Goal: Task Accomplishment & Management: Manage account settings

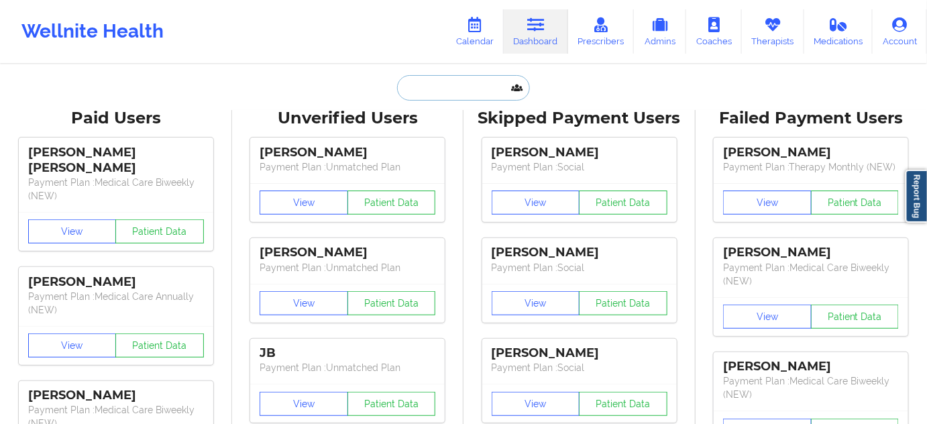
click at [485, 83] on input "text" at bounding box center [463, 87] width 133 height 25
paste input "[PERSON_NAME]"
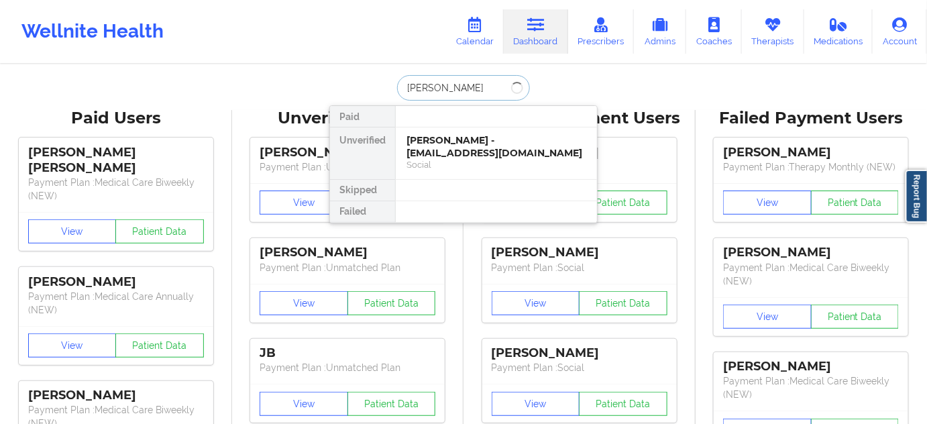
click at [457, 91] on input "[PERSON_NAME]" at bounding box center [463, 87] width 133 height 25
type input "[PERSON_NAME]"
click at [488, 42] on link "Calendar" at bounding box center [475, 31] width 58 height 44
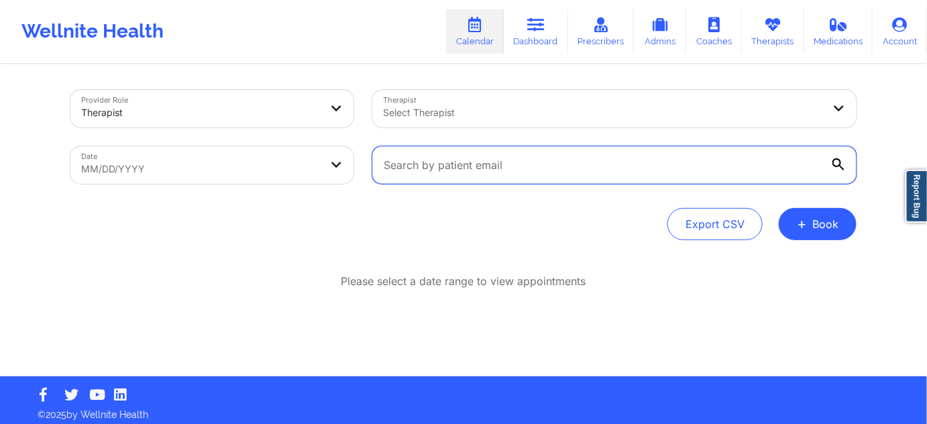
click at [498, 168] on input "text" at bounding box center [614, 165] width 484 height 38
paste input "[EMAIL_ADDRESS][DOMAIN_NAME]"
type input "[EMAIL_ADDRESS][DOMAIN_NAME]"
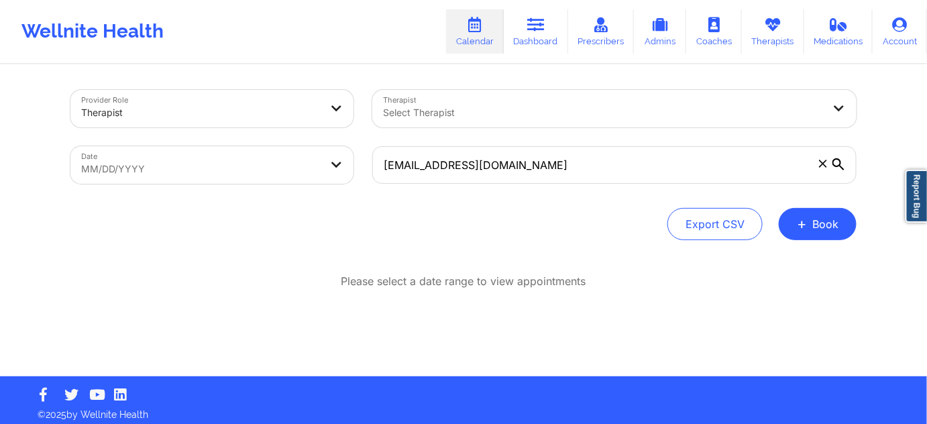
click at [836, 166] on icon at bounding box center [838, 164] width 12 height 12
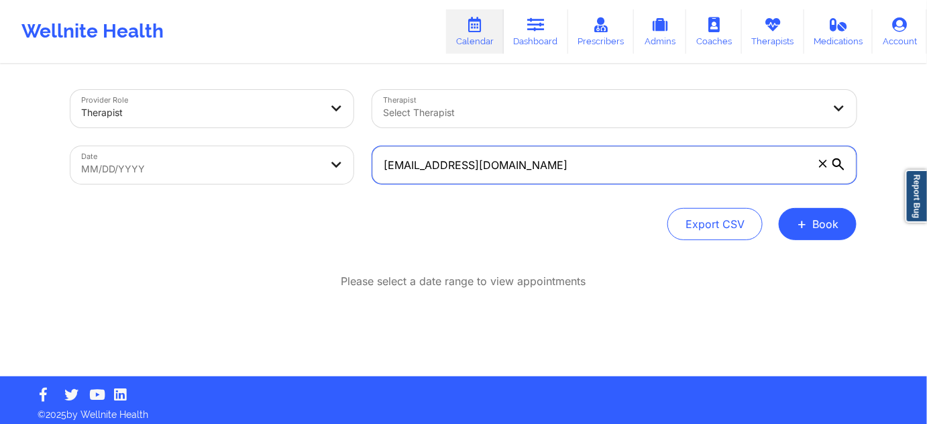
click at [836, 166] on input "[EMAIL_ADDRESS][DOMAIN_NAME]" at bounding box center [614, 165] width 484 height 38
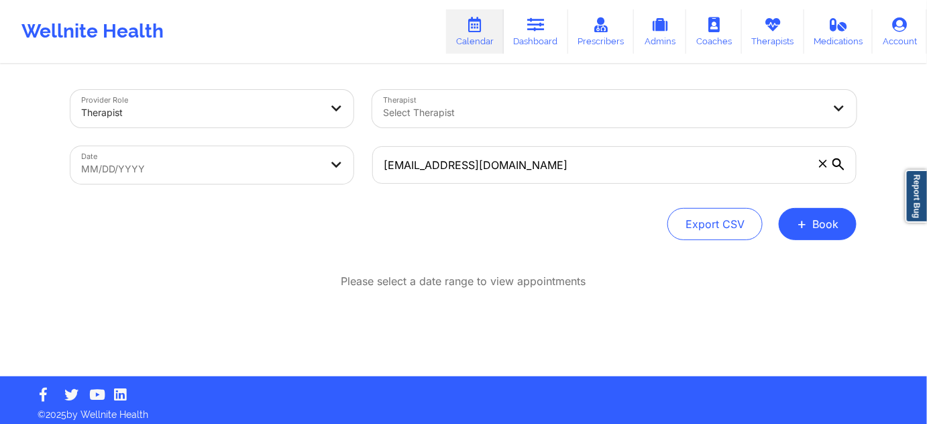
select select "2025-8"
select select "2025-9"
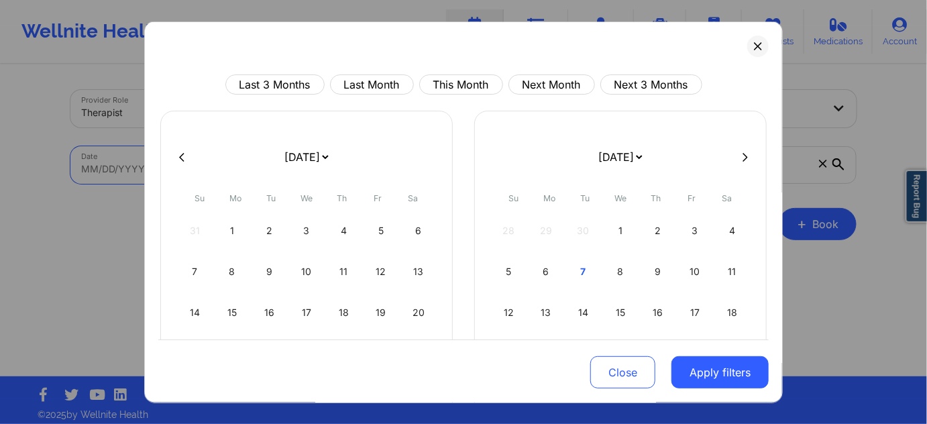
click at [225, 167] on body "Wellnite Health Calendar Dashboard Prescribers Admins Coaches Therapists Medica…" at bounding box center [463, 212] width 927 height 424
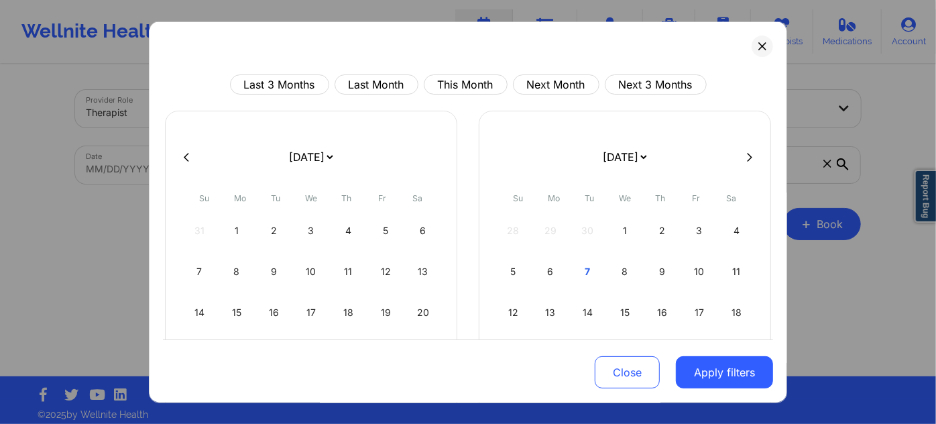
click at [188, 158] on icon at bounding box center [186, 157] width 5 height 10
select select "2025-7"
select select "2025-8"
click at [189, 157] on button at bounding box center [186, 156] width 13 height 11
select select "2025-6"
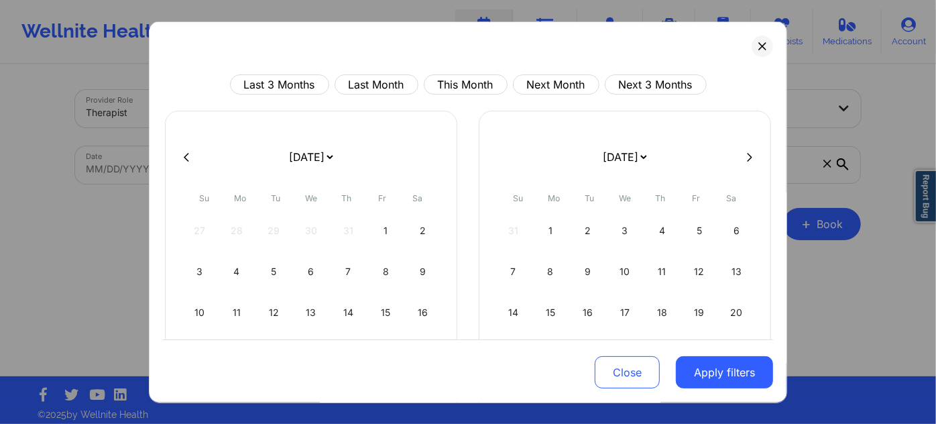
select select "2025-7"
click at [189, 157] on button at bounding box center [186, 156] width 13 height 11
select select "2025-5"
select select "2025-6"
click at [197, 237] on div "1" at bounding box center [199, 231] width 34 height 38
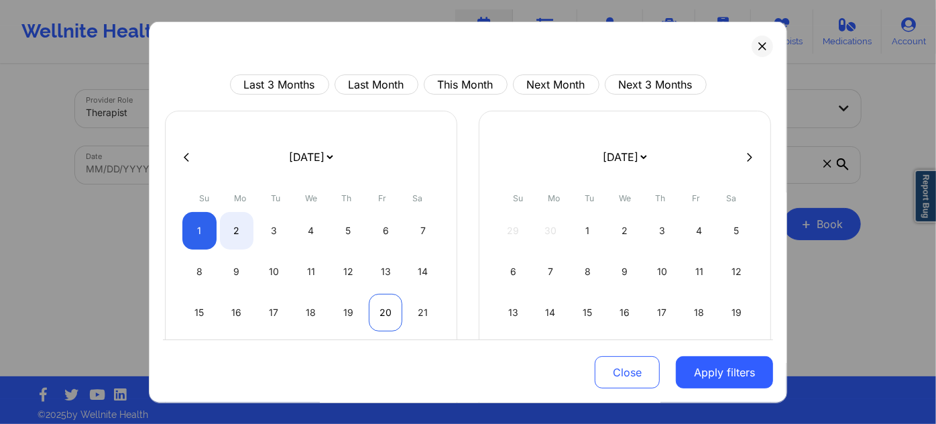
select select "2025-5"
select select "2025-6"
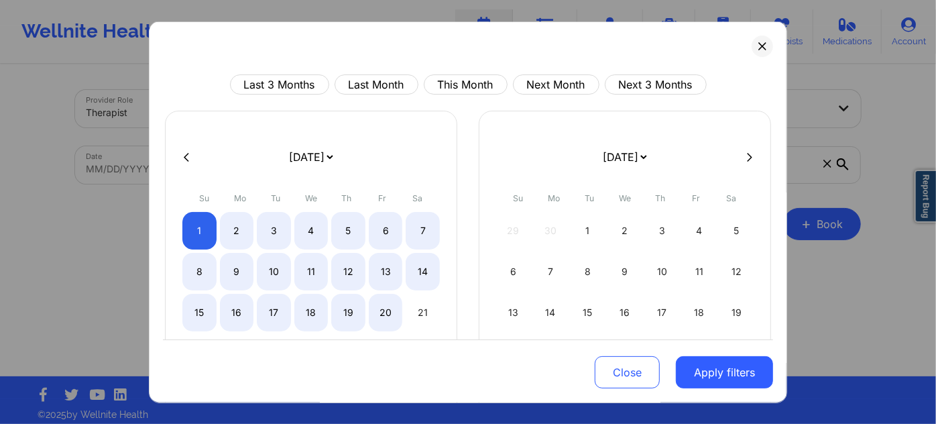
select select "2025-5"
select select "2025-6"
select select "2025-5"
select select "2025-6"
select select "2025-5"
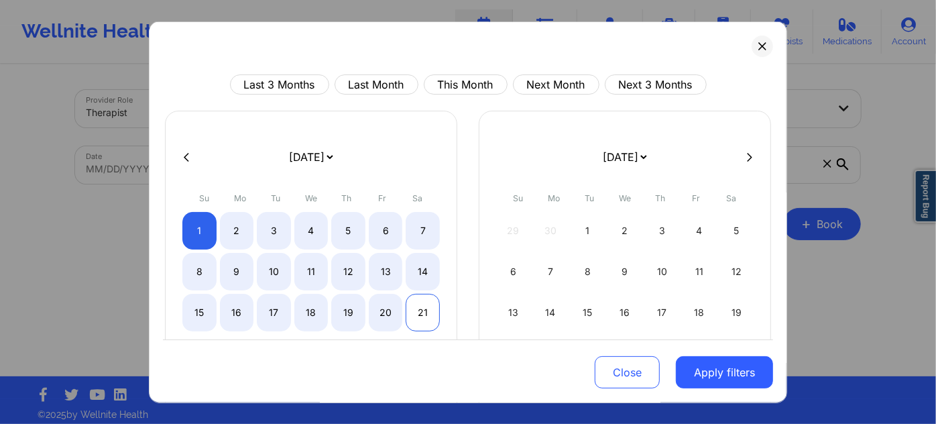
select select "2025-6"
select select "2025-5"
select select "2025-6"
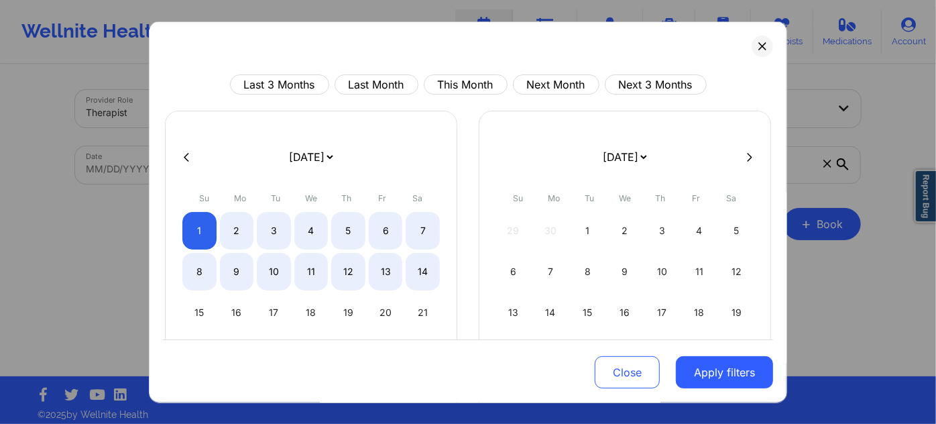
select select "2025-5"
select select "2025-6"
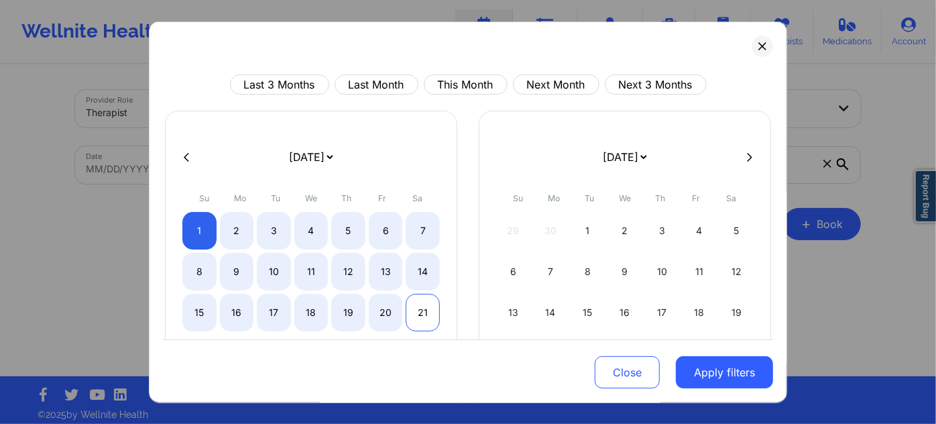
select select "2025-5"
select select "2025-6"
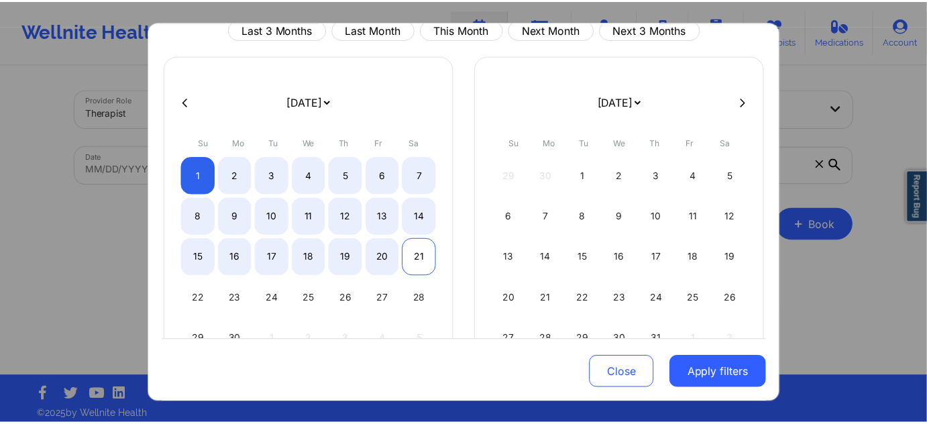
scroll to position [81, 0]
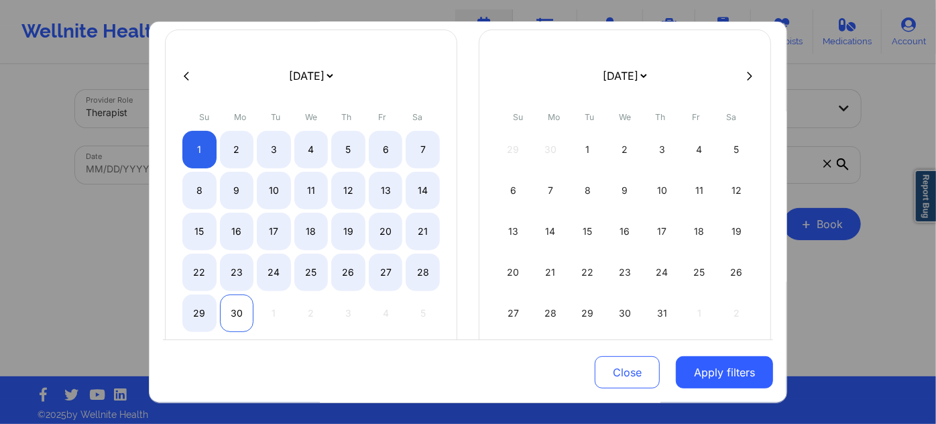
select select "2025-5"
select select "2025-6"
click at [239, 300] on div "30" at bounding box center [237, 313] width 34 height 38
select select "2025-5"
select select "2025-6"
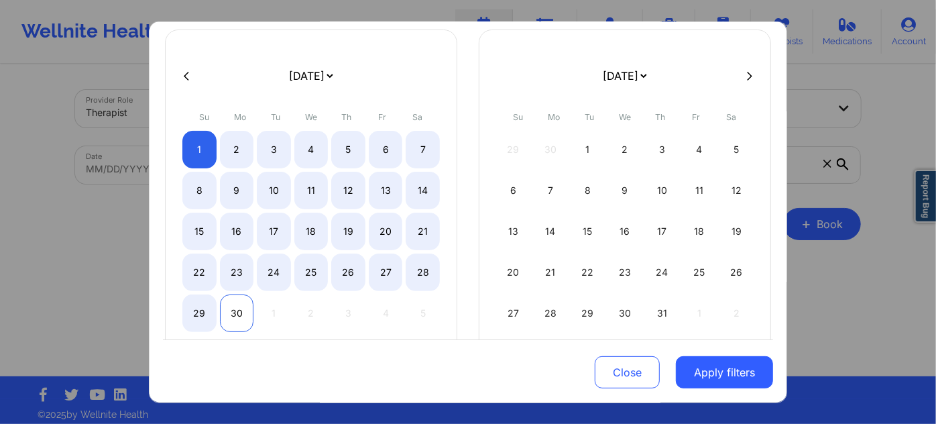
click at [239, 312] on div "30" at bounding box center [237, 313] width 34 height 38
select select "2025-5"
select select "2025-6"
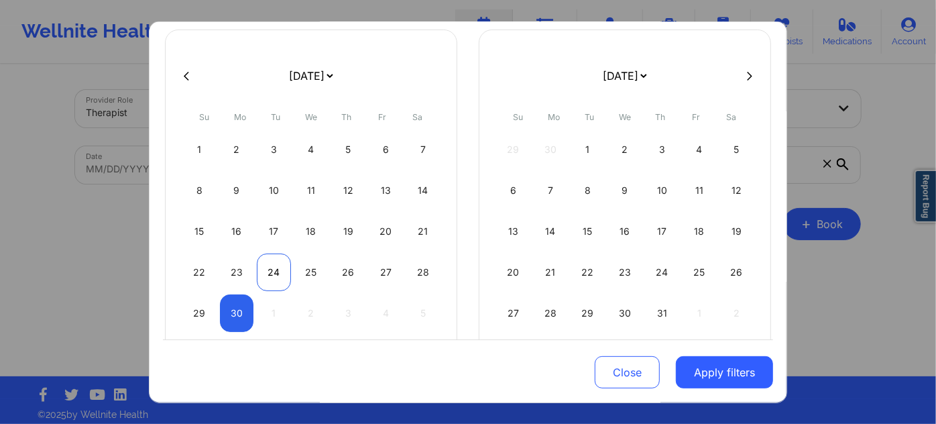
select select "2025-5"
select select "2025-6"
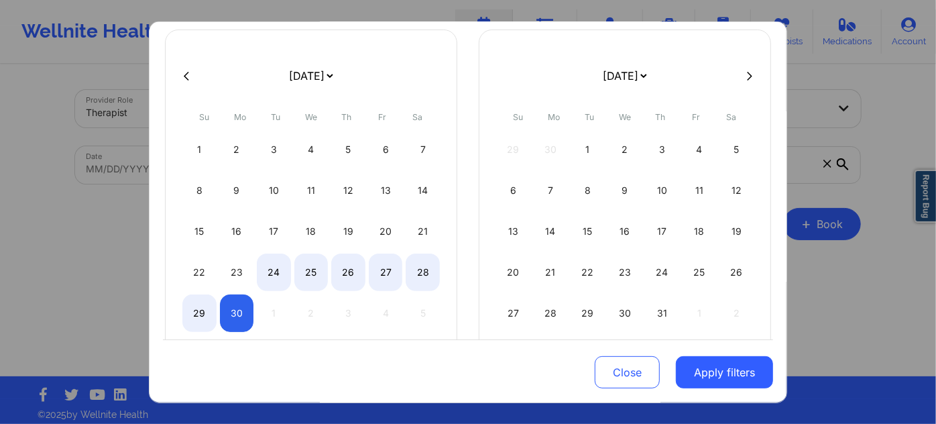
select select "2025-5"
select select "2025-6"
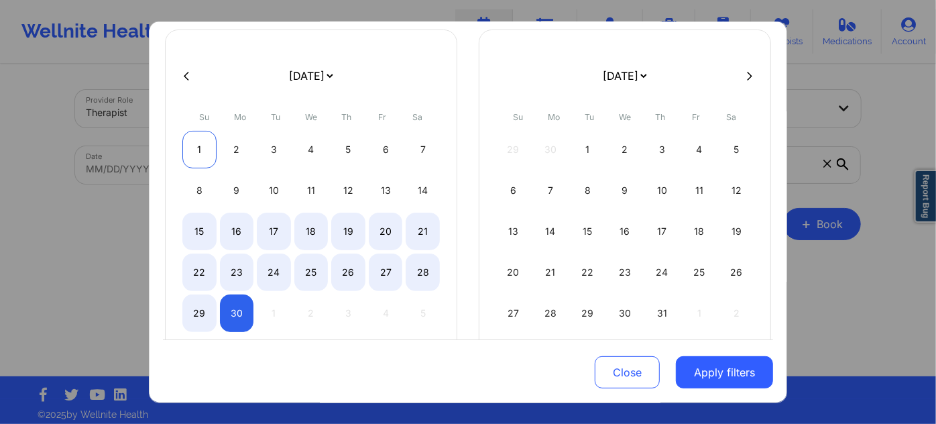
select select "2025-5"
select select "2025-6"
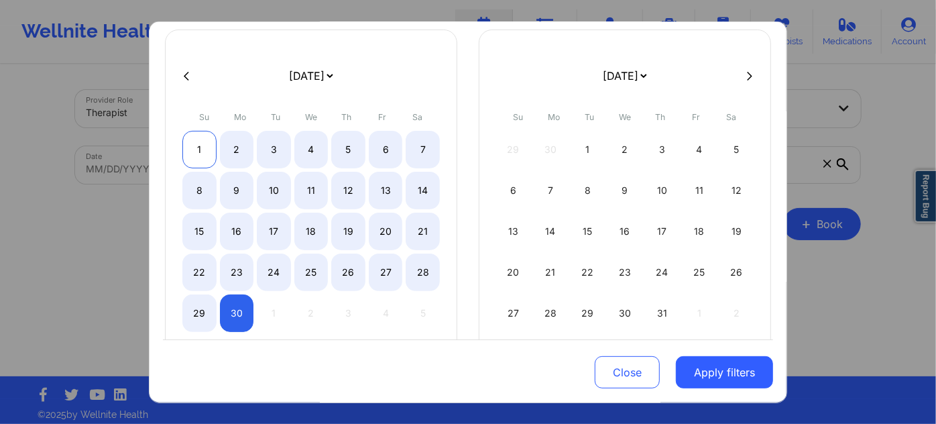
click at [196, 152] on div "1" at bounding box center [199, 150] width 34 height 38
select select "2025-5"
select select "2025-6"
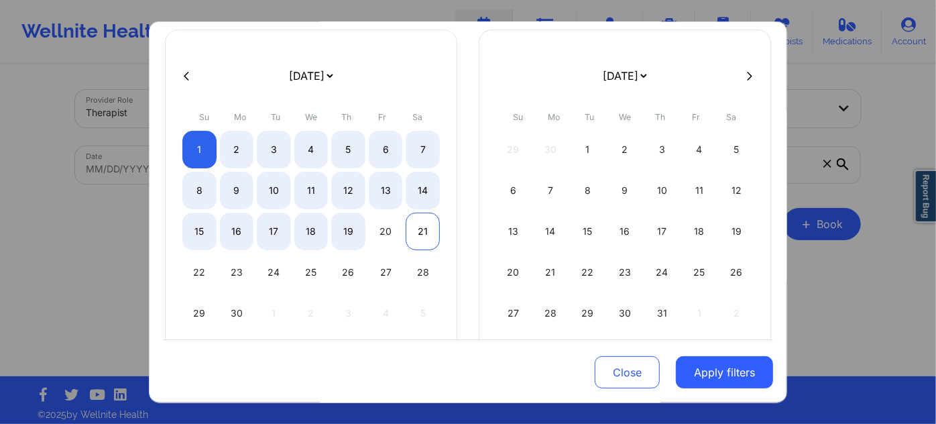
select select "2025-5"
select select "2025-6"
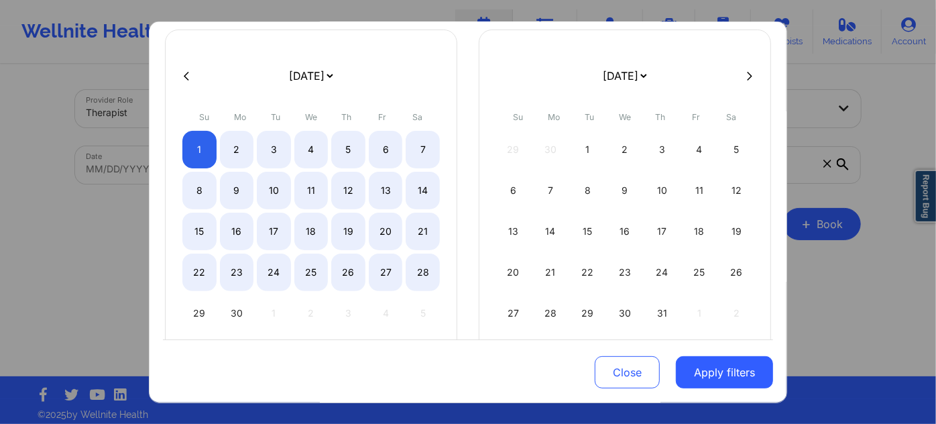
select select "2025-5"
select select "2025-6"
select select "2025-5"
select select "2025-6"
click at [234, 312] on div "30" at bounding box center [237, 313] width 34 height 38
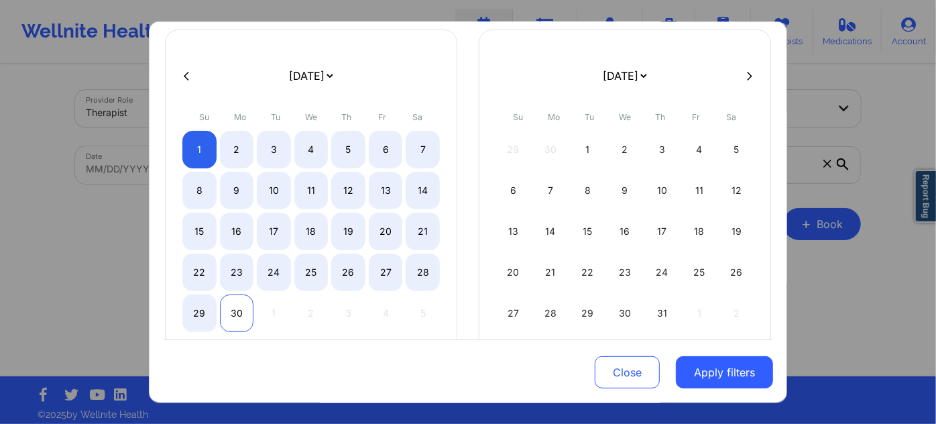
select select "2025-5"
select select "2025-6"
click at [195, 311] on div "29" at bounding box center [199, 313] width 34 height 38
select select "2025-5"
select select "2025-6"
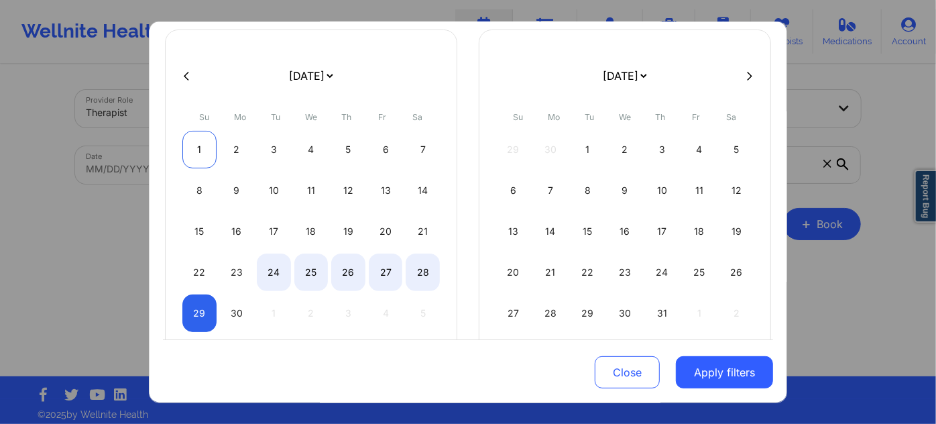
select select "2025-5"
select select "2025-6"
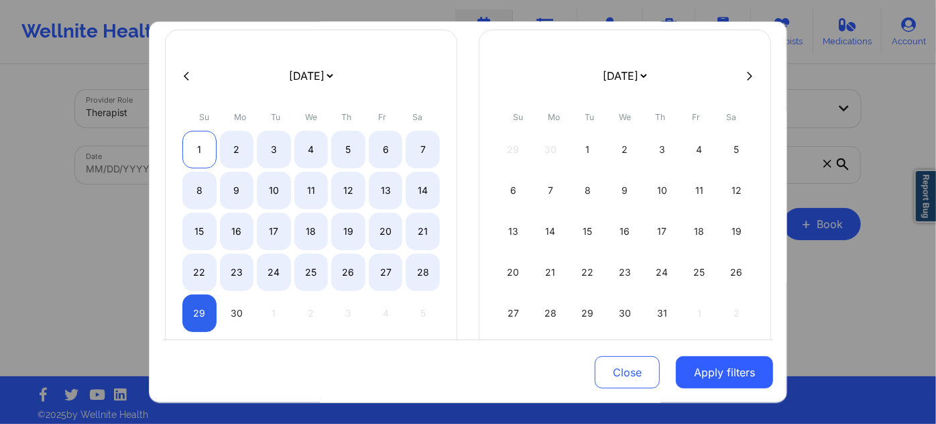
click at [196, 146] on div "1" at bounding box center [199, 150] width 34 height 38
select select "2025-5"
select select "2025-6"
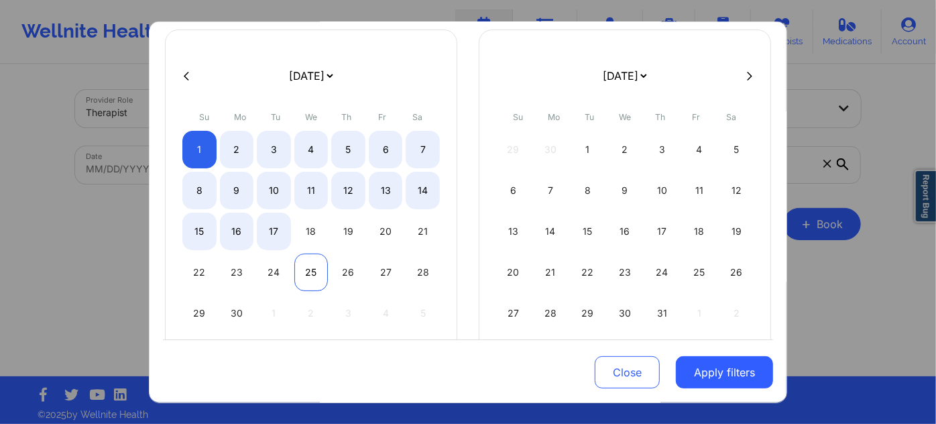
select select "2025-5"
select select "2025-6"
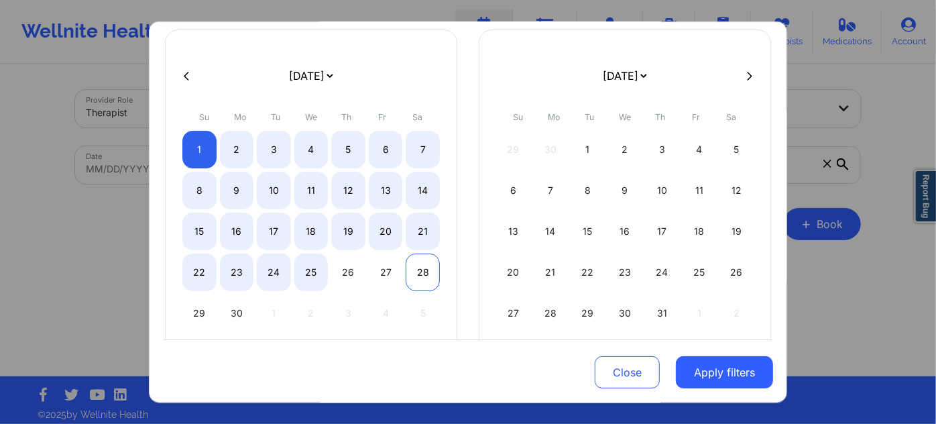
select select "2025-5"
select select "2025-6"
click at [427, 267] on div "28" at bounding box center [423, 272] width 34 height 38
select select "2025-5"
select select "2025-6"
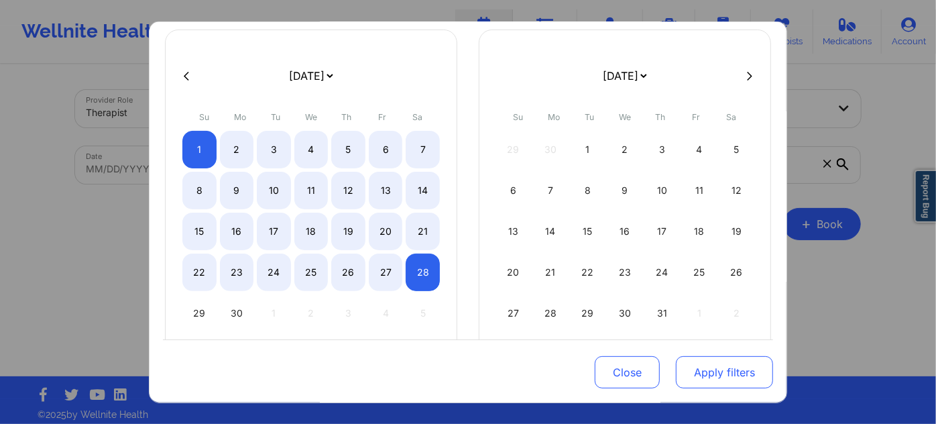
click at [713, 383] on button "Apply filters" at bounding box center [724, 372] width 97 height 32
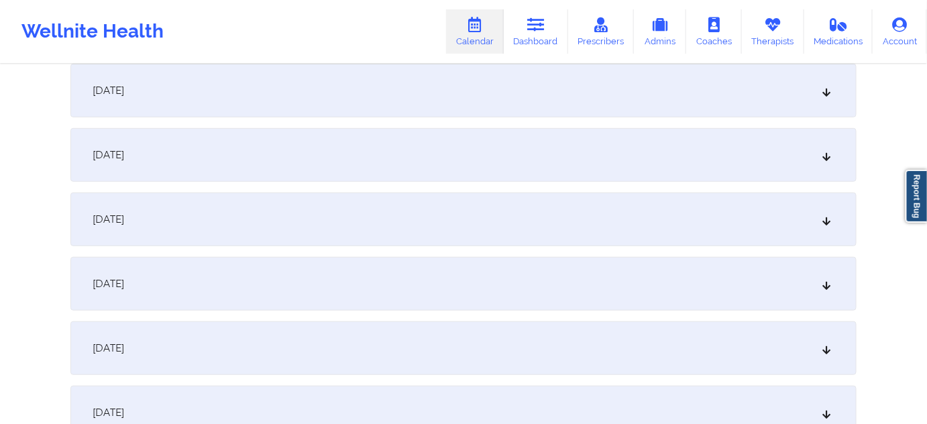
scroll to position [121, 0]
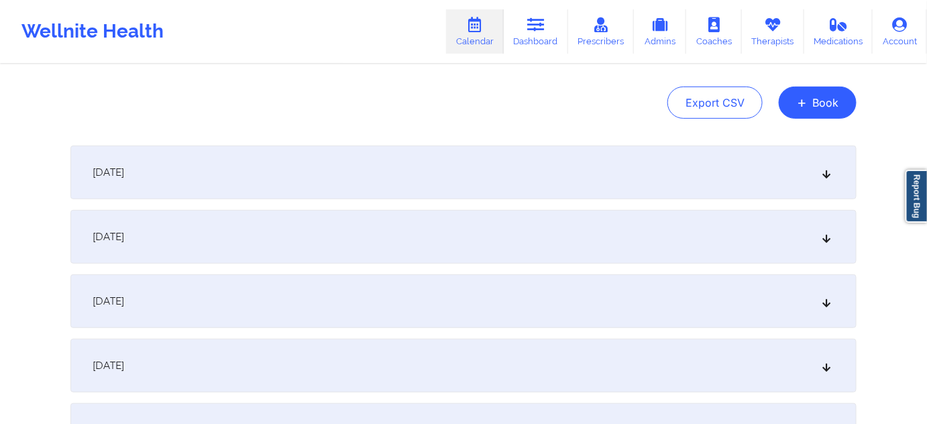
click at [335, 176] on div "[DATE]" at bounding box center [463, 172] width 786 height 54
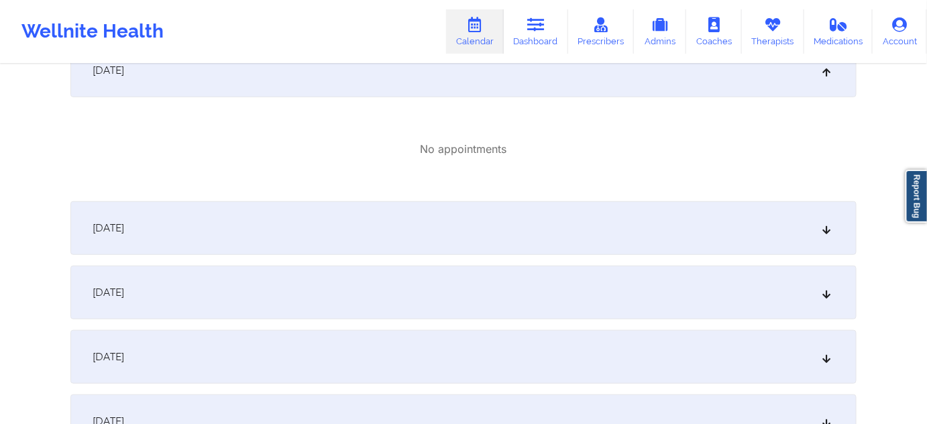
scroll to position [243, 0]
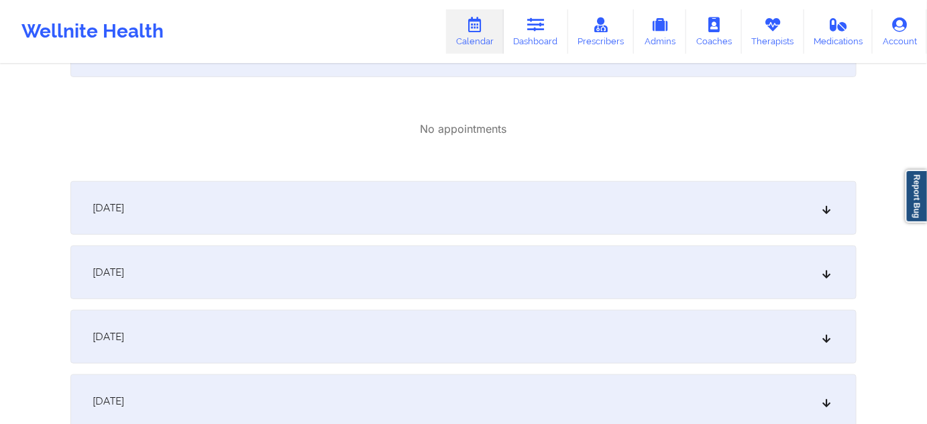
click at [461, 214] on div "[DATE]" at bounding box center [463, 208] width 786 height 54
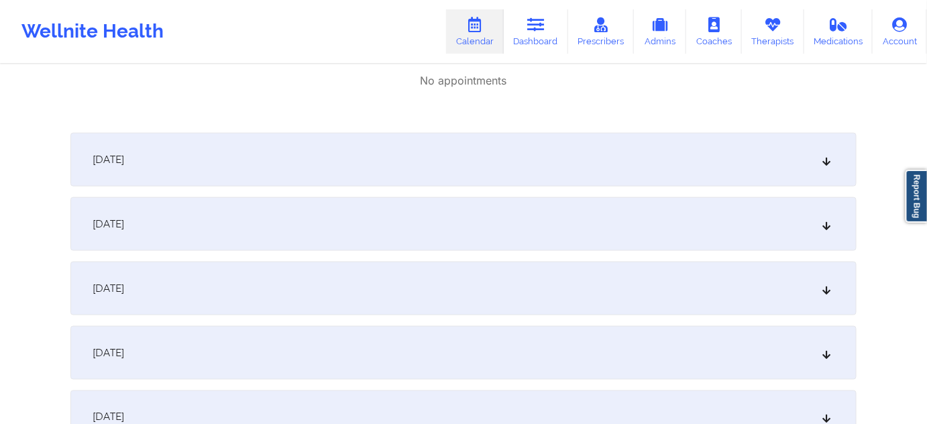
scroll to position [487, 0]
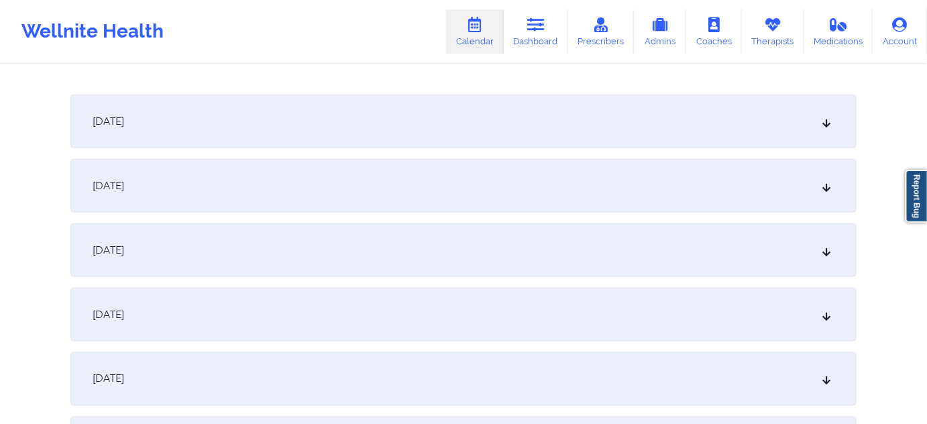
click at [379, 257] on div "[DATE]" at bounding box center [463, 250] width 786 height 54
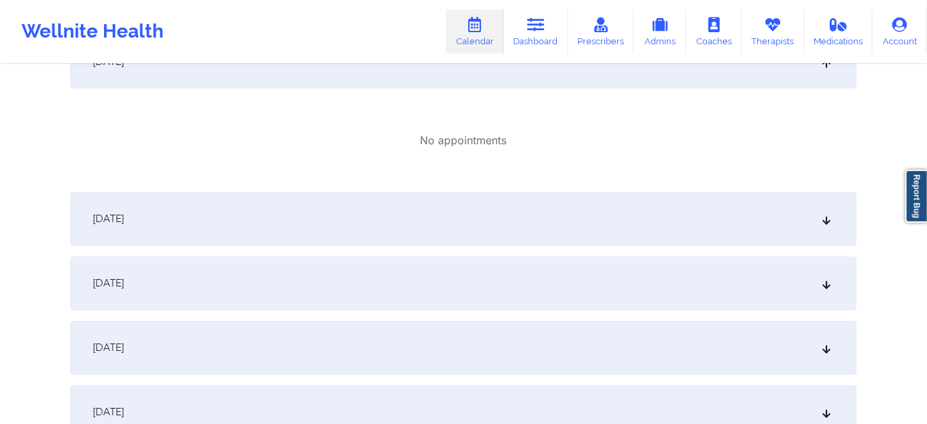
scroll to position [691, 0]
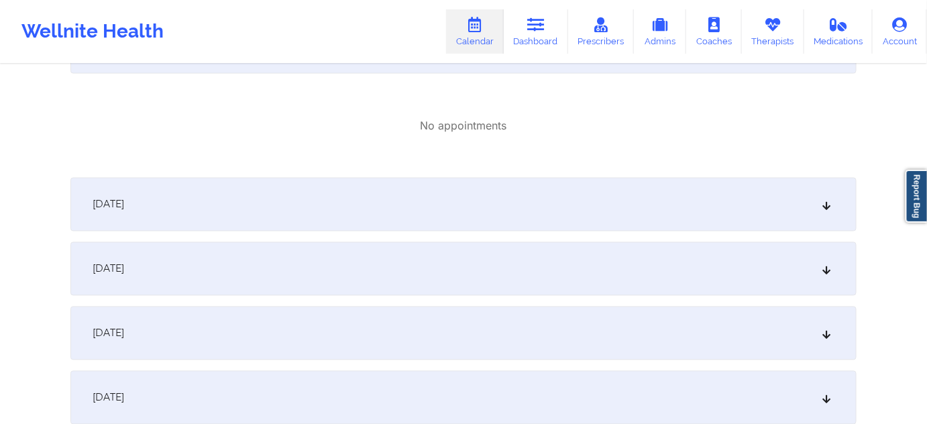
click at [400, 219] on div "[DATE]" at bounding box center [463, 205] width 786 height 54
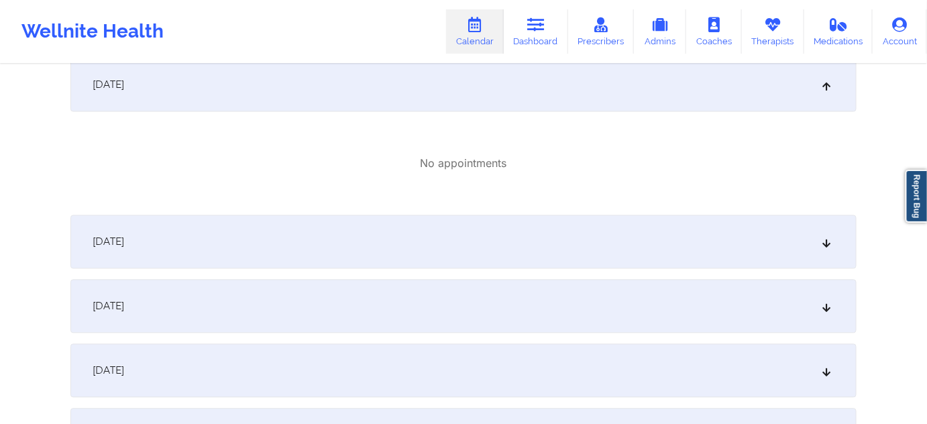
scroll to position [813, 0]
click at [416, 255] on div "[DATE]" at bounding box center [463, 240] width 786 height 54
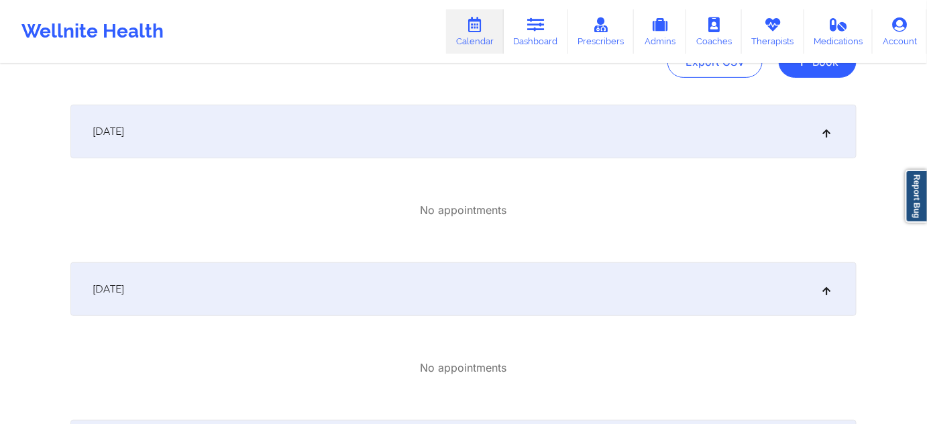
scroll to position [0, 0]
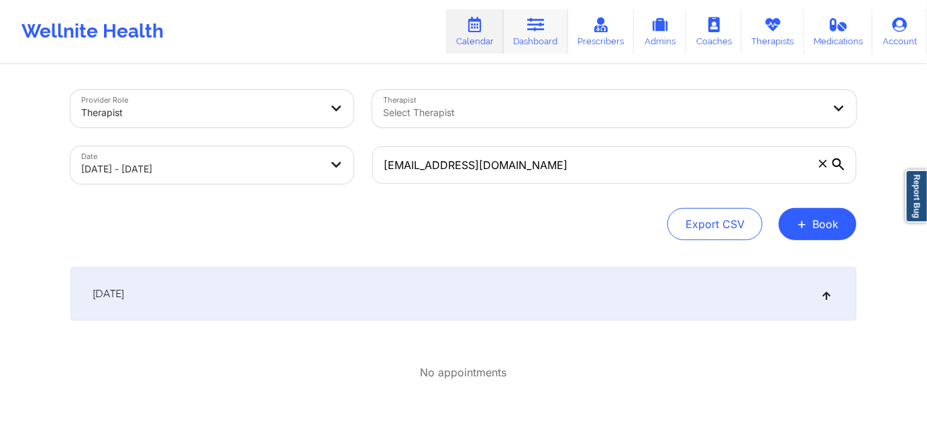
drag, startPoint x: 528, startPoint y: 22, endPoint x: 514, endPoint y: 50, distance: 30.9
click at [528, 22] on link "Dashboard" at bounding box center [536, 31] width 64 height 44
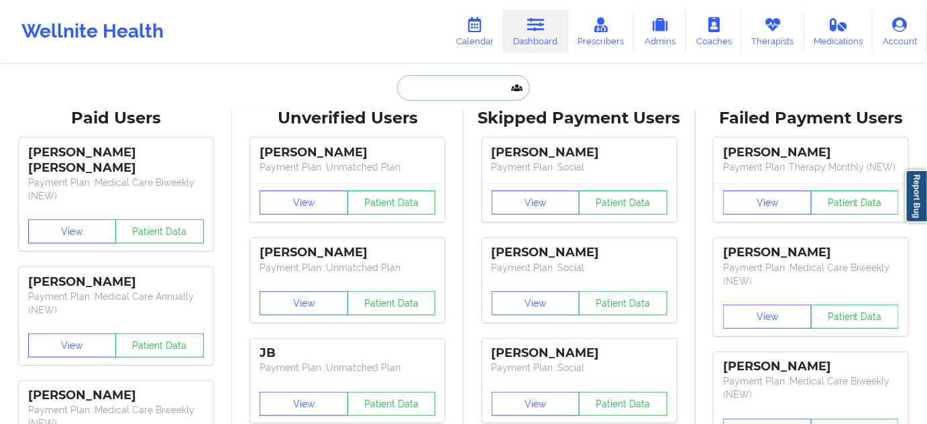
click at [459, 88] on input "text" at bounding box center [463, 87] width 133 height 25
paste input "[PERSON_NAME] [PERSON_NAME]"
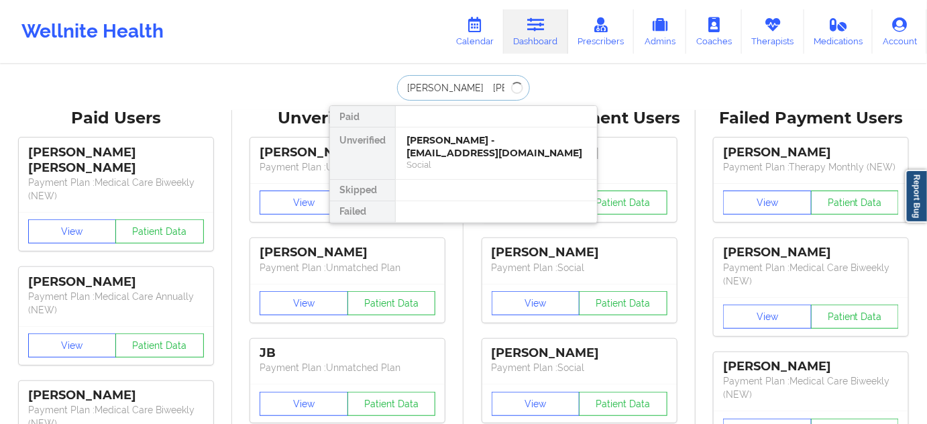
click at [441, 84] on input "[PERSON_NAME] [PERSON_NAME]" at bounding box center [463, 87] width 133 height 25
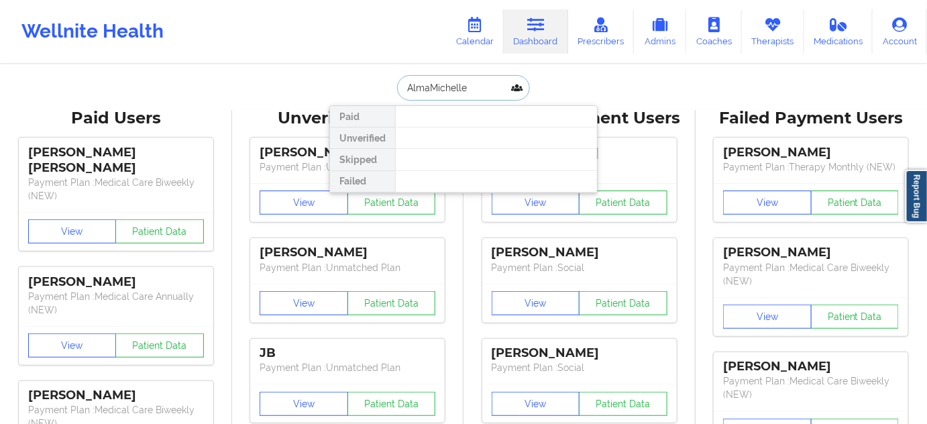
type input "[PERSON_NAME] [PERSON_NAME]"
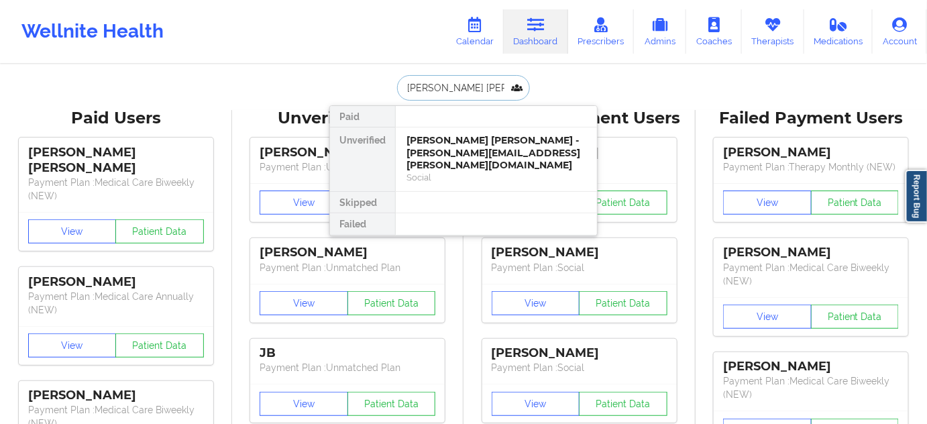
click at [447, 139] on div "[PERSON_NAME] [PERSON_NAME] - [PERSON_NAME][EMAIL_ADDRESS][PERSON_NAME][DOMAIN_…" at bounding box center [496, 153] width 180 height 38
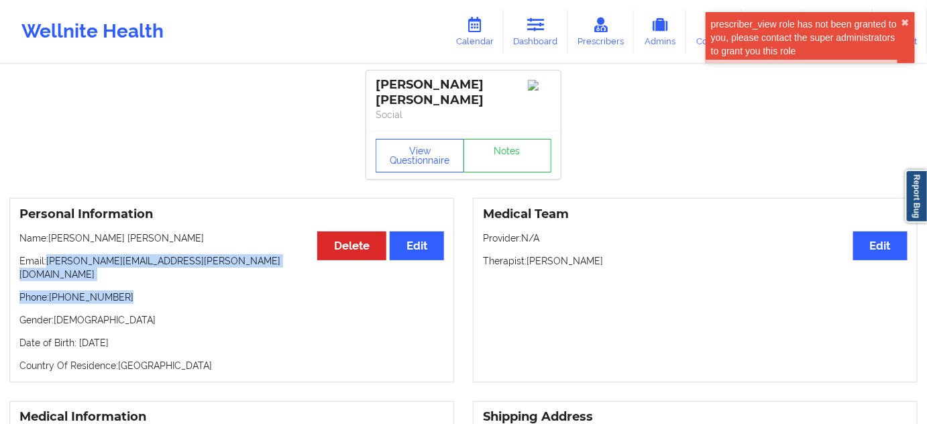
drag, startPoint x: 48, startPoint y: 262, endPoint x: 265, endPoint y: 272, distance: 217.5
click at [253, 275] on div "Personal Information Edit Delete Name: [PERSON_NAME] [PERSON_NAME] Email: [PERS…" at bounding box center [231, 290] width 445 height 184
click at [282, 290] on p "Phone: [PHONE_NUMBER]" at bounding box center [231, 296] width 424 height 13
click at [221, 251] on div "Personal Information Edit Delete Name: [PERSON_NAME] [PERSON_NAME] Email: [PERS…" at bounding box center [231, 290] width 445 height 184
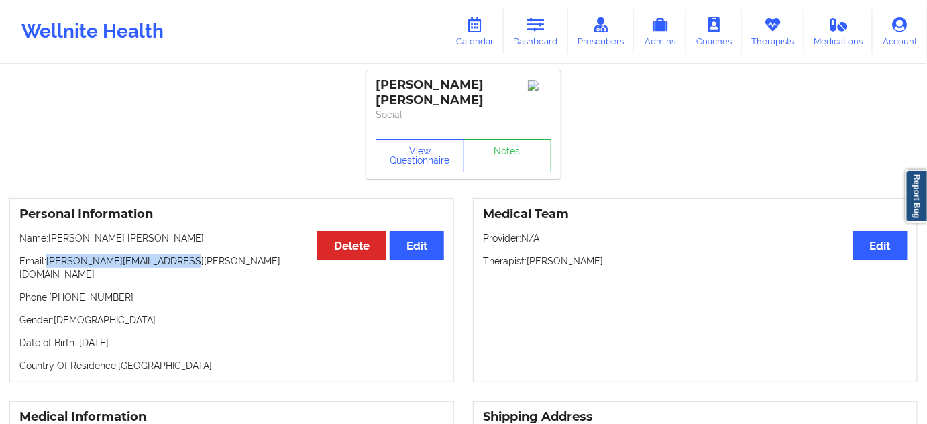
drag, startPoint x: 49, startPoint y: 260, endPoint x: 218, endPoint y: 262, distance: 169.0
click at [218, 262] on p "Email: [PERSON_NAME][EMAIL_ADDRESS][PERSON_NAME][DOMAIN_NAME]" at bounding box center [231, 267] width 424 height 27
copy p "[PERSON_NAME][EMAIL_ADDRESS][PERSON_NAME][DOMAIN_NAME]"
click at [513, 156] on link "Notes" at bounding box center [507, 156] width 89 height 34
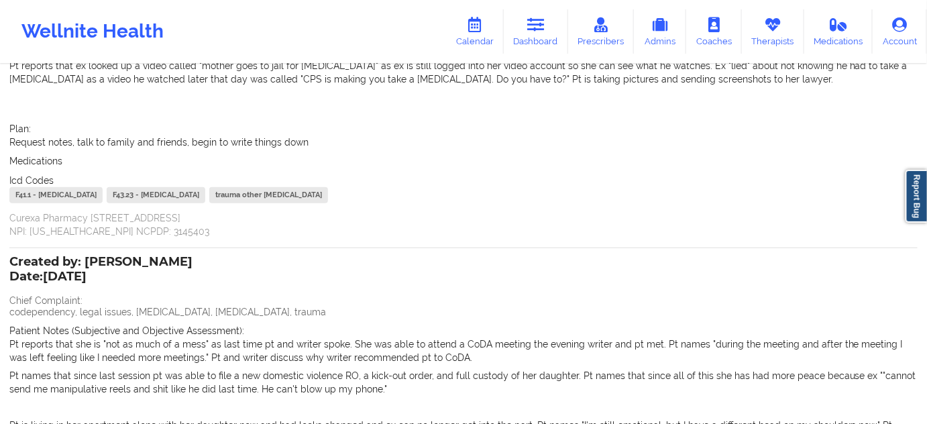
scroll to position [162, 0]
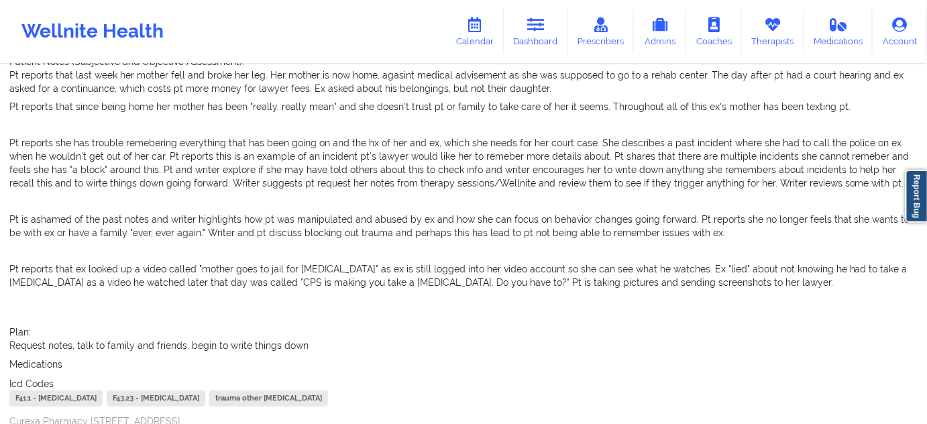
click at [495, 2] on div "Wellnite Health Calendar Dashboard Prescribers Admins Coaches Therapists Medica…" at bounding box center [463, 31] width 927 height 63
click at [483, 23] on icon at bounding box center [474, 24] width 17 height 15
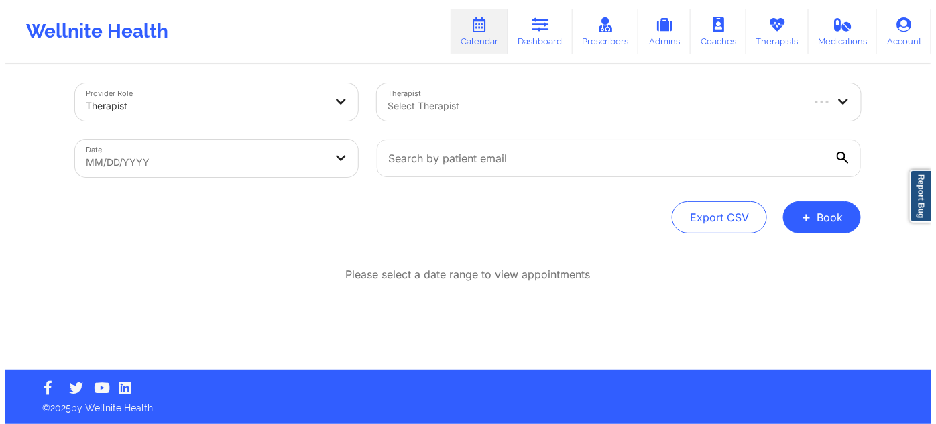
scroll to position [7, 0]
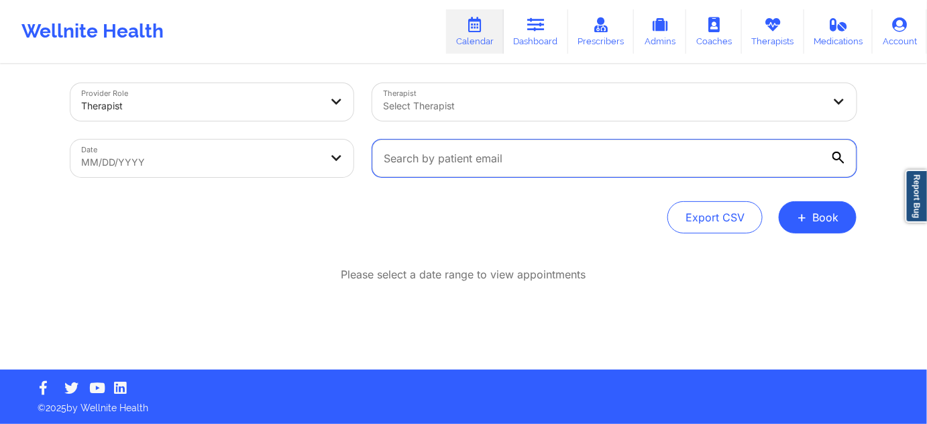
click at [514, 168] on input "text" at bounding box center [614, 158] width 484 height 38
paste input "[PERSON_NAME][EMAIL_ADDRESS][PERSON_NAME][DOMAIN_NAME]"
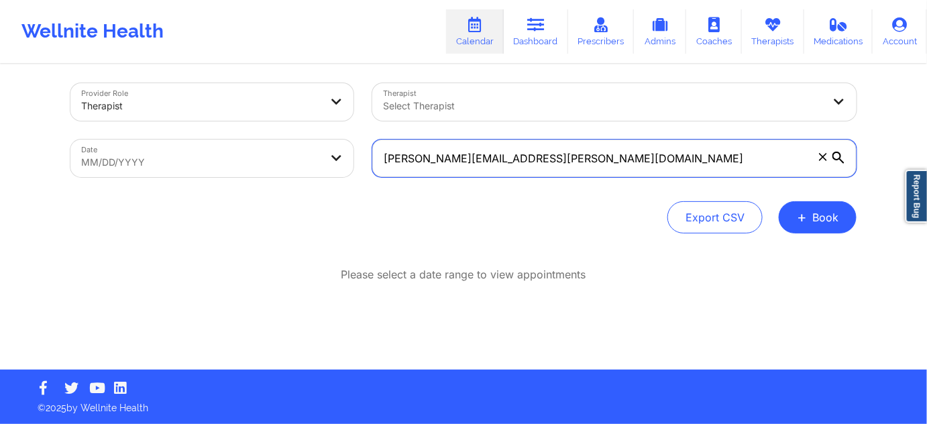
type input "[PERSON_NAME][EMAIL_ADDRESS][PERSON_NAME][DOMAIN_NAME]"
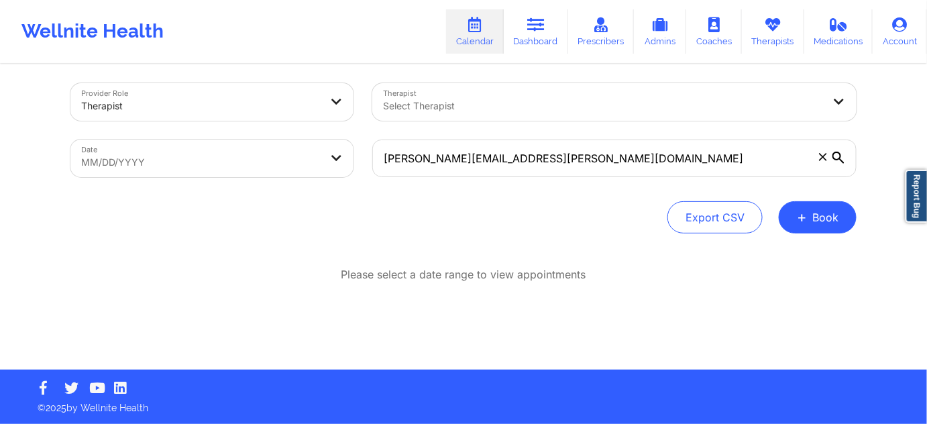
click at [276, 164] on body "Wellnite Health Calendar Dashboard Prescribers Admins Coaches Therapists Medica…" at bounding box center [463, 205] width 927 height 424
select select "2025-8"
select select "2025-9"
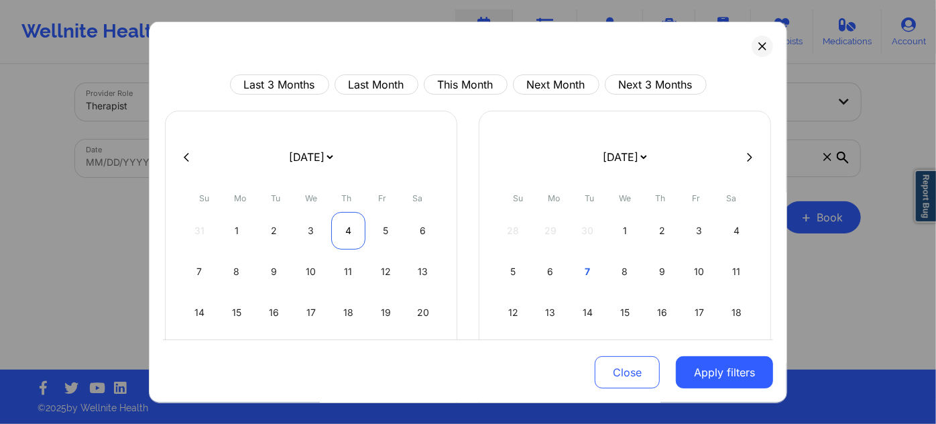
click at [333, 233] on div "4" at bounding box center [348, 231] width 34 height 38
select select "2025-8"
select select "2025-9"
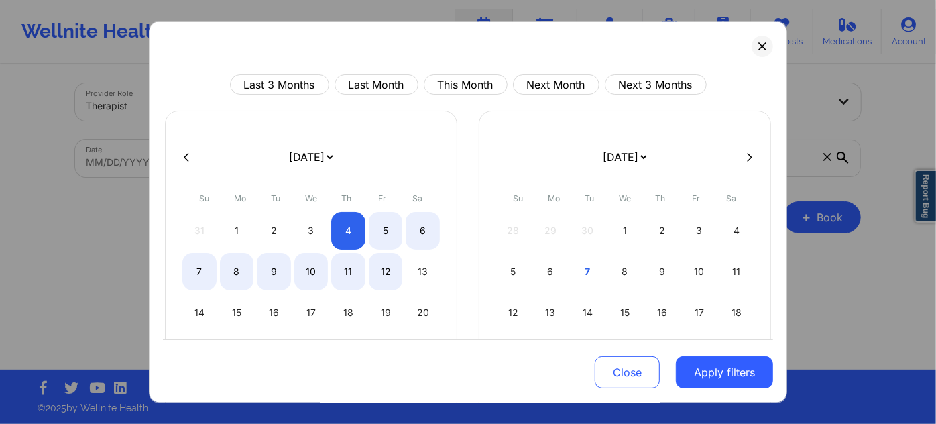
select select "2025-8"
select select "2025-9"
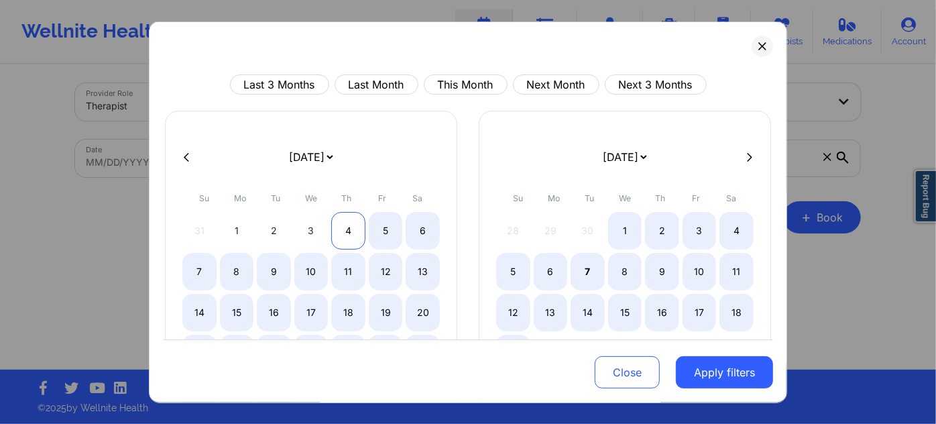
select select "2025-8"
select select "2025-9"
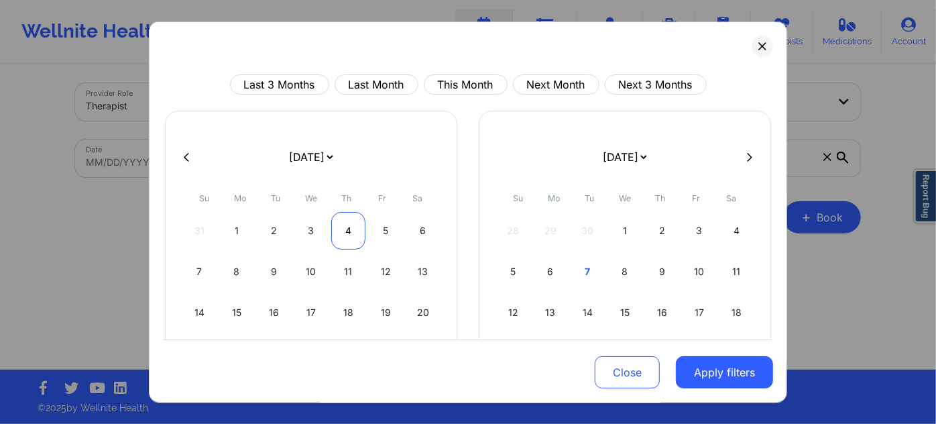
click at [349, 229] on div "4" at bounding box center [348, 231] width 34 height 38
select select "2025-8"
select select "2025-9"
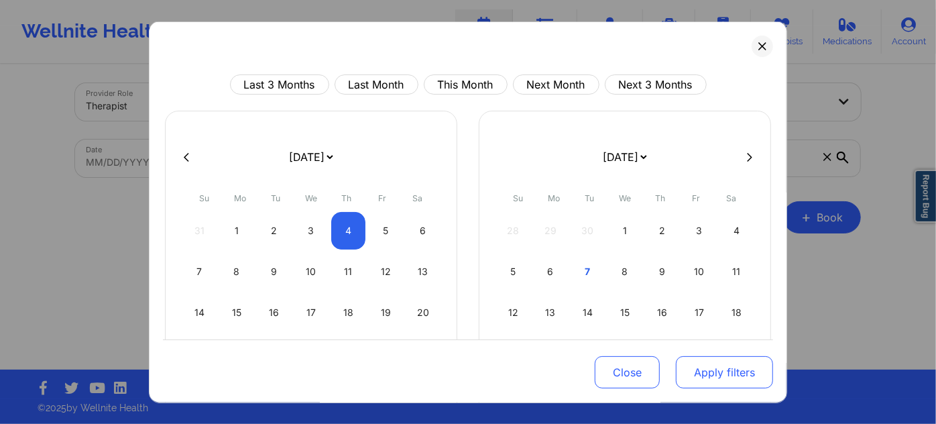
select select "2025-8"
select select "2025-9"
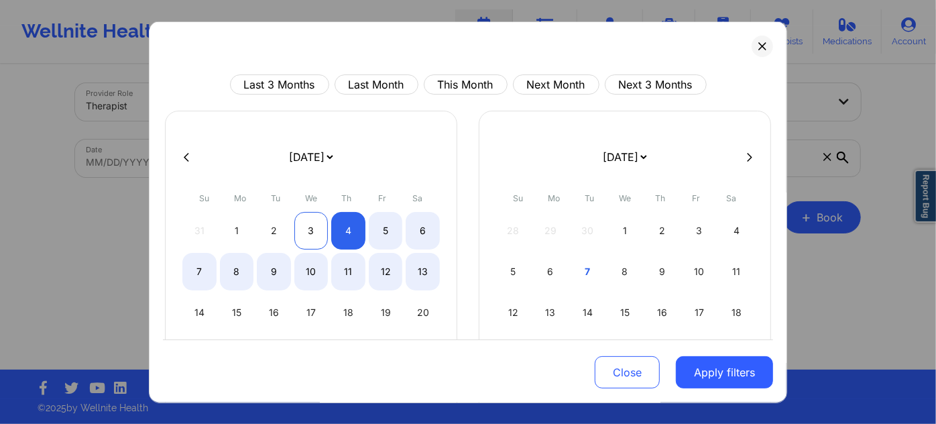
select select "2025-8"
select select "2025-9"
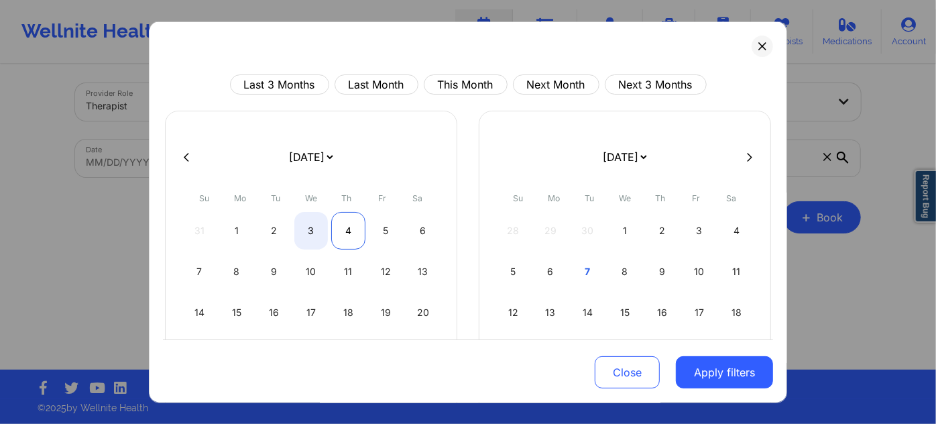
select select "2025-8"
select select "2025-9"
click at [351, 231] on div "4" at bounding box center [348, 231] width 34 height 38
select select "2025-8"
select select "2025-9"
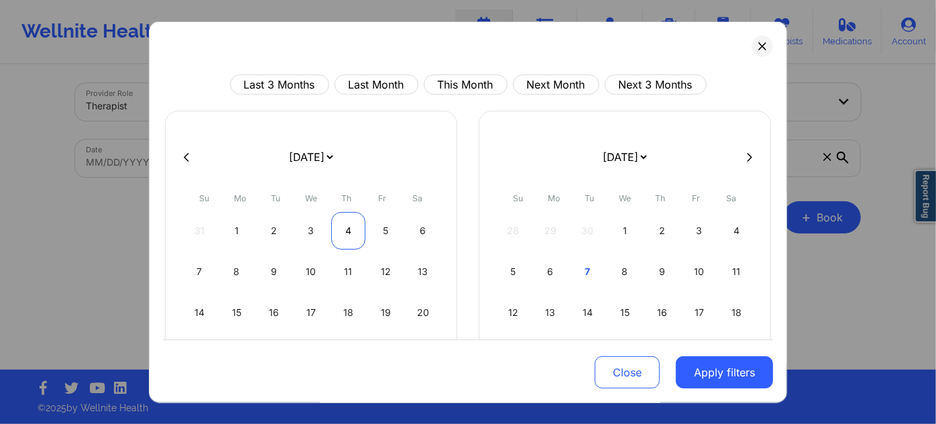
click at [351, 231] on div "4" at bounding box center [348, 231] width 34 height 38
select select "2025-8"
select select "2025-9"
click at [715, 384] on button "Apply filters" at bounding box center [724, 372] width 97 height 32
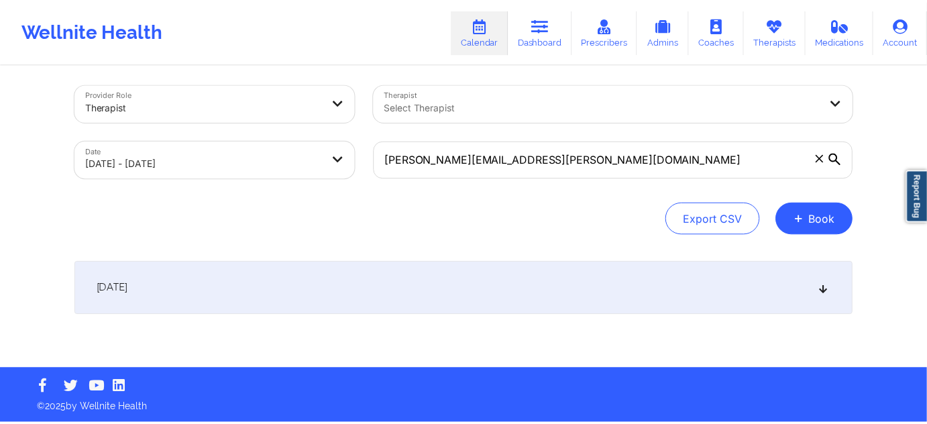
scroll to position [5, 0]
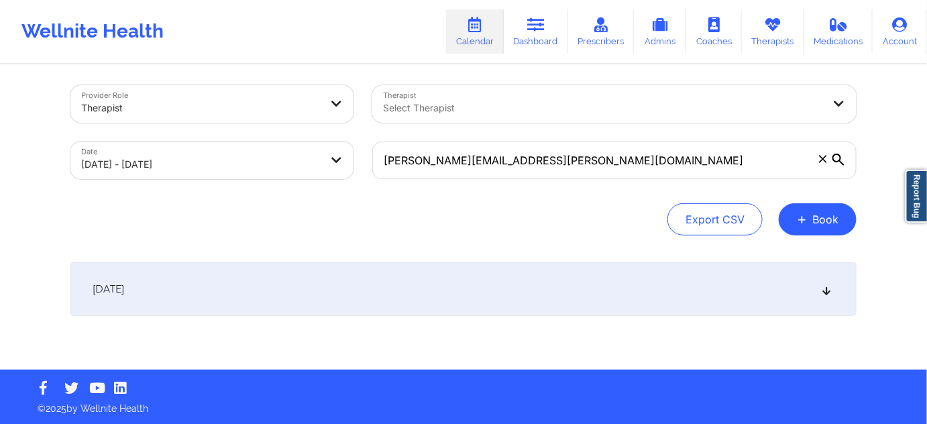
click at [588, 292] on div "[DATE]" at bounding box center [463, 289] width 786 height 54
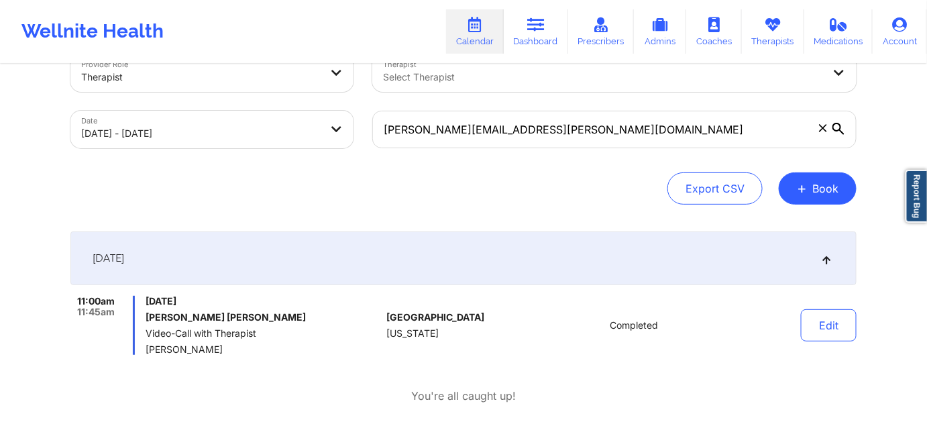
scroll to position [0, 0]
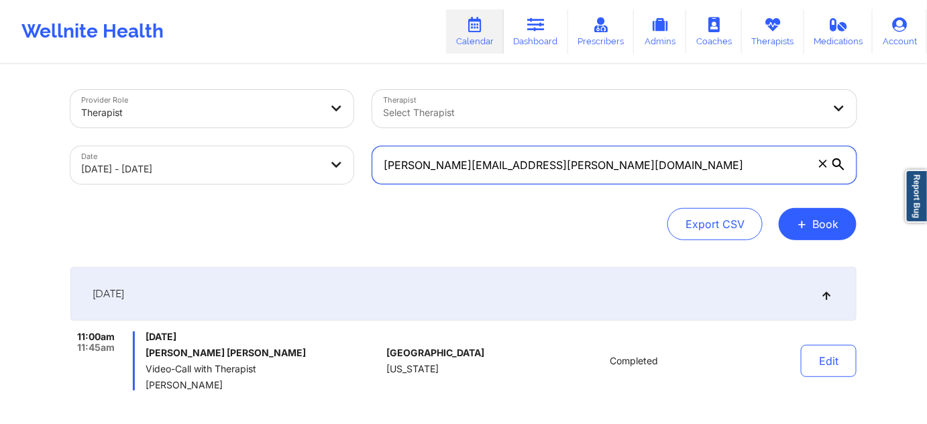
click at [569, 164] on input "[PERSON_NAME][EMAIL_ADDRESS][PERSON_NAME][DOMAIN_NAME]" at bounding box center [614, 165] width 484 height 38
paste input "bmaoqu@g"
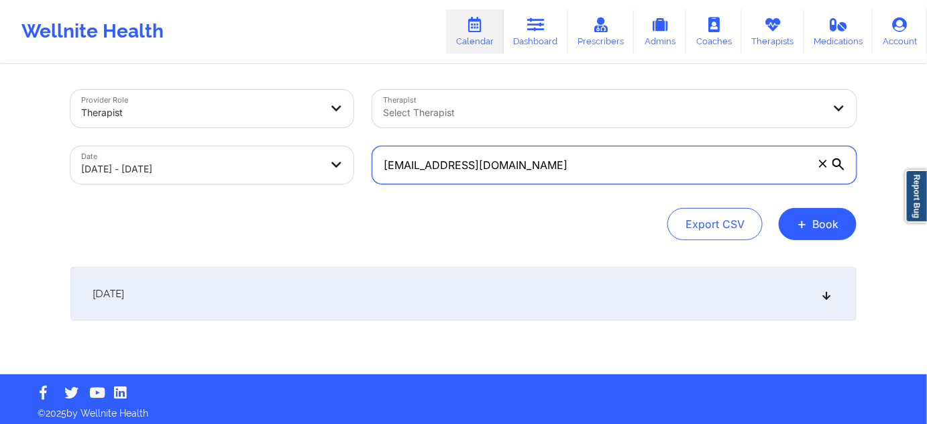
type input "[EMAIL_ADDRESS][DOMAIN_NAME]"
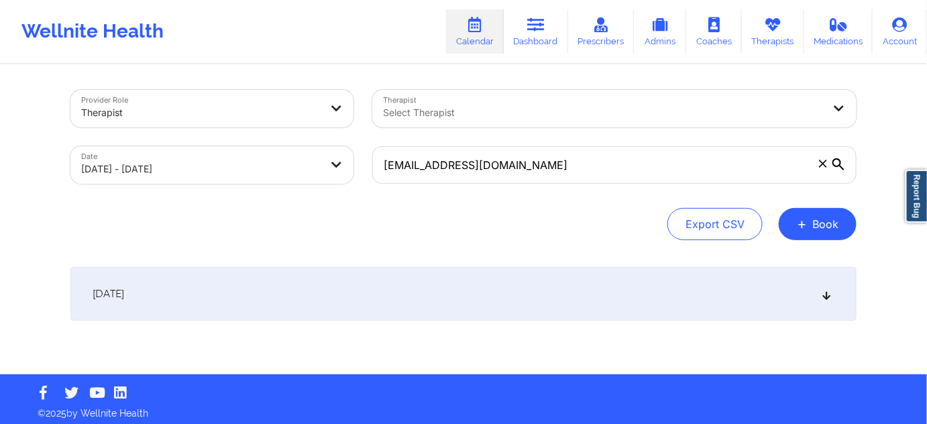
select select "2025-8"
select select "2025-9"
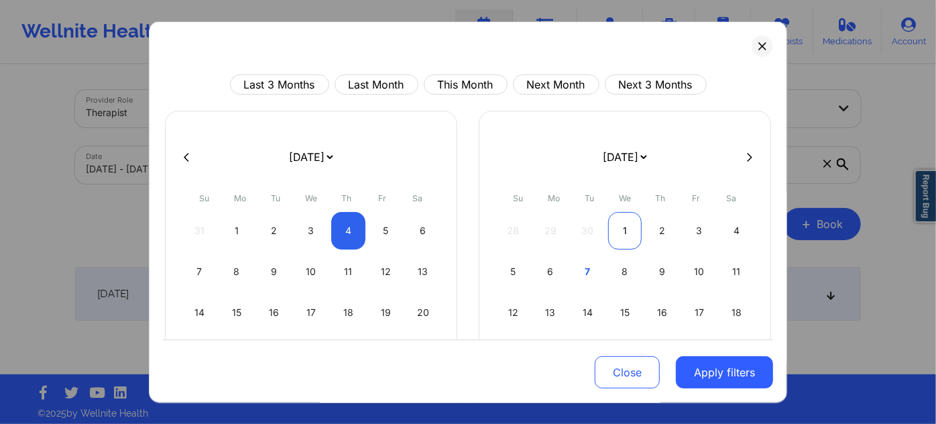
click at [626, 223] on div "1" at bounding box center [625, 231] width 34 height 38
select select "2025-9"
select select "2025-10"
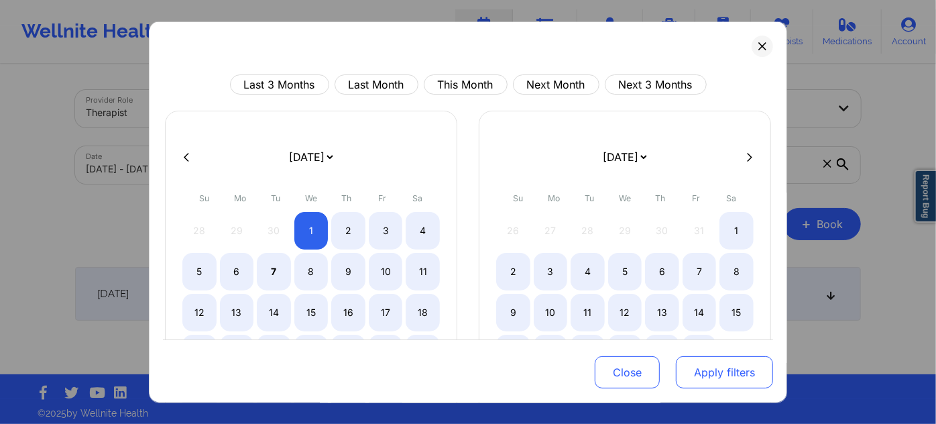
click at [722, 375] on button "Apply filters" at bounding box center [724, 372] width 97 height 32
select select "2025-9"
select select "2025-10"
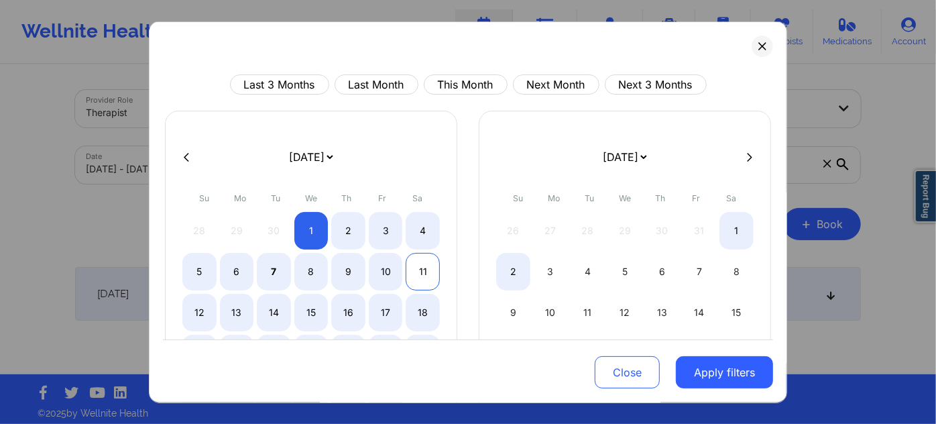
select select "2025-9"
select select "2025-10"
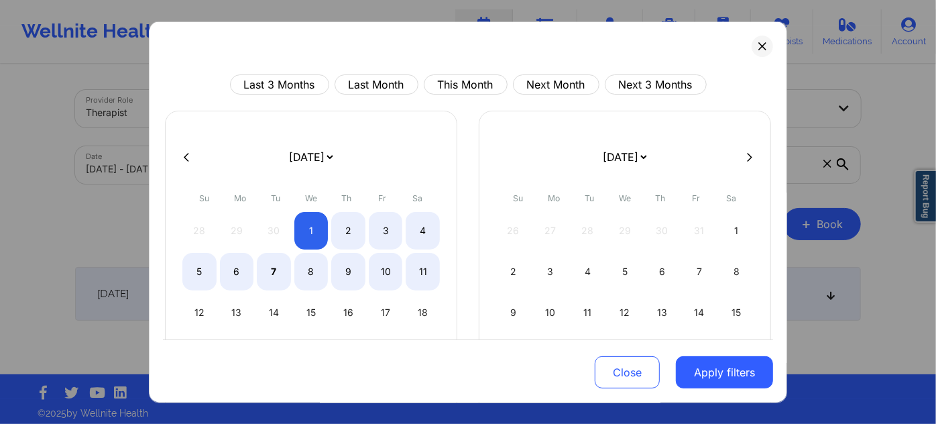
select select "2025-9"
select select "2025-10"
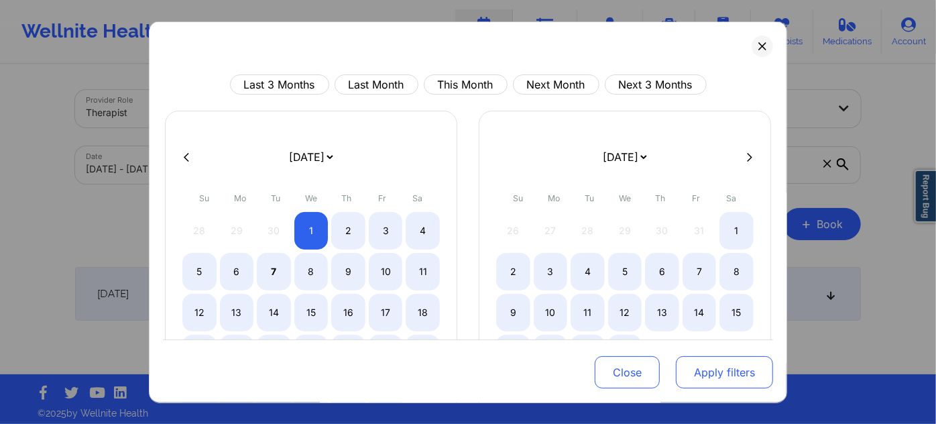
click at [709, 375] on button "Apply filters" at bounding box center [724, 372] width 97 height 32
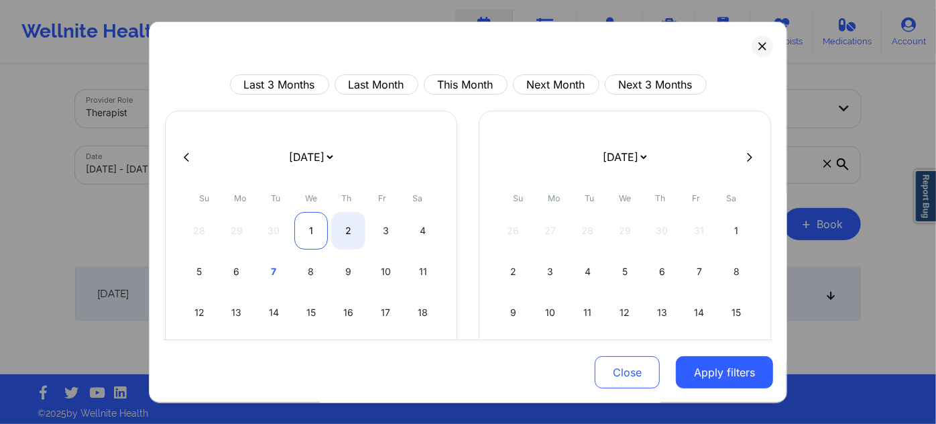
select select "2025-9"
select select "2025-10"
click at [303, 236] on div "1" at bounding box center [311, 231] width 34 height 38
select select "2025-9"
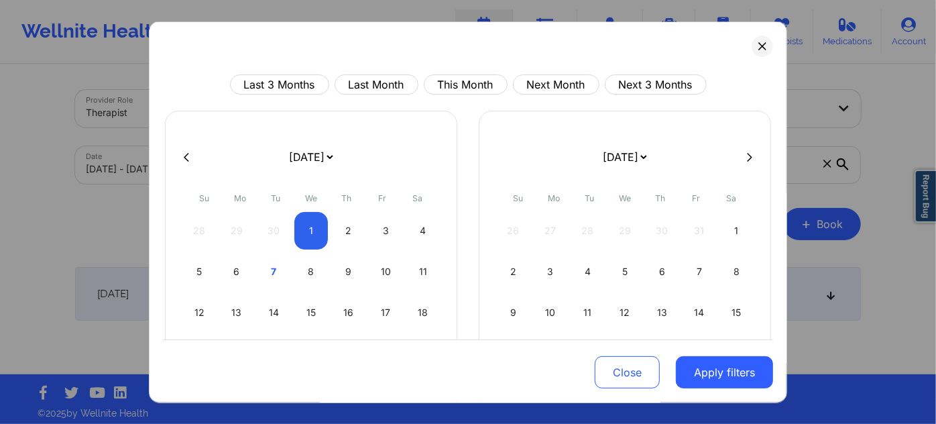
select select "2025-10"
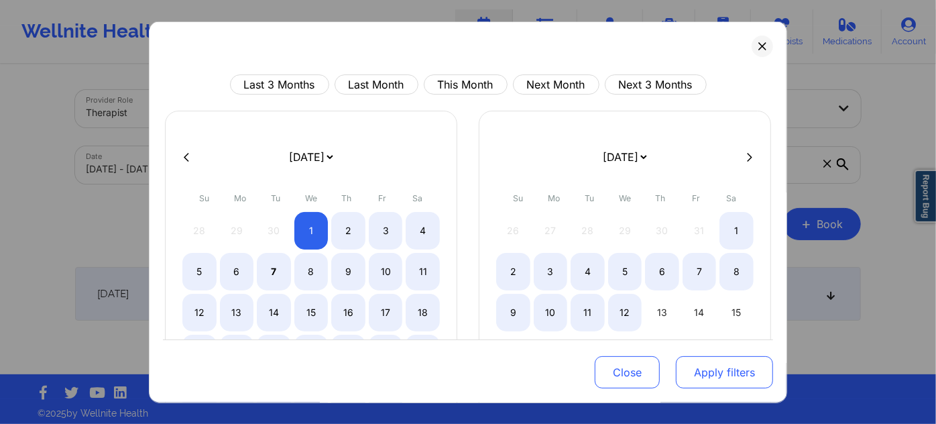
click at [708, 375] on button "Apply filters" at bounding box center [724, 372] width 97 height 32
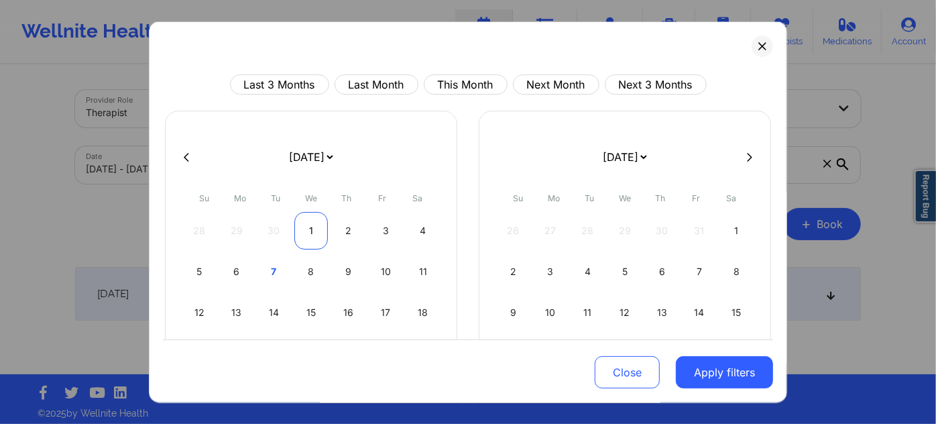
click at [307, 230] on div "1" at bounding box center [311, 231] width 34 height 38
select select "2025-9"
select select "2025-10"
select select "2025-9"
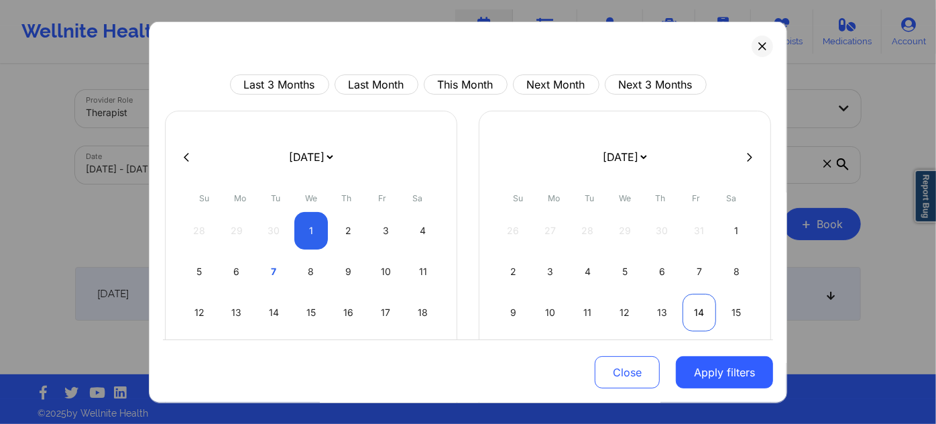
select select "2025-10"
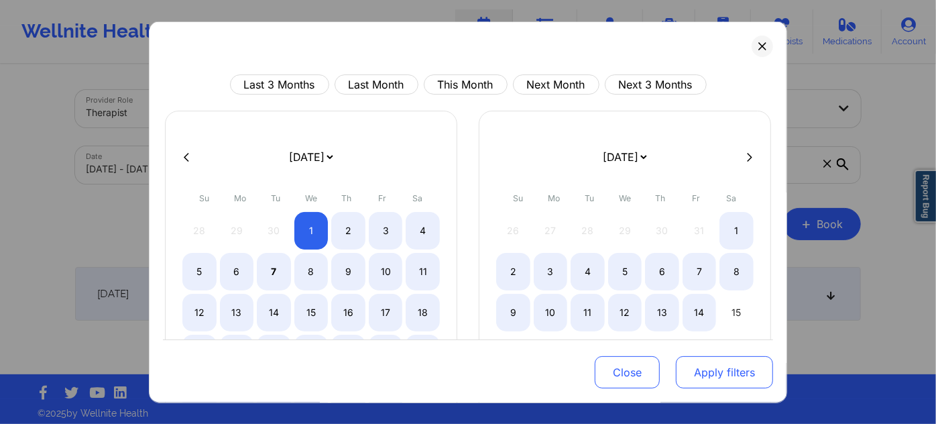
click at [717, 369] on button "Apply filters" at bounding box center [724, 372] width 97 height 32
click at [707, 382] on button "Apply filters" at bounding box center [724, 372] width 97 height 32
click at [711, 379] on button "Apply filters" at bounding box center [724, 372] width 97 height 32
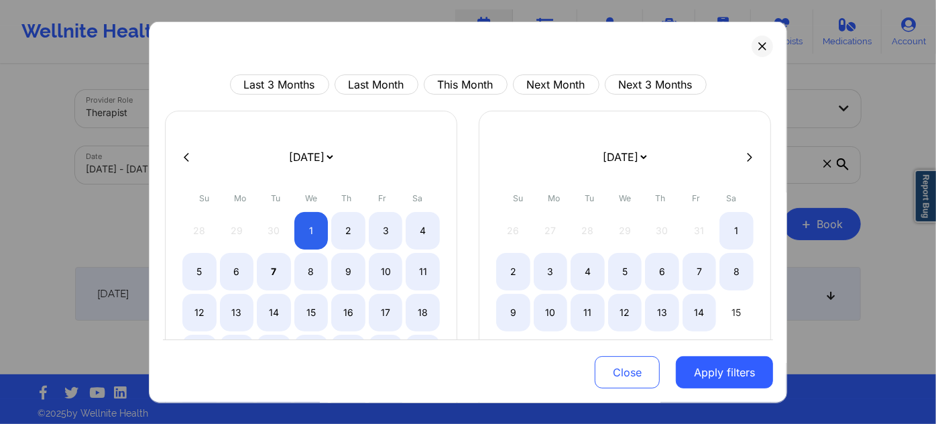
select select "2025-9"
select select "2025-10"
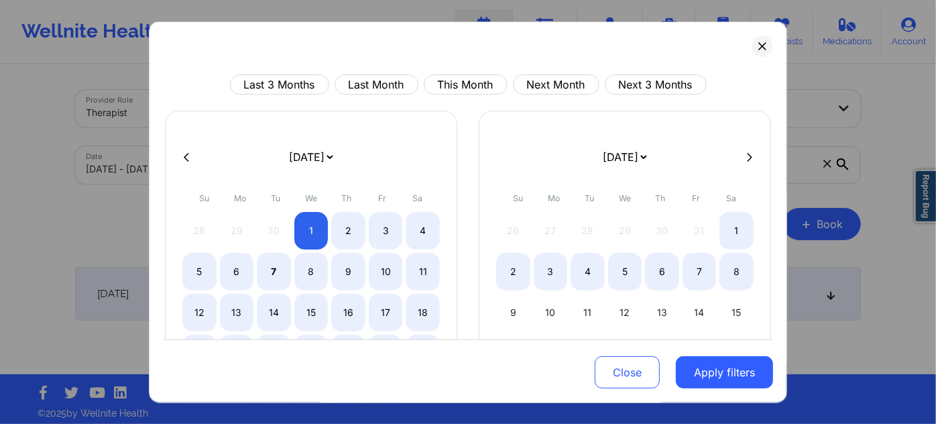
select select "2025-9"
select select "2025-10"
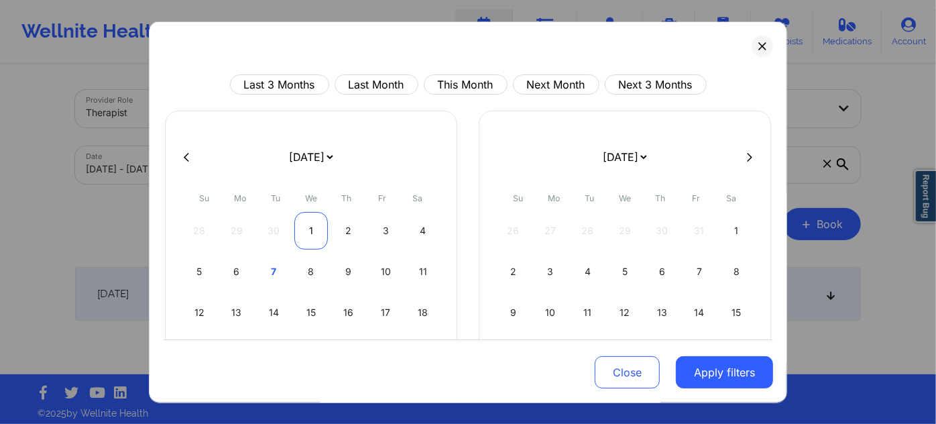
select select "2025-9"
select select "2025-10"
click at [307, 223] on div "1" at bounding box center [311, 231] width 34 height 38
select select "2025-9"
select select "2025-10"
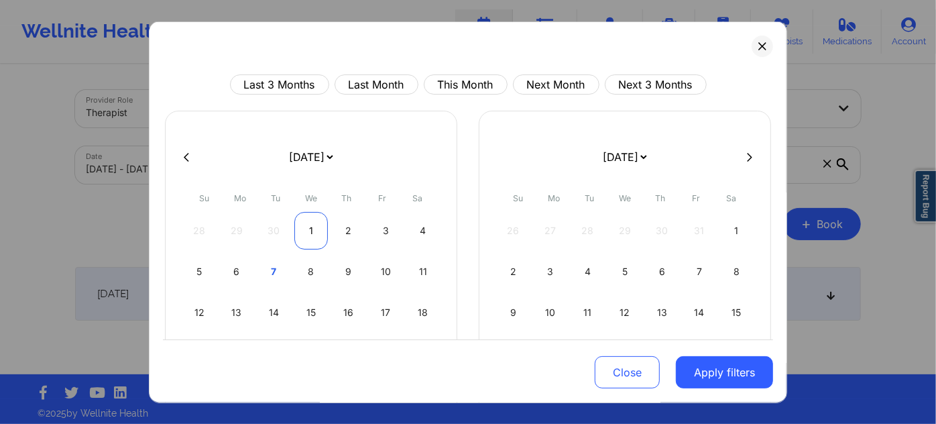
click at [307, 223] on div "1" at bounding box center [311, 231] width 34 height 38
select select "2025-9"
select select "2025-10"
select select "2025-9"
select select "2025-10"
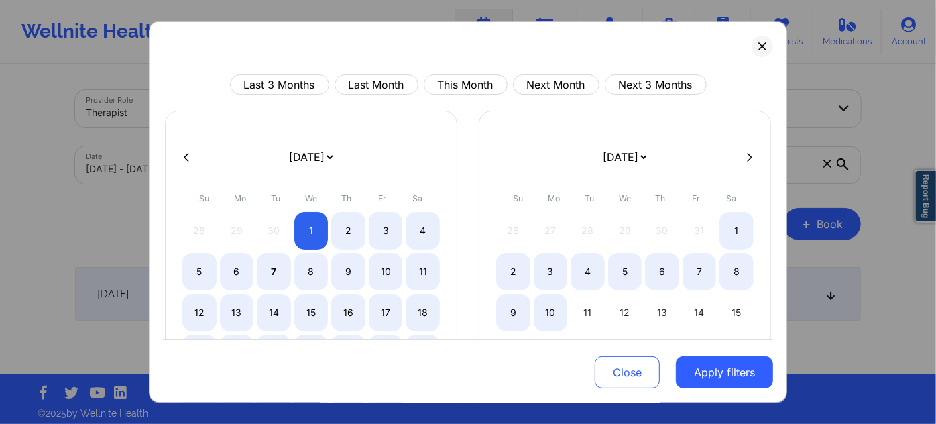
select select "2025-9"
select select "2025-10"
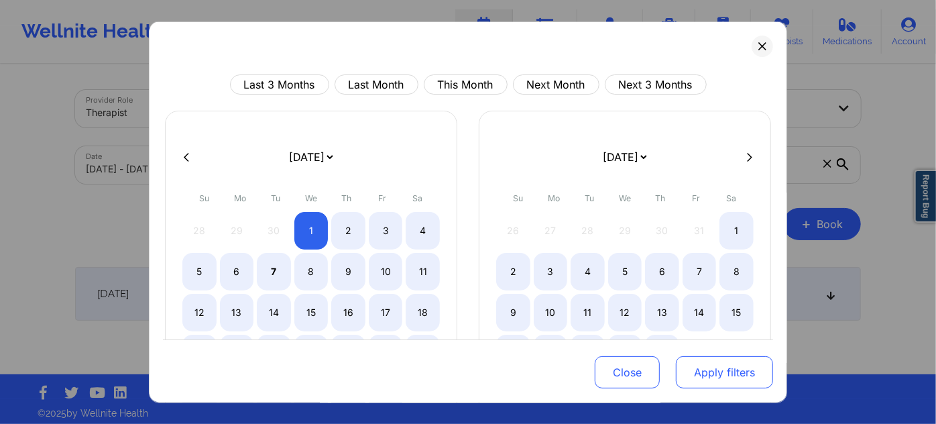
click at [728, 363] on button "Apply filters" at bounding box center [724, 372] width 97 height 32
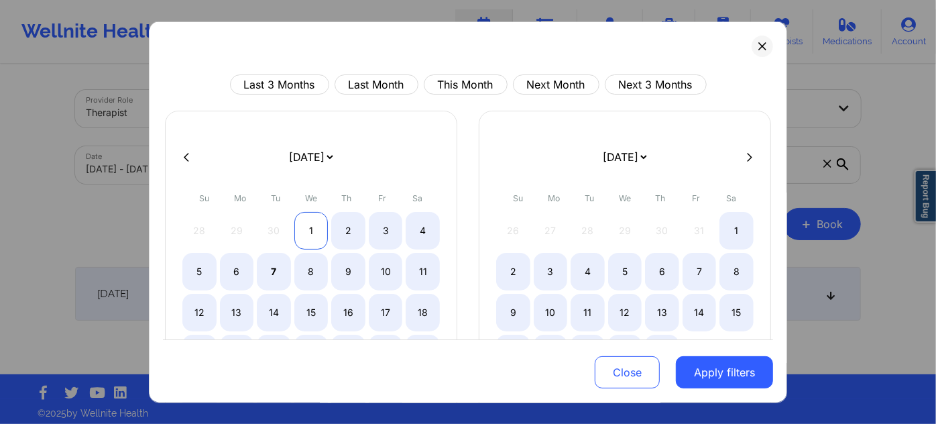
select select "2025-9"
select select "2025-10"
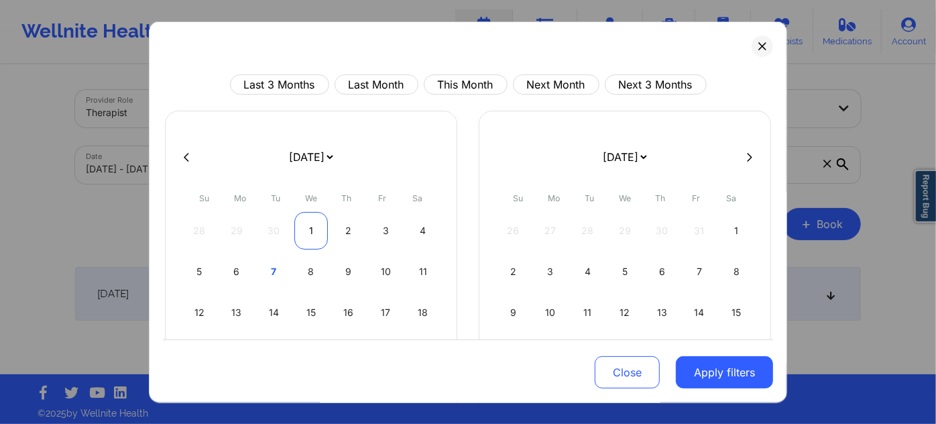
click at [311, 229] on div "1" at bounding box center [311, 231] width 34 height 38
select select "2025-9"
select select "2025-10"
click at [304, 233] on div "1" at bounding box center [311, 231] width 34 height 38
select select "2025-9"
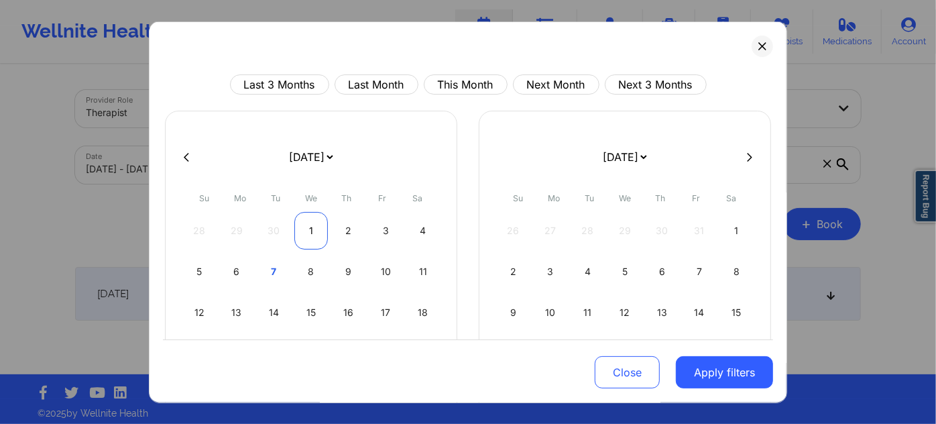
select select "2025-10"
click at [304, 233] on div "1" at bounding box center [311, 231] width 34 height 38
select select "2025-9"
select select "2025-10"
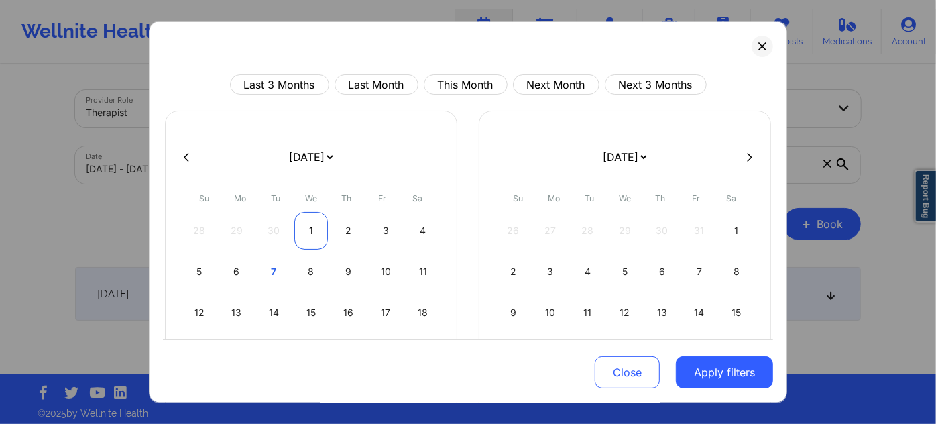
click at [304, 233] on div "1" at bounding box center [311, 231] width 34 height 38
select select "2025-9"
select select "2025-10"
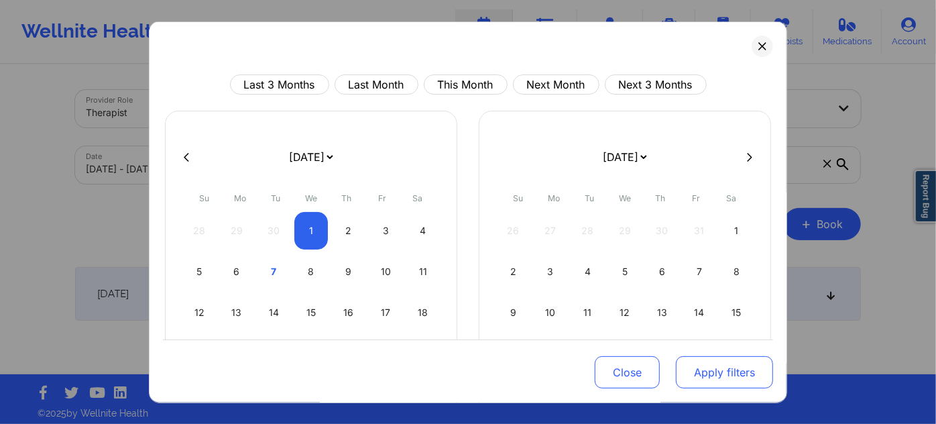
click at [736, 373] on button "Apply filters" at bounding box center [724, 372] width 97 height 32
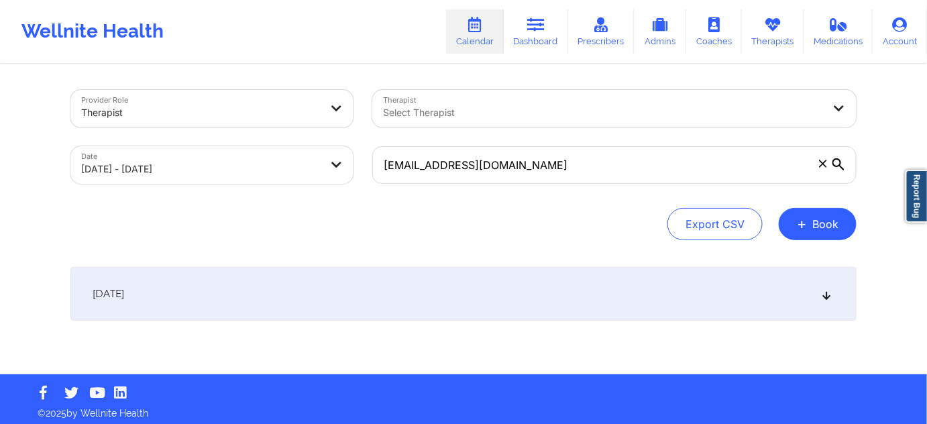
click at [390, 294] on div "[DATE]" at bounding box center [463, 294] width 786 height 54
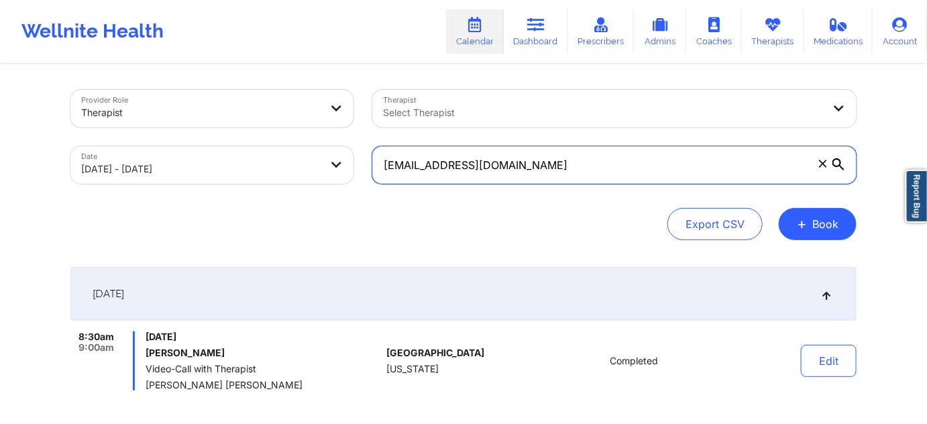
click at [516, 166] on input "[EMAIL_ADDRESS][DOMAIN_NAME]" at bounding box center [614, 165] width 484 height 38
paste input "ertolamityler333"
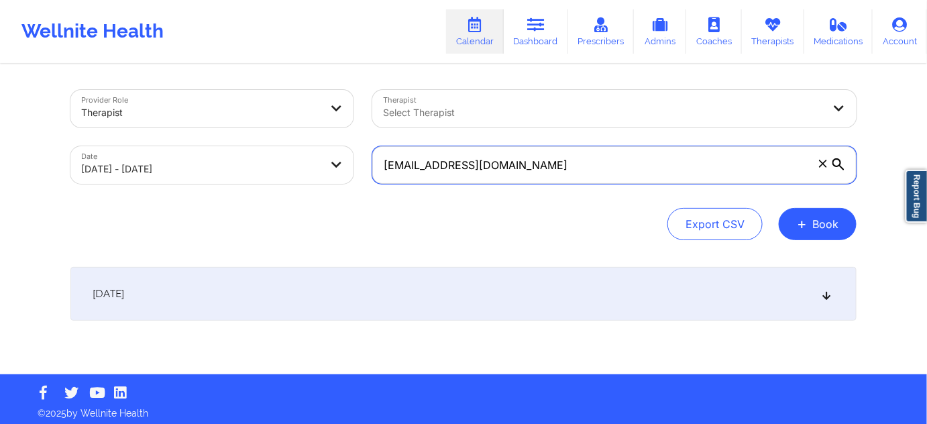
type input "[EMAIL_ADDRESS][DOMAIN_NAME]"
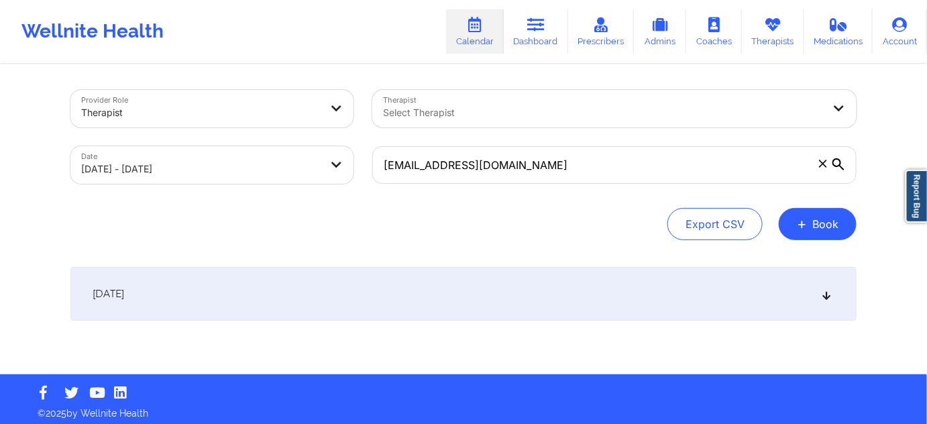
click at [838, 164] on icon at bounding box center [838, 164] width 12 height 12
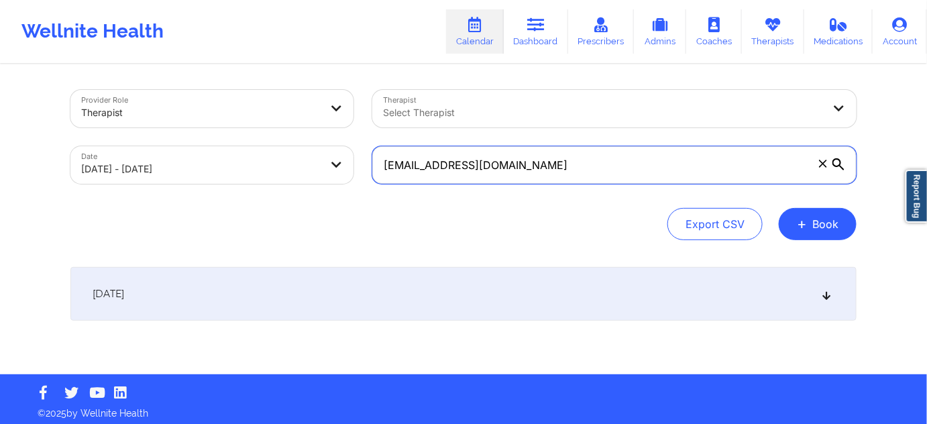
click at [838, 164] on input "[EMAIL_ADDRESS][DOMAIN_NAME]" at bounding box center [614, 165] width 484 height 38
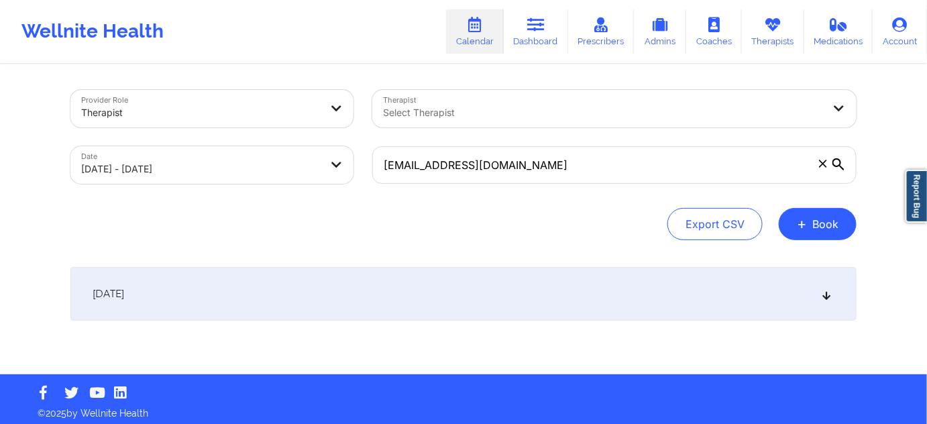
select select "2025-9"
select select "2025-10"
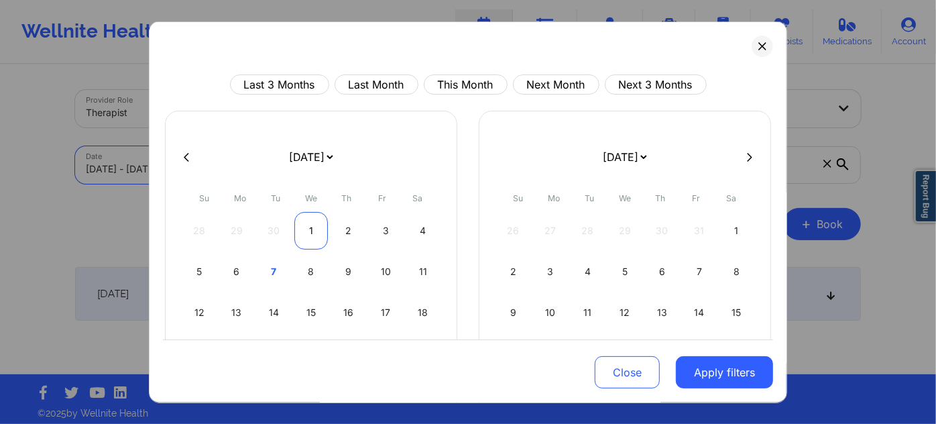
click at [308, 226] on div "1" at bounding box center [311, 231] width 34 height 38
select select "2025-9"
select select "2025-10"
click at [308, 226] on div "1" at bounding box center [311, 231] width 34 height 38
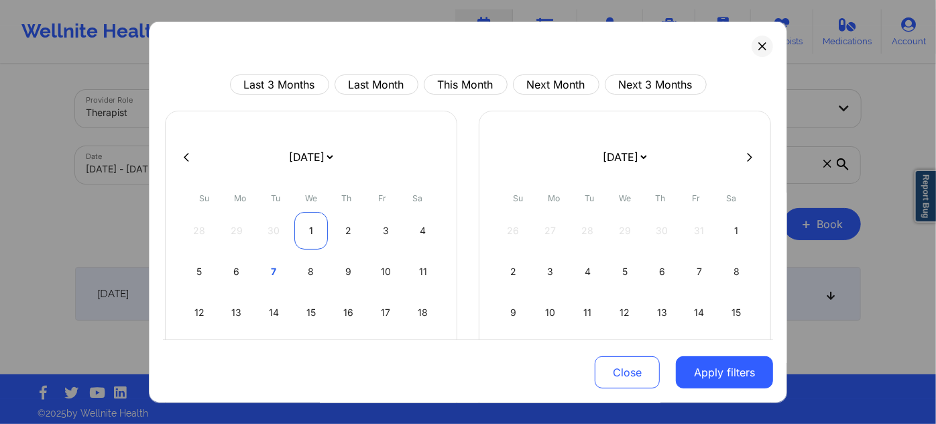
select select "2025-9"
select select "2025-10"
select select "2025-9"
select select "2025-10"
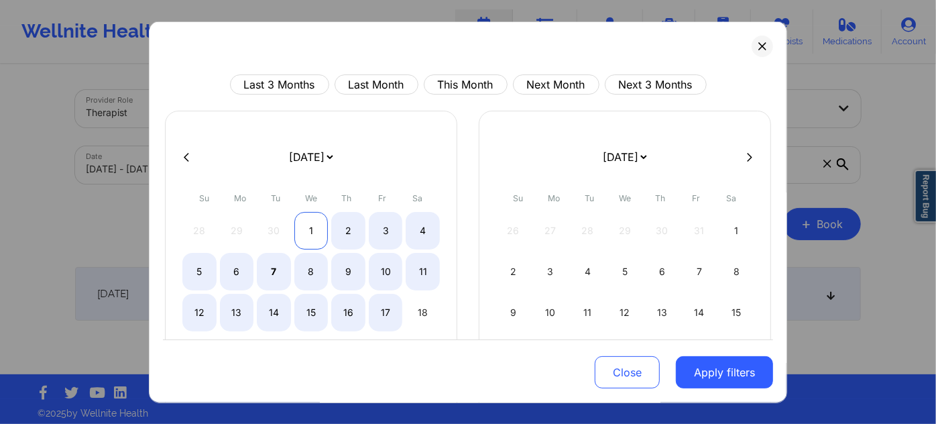
select select "2025-9"
select select "2025-10"
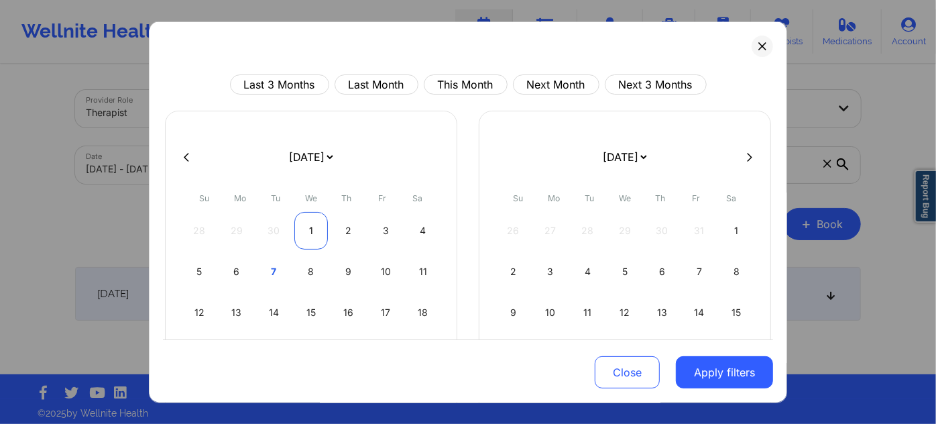
click at [308, 220] on div "1" at bounding box center [311, 231] width 34 height 38
select select "2025-9"
select select "2025-10"
click at [308, 220] on div "1" at bounding box center [311, 231] width 34 height 38
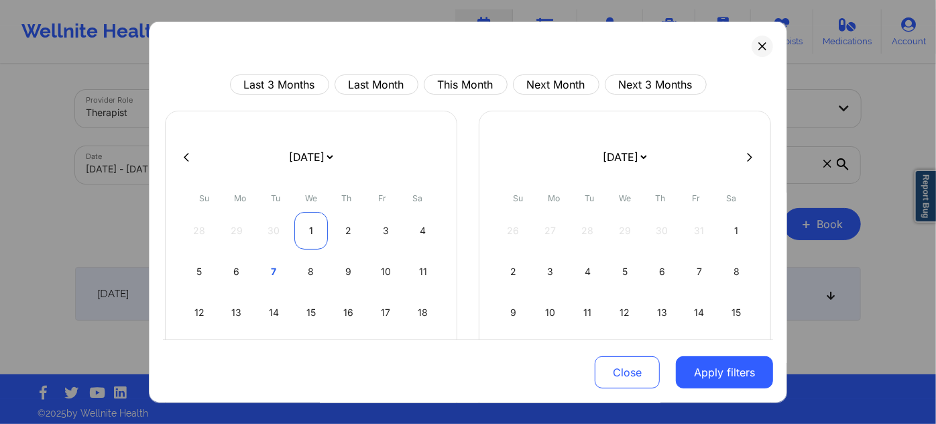
select select "2025-9"
select select "2025-10"
click at [308, 220] on div "1" at bounding box center [311, 231] width 34 height 38
select select "2025-9"
select select "2025-10"
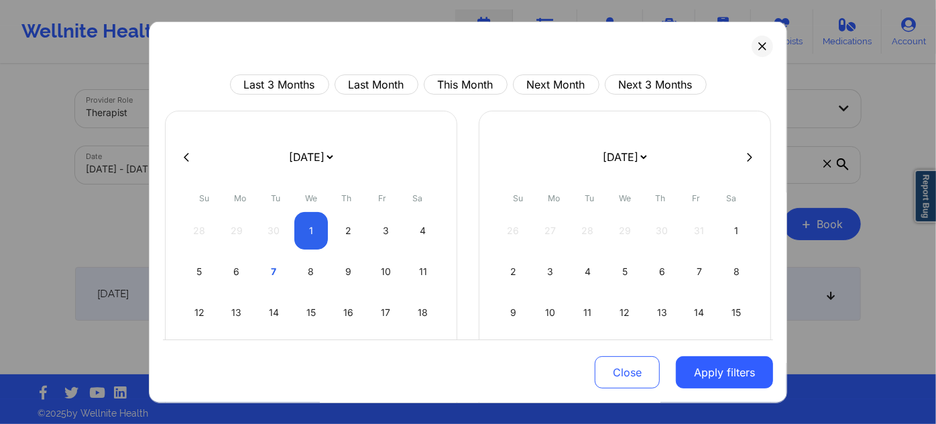
select select "2025-9"
select select "2025-10"
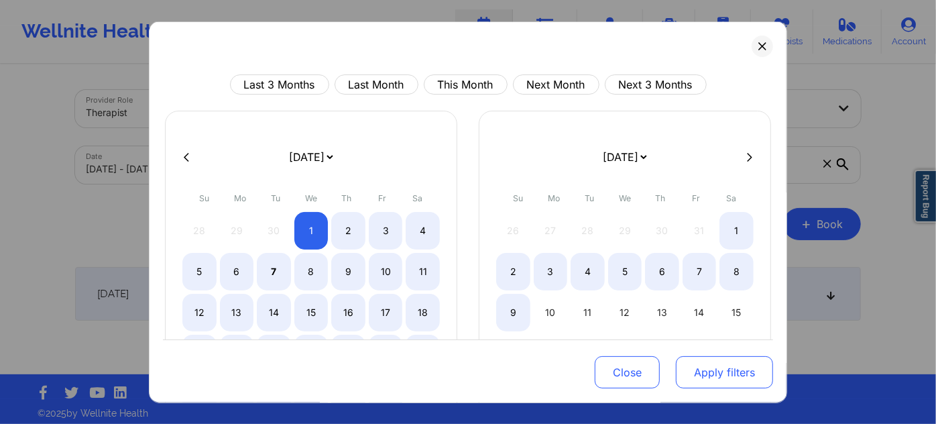
click at [713, 381] on button "Apply filters" at bounding box center [724, 372] width 97 height 32
select select "2025-9"
select select "2025-10"
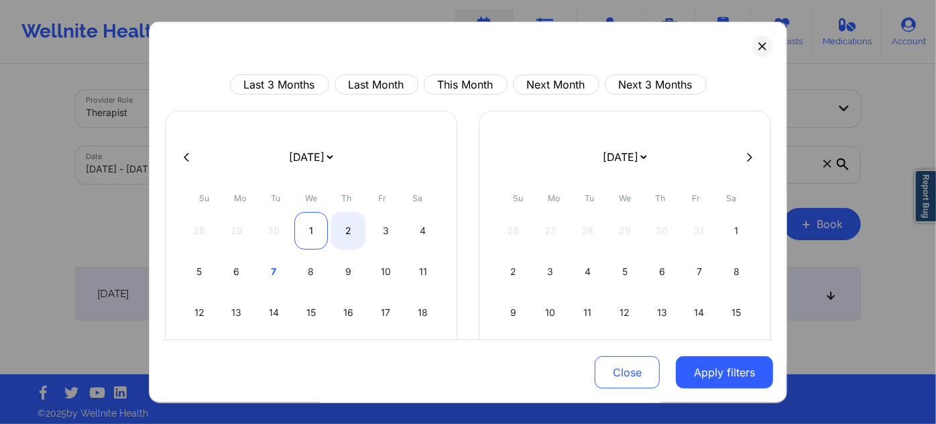
select select "2025-9"
select select "2025-10"
click at [314, 223] on div "1" at bounding box center [311, 231] width 34 height 38
select select "2025-9"
select select "2025-10"
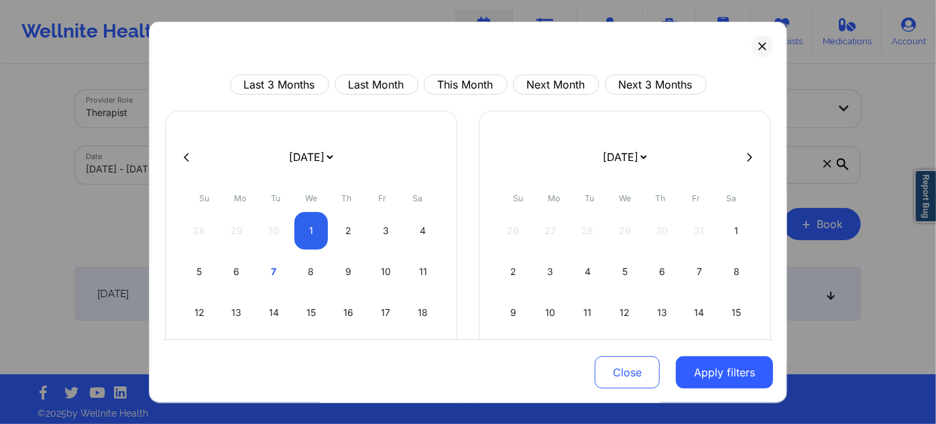
click at [699, 369] on button "Apply filters" at bounding box center [724, 372] width 97 height 32
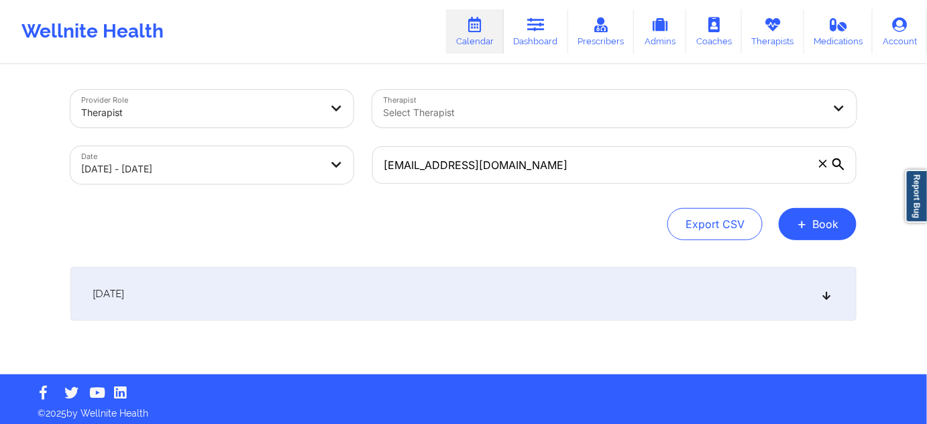
click at [465, 278] on div "[DATE]" at bounding box center [463, 294] width 786 height 54
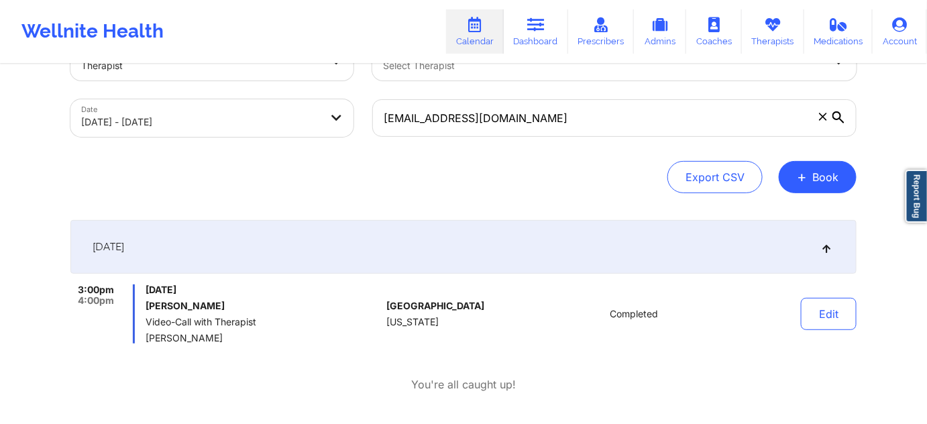
scroll to position [81, 0]
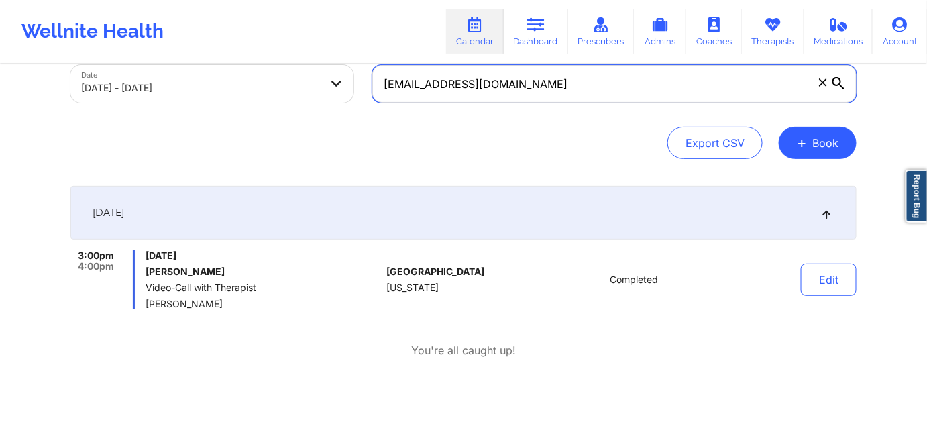
click at [550, 95] on input "[EMAIL_ADDRESS][DOMAIN_NAME]" at bounding box center [614, 84] width 484 height 38
paste input "[EMAIL_ADDRESS]"
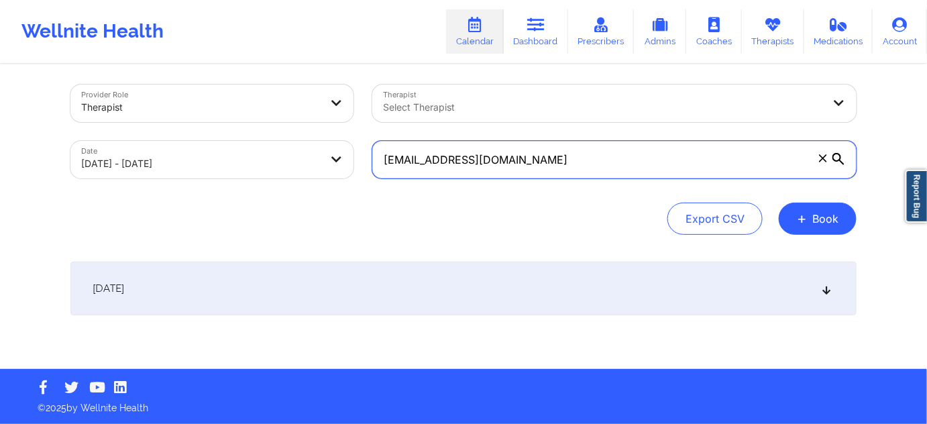
scroll to position [5, 0]
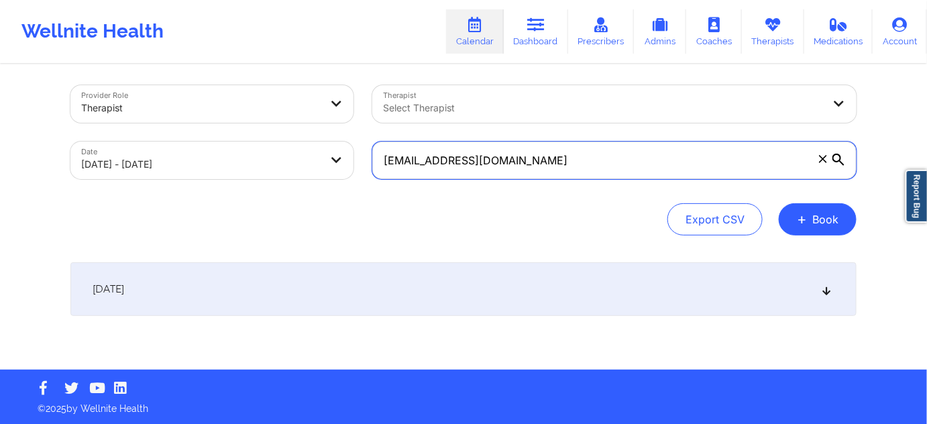
type input "[EMAIL_ADDRESS][DOMAIN_NAME]"
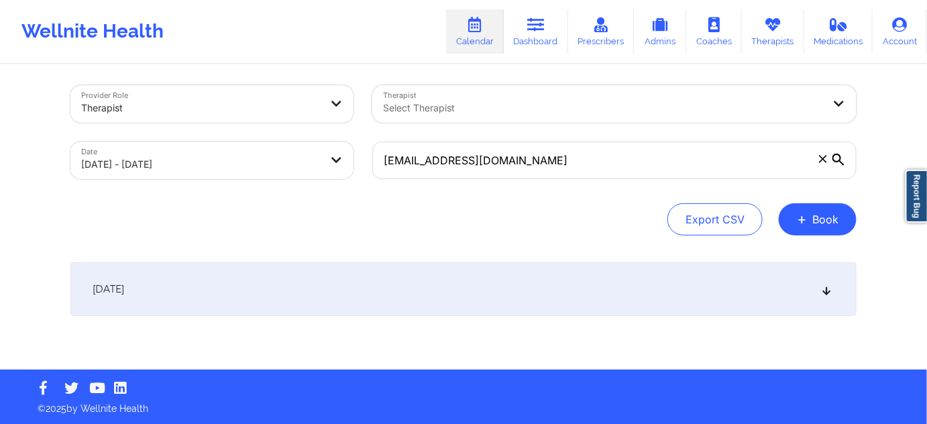
click at [216, 167] on body "Wellnite Health Calendar Dashboard Prescribers Admins Coaches Therapists Medica…" at bounding box center [463, 207] width 927 height 424
select select "2025-9"
select select "2025-10"
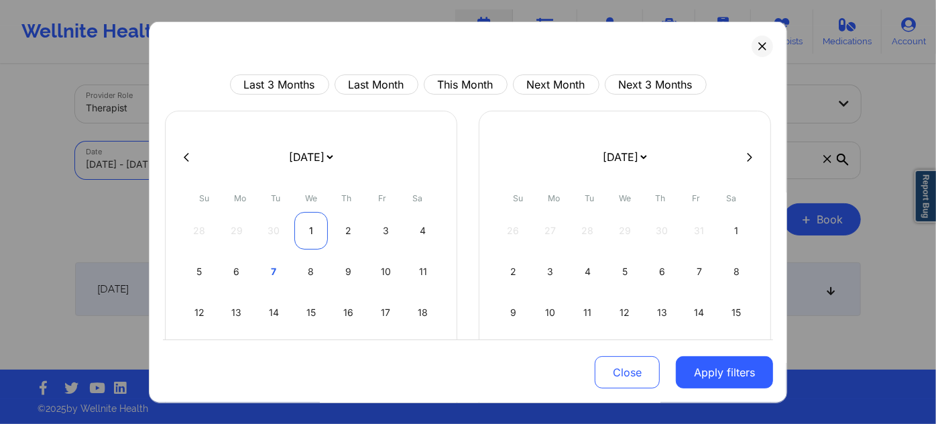
click at [312, 231] on div "1" at bounding box center [311, 231] width 34 height 38
select select "2025-9"
select select "2025-10"
click at [314, 231] on div "1" at bounding box center [311, 231] width 34 height 38
select select "2025-9"
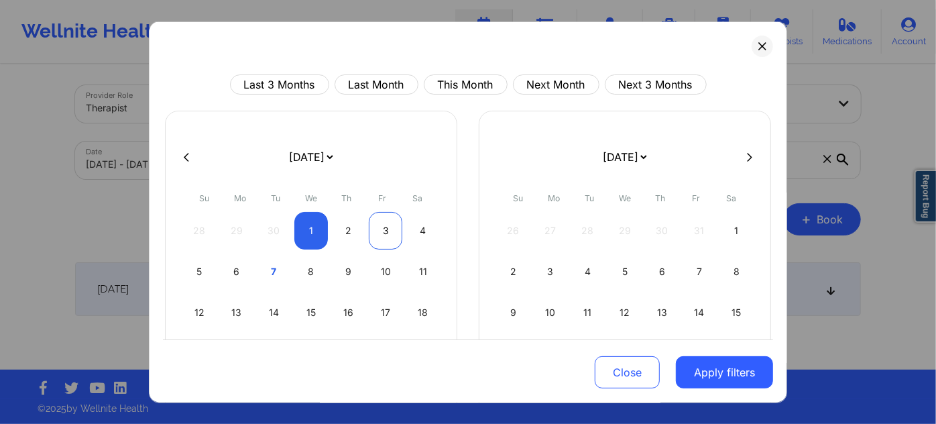
select select "2025-10"
click at [693, 373] on button "Apply filters" at bounding box center [724, 372] width 97 height 32
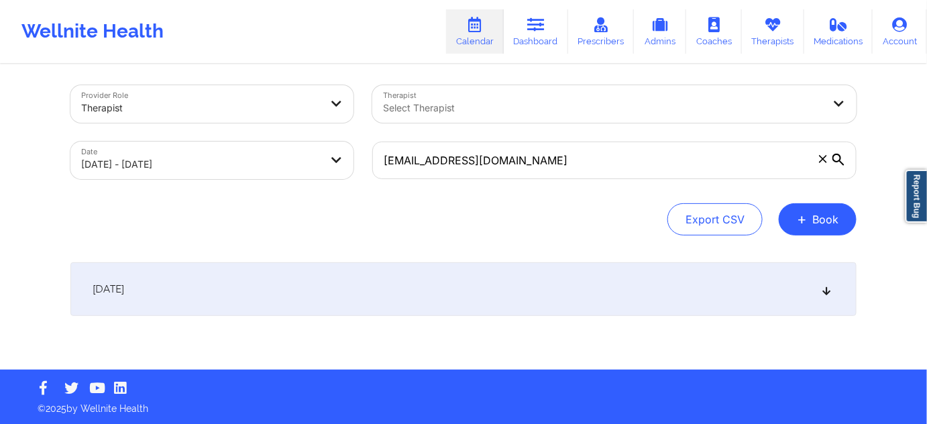
click at [388, 278] on div "[DATE]" at bounding box center [463, 289] width 786 height 54
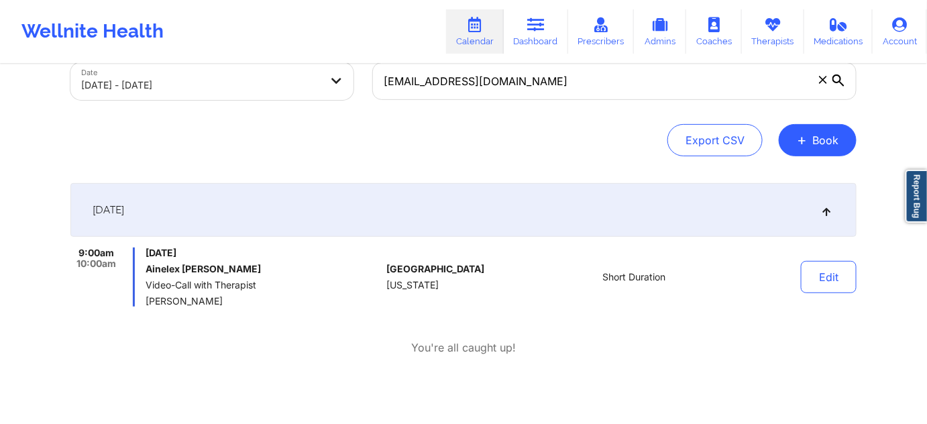
scroll to position [86, 0]
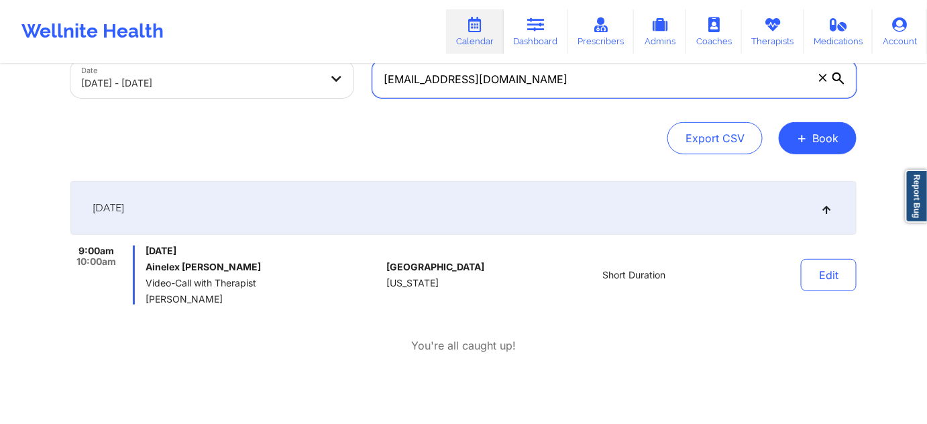
click at [550, 86] on input "[EMAIL_ADDRESS][DOMAIN_NAME]" at bounding box center [614, 79] width 484 height 38
paste input "[EMAIL_ADDRESS]"
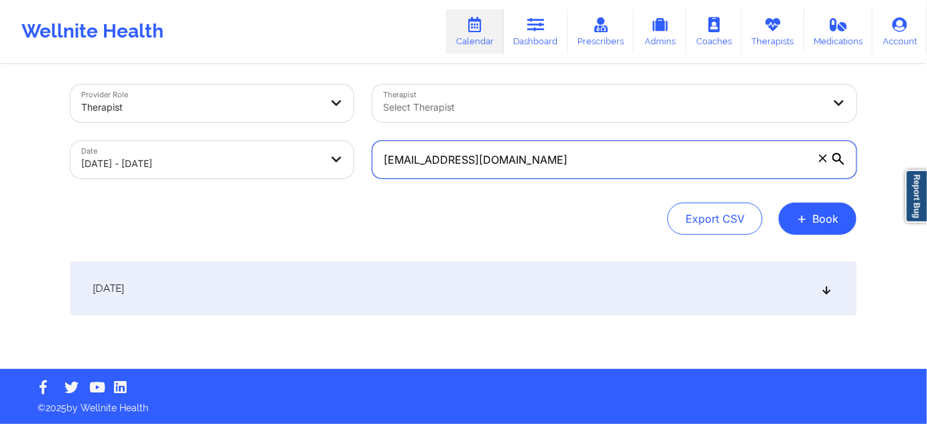
scroll to position [5, 0]
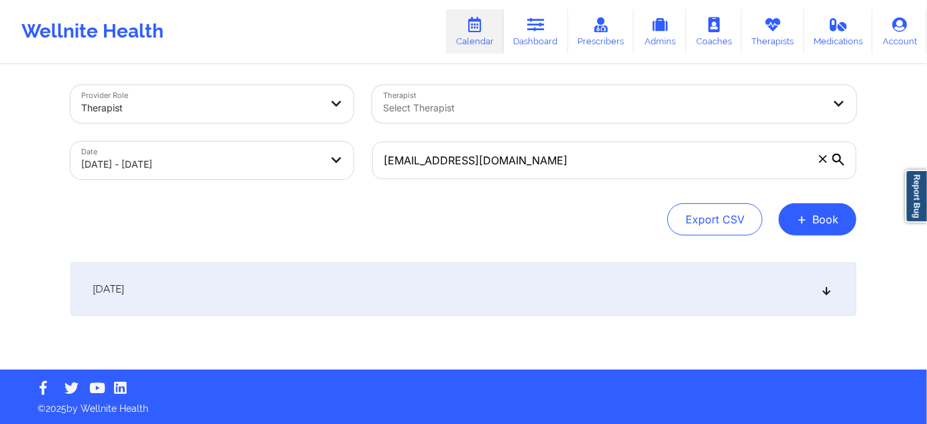
click at [559, 212] on div "Export CSV + Book" at bounding box center [463, 219] width 786 height 32
click at [488, 235] on div "Provider Role Therapist Therapist Select Therapist Date [DATE] - [DATE] [EMAIL_…" at bounding box center [463, 215] width 805 height 308
click at [393, 288] on div "[DATE]" at bounding box center [463, 289] width 786 height 54
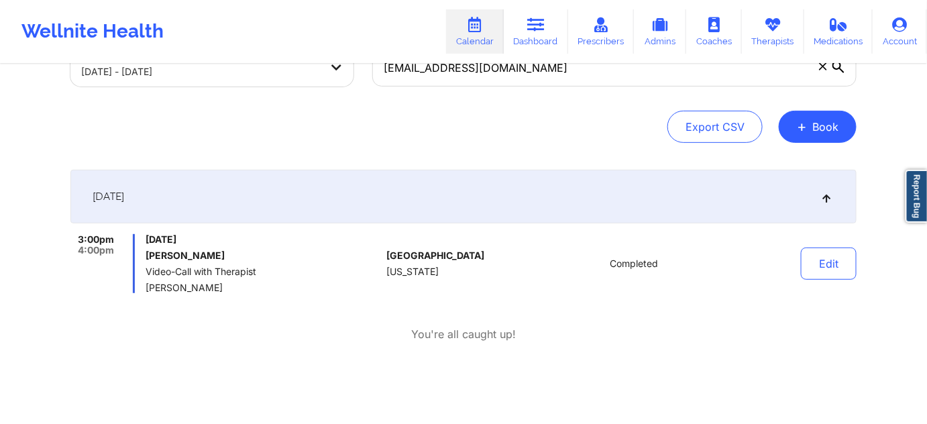
scroll to position [127, 0]
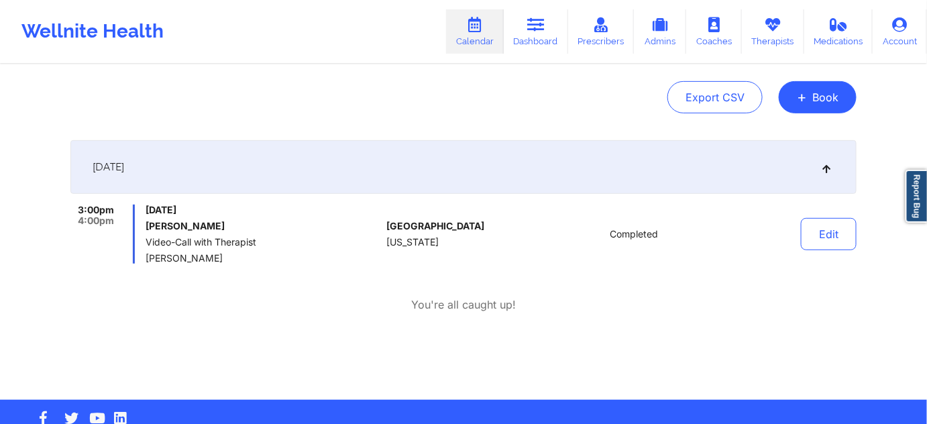
drag, startPoint x: 258, startPoint y: 229, endPoint x: 143, endPoint y: 223, distance: 115.4
click at [143, 223] on div "3:00pm 4:00pm [DATE] [PERSON_NAME] Video-Call with Therapist [PERSON_NAME]" at bounding box center [225, 234] width 310 height 59
copy h6 "[PERSON_NAME]"
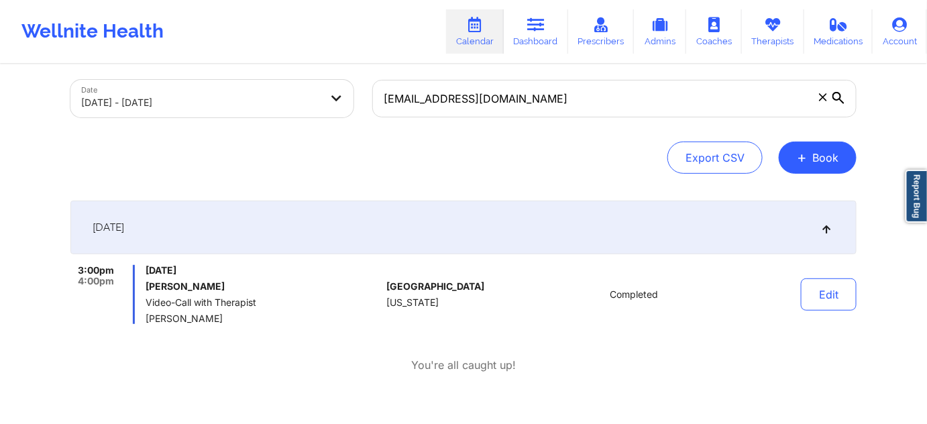
scroll to position [0, 0]
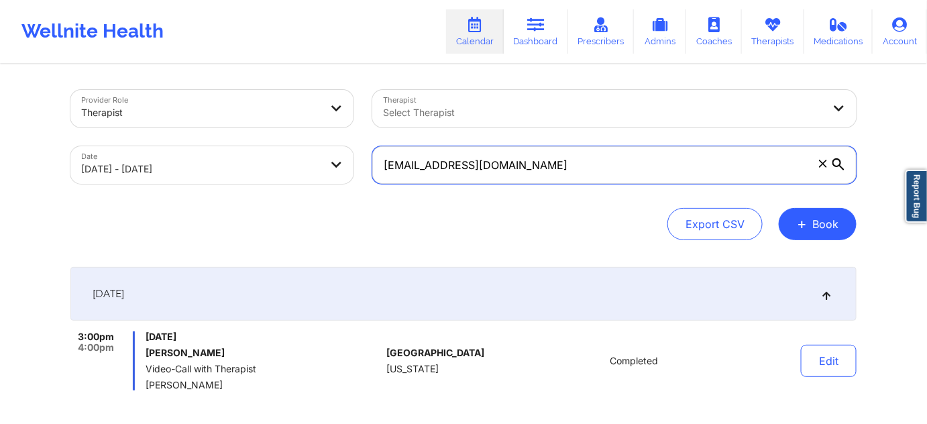
click at [565, 173] on input "[EMAIL_ADDRESS][DOMAIN_NAME]" at bounding box center [614, 165] width 484 height 38
paste input "illlane51177"
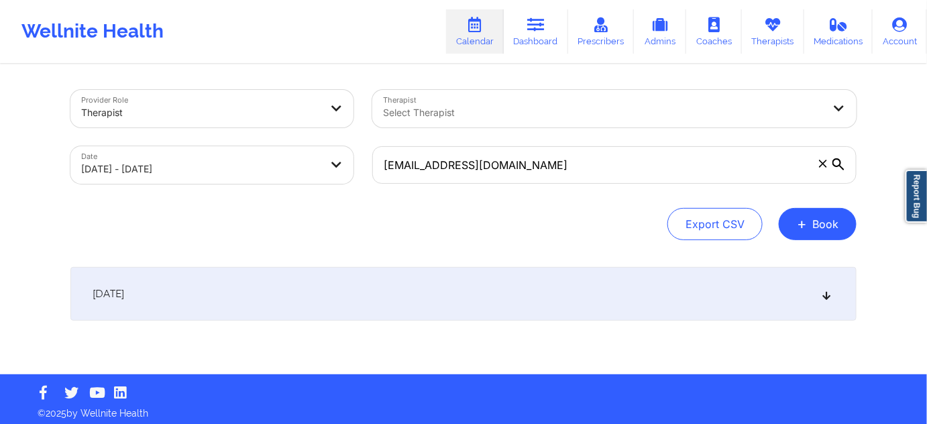
click at [566, 223] on div "Export CSV + Book" at bounding box center [463, 224] width 786 height 32
click at [559, 307] on div "[DATE]" at bounding box center [463, 294] width 786 height 54
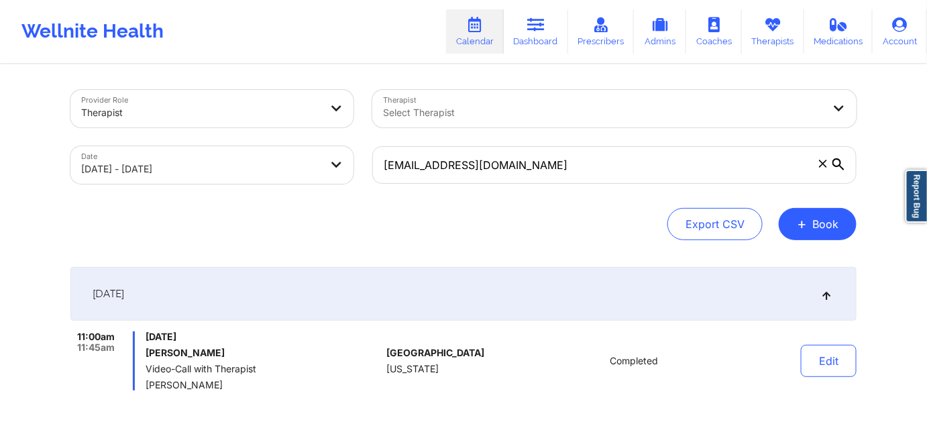
drag, startPoint x: 229, startPoint y: 357, endPoint x: 147, endPoint y: 344, distance: 82.9
click at [146, 345] on div "[DATE] [PERSON_NAME] Video-Call with Therapist [PERSON_NAME]" at bounding box center [262, 360] width 235 height 59
click at [247, 351] on h6 "[PERSON_NAME]" at bounding box center [262, 352] width 235 height 11
drag, startPoint x: 216, startPoint y: 357, endPoint x: 143, endPoint y: 351, distance: 73.3
click at [143, 351] on div "11:00am 11:45am [DATE] [PERSON_NAME] Video-Call with Therapist [PERSON_NAME]" at bounding box center [225, 360] width 310 height 59
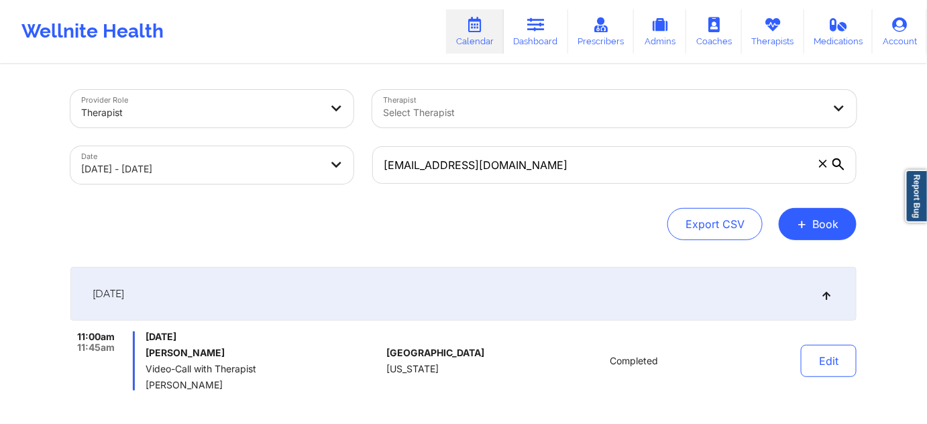
copy h6 "[PERSON_NAME]"
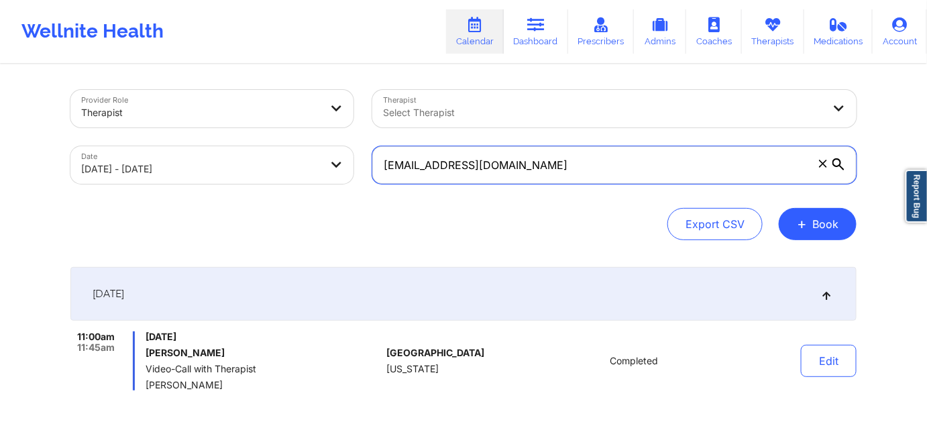
click at [542, 164] on input "[EMAIL_ADDRESS][DOMAIN_NAME]" at bounding box center [614, 165] width 484 height 38
paste input "maoqu"
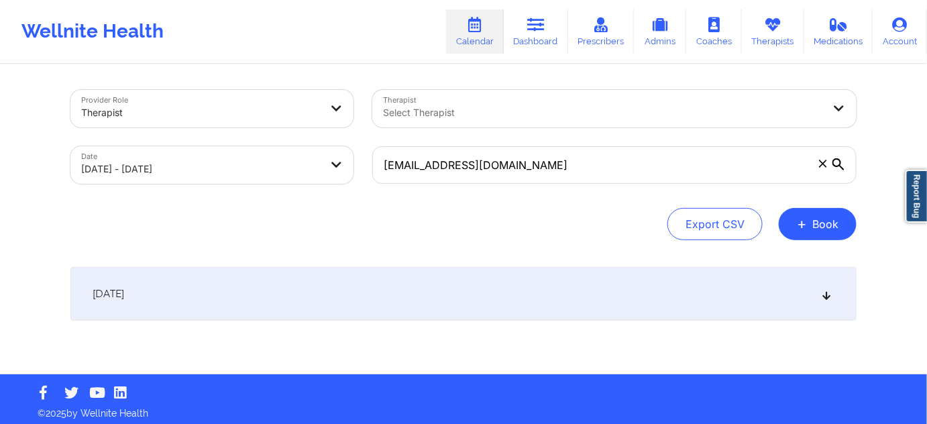
click at [538, 229] on div "Export CSV + Book" at bounding box center [463, 224] width 786 height 32
click at [471, 280] on div "[DATE]" at bounding box center [463, 294] width 786 height 54
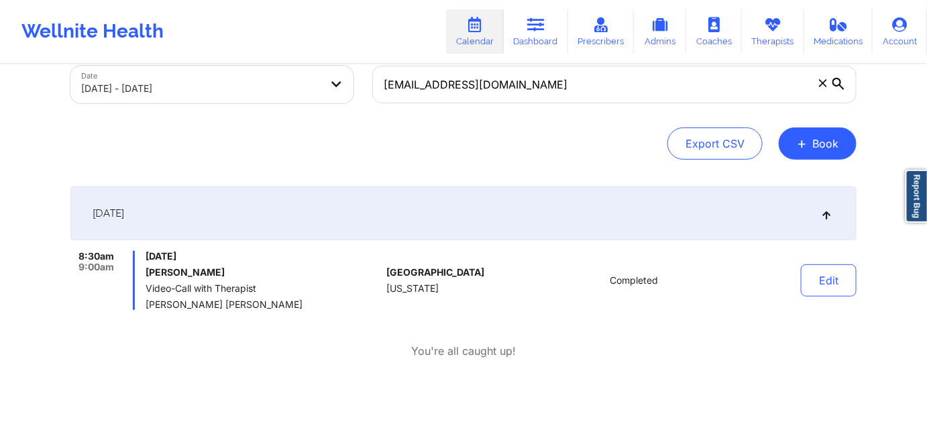
scroll to position [75, 0]
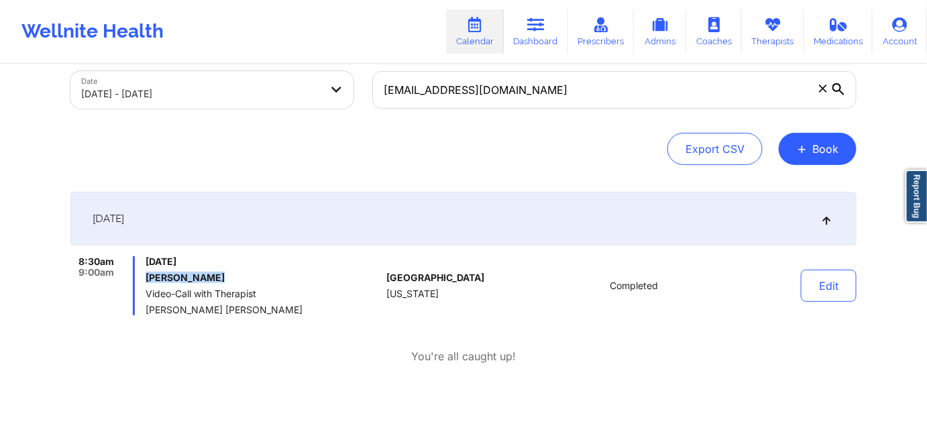
drag, startPoint x: 213, startPoint y: 274, endPoint x: 146, endPoint y: 278, distance: 66.5
click at [146, 278] on h6 "[PERSON_NAME]" at bounding box center [262, 277] width 235 height 11
copy h6 "[PERSON_NAME]"
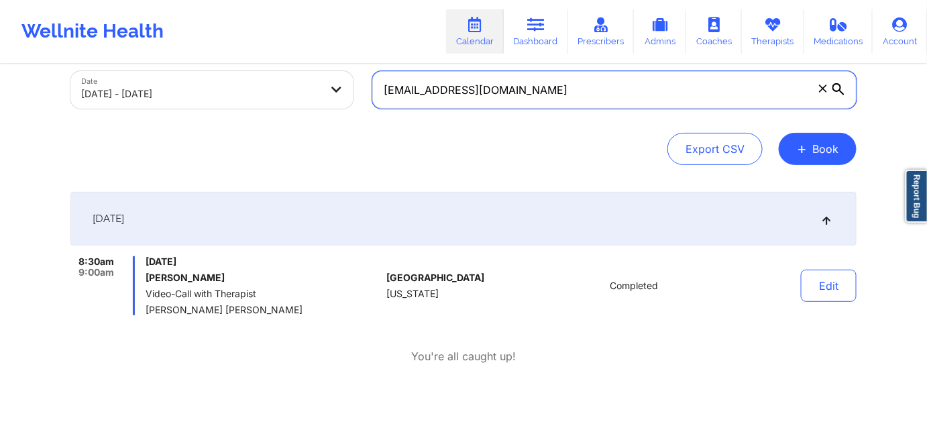
click at [511, 91] on input "[EMAIL_ADDRESS][DOMAIN_NAME]" at bounding box center [614, 90] width 484 height 38
paste input "casroberts16"
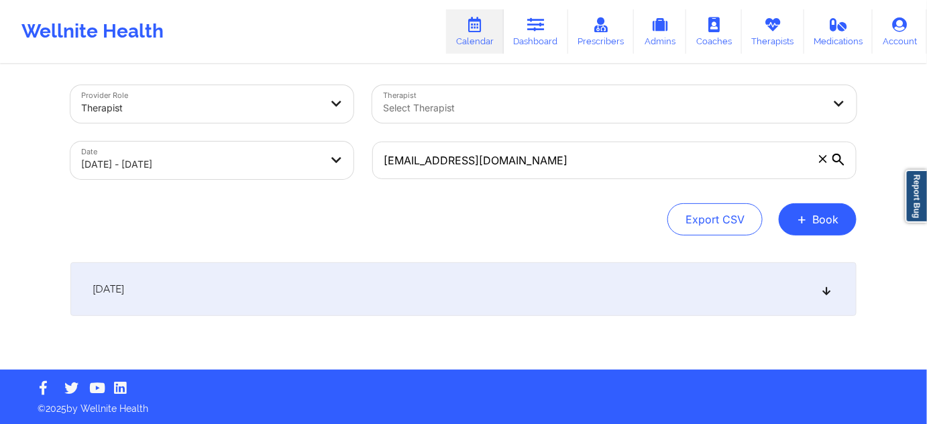
click at [521, 219] on div "Export CSV + Book" at bounding box center [463, 219] width 786 height 32
click at [508, 275] on div "[DATE]" at bounding box center [463, 289] width 786 height 54
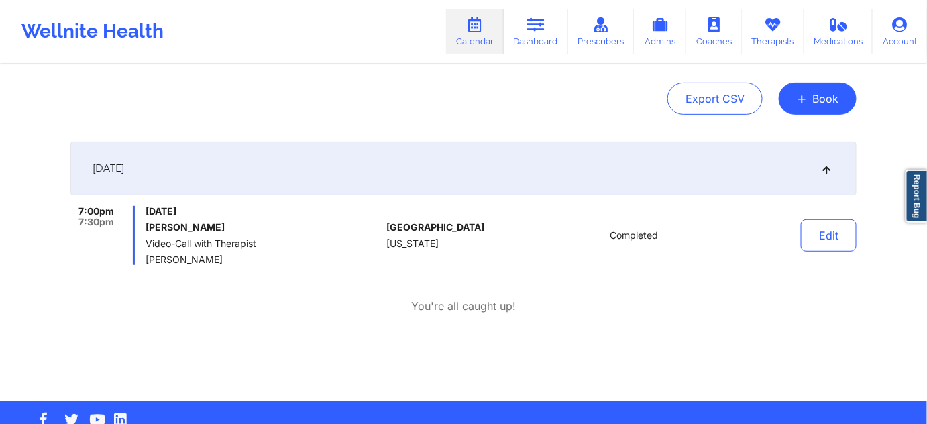
scroll to position [127, 0]
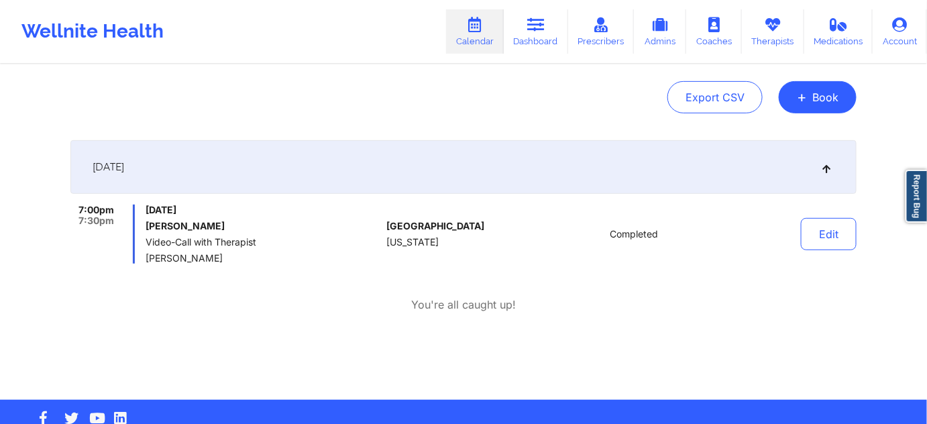
drag, startPoint x: 243, startPoint y: 230, endPoint x: 146, endPoint y: 219, distance: 97.1
click at [146, 219] on div "[DATE] [PERSON_NAME] Video-Call with Therapist [PERSON_NAME]" at bounding box center [262, 234] width 235 height 59
copy h6 "[PERSON_NAME]"
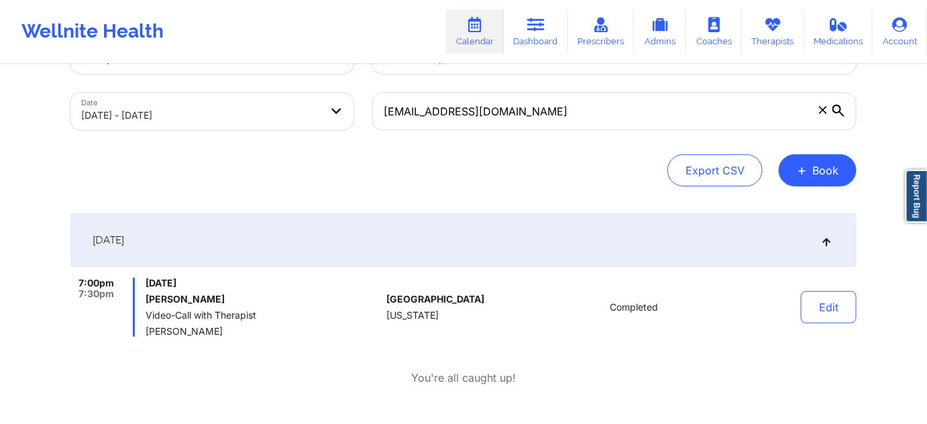
scroll to position [0, 0]
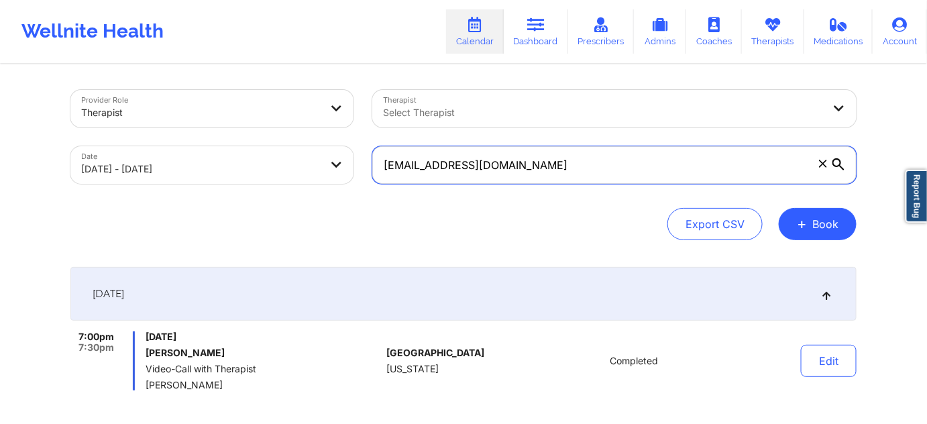
click at [530, 171] on input "[EMAIL_ADDRESS][DOMAIN_NAME]" at bounding box center [614, 165] width 484 height 38
paste input "havezfritolay"
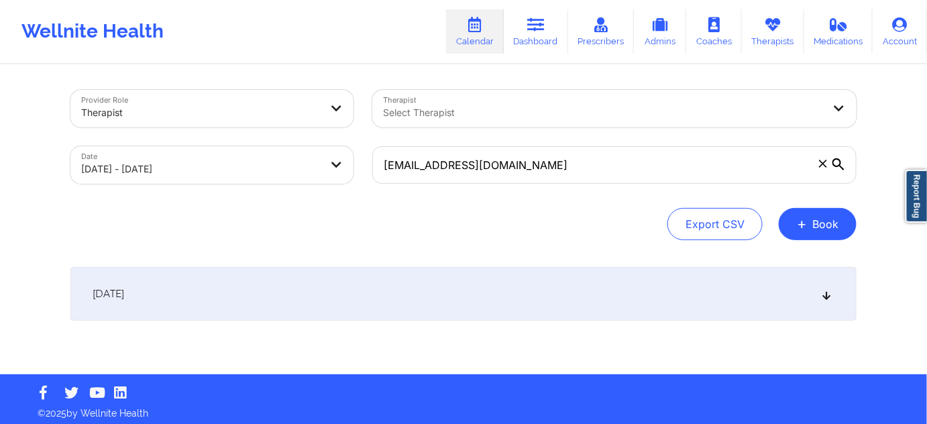
click at [536, 213] on div "Export CSV + Book" at bounding box center [463, 224] width 786 height 32
click at [429, 302] on div "[DATE]" at bounding box center [463, 294] width 786 height 54
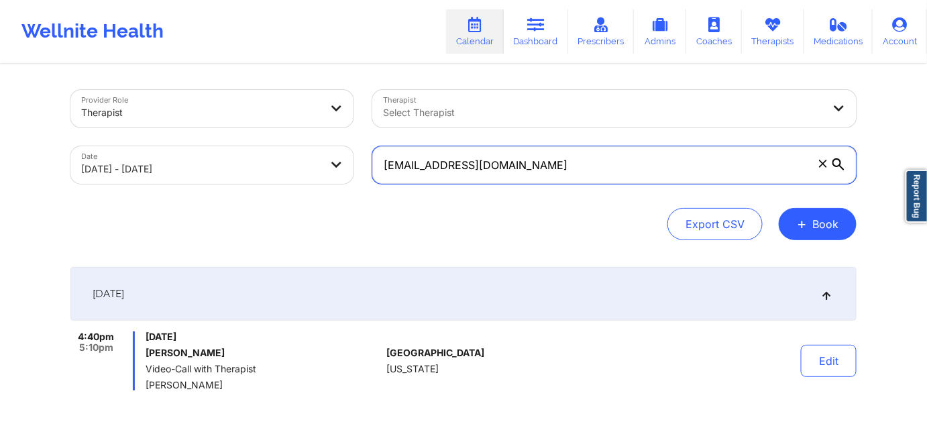
click at [524, 169] on input "[EMAIL_ADDRESS][DOMAIN_NAME]" at bounding box center [614, 165] width 484 height 38
paste input "[EMAIL_ADDRESS]"
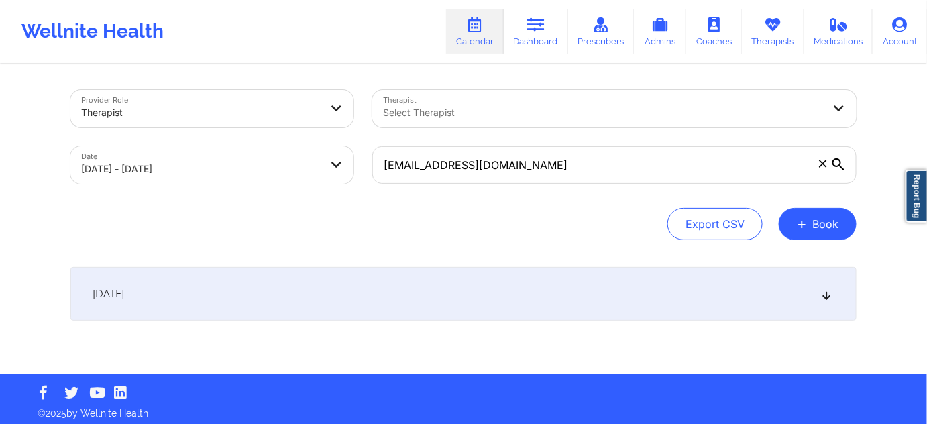
click at [581, 213] on div "Export CSV + Book" at bounding box center [463, 224] width 786 height 32
click at [447, 297] on div "[DATE]" at bounding box center [463, 294] width 786 height 54
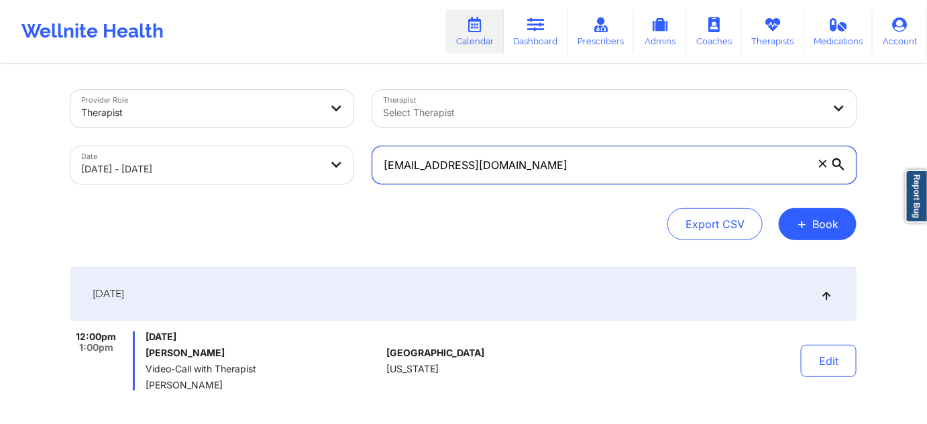
click at [534, 168] on input "[EMAIL_ADDRESS][DOMAIN_NAME]" at bounding box center [614, 165] width 484 height 38
paste input "[EMAIL_ADDRESS]"
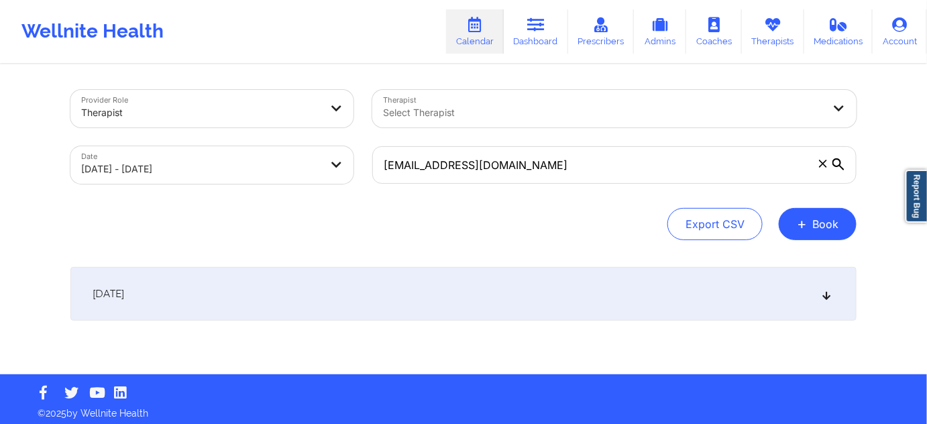
click at [493, 292] on div "[DATE]" at bounding box center [463, 294] width 786 height 54
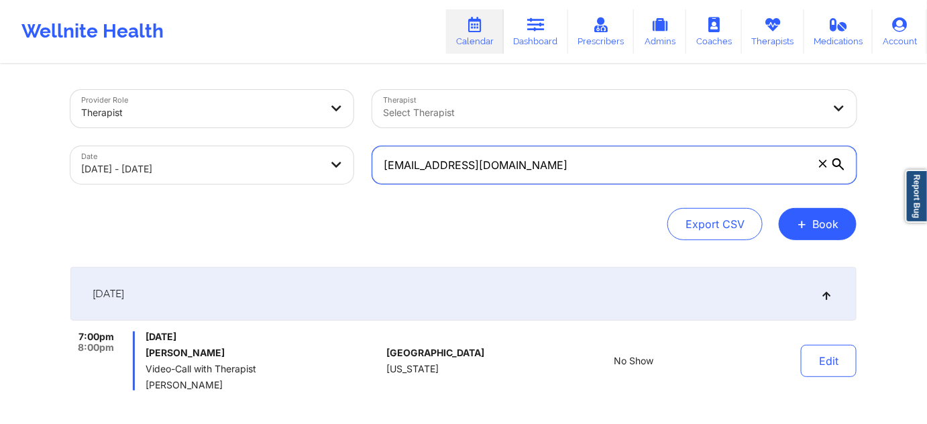
click at [526, 176] on input "[EMAIL_ADDRESS][DOMAIN_NAME]" at bounding box center [614, 165] width 484 height 38
paste input "dhara.mehta04"
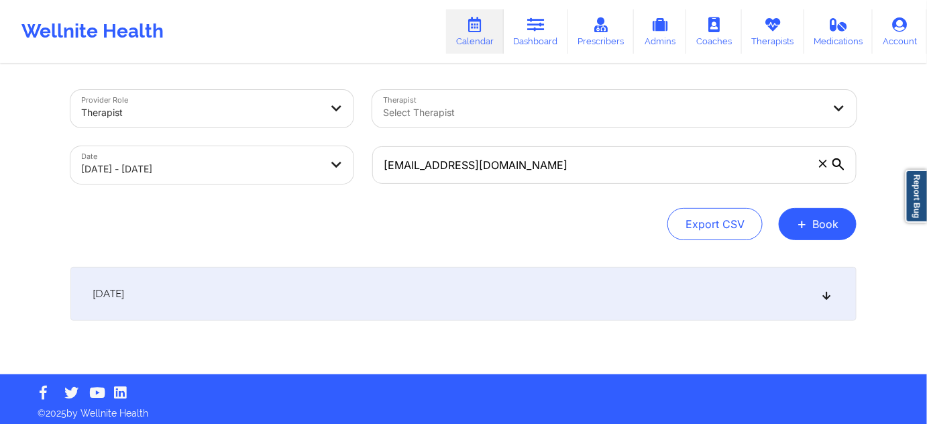
click at [536, 226] on div "Export CSV + Book" at bounding box center [463, 224] width 786 height 32
click at [492, 292] on div "[DATE]" at bounding box center [463, 294] width 786 height 54
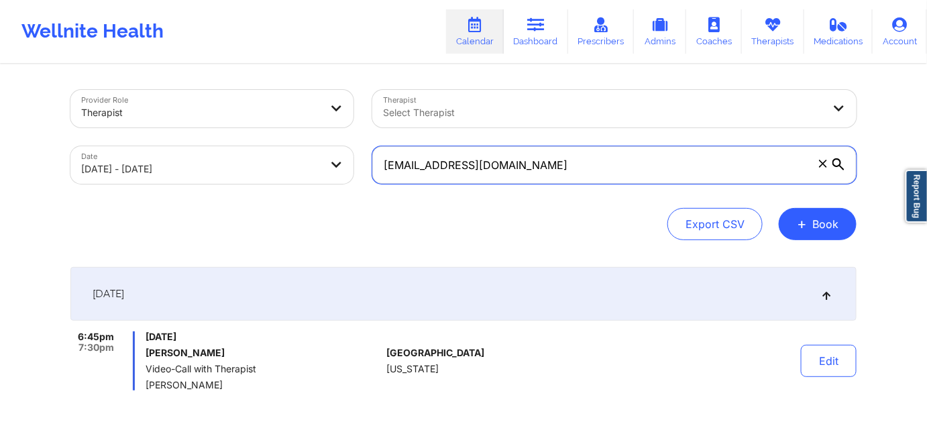
click at [543, 172] on input "[EMAIL_ADDRESS][DOMAIN_NAME]" at bounding box center [614, 165] width 484 height 38
paste input "iplaeleni"
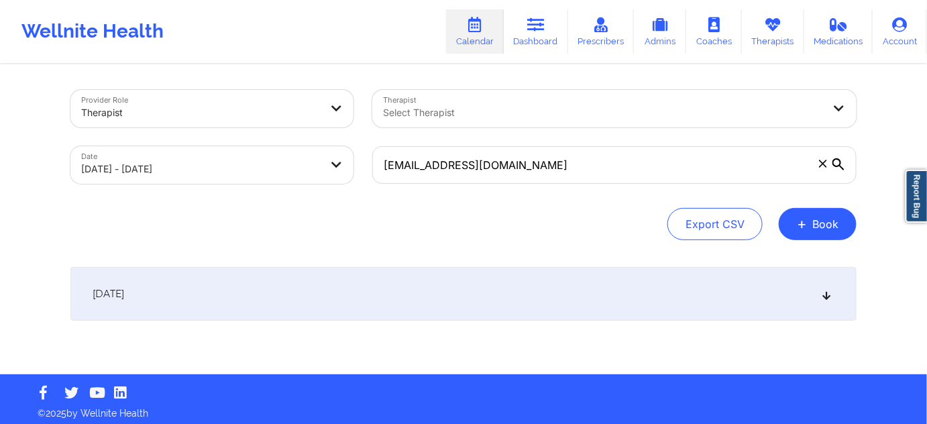
click at [538, 221] on div "Export CSV + Book" at bounding box center [463, 224] width 786 height 32
click at [511, 272] on div "[DATE]" at bounding box center [463, 294] width 786 height 54
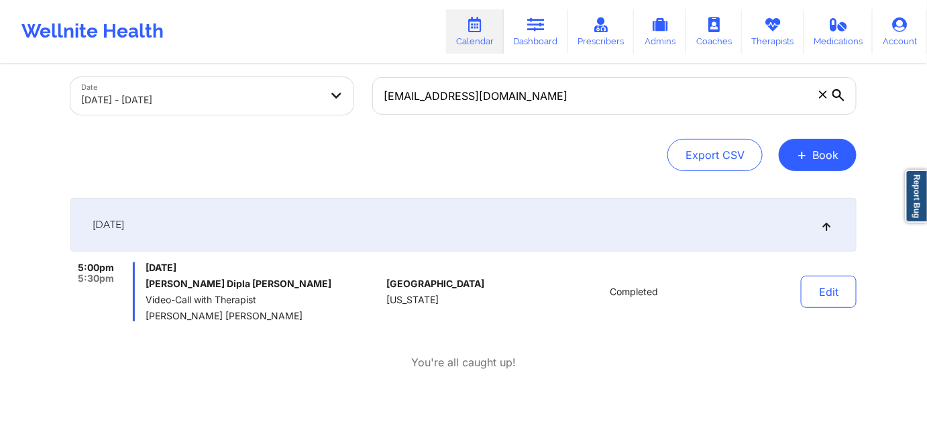
scroll to position [81, 0]
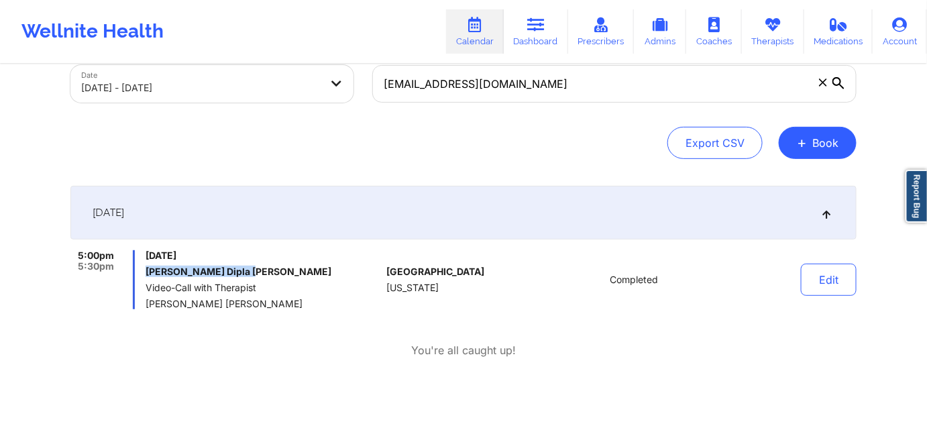
drag, startPoint x: 249, startPoint y: 273, endPoint x: 154, endPoint y: 264, distance: 95.0
click at [146, 266] on h6 "[PERSON_NAME] Dipla [PERSON_NAME]" at bounding box center [262, 271] width 235 height 11
copy h6 "[PERSON_NAME] Dipla [PERSON_NAME]"
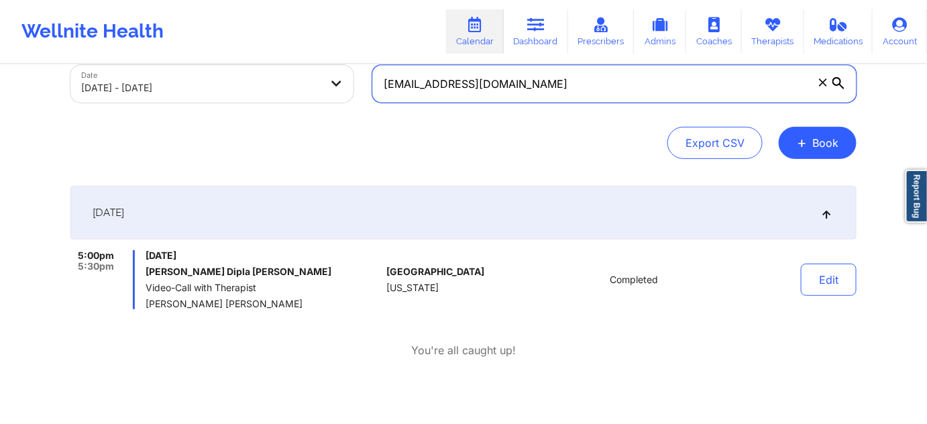
click at [530, 76] on input "[EMAIL_ADDRESS][DOMAIN_NAME]" at bounding box center [614, 84] width 484 height 38
paste input "edmartinez609"
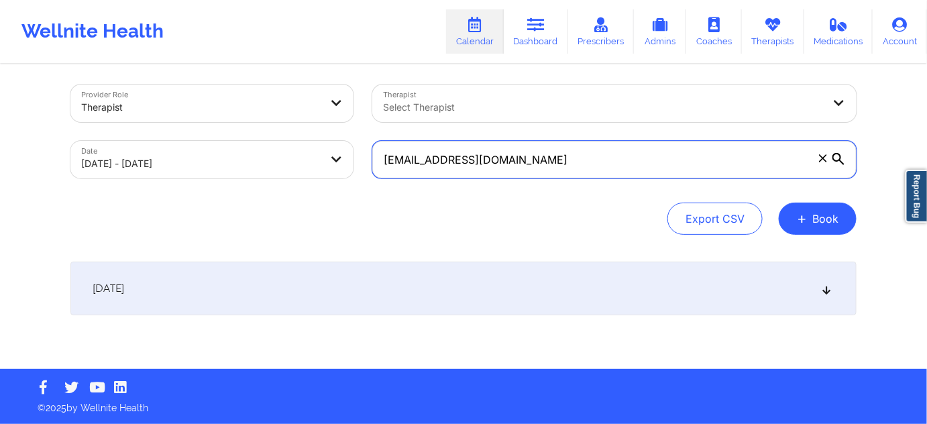
scroll to position [5, 0]
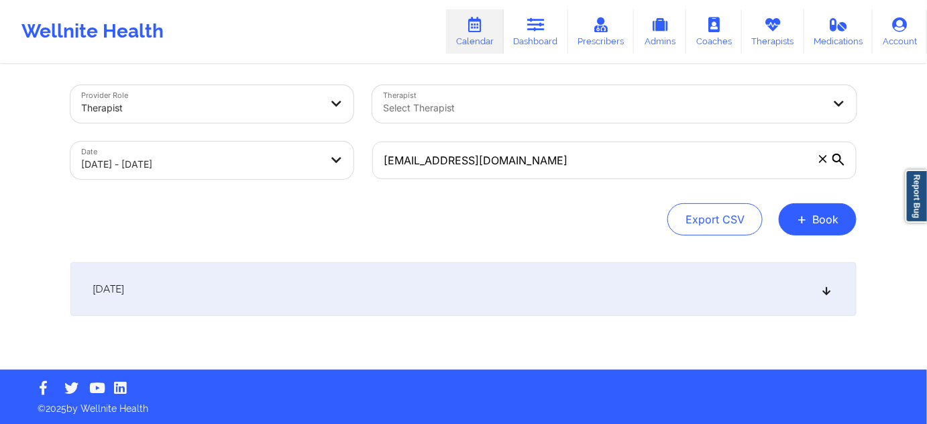
click at [430, 275] on div "[DATE]" at bounding box center [463, 289] width 786 height 54
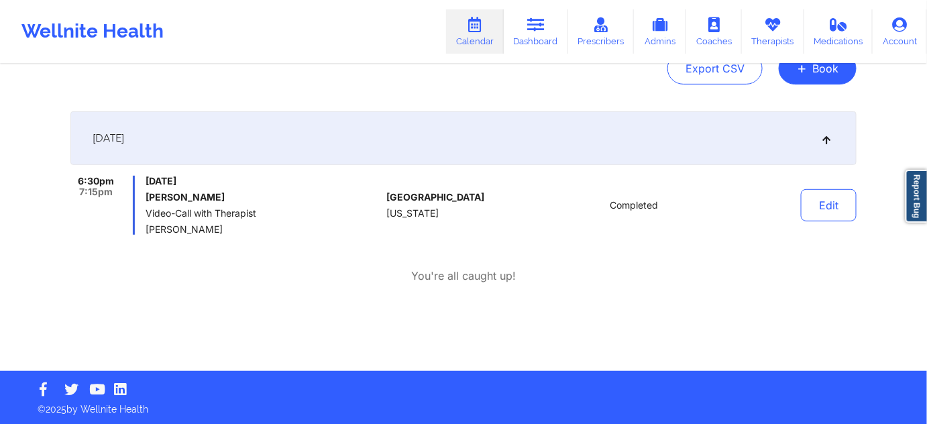
scroll to position [157, 0]
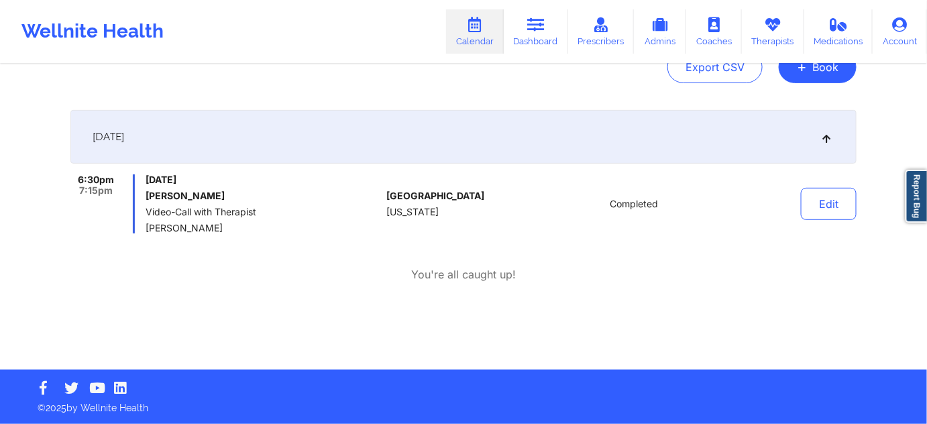
drag, startPoint x: 146, startPoint y: 192, endPoint x: 221, endPoint y: 195, distance: 75.1
click at [221, 195] on h6 "[PERSON_NAME]" at bounding box center [262, 195] width 235 height 11
copy h6 "[PERSON_NAME]"
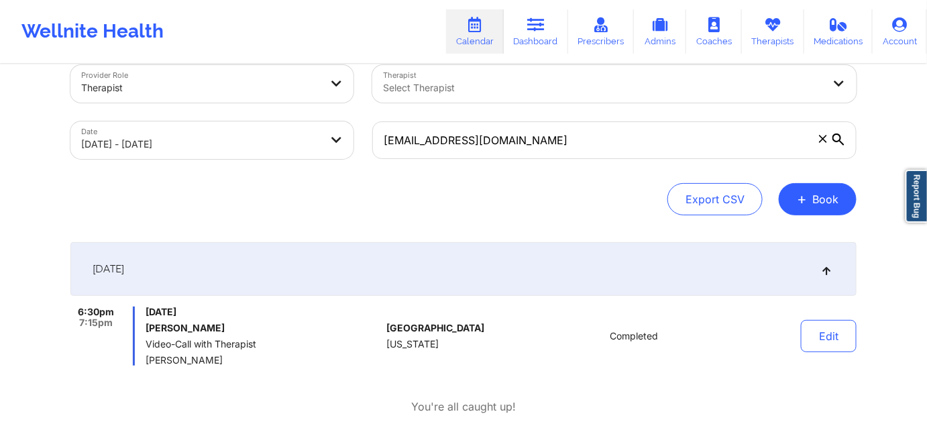
scroll to position [0, 0]
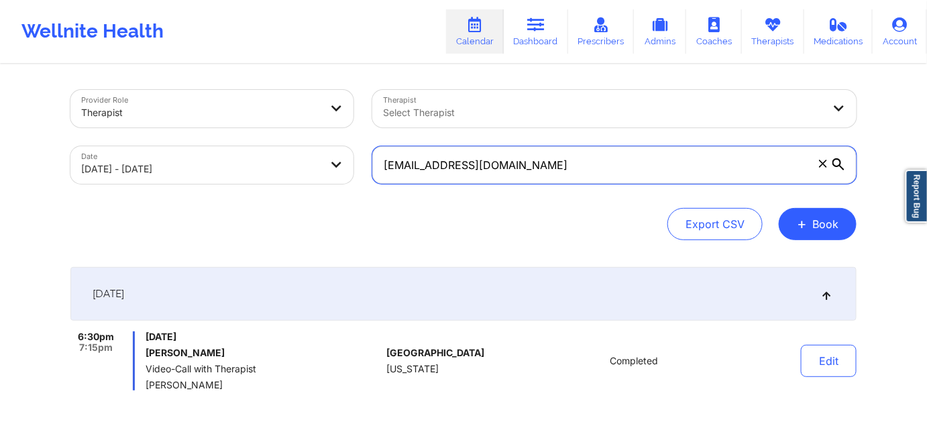
click at [557, 173] on input "[EMAIL_ADDRESS][DOMAIN_NAME]" at bounding box center [614, 165] width 484 height 38
paste input "franciespower"
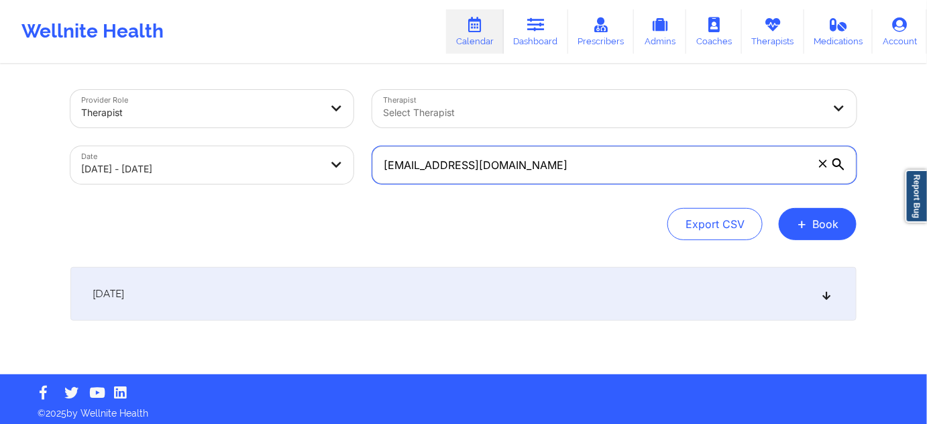
type input "[EMAIL_ADDRESS][DOMAIN_NAME]"
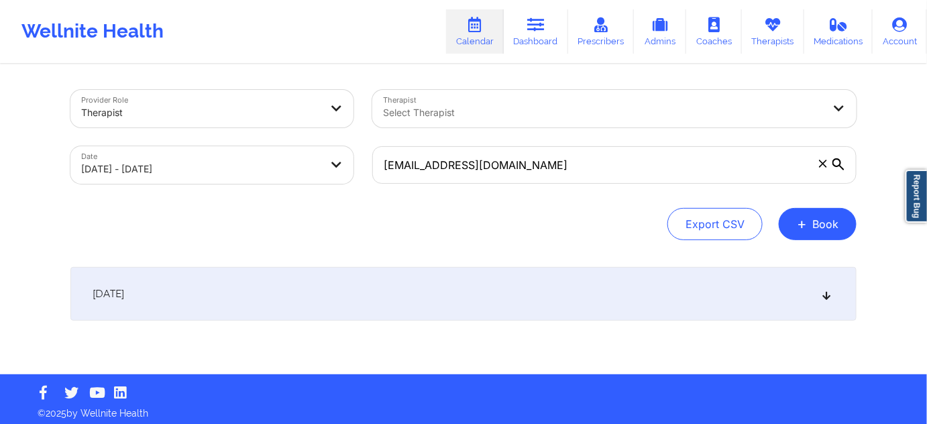
click at [526, 241] on div "Provider Role Therapist Therapist Select Therapist Date [DATE] - [DATE] [EMAIL_…" at bounding box center [463, 220] width 805 height 308
click at [479, 302] on div "[DATE]" at bounding box center [463, 294] width 786 height 54
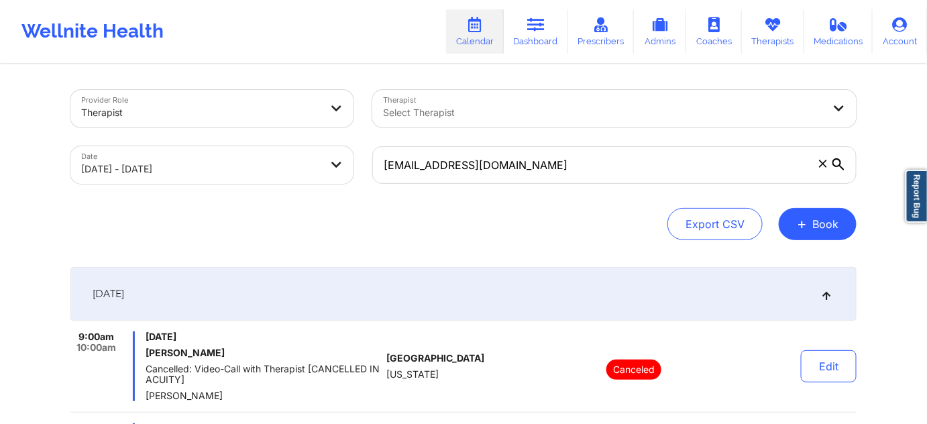
click at [824, 169] on span at bounding box center [822, 163] width 13 height 13
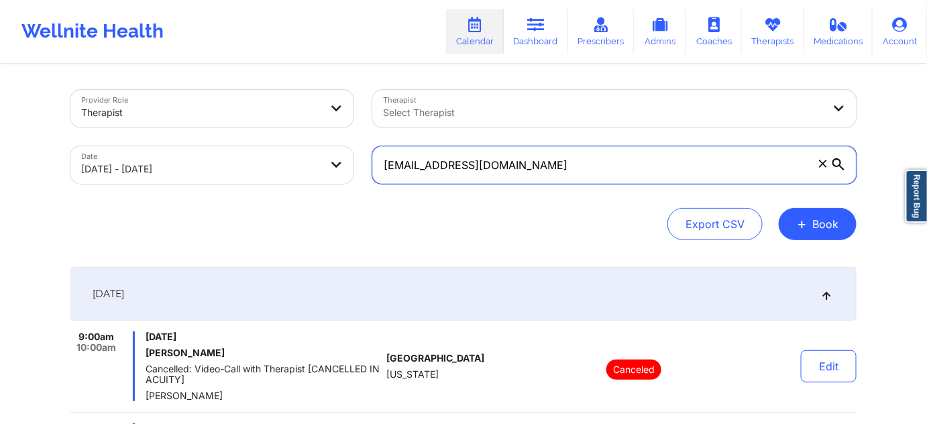
click at [824, 169] on input "[EMAIL_ADDRESS][DOMAIN_NAME]" at bounding box center [614, 165] width 484 height 38
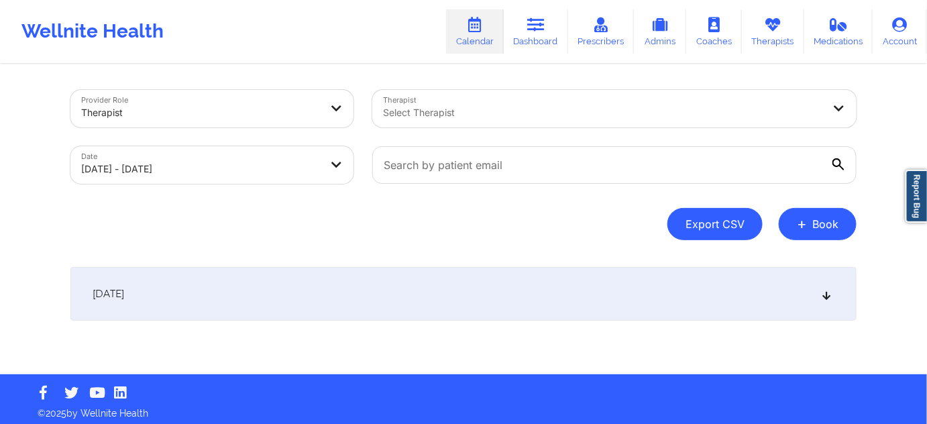
click at [706, 224] on button "Export CSV" at bounding box center [714, 224] width 95 height 32
select select "2025-8"
select select "2025-9"
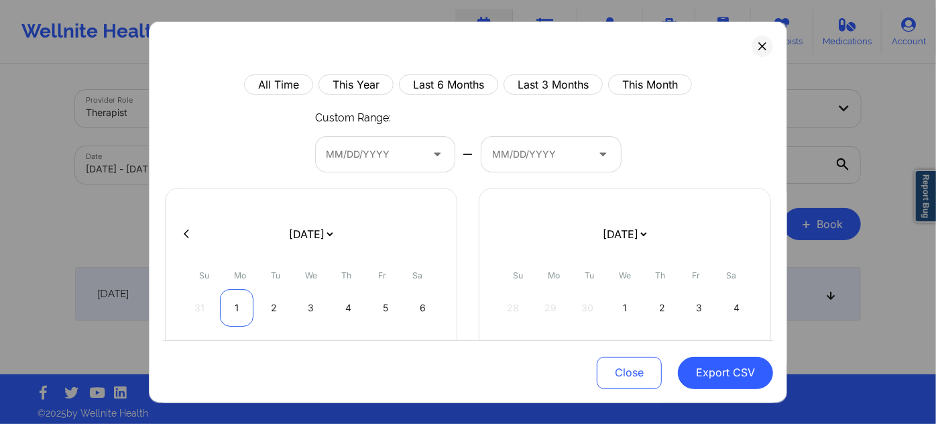
click at [236, 313] on div "1" at bounding box center [237, 307] width 34 height 38
select select "2025-8"
select select "2025-9"
click at [236, 313] on div "1" at bounding box center [237, 307] width 34 height 38
select select "2025-8"
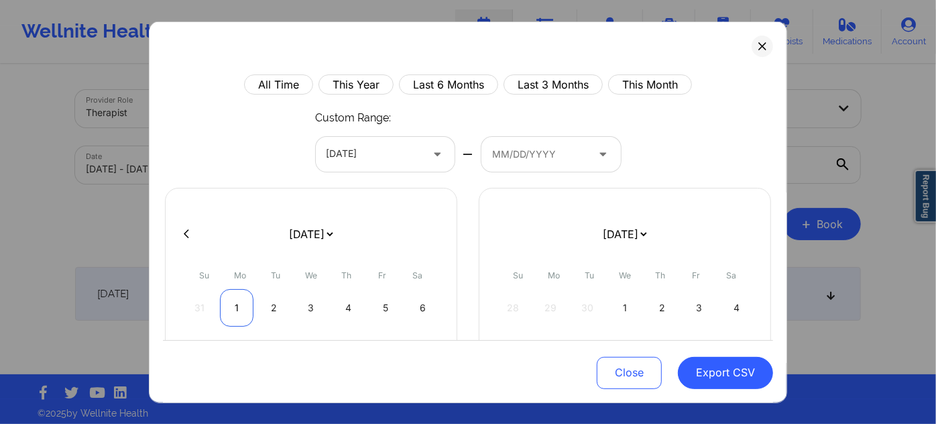
select select "2025-9"
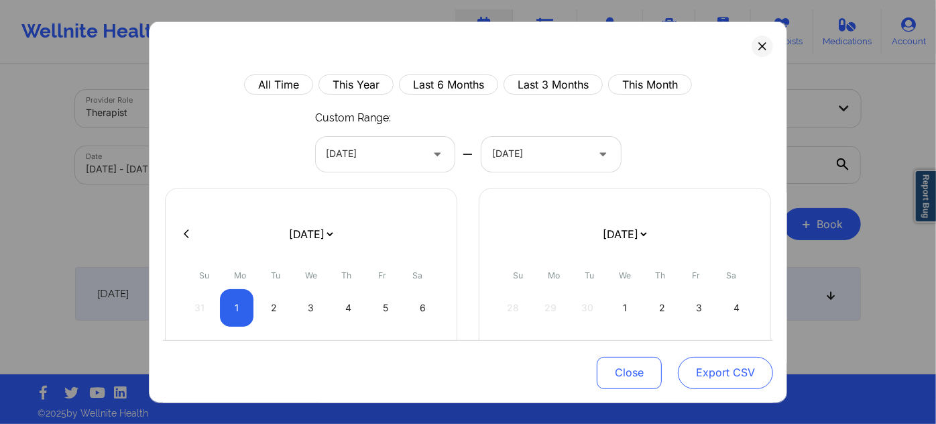
click at [717, 384] on button "Export CSV" at bounding box center [725, 372] width 95 height 32
select select "2025-8"
select select "2025-9"
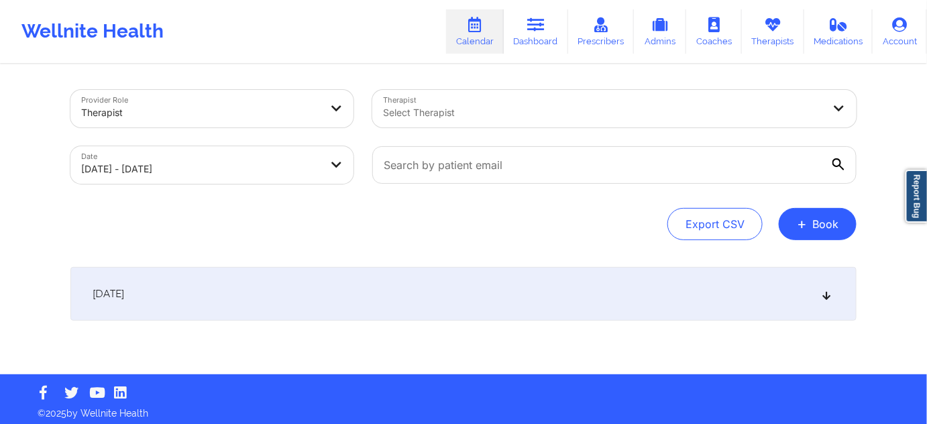
click at [459, 107] on div at bounding box center [603, 113] width 440 height 16
click at [447, 78] on div "Provider Role Therapist Therapist Select Therapist Date [DATE] - [DATE] Export …" at bounding box center [463, 220] width 805 height 308
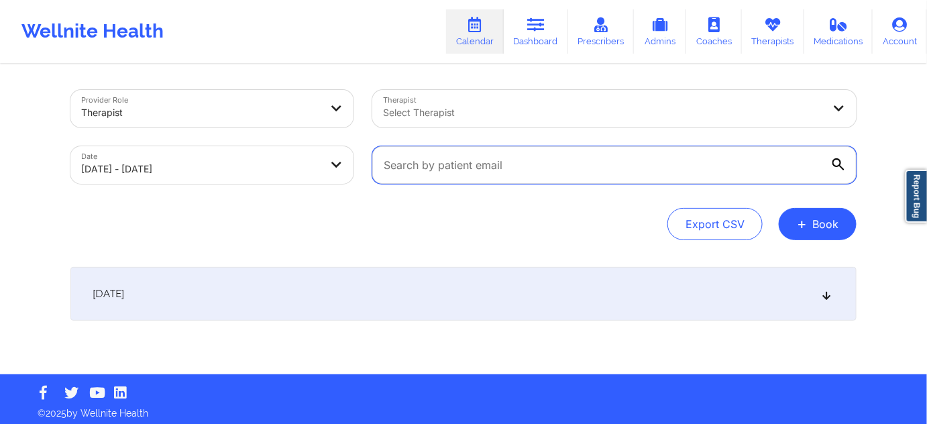
click at [539, 173] on input "text" at bounding box center [614, 165] width 484 height 38
paste input "[EMAIL_ADDRESS][DOMAIN_NAME]"
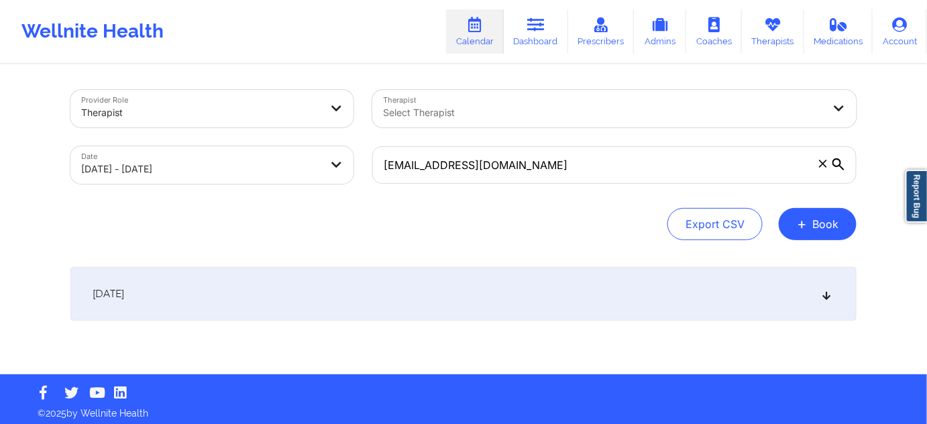
click at [522, 237] on div "Export CSV + Book" at bounding box center [463, 224] width 786 height 32
click at [408, 282] on div "[DATE]" at bounding box center [463, 294] width 786 height 54
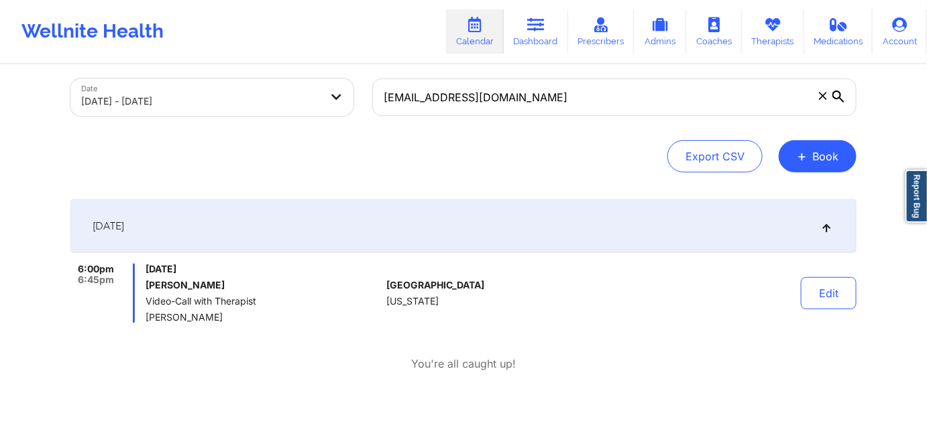
scroll to position [81, 0]
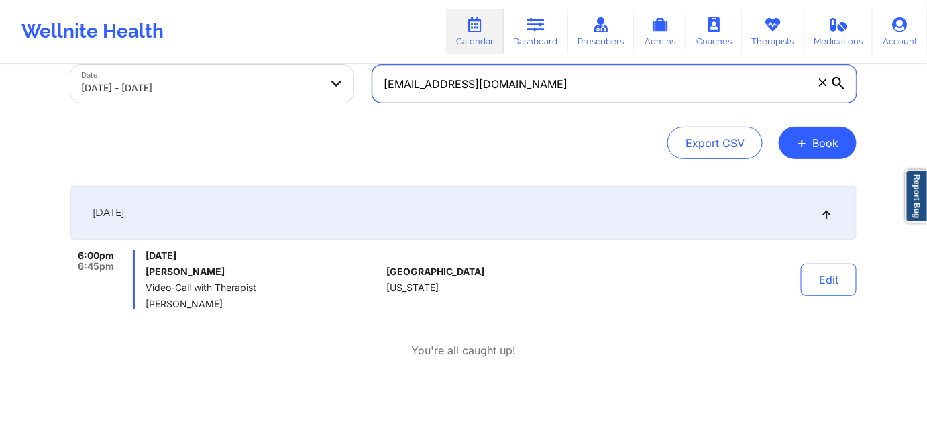
click at [548, 80] on input "[EMAIL_ADDRESS][DOMAIN_NAME]" at bounding box center [614, 84] width 484 height 38
paste input "[EMAIL_ADDRESS]"
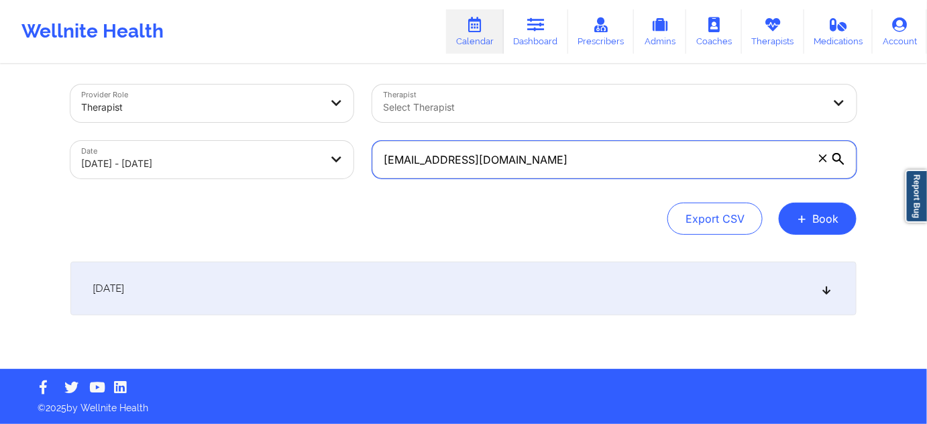
scroll to position [5, 0]
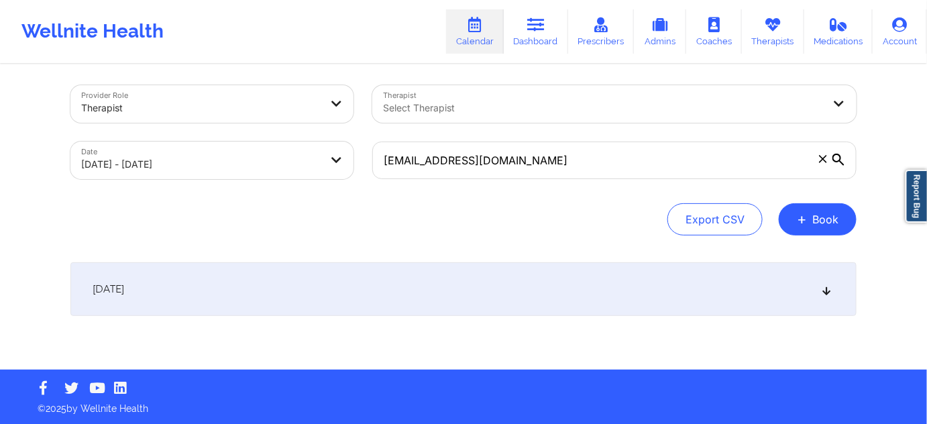
drag, startPoint x: 618, startPoint y: 231, endPoint x: 491, endPoint y: 255, distance: 129.7
click at [616, 231] on div "Export CSV + Book" at bounding box center [463, 219] width 786 height 32
click at [432, 287] on div "[DATE]" at bounding box center [463, 289] width 786 height 54
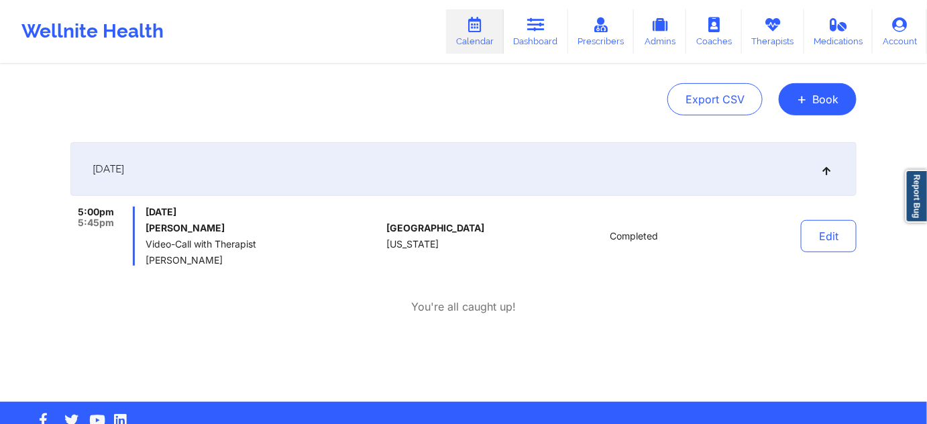
scroll to position [127, 0]
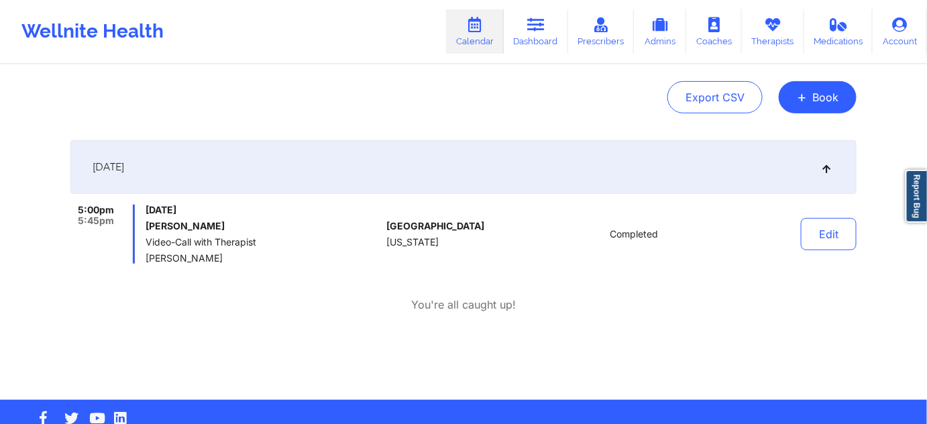
click at [213, 225] on h6 "[PERSON_NAME]" at bounding box center [262, 226] width 235 height 11
copy h6 "[PERSON_NAME]"
click at [236, 225] on h6 "[PERSON_NAME]" at bounding box center [262, 226] width 235 height 11
drag, startPoint x: 219, startPoint y: 225, endPoint x: 145, endPoint y: 222, distance: 73.2
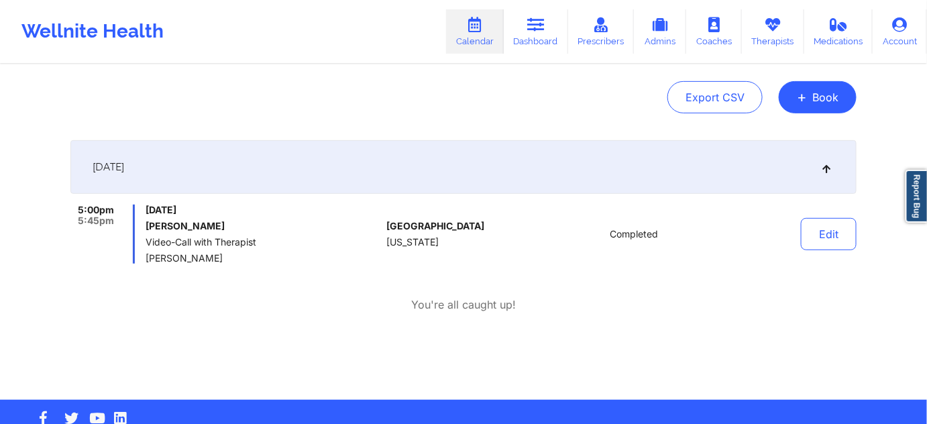
click at [145, 222] on h6 "[PERSON_NAME]" at bounding box center [262, 226] width 235 height 11
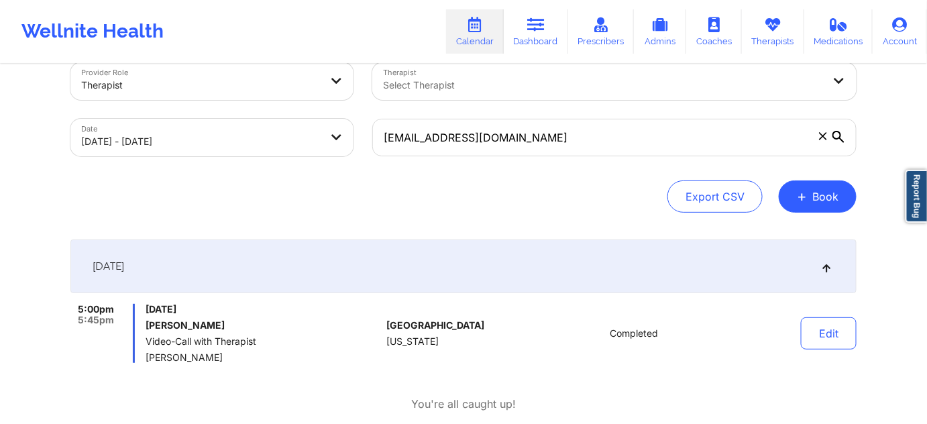
scroll to position [0, 0]
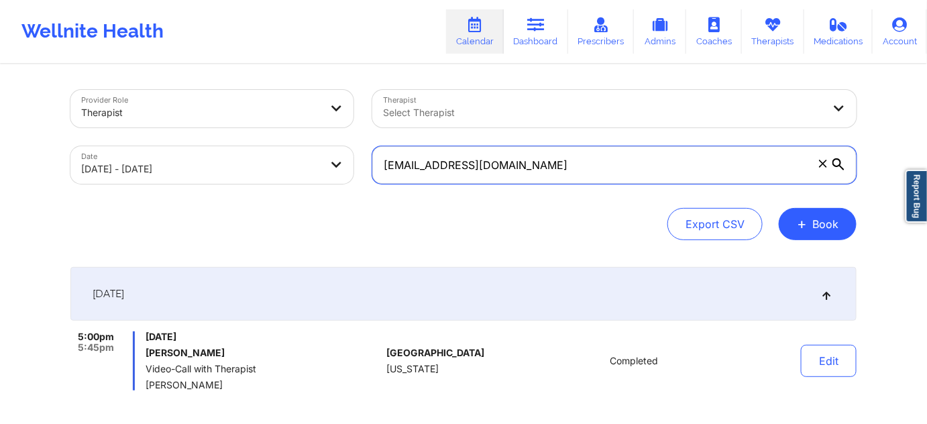
click at [580, 164] on input "[EMAIL_ADDRESS][DOMAIN_NAME]" at bounding box center [614, 165] width 484 height 38
paste input "[EMAIL_ADDRESS]"
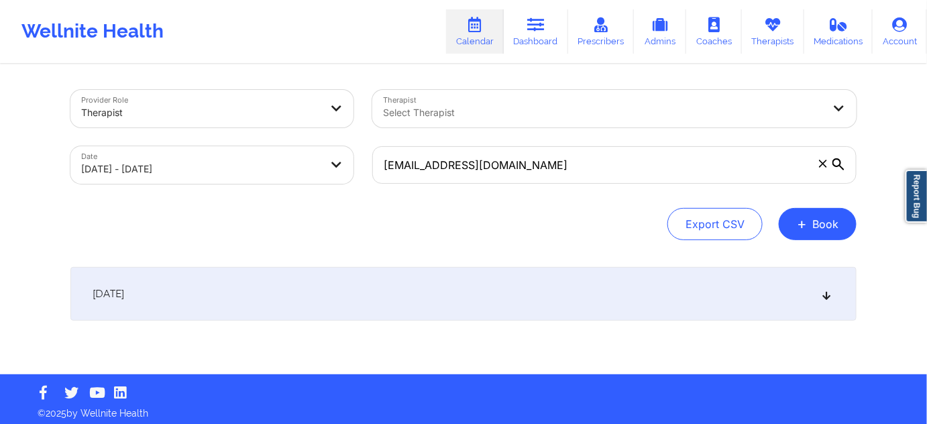
click at [515, 286] on div "[DATE]" at bounding box center [463, 294] width 786 height 54
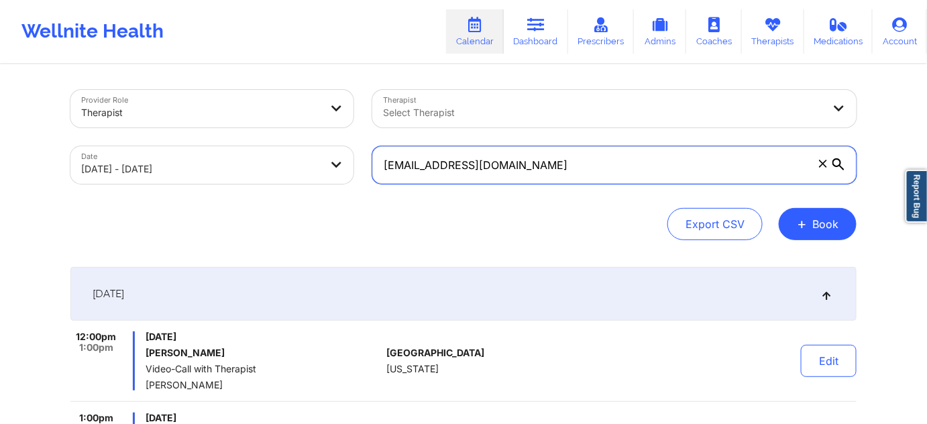
click at [547, 155] on input "[EMAIL_ADDRESS][DOMAIN_NAME]" at bounding box center [614, 165] width 484 height 38
paste input "otace127"
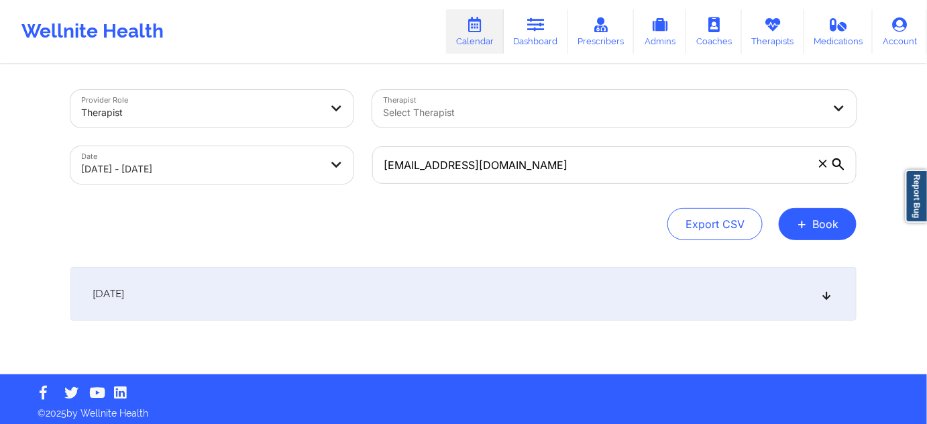
click at [580, 224] on div "Export CSV + Book" at bounding box center [463, 224] width 786 height 32
click at [540, 318] on div "[DATE]" at bounding box center [463, 294] width 786 height 54
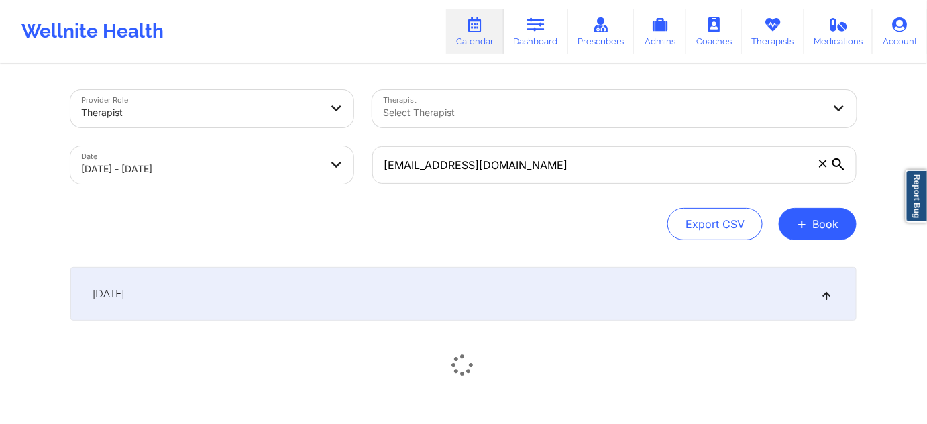
click at [534, 295] on div "[DATE]" at bounding box center [463, 294] width 786 height 54
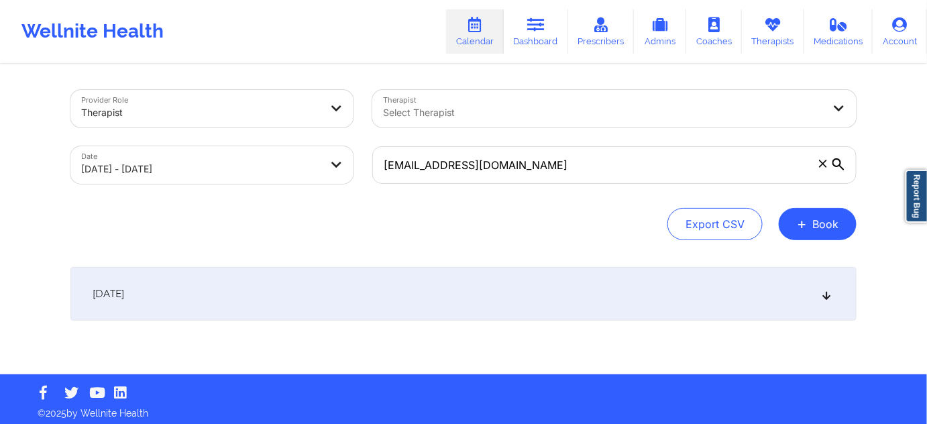
click at [438, 291] on div "[DATE]" at bounding box center [463, 294] width 786 height 54
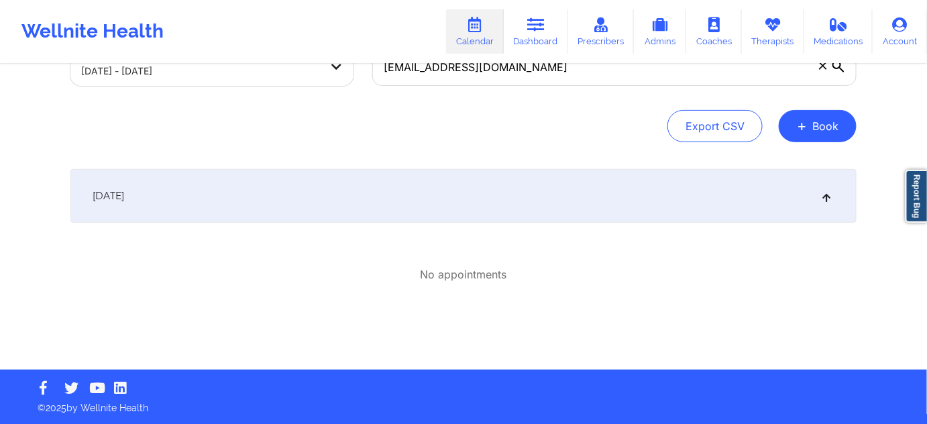
click at [443, 207] on div "[DATE]" at bounding box center [463, 196] width 786 height 54
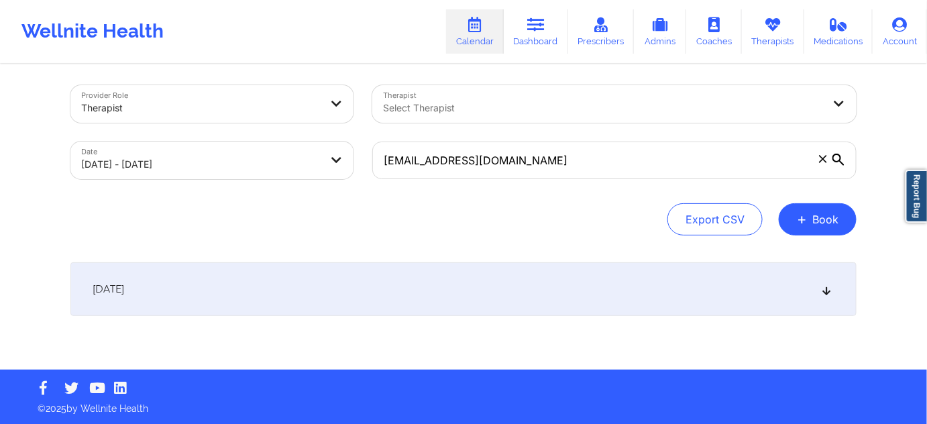
click at [445, 286] on div "[DATE]" at bounding box center [463, 289] width 786 height 54
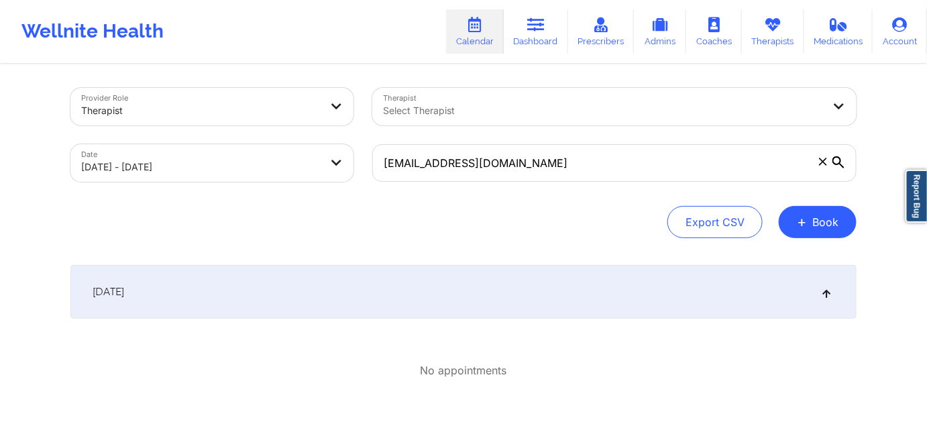
scroll to position [0, 0]
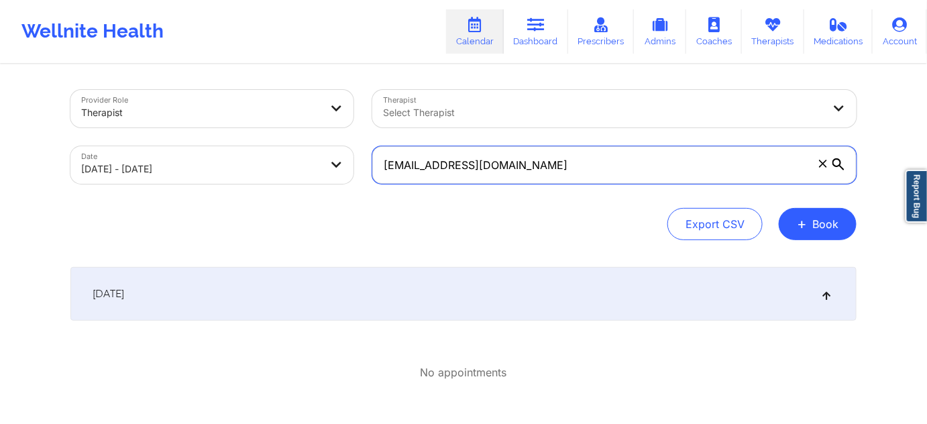
click at [545, 168] on input "[EMAIL_ADDRESS][DOMAIN_NAME]" at bounding box center [614, 165] width 484 height 38
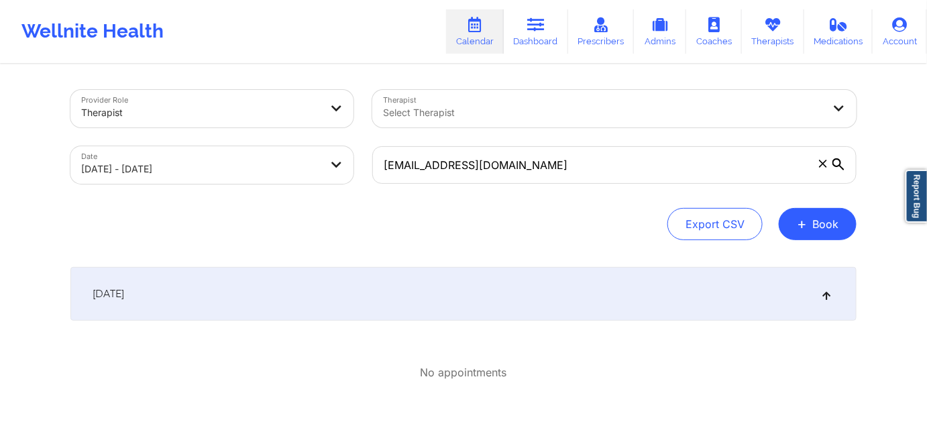
click at [461, 275] on div "[DATE]" at bounding box center [463, 294] width 786 height 54
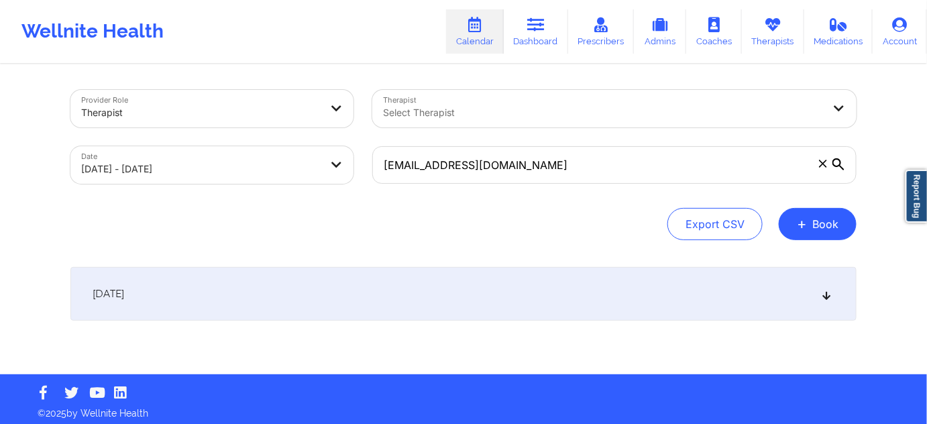
click at [461, 275] on div "[DATE]" at bounding box center [463, 294] width 786 height 54
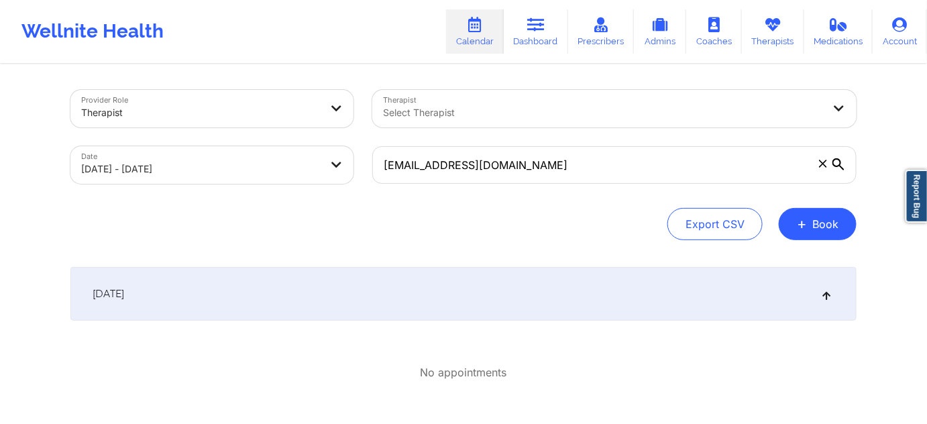
click at [827, 289] on icon at bounding box center [826, 293] width 11 height 9
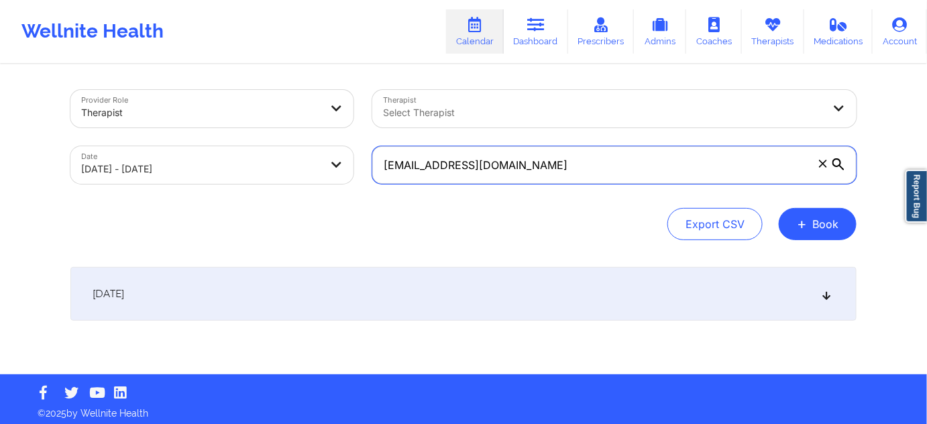
click at [567, 168] on input "[EMAIL_ADDRESS][DOMAIN_NAME]" at bounding box center [614, 165] width 484 height 38
paste input "ulce.askin"
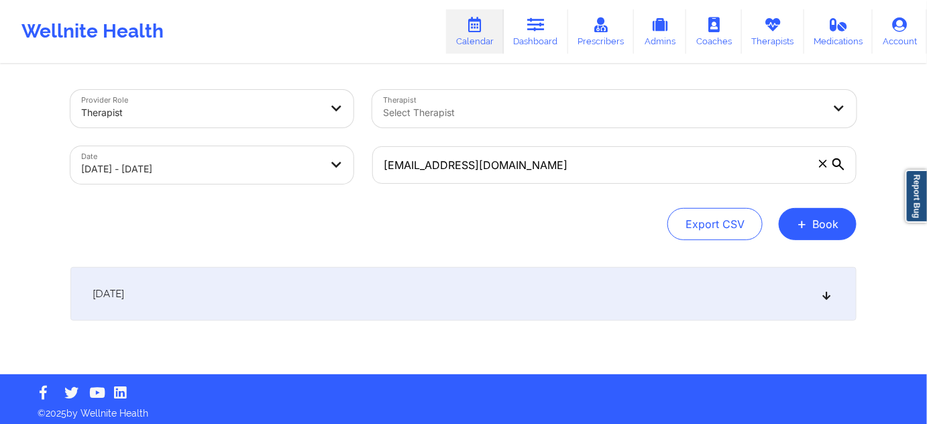
click at [451, 295] on div "[DATE]" at bounding box center [463, 294] width 786 height 54
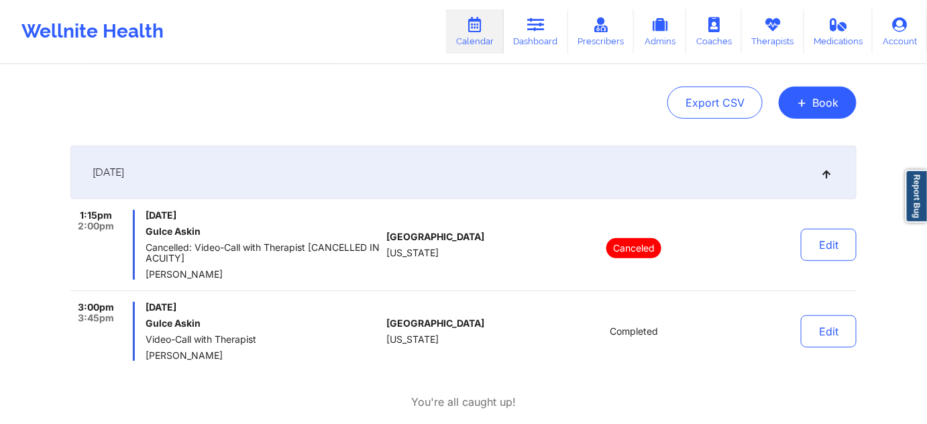
scroll to position [162, 0]
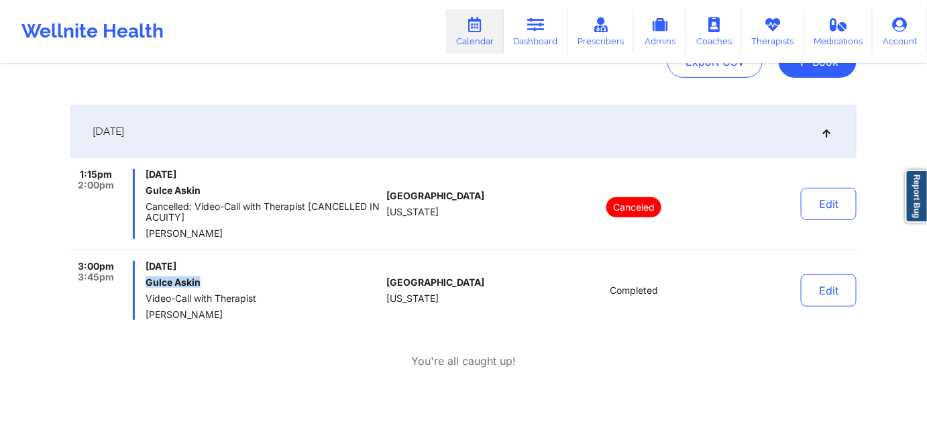
drag, startPoint x: 200, startPoint y: 284, endPoint x: 146, endPoint y: 286, distance: 53.7
click at [146, 286] on h6 "Gulce Askin" at bounding box center [262, 282] width 235 height 11
copy h6 "Gulce Askin"
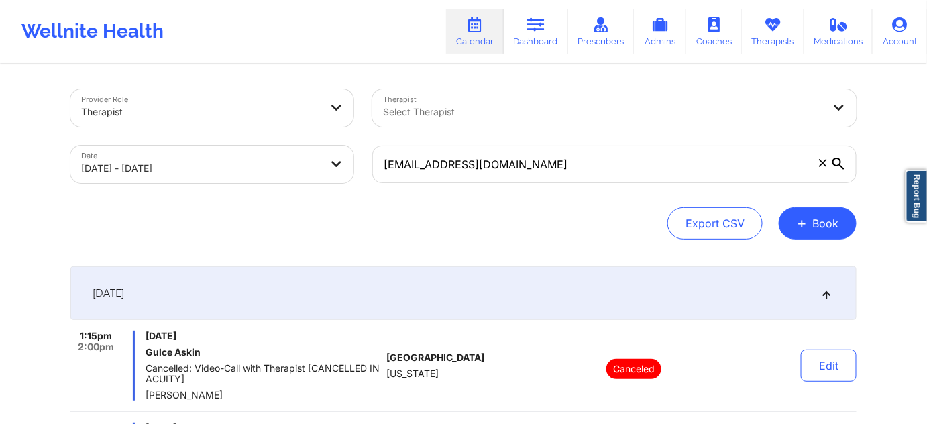
scroll to position [0, 0]
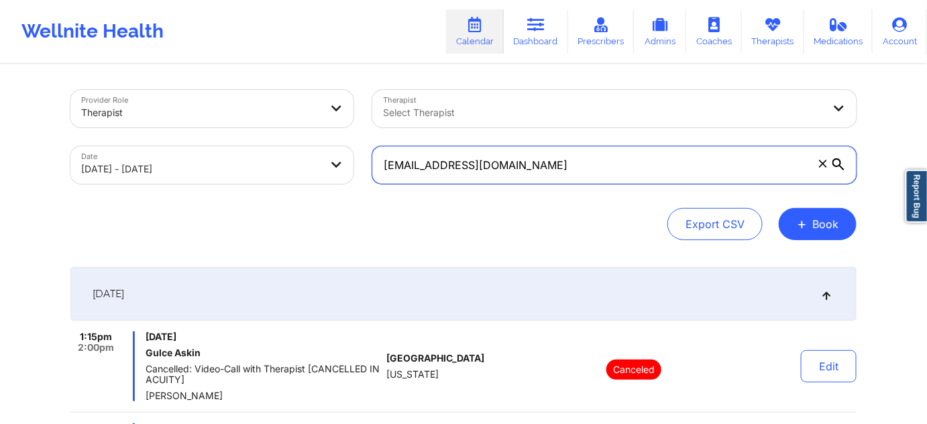
click at [627, 168] on input "[EMAIL_ADDRESS][DOMAIN_NAME]" at bounding box center [614, 165] width 484 height 38
paste input "hsmith12348"
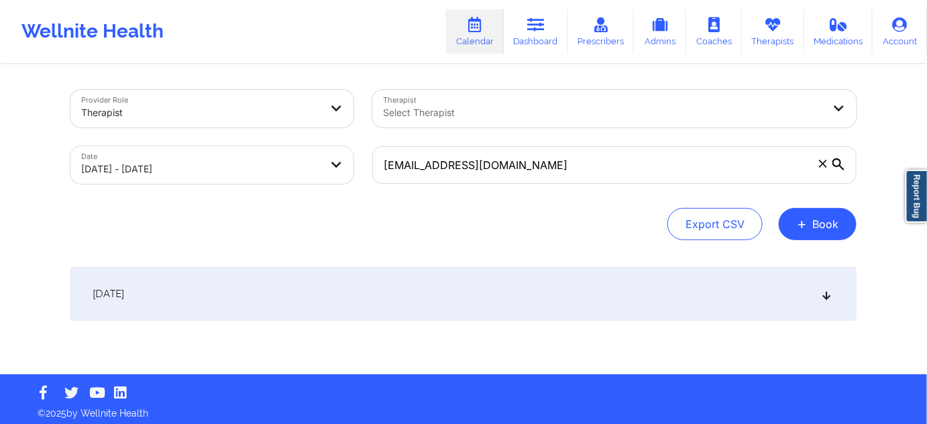
click at [381, 302] on div "[DATE]" at bounding box center [463, 294] width 786 height 54
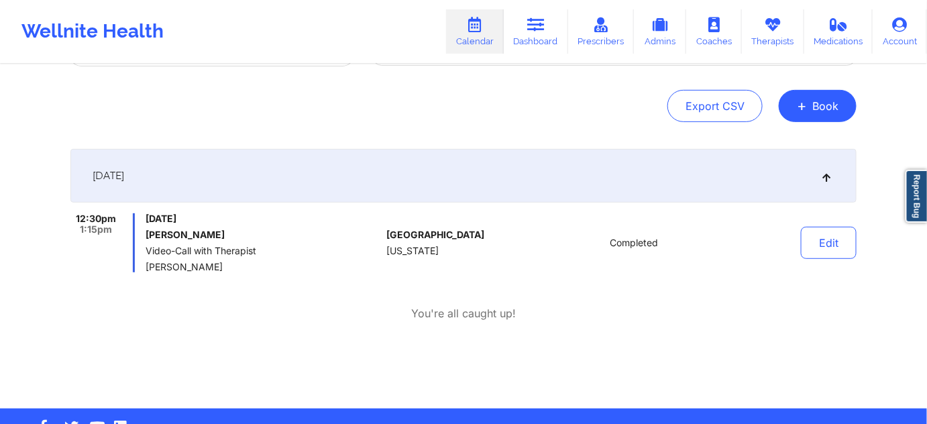
scroll to position [121, 0]
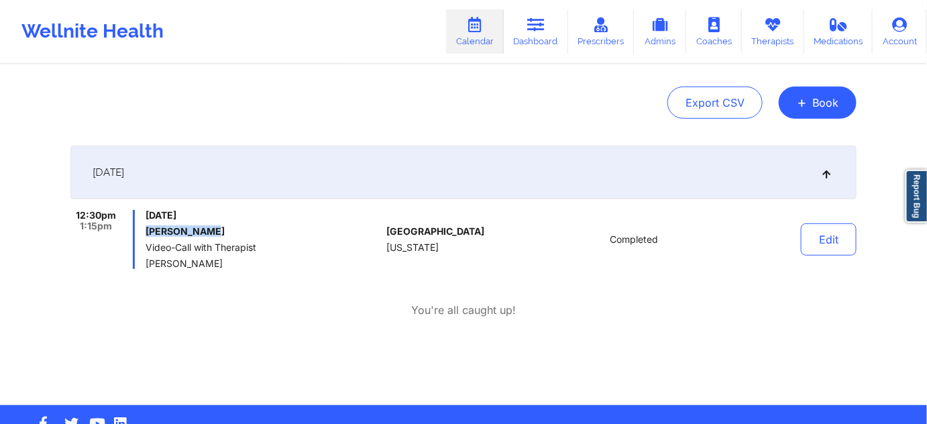
drag, startPoint x: 200, startPoint y: 228, endPoint x: 141, endPoint y: 233, distance: 58.5
click at [141, 233] on div "12:30pm 1:15pm [DATE] [PERSON_NAME] Video-Call with Therapist [PERSON_NAME]" at bounding box center [225, 239] width 310 height 59
copy h6 "[PERSON_NAME]"
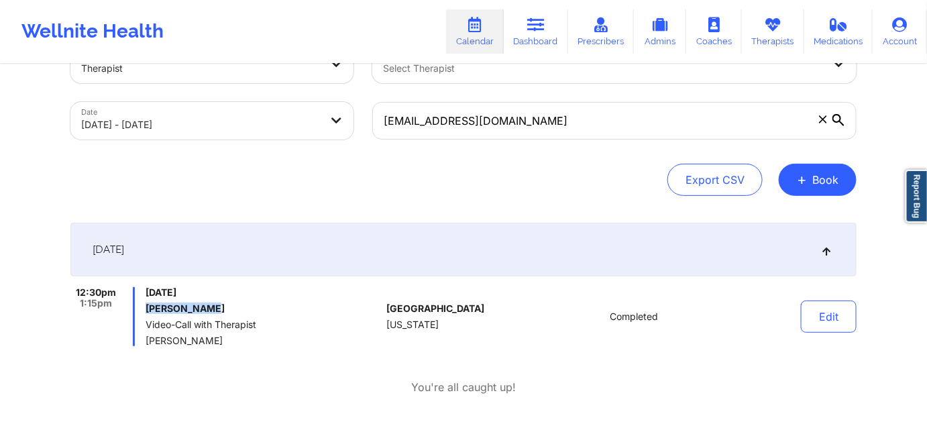
scroll to position [0, 0]
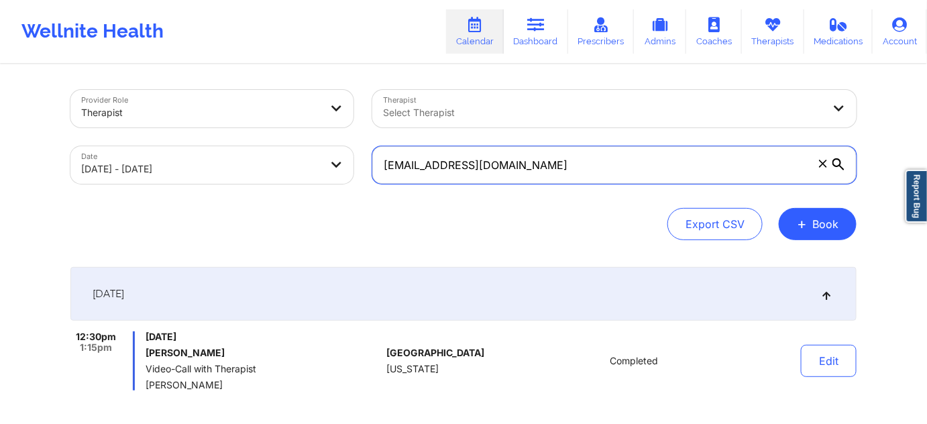
click at [571, 172] on input "[EMAIL_ADDRESS][DOMAIN_NAME]" at bounding box center [614, 165] width 484 height 38
paste input "[EMAIL_ADDRESS]"
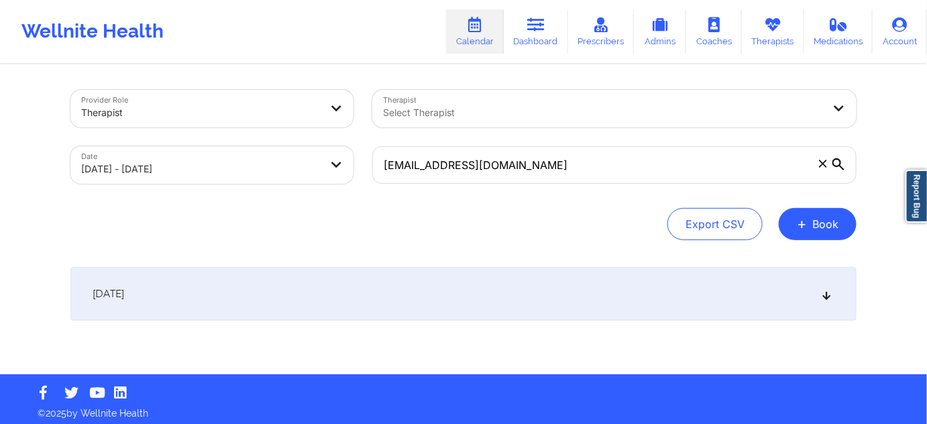
click at [426, 300] on div "[DATE]" at bounding box center [463, 294] width 786 height 54
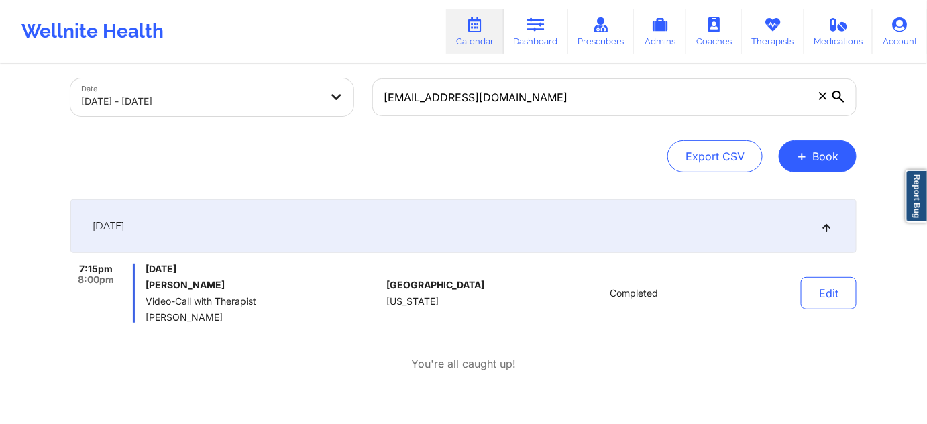
scroll to position [81, 0]
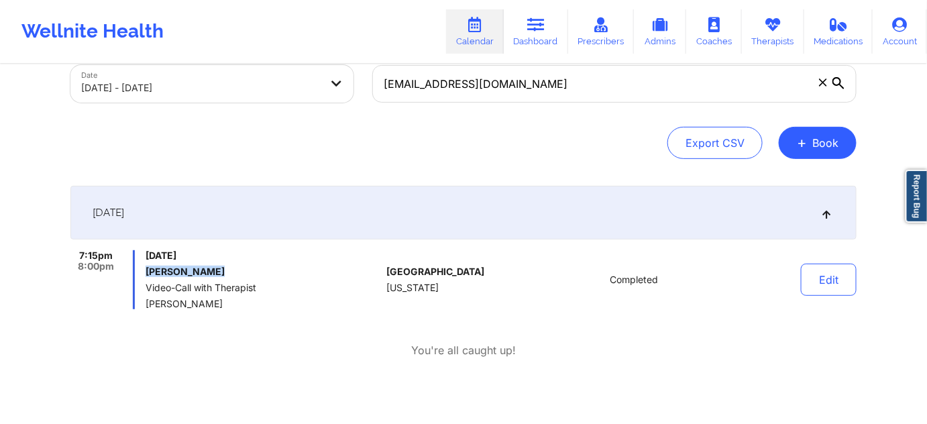
drag, startPoint x: 210, startPoint y: 271, endPoint x: 144, endPoint y: 274, distance: 65.8
click at [144, 274] on div "7:15pm 8:00pm [DATE] [PERSON_NAME] Video-Call with Therapist [PERSON_NAME]" at bounding box center [225, 279] width 310 height 59
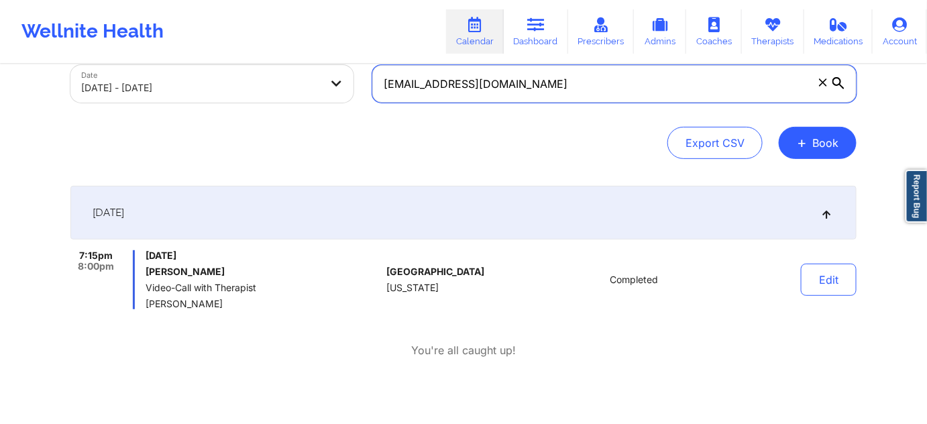
click at [556, 81] on input "[EMAIL_ADDRESS][DOMAIN_NAME]" at bounding box center [614, 84] width 484 height 38
paste input "[EMAIL_ADDRESS]"
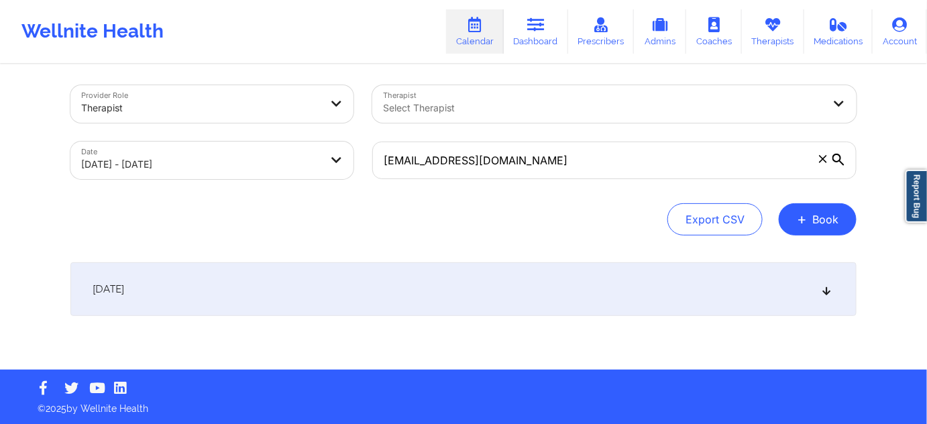
click at [430, 296] on div "[DATE]" at bounding box center [463, 289] width 786 height 54
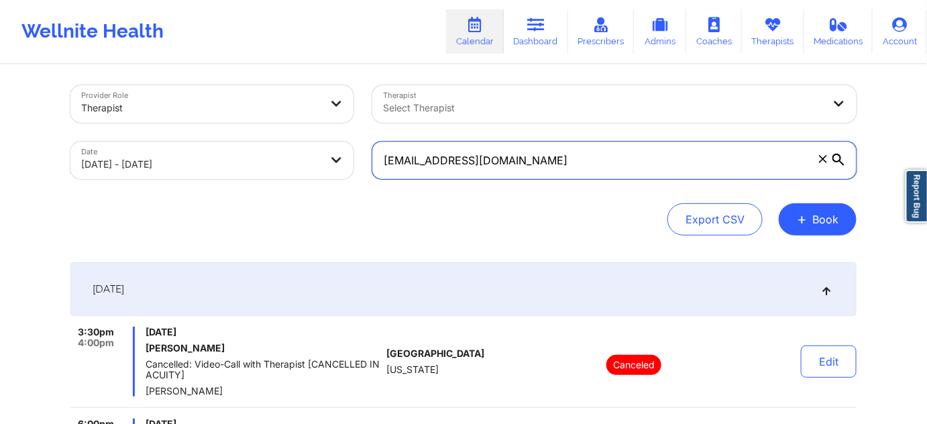
click at [641, 155] on input "[EMAIL_ADDRESS][DOMAIN_NAME]" at bounding box center [614, 160] width 484 height 38
paste input "oshleeb91"
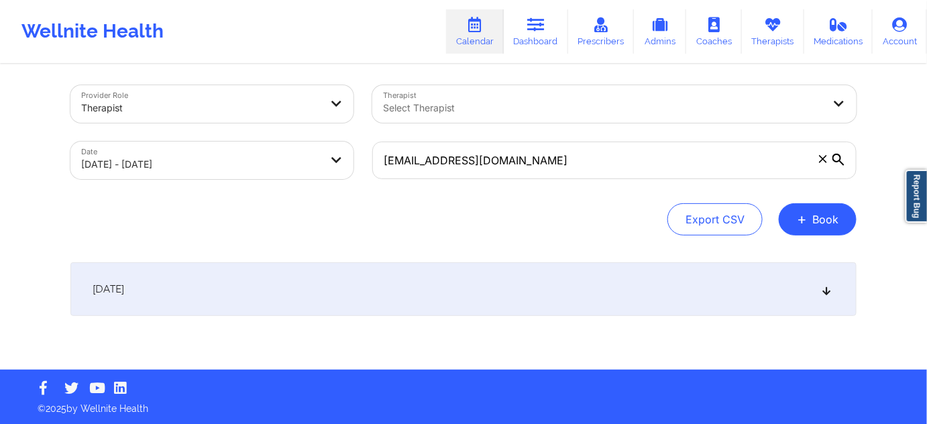
click at [533, 229] on div "Export CSV + Book" at bounding box center [463, 219] width 786 height 32
click at [508, 305] on div "[DATE]" at bounding box center [463, 289] width 786 height 54
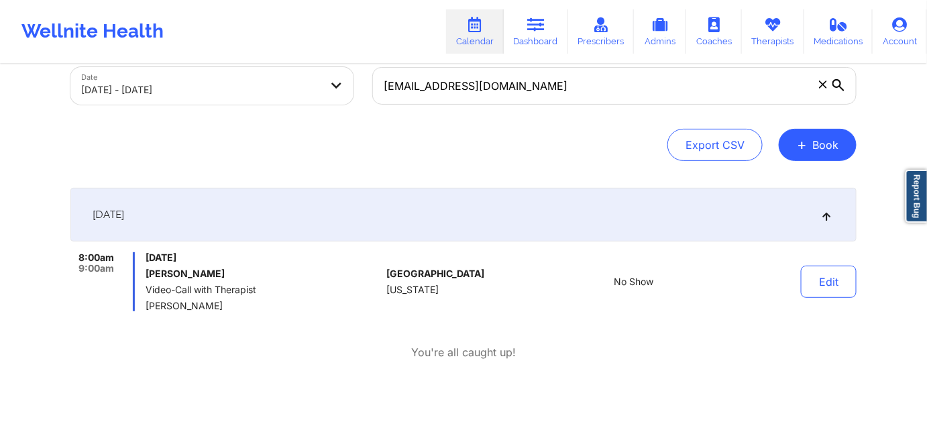
scroll to position [86, 0]
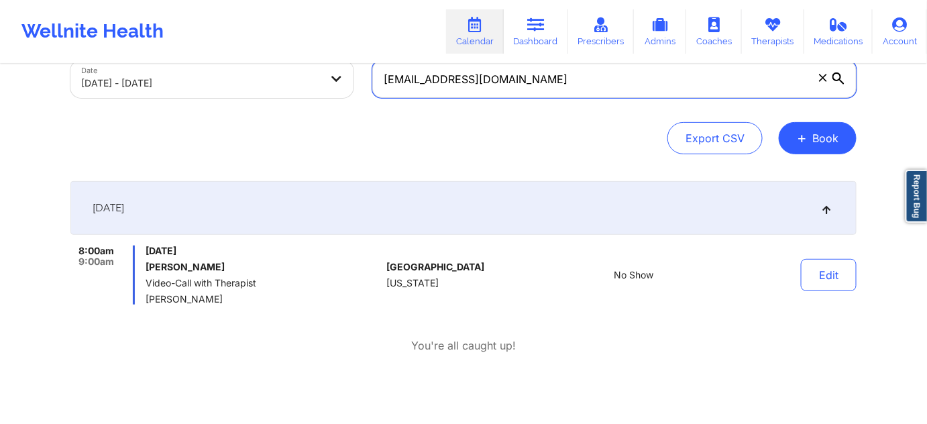
click at [531, 85] on input "[EMAIL_ADDRESS][DOMAIN_NAME]" at bounding box center [614, 79] width 484 height 38
paste input "kareemabryant0"
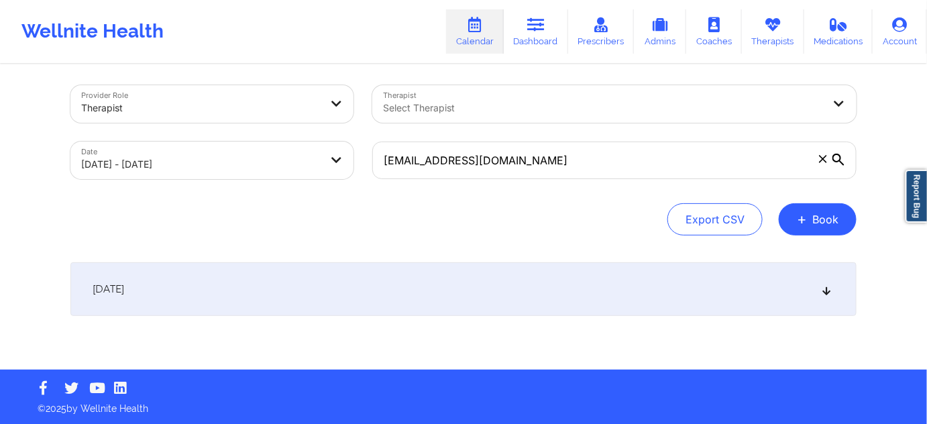
click at [432, 305] on div "[DATE]" at bounding box center [463, 289] width 786 height 54
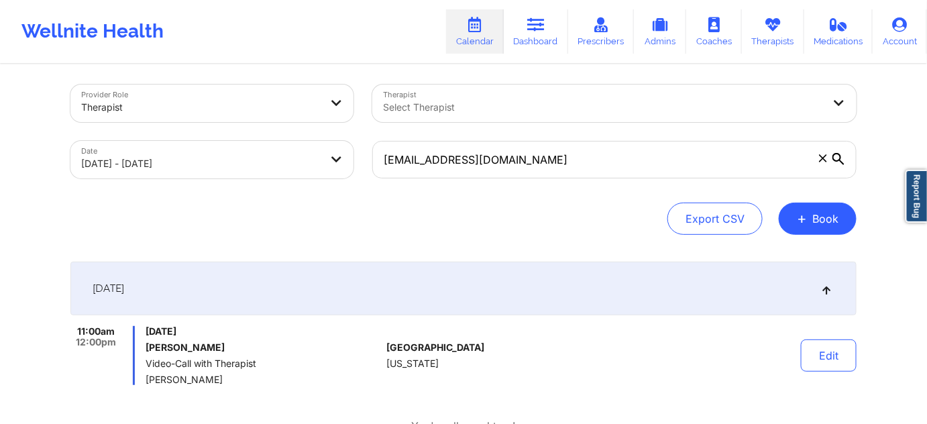
scroll to position [0, 0]
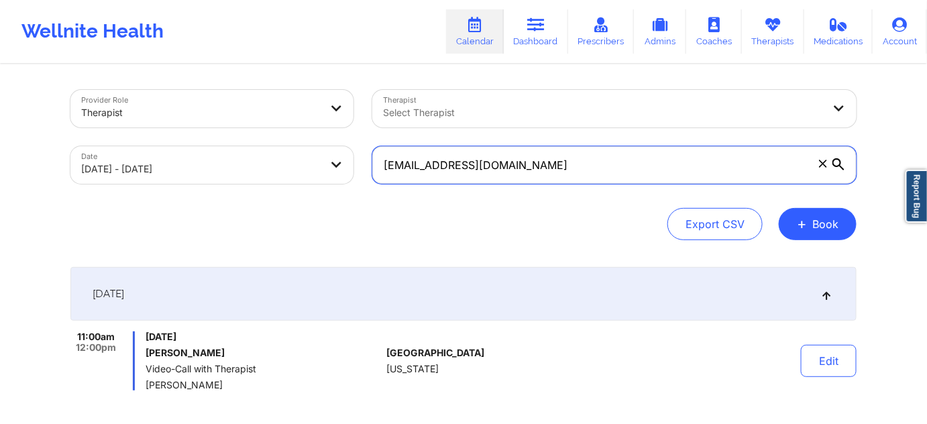
click at [583, 162] on input "[EMAIL_ADDRESS][DOMAIN_NAME]" at bounding box center [614, 165] width 484 height 38
paste input "[EMAIL_ADDRESS][PERSON_NAME]"
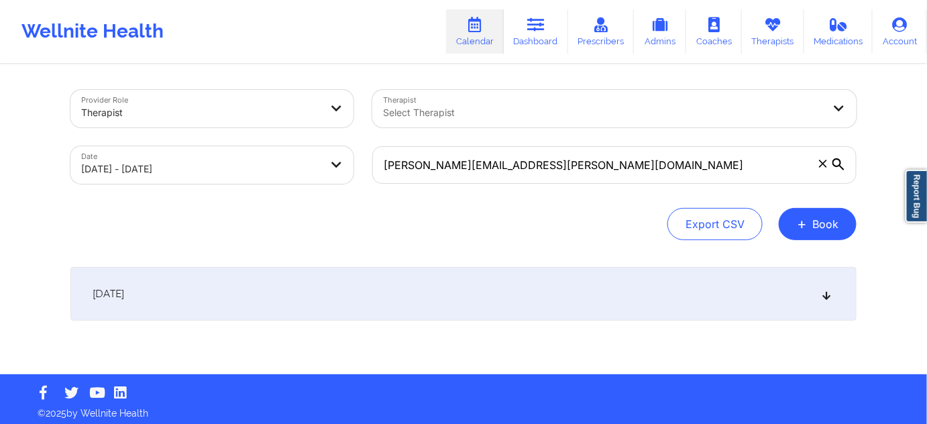
click at [461, 275] on div "[DATE]" at bounding box center [463, 294] width 786 height 54
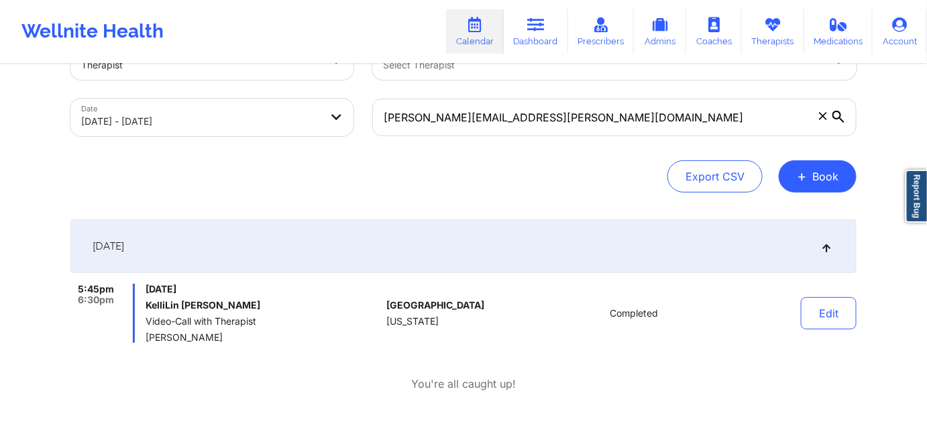
scroll to position [81, 0]
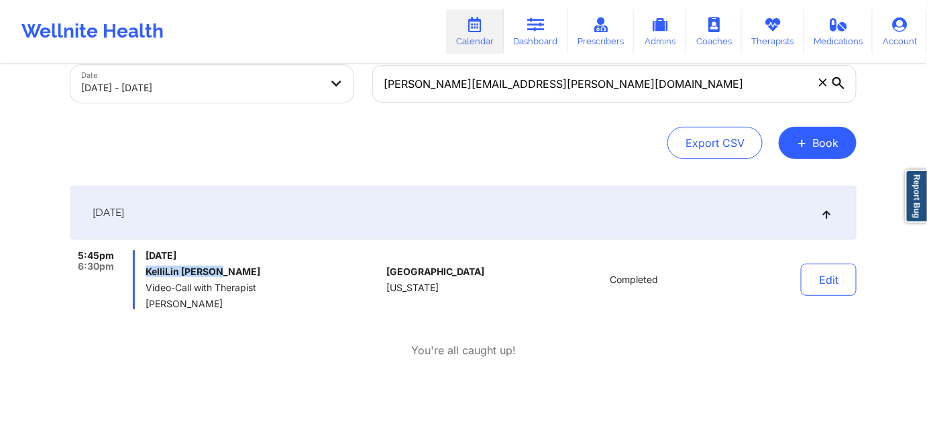
drag, startPoint x: 229, startPoint y: 278, endPoint x: 143, endPoint y: 268, distance: 86.5
click at [143, 268] on div "5:45pm 6:30pm [DATE] KelliLin [PERSON_NAME] Video-Call with Therapist [PERSON_N…" at bounding box center [225, 279] width 310 height 59
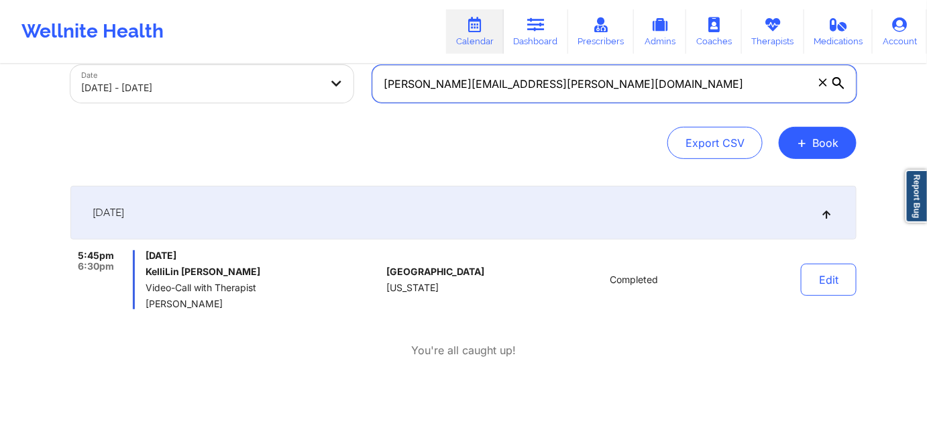
click at [538, 87] on input "[PERSON_NAME][EMAIL_ADDRESS][PERSON_NAME][DOMAIN_NAME]" at bounding box center [614, 84] width 484 height 38
paste input "[EMAIL_ADDRESS]"
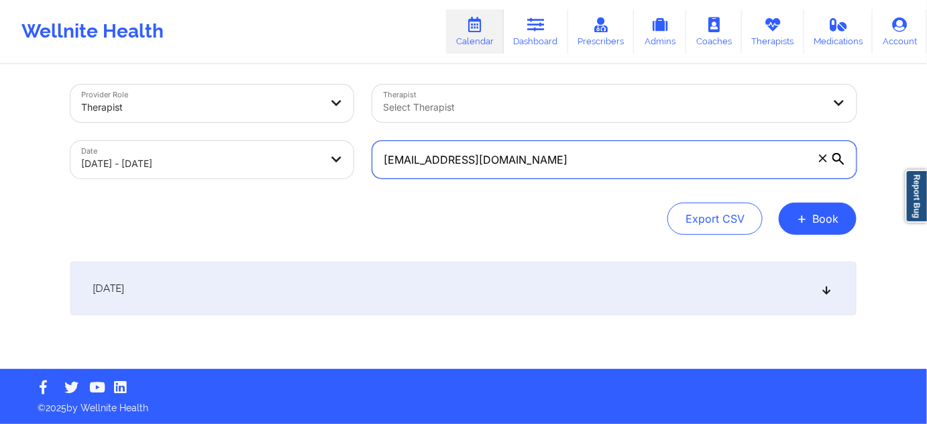
scroll to position [5, 0]
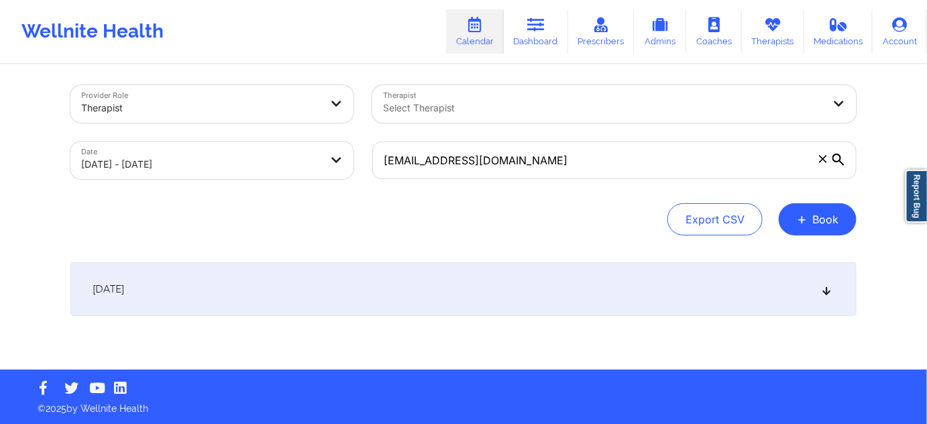
click at [557, 285] on div "[DATE]" at bounding box center [463, 289] width 786 height 54
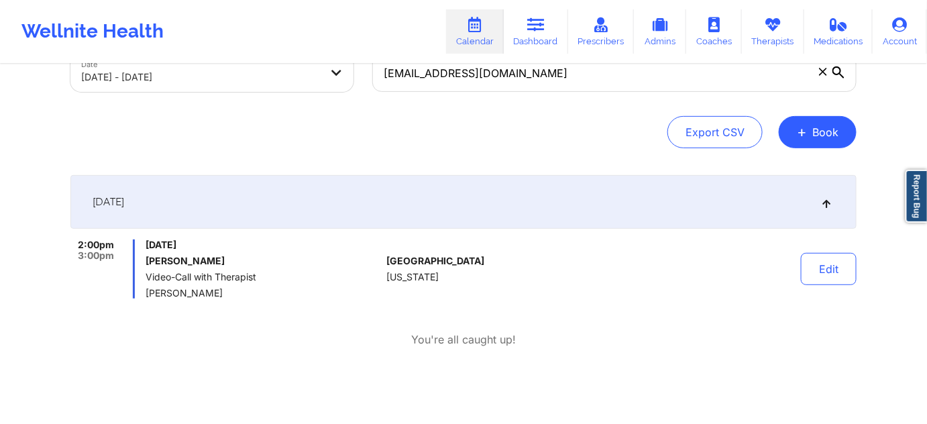
scroll to position [0, 0]
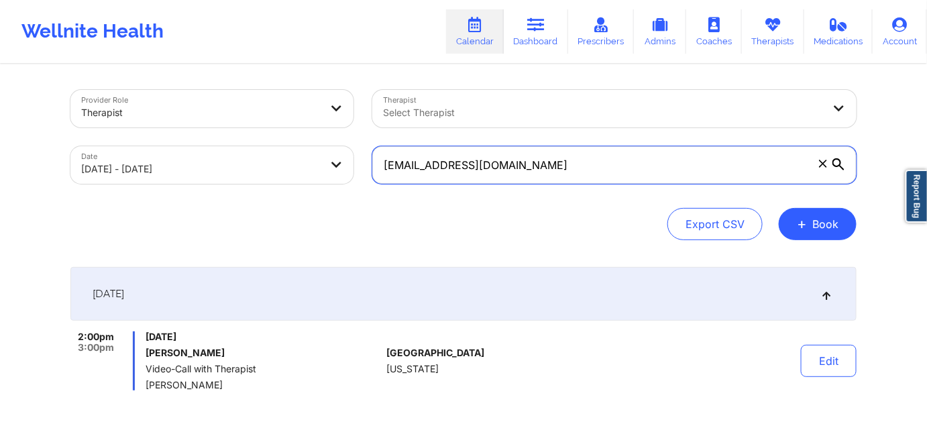
click at [592, 160] on input "[EMAIL_ADDRESS][DOMAIN_NAME]" at bounding box center [614, 165] width 484 height 38
paste input "[EMAIL_ADDRESS]"
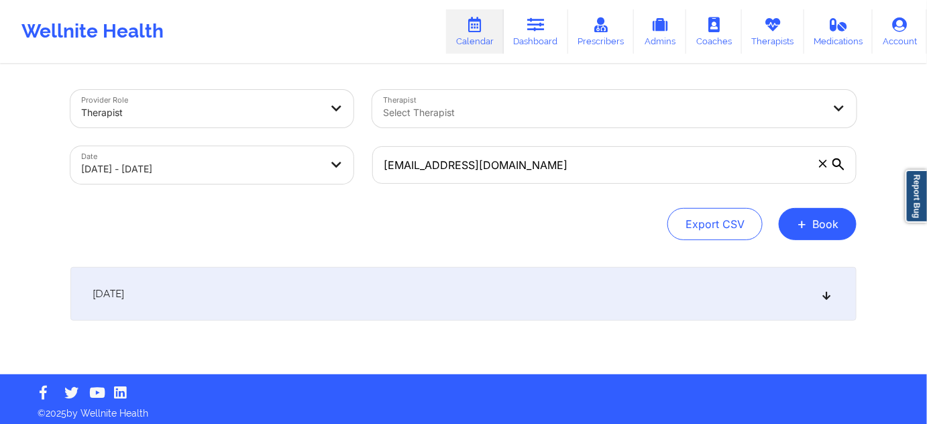
click at [514, 289] on div "[DATE]" at bounding box center [463, 294] width 786 height 54
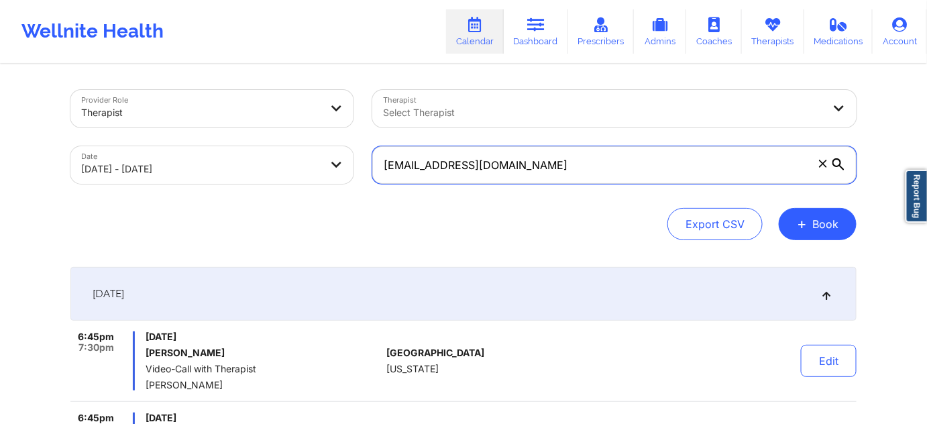
click at [573, 166] on input "[EMAIL_ADDRESS][DOMAIN_NAME]" at bounding box center [614, 165] width 484 height 38
paste input "[EMAIL_ADDRESS]"
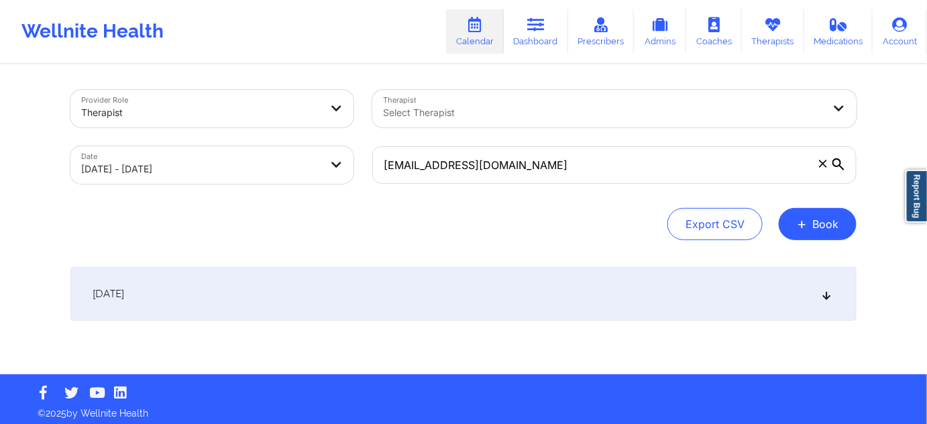
click at [475, 288] on div "[DATE]" at bounding box center [463, 294] width 786 height 54
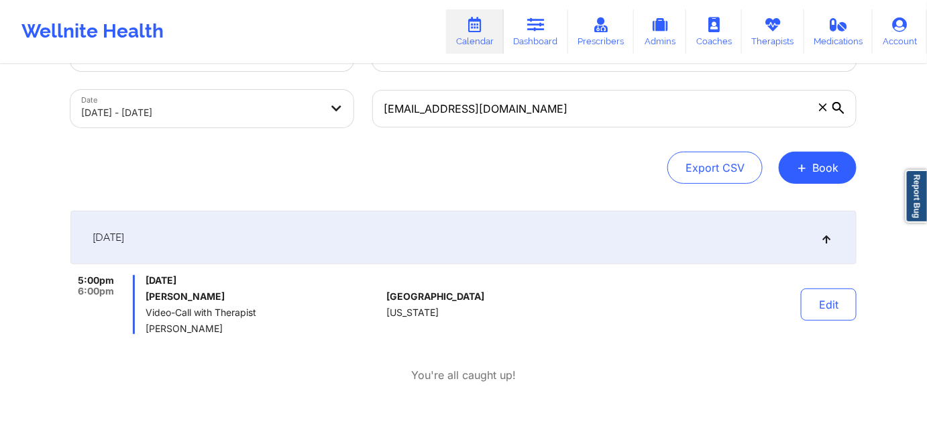
scroll to position [81, 0]
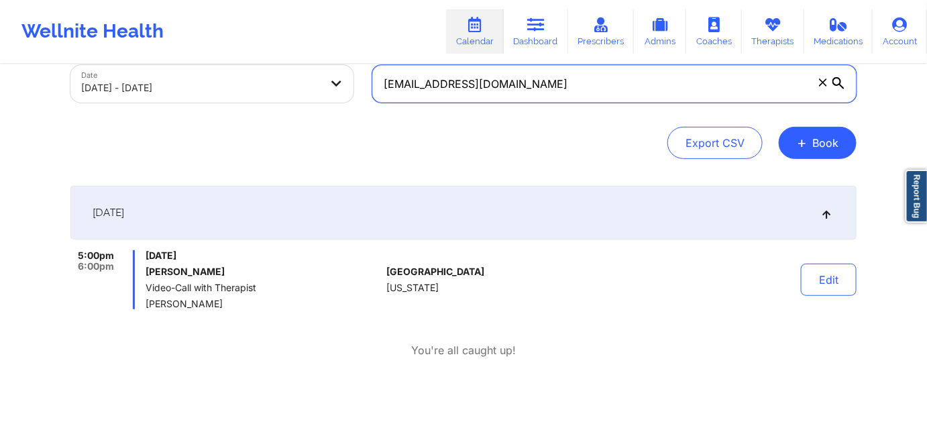
click at [559, 84] on input "[EMAIL_ADDRESS][DOMAIN_NAME]" at bounding box center [614, 84] width 484 height 38
paste input "ichelleboyer94"
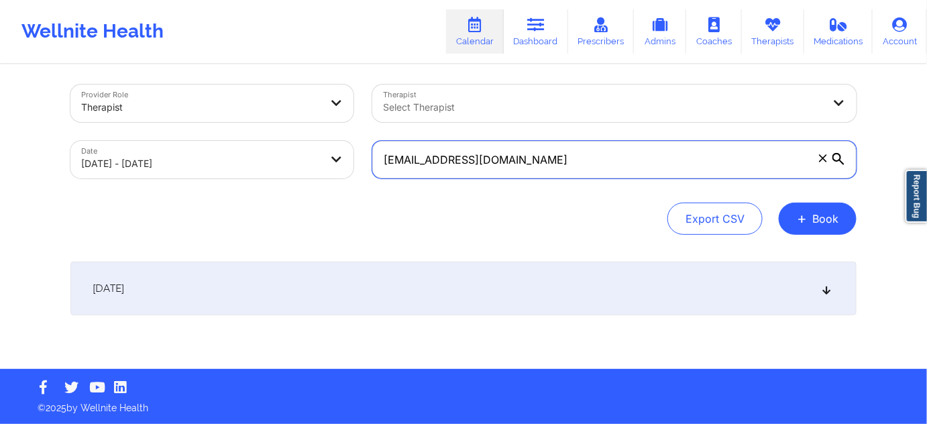
scroll to position [5, 0]
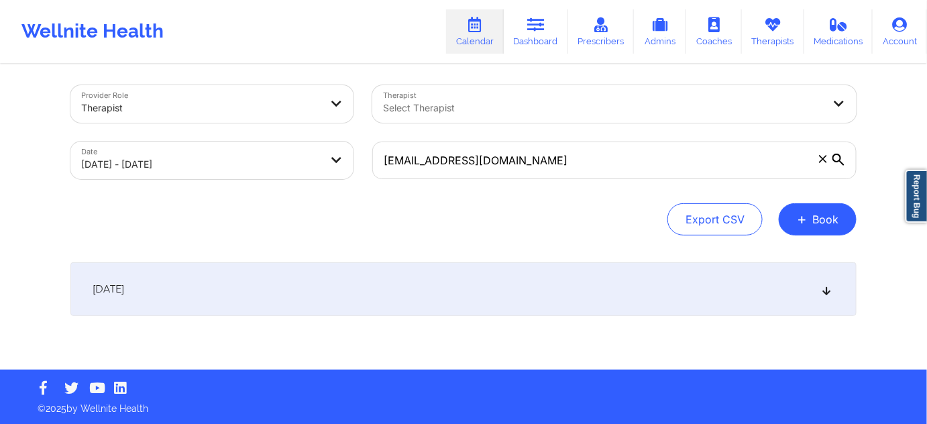
click at [486, 264] on div "[DATE]" at bounding box center [463, 289] width 786 height 54
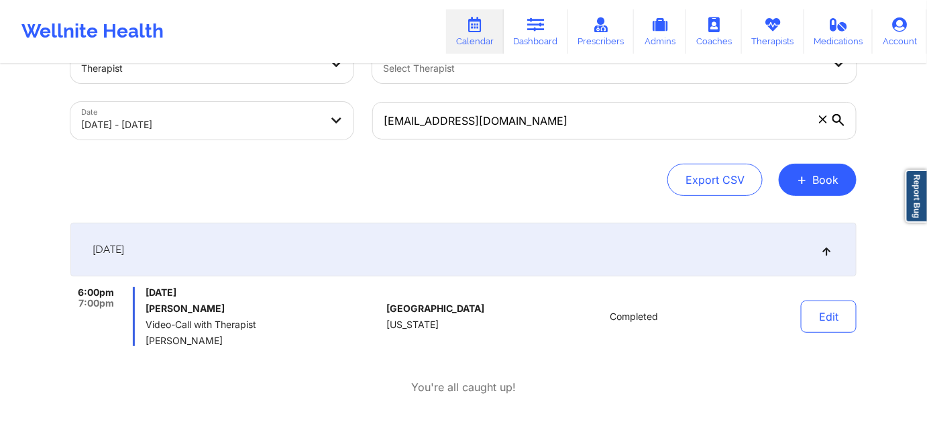
scroll to position [45, 0]
drag, startPoint x: 257, startPoint y: 305, endPoint x: 287, endPoint y: 327, distance: 36.5
click at [145, 304] on h6 "[PERSON_NAME]" at bounding box center [262, 307] width 235 height 11
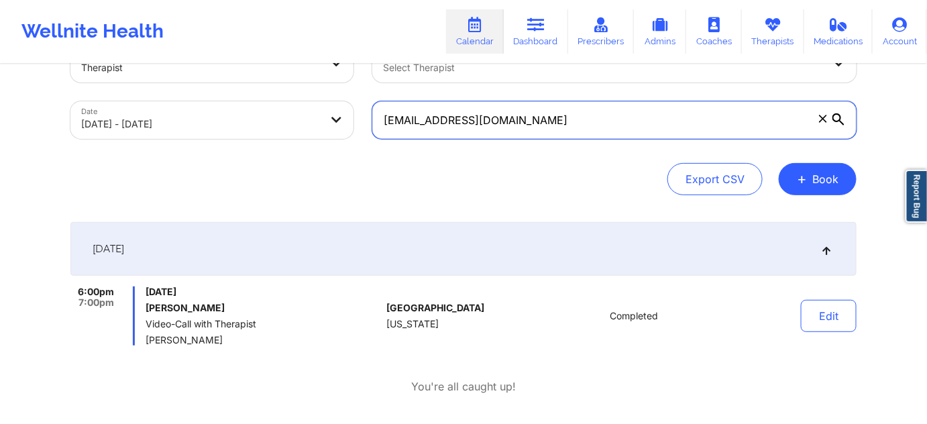
click at [556, 114] on input "[EMAIL_ADDRESS][DOMAIN_NAME]" at bounding box center [614, 120] width 484 height 38
paste input "laweleven11"
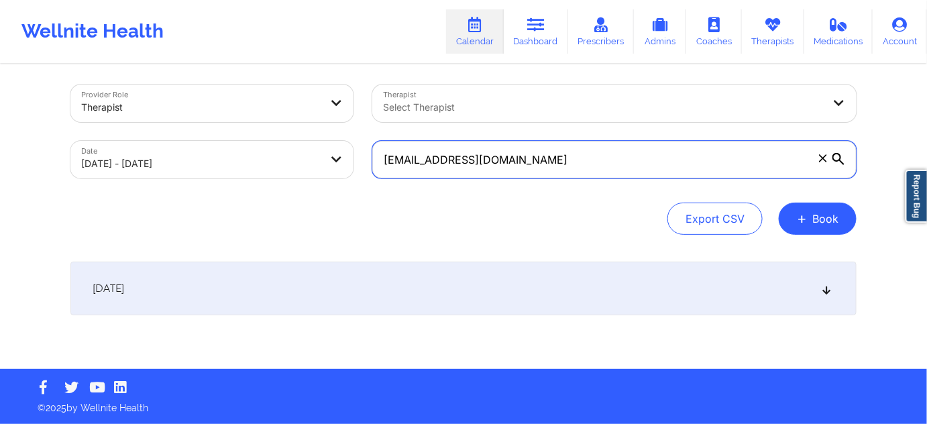
scroll to position [5, 0]
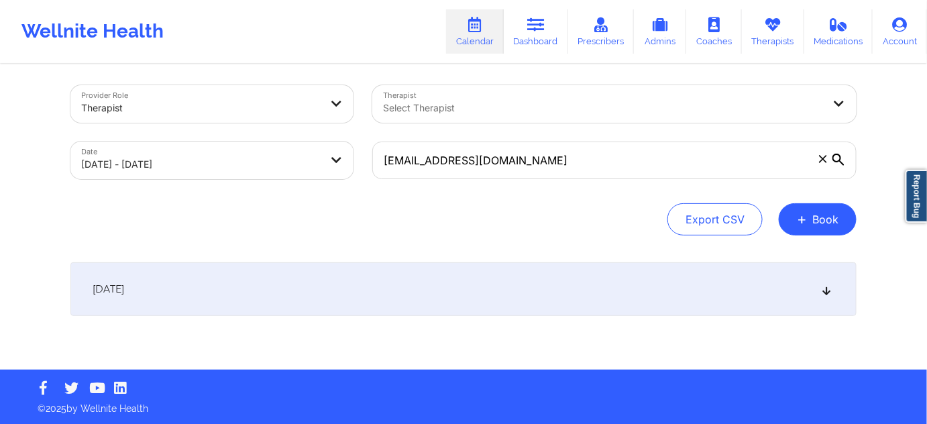
click at [426, 290] on div "[DATE]" at bounding box center [463, 289] width 786 height 54
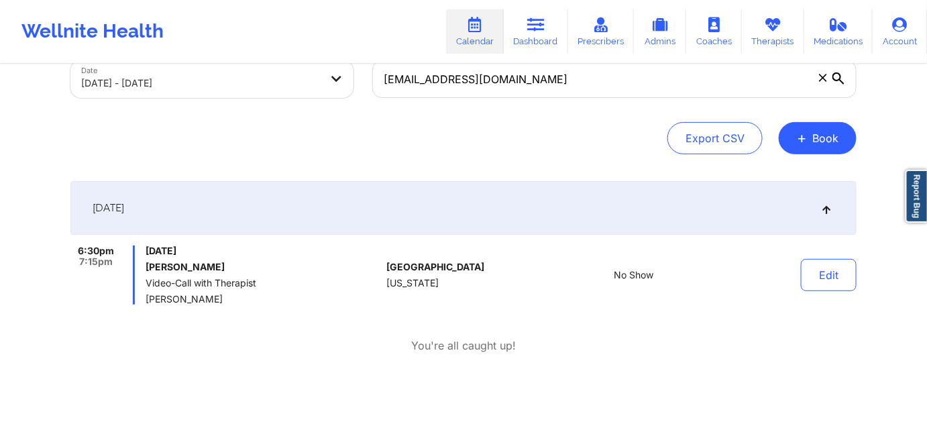
scroll to position [86, 0]
click at [565, 71] on input "[EMAIL_ADDRESS][DOMAIN_NAME]" at bounding box center [614, 79] width 484 height 38
paste input "neichiqui4"
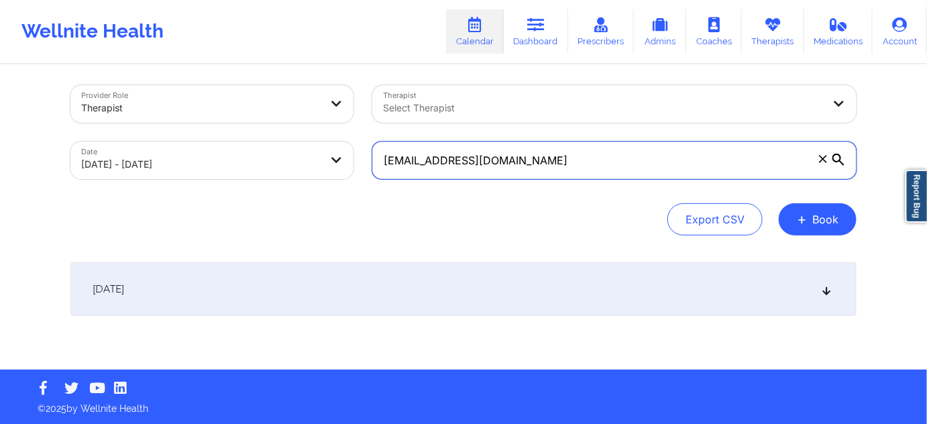
type input "[EMAIL_ADDRESS][DOMAIN_NAME]"
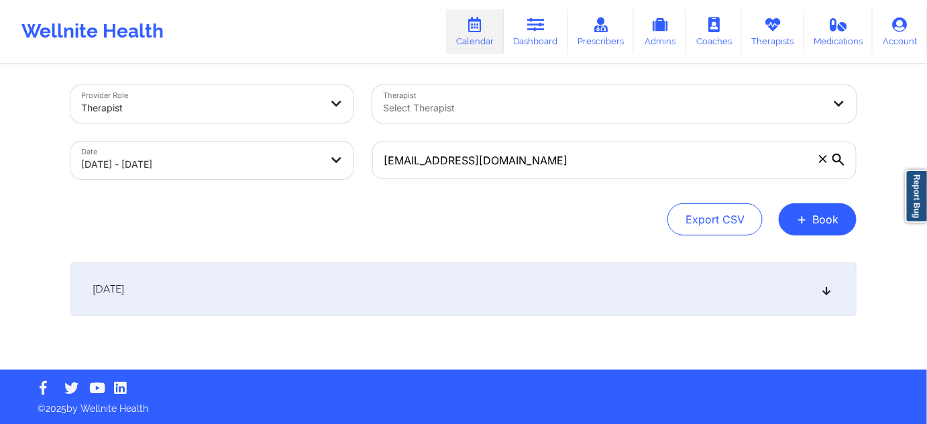
click at [510, 228] on div "Export CSV + Book" at bounding box center [463, 219] width 786 height 32
click at [439, 289] on div "[DATE]" at bounding box center [463, 289] width 786 height 54
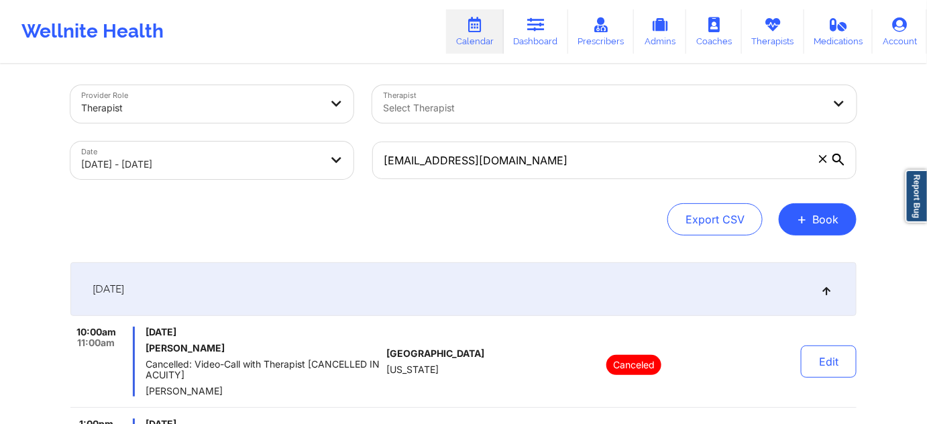
select select "2025-9"
select select "2025-10"
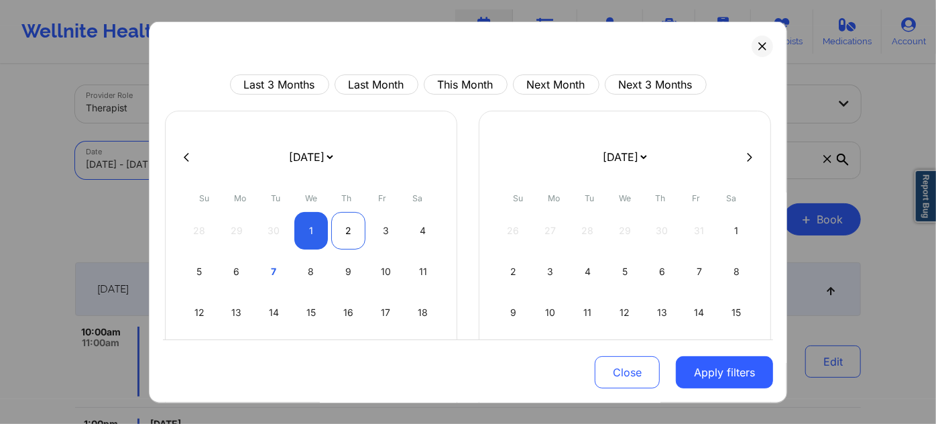
click at [352, 229] on div "2" at bounding box center [348, 231] width 34 height 38
select select "2025-9"
select select "2025-10"
click at [352, 229] on div "2" at bounding box center [348, 231] width 34 height 38
select select "2025-9"
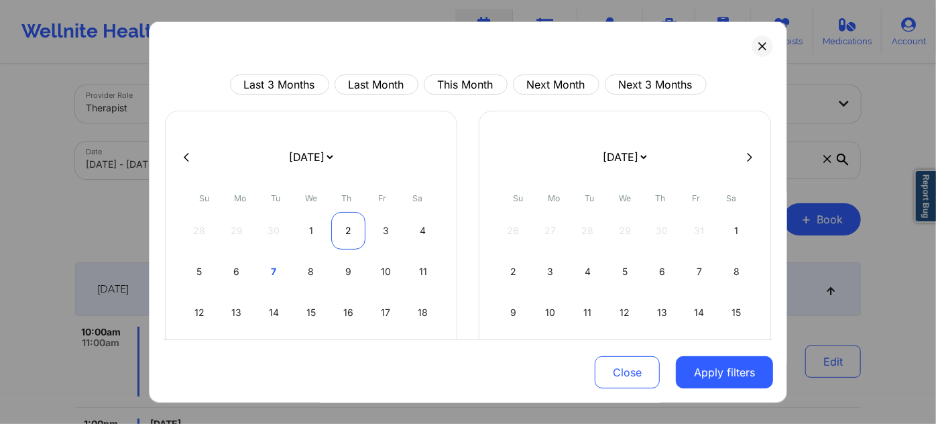
select select "2025-10"
click at [352, 229] on div "2" at bounding box center [348, 231] width 34 height 38
select select "2025-9"
select select "2025-10"
click at [352, 229] on div "2" at bounding box center [348, 231] width 34 height 38
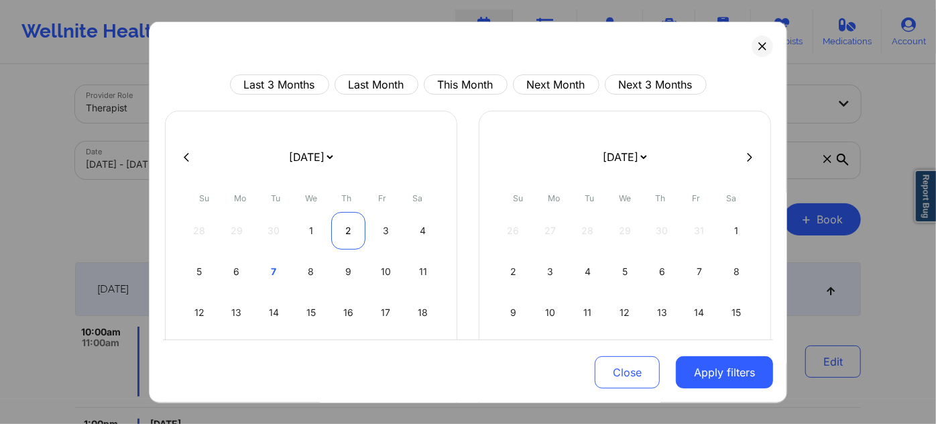
select select "2025-9"
select select "2025-10"
click at [351, 229] on div "2" at bounding box center [348, 231] width 34 height 38
select select "2025-9"
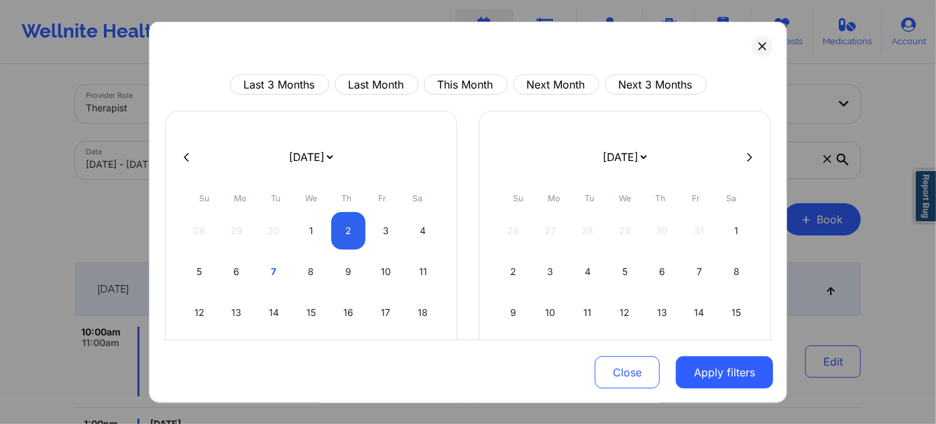
select select "2025-10"
click at [751, 370] on button "Apply filters" at bounding box center [724, 372] width 97 height 32
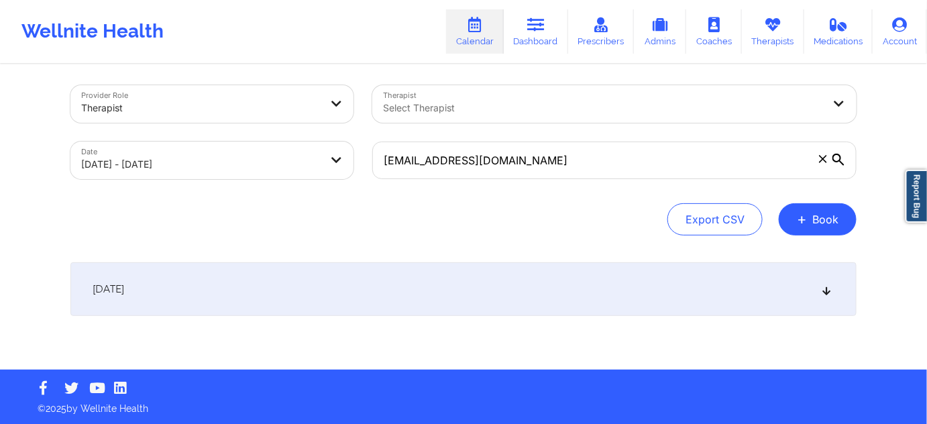
click at [407, 288] on div "[DATE]" at bounding box center [463, 289] width 786 height 54
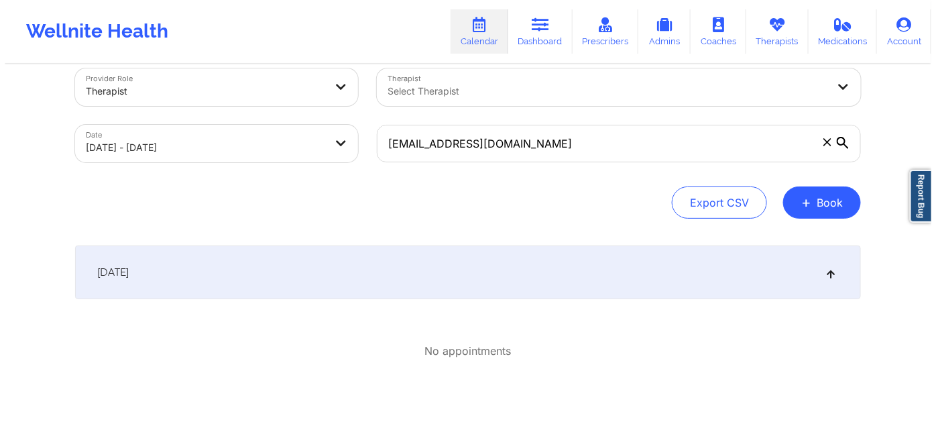
scroll to position [16, 0]
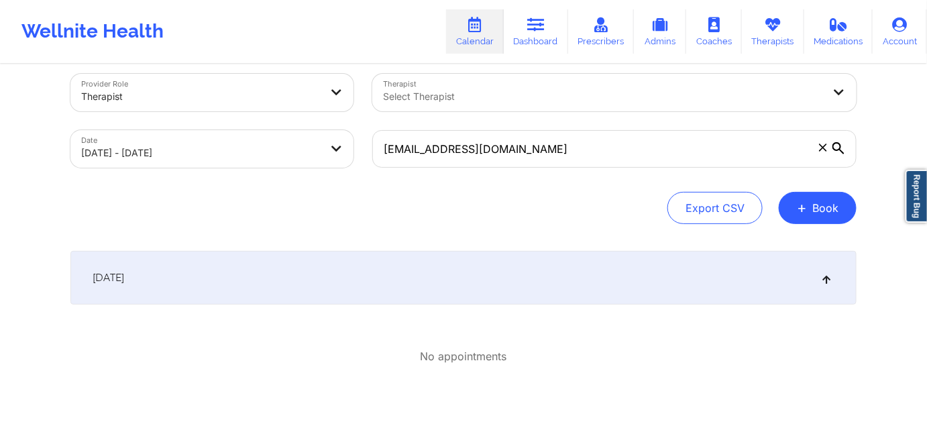
select select "2025-9"
select select "2025-10"
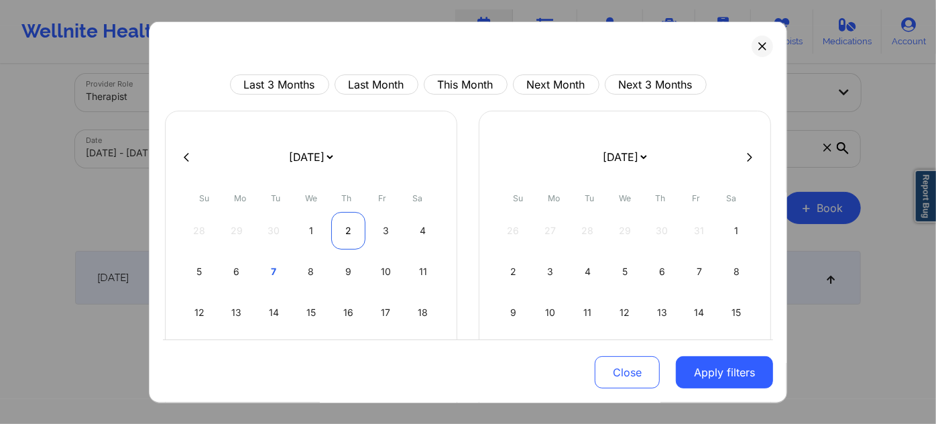
click at [339, 227] on div "2" at bounding box center [348, 231] width 34 height 38
select select "2025-9"
select select "2025-10"
click at [339, 227] on div "2" at bounding box center [348, 231] width 34 height 38
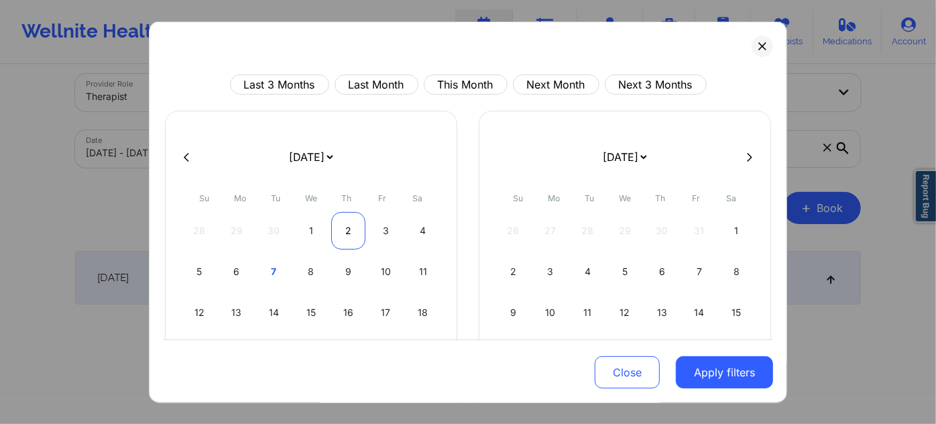
select select "2025-9"
select select "2025-10"
click at [339, 227] on div "2" at bounding box center [348, 231] width 34 height 38
select select "2025-9"
select select "2025-10"
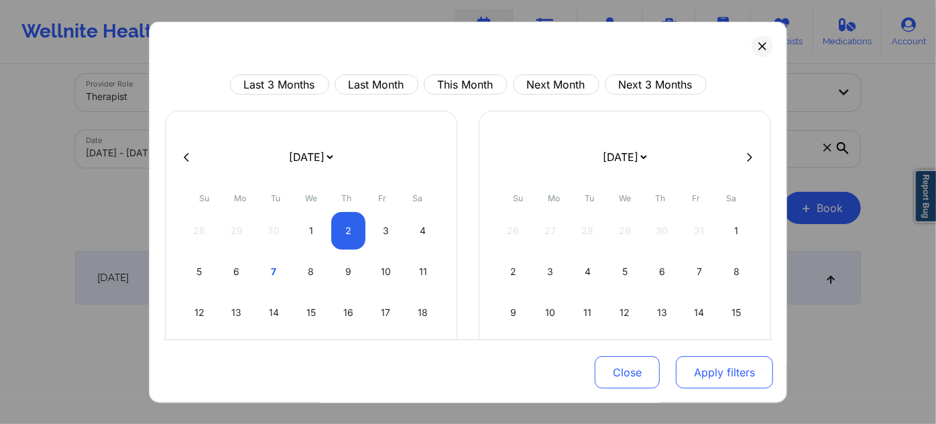
click at [723, 364] on button "Apply filters" at bounding box center [724, 372] width 97 height 32
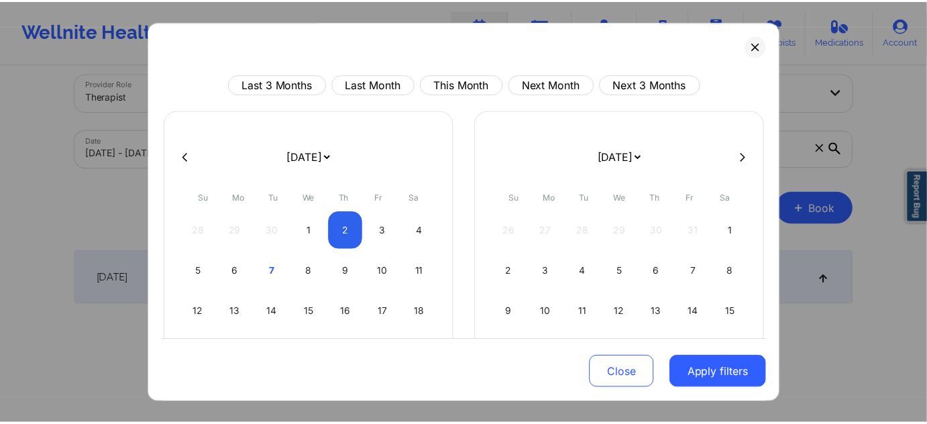
scroll to position [5, 0]
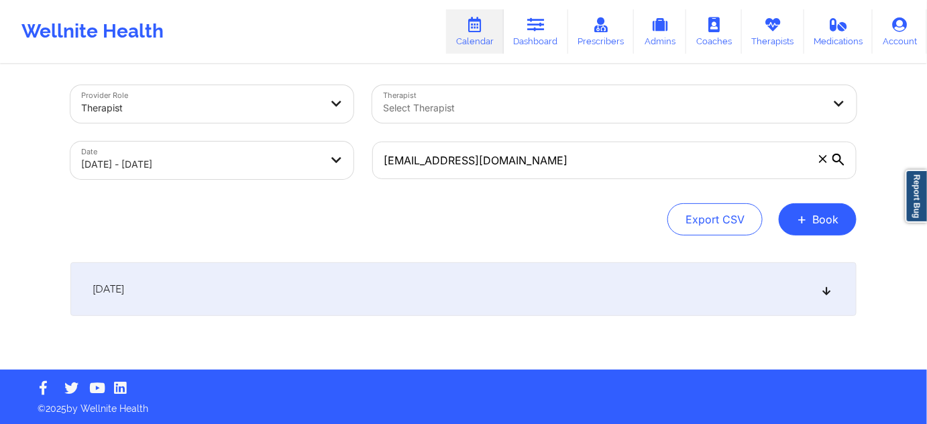
click at [349, 281] on div "[DATE]" at bounding box center [463, 289] width 786 height 54
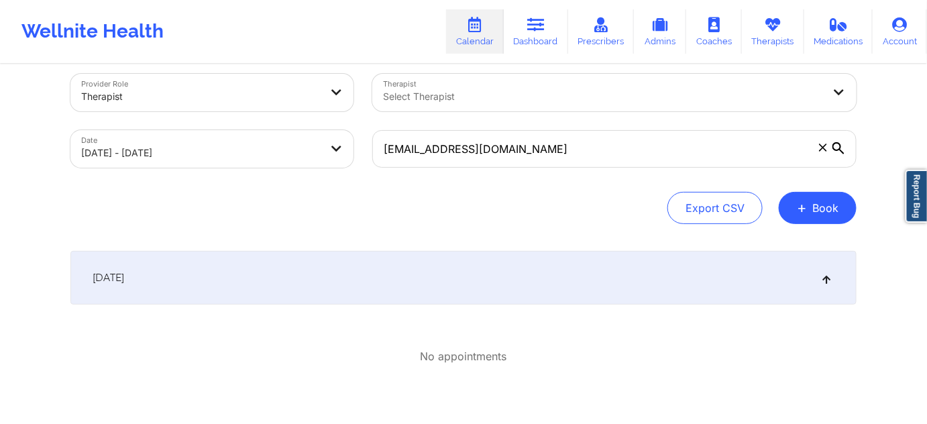
click at [371, 278] on div "[DATE]" at bounding box center [463, 278] width 786 height 54
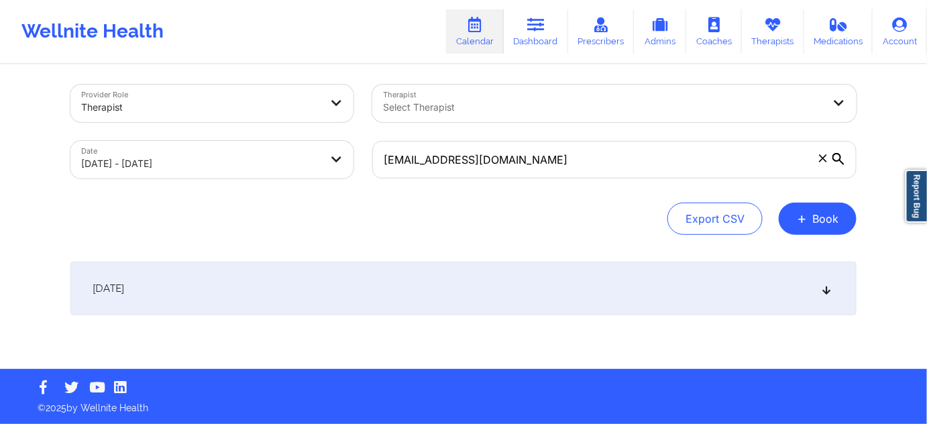
scroll to position [5, 0]
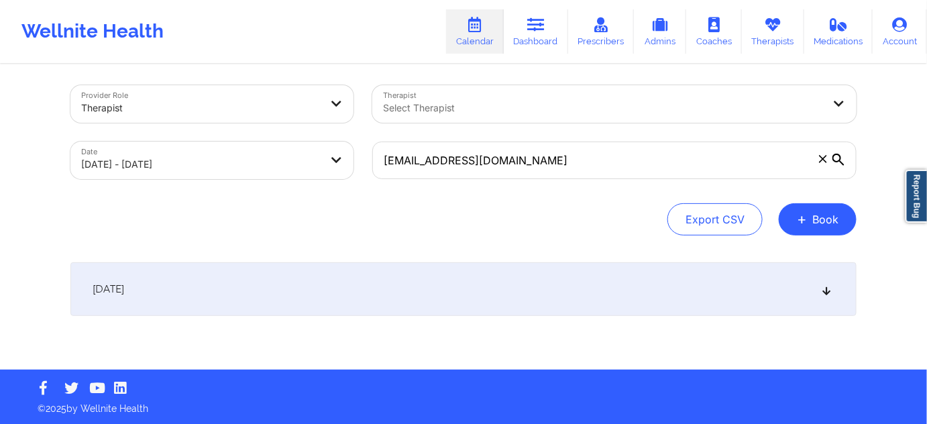
select select "2025-9"
select select "2025-10"
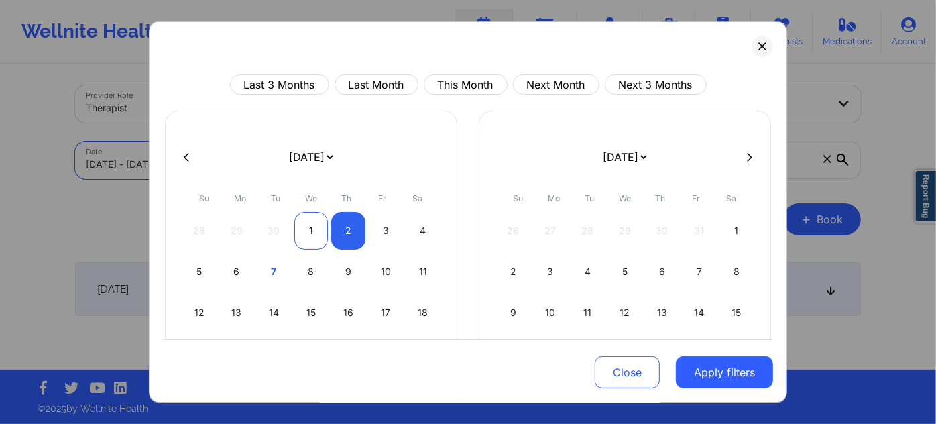
click at [307, 223] on div "1" at bounding box center [311, 231] width 34 height 38
select select "2025-9"
select select "2025-10"
click at [307, 223] on div "1" at bounding box center [311, 231] width 34 height 38
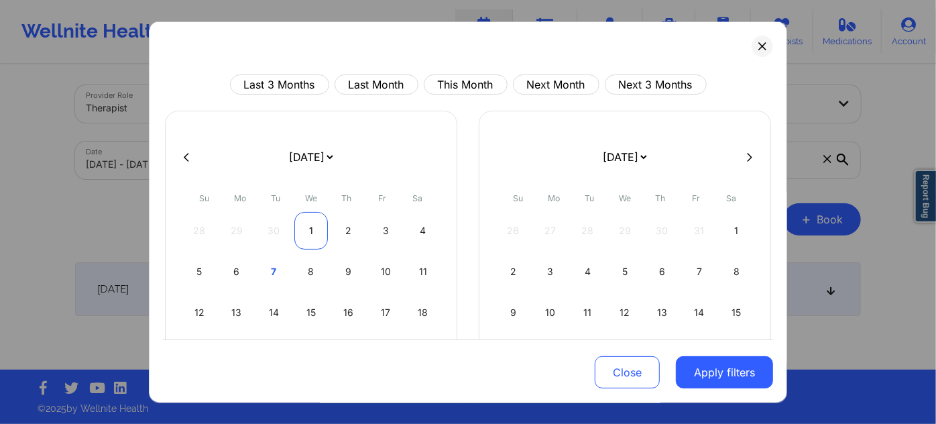
click at [307, 223] on div "1" at bounding box center [311, 231] width 34 height 38
select select "2025-9"
select select "2025-10"
click at [318, 216] on div "1" at bounding box center [311, 231] width 34 height 38
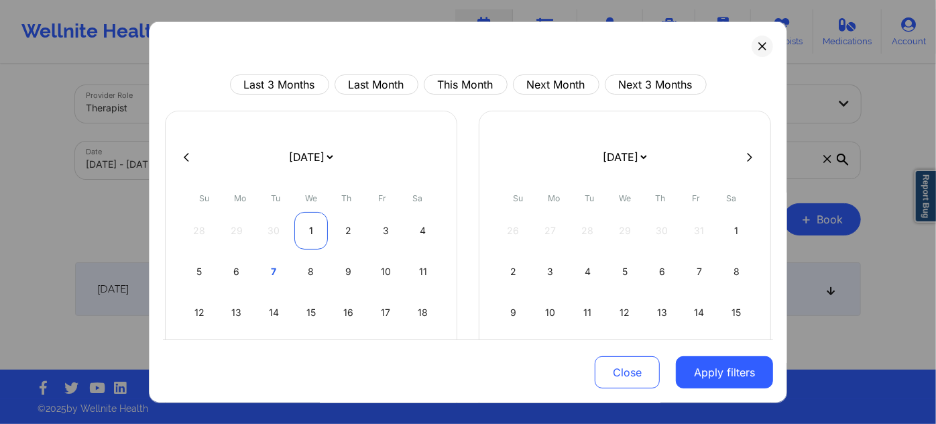
select select "2025-9"
select select "2025-10"
click at [318, 216] on div "1" at bounding box center [311, 231] width 34 height 38
select select "2025-9"
select select "2025-10"
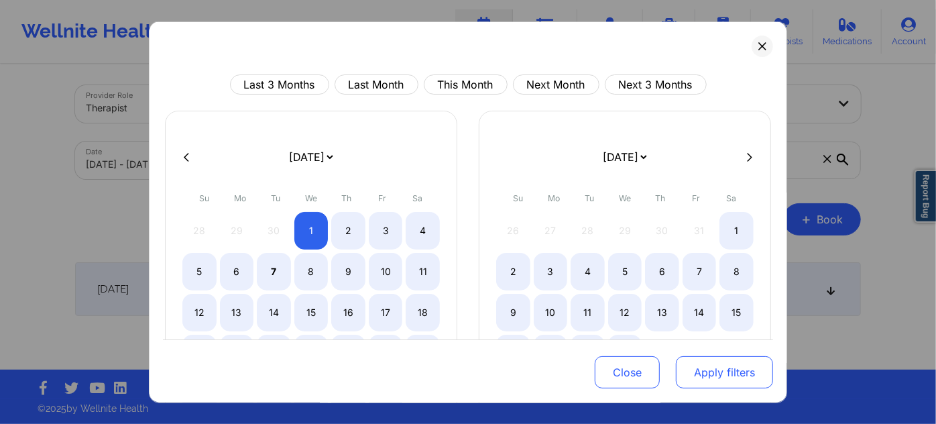
click at [707, 372] on button "Apply filters" at bounding box center [724, 372] width 97 height 32
select select "2025-9"
select select "2025-10"
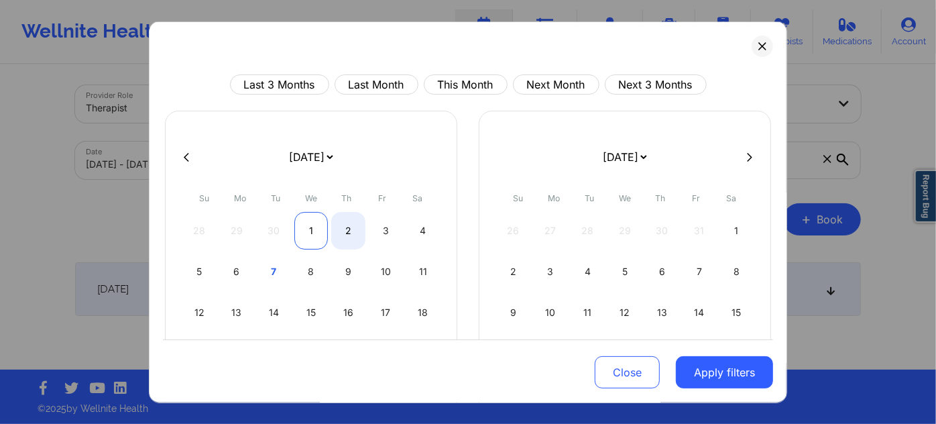
select select "2025-9"
select select "2025-10"
click at [316, 221] on div "1" at bounding box center [311, 231] width 34 height 38
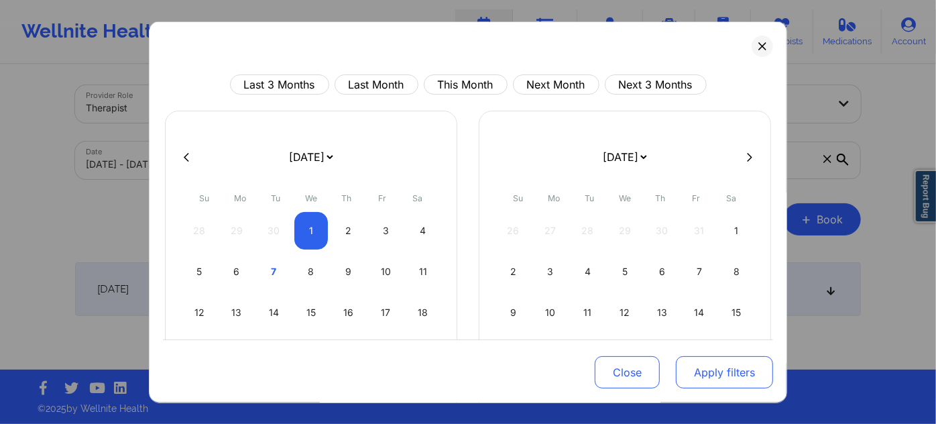
click at [703, 380] on button "Apply filters" at bounding box center [724, 372] width 97 height 32
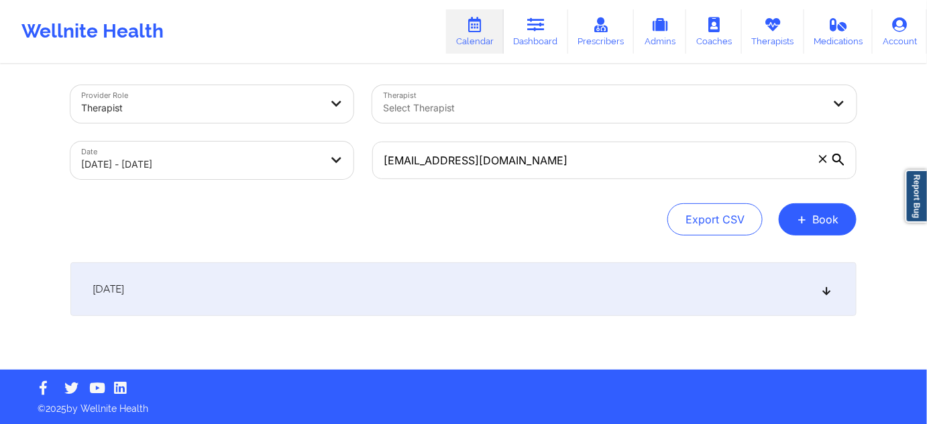
click at [703, 380] on footer "© 2025 by Wellnite Health" at bounding box center [463, 396] width 927 height 55
click at [462, 279] on div "[DATE]" at bounding box center [463, 289] width 786 height 54
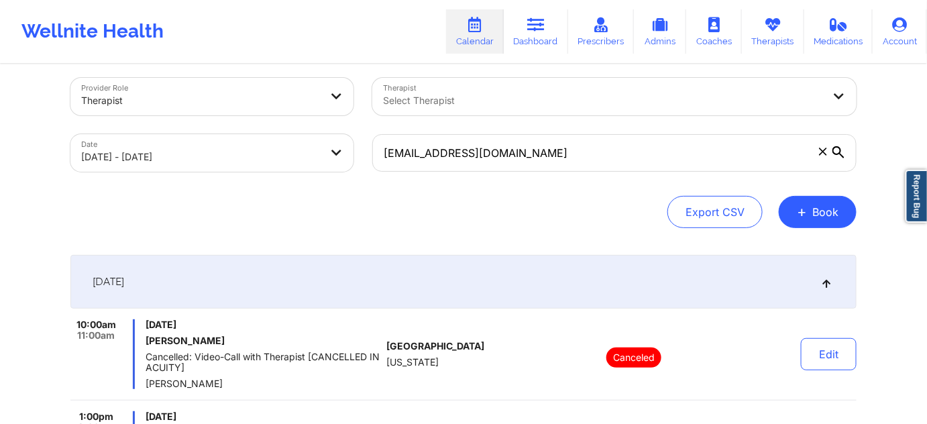
scroll to position [0, 0]
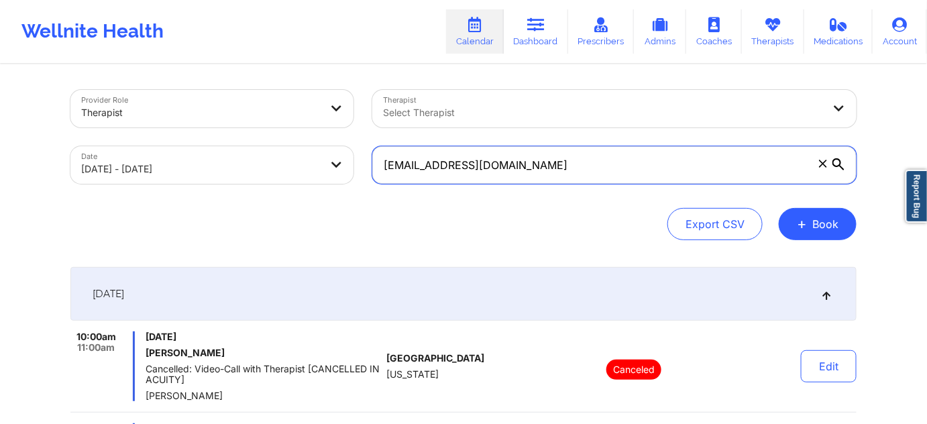
click at [536, 160] on input "[EMAIL_ADDRESS][DOMAIN_NAME]" at bounding box center [614, 165] width 484 height 38
paste input "octavialewis13"
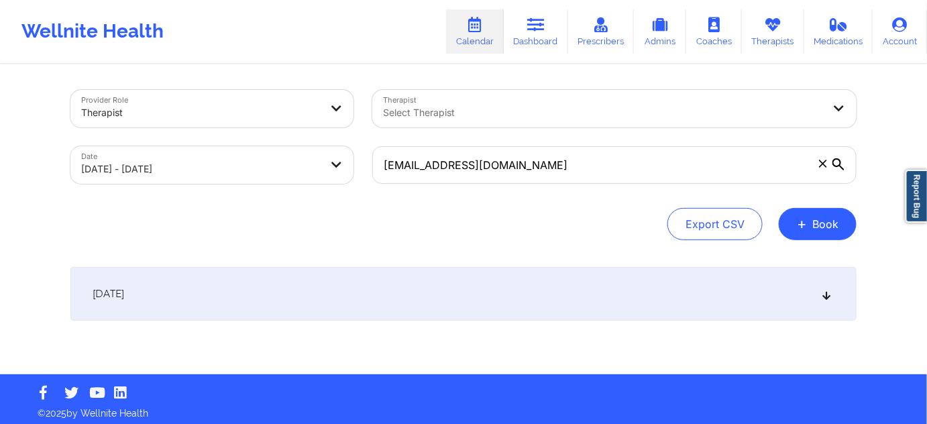
click at [416, 302] on div "[DATE]" at bounding box center [463, 294] width 786 height 54
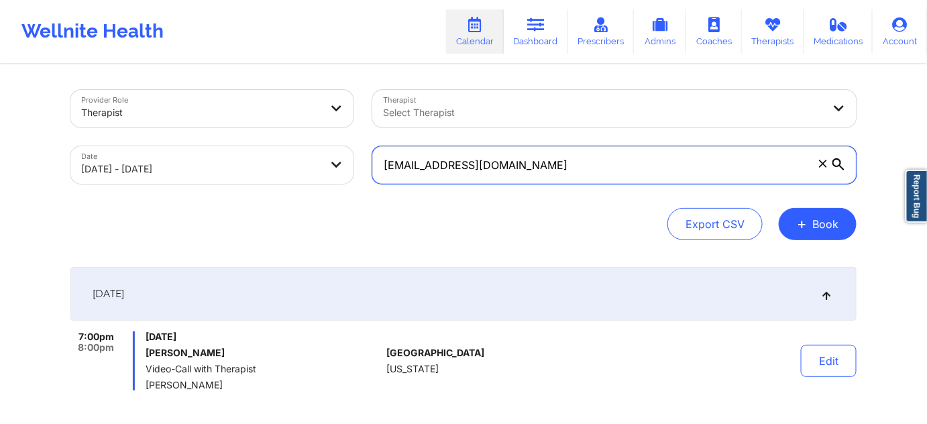
click at [556, 169] on input "[EMAIL_ADDRESS][DOMAIN_NAME]" at bounding box center [614, 165] width 484 height 38
paste input "pgtorres76"
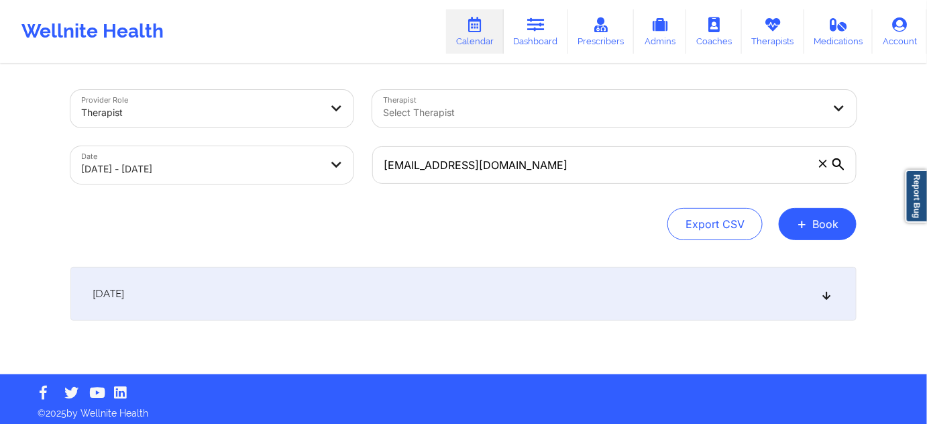
click at [483, 291] on div "[DATE]" at bounding box center [463, 294] width 786 height 54
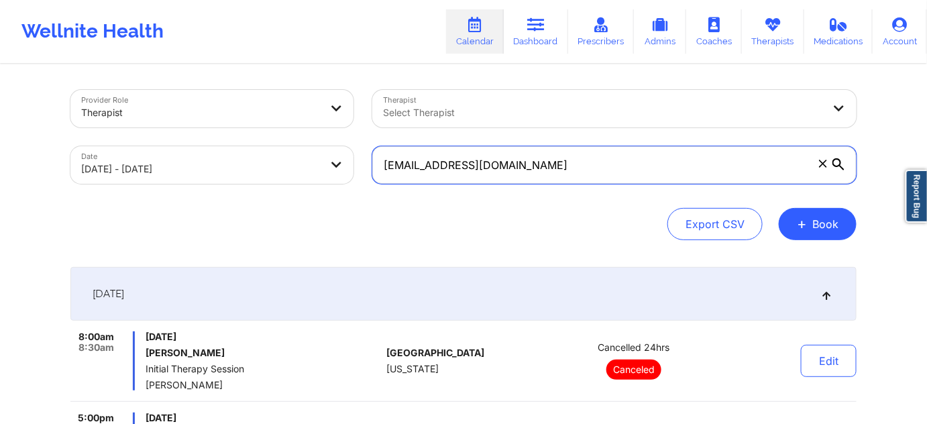
click at [550, 162] on input "[EMAIL_ADDRESS][DOMAIN_NAME]" at bounding box center [614, 165] width 484 height 38
paste input "r3sina"
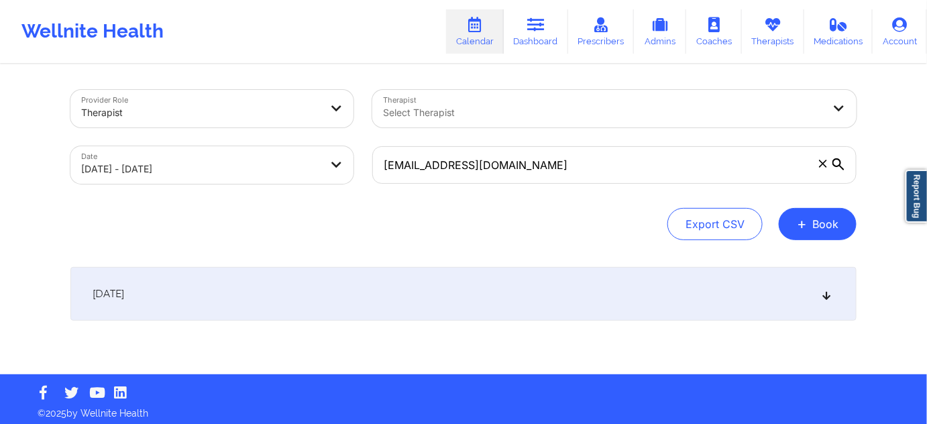
click at [465, 286] on div "[DATE]" at bounding box center [463, 294] width 786 height 54
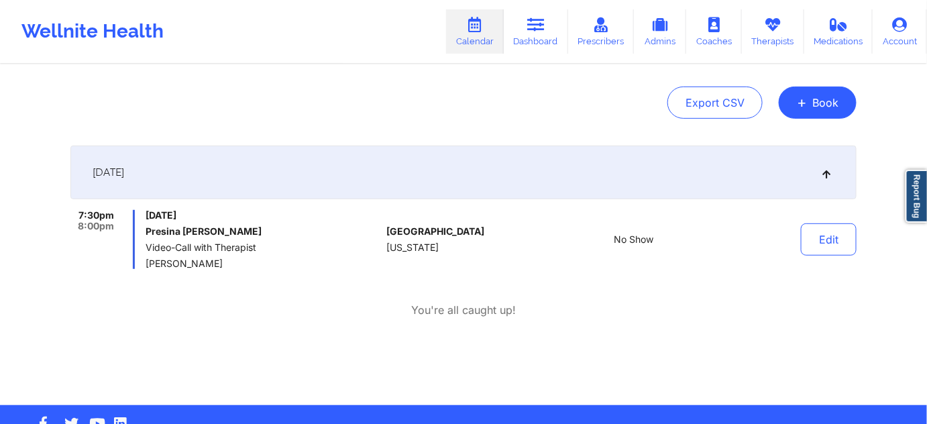
scroll to position [121, 0]
click at [529, 38] on link "Dashboard" at bounding box center [536, 31] width 64 height 44
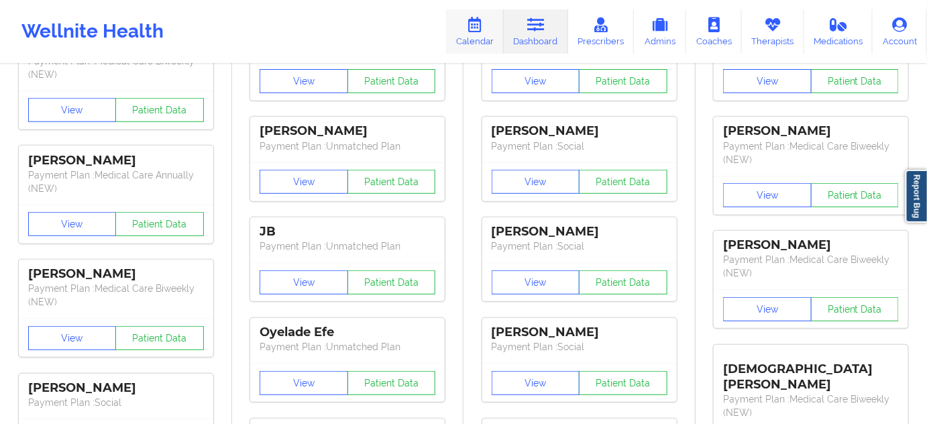
click at [481, 34] on link "Calendar" at bounding box center [475, 31] width 58 height 44
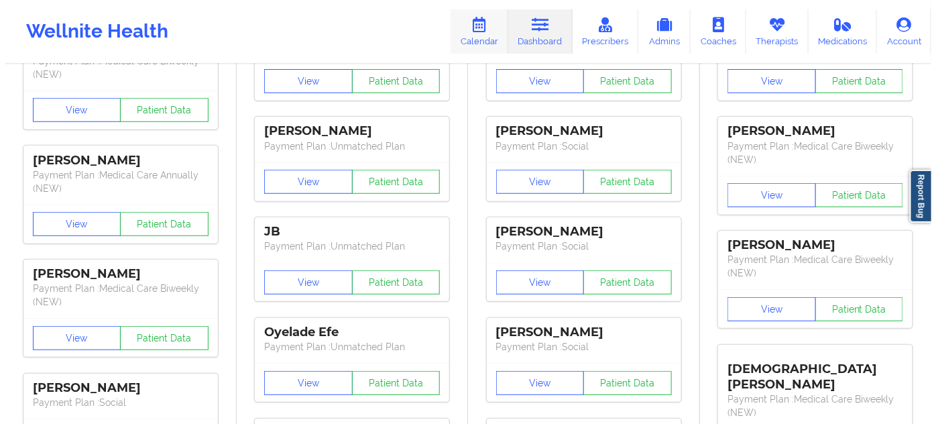
scroll to position [7, 0]
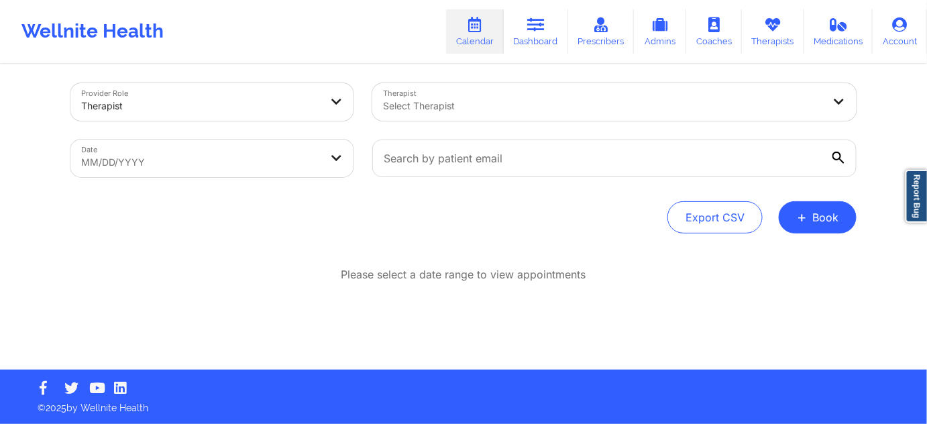
click at [283, 169] on body "Wellnite Health Calendar Dashboard Prescribers Admins Coaches Therapists Medica…" at bounding box center [463, 205] width 927 height 424
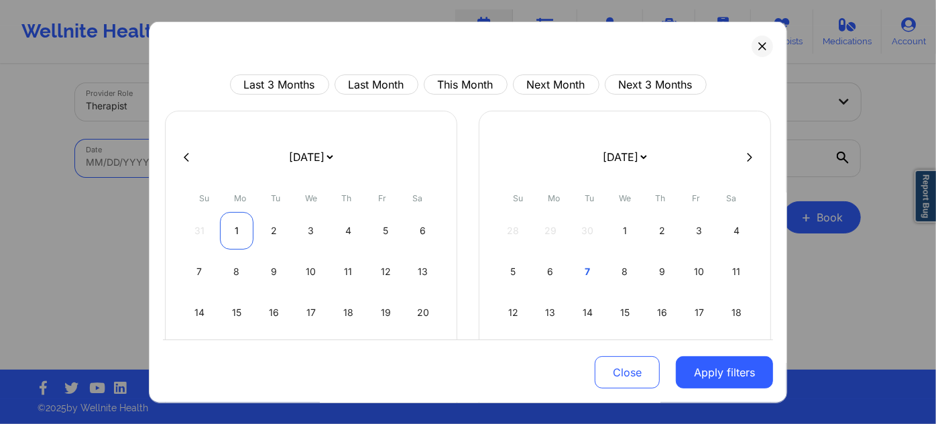
click at [237, 234] on div "1" at bounding box center [237, 231] width 34 height 38
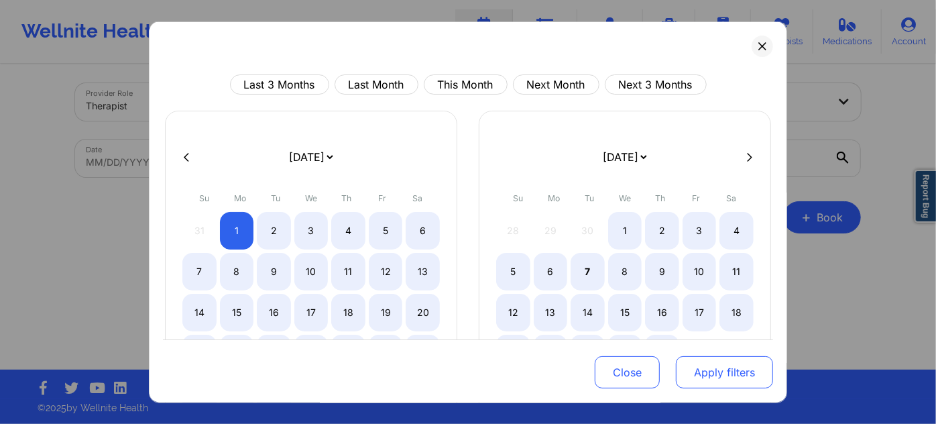
click at [746, 385] on button "Apply filters" at bounding box center [724, 372] width 97 height 32
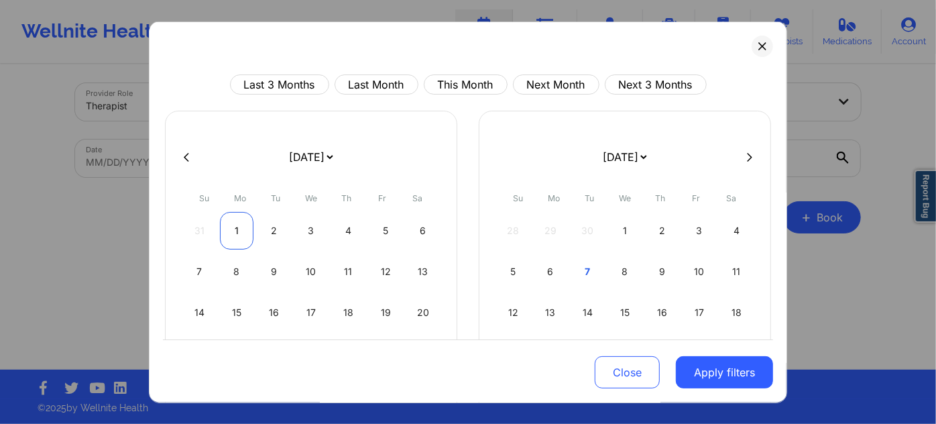
click at [241, 227] on div "1" at bounding box center [237, 231] width 34 height 38
click at [709, 378] on button "Apply filters" at bounding box center [724, 372] width 97 height 32
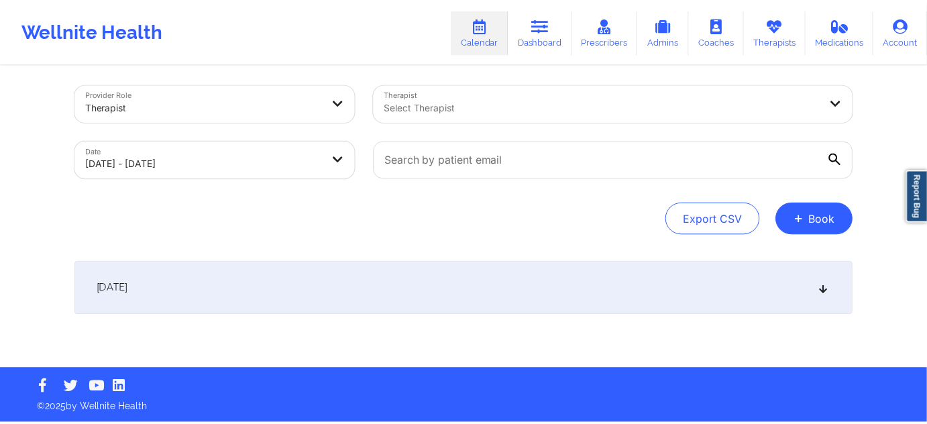
scroll to position [5, 0]
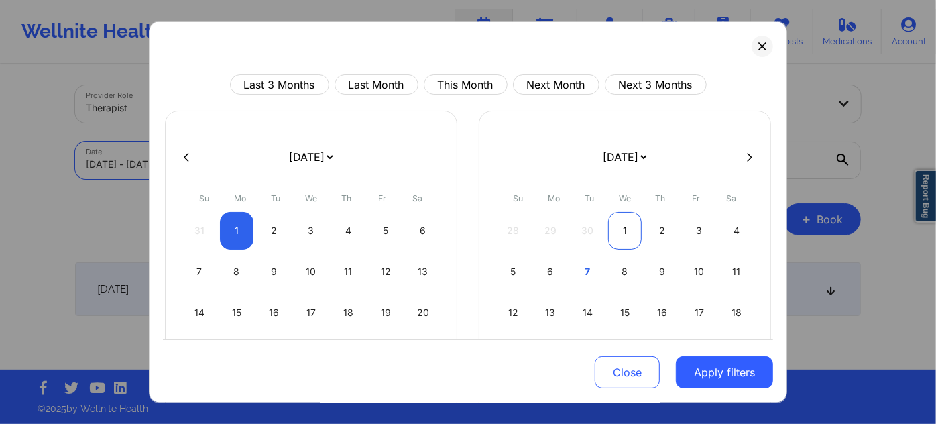
click at [619, 235] on div "1" at bounding box center [625, 231] width 34 height 38
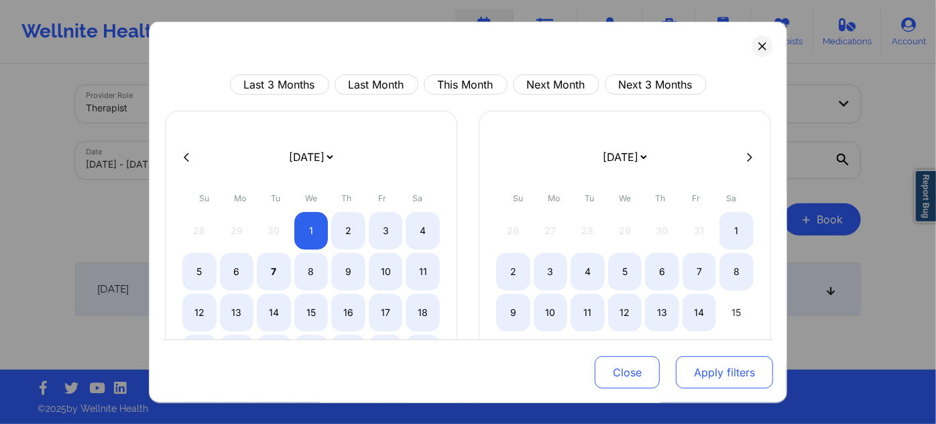
click at [719, 369] on button "Apply filters" at bounding box center [724, 372] width 97 height 32
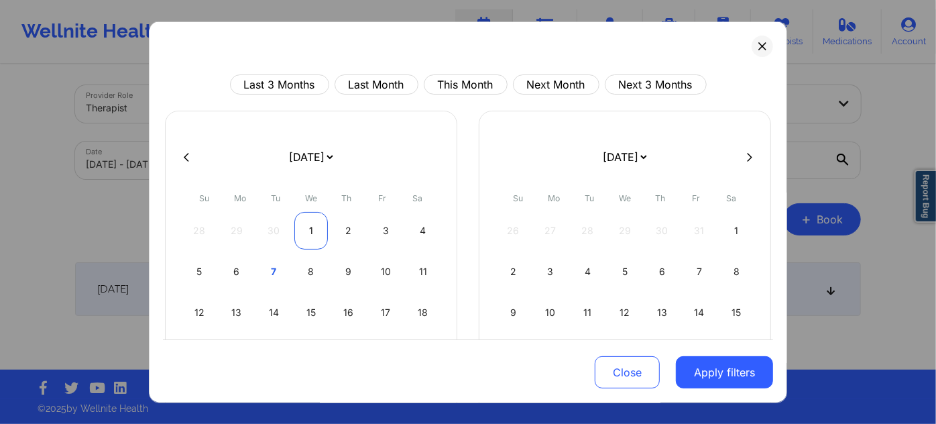
click at [304, 231] on div "1" at bounding box center [311, 231] width 34 height 38
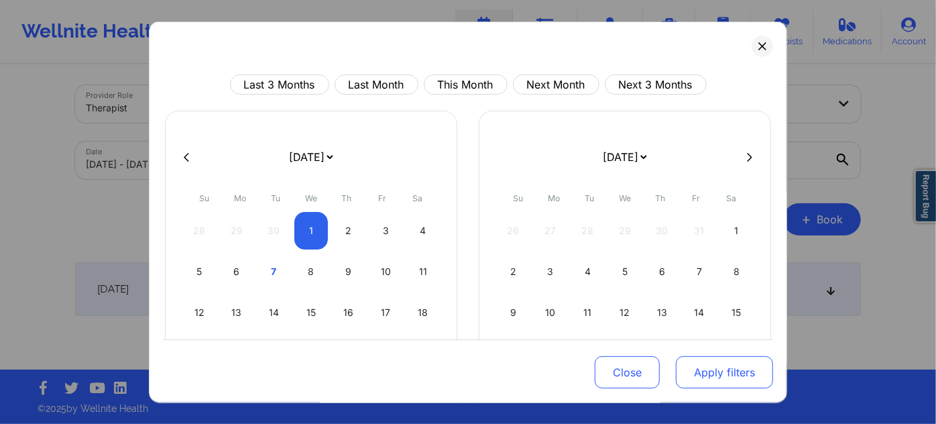
click at [717, 377] on button "Apply filters" at bounding box center [724, 372] width 97 height 32
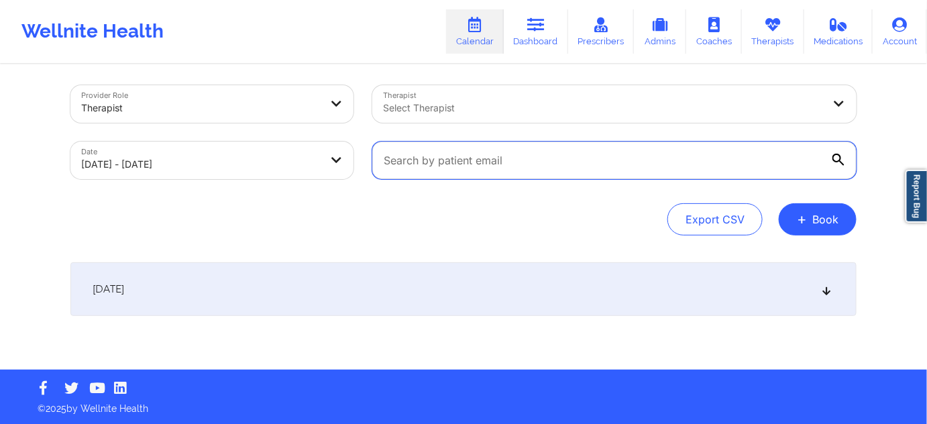
click at [558, 162] on input "text" at bounding box center [614, 160] width 484 height 38
paste input "[EMAIL_ADDRESS][DOMAIN_NAME]"
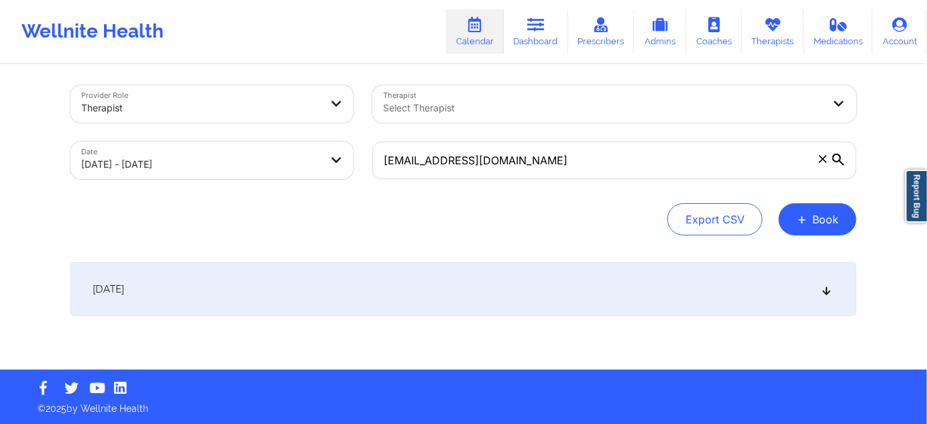
click at [408, 276] on div "[DATE]" at bounding box center [463, 289] width 786 height 54
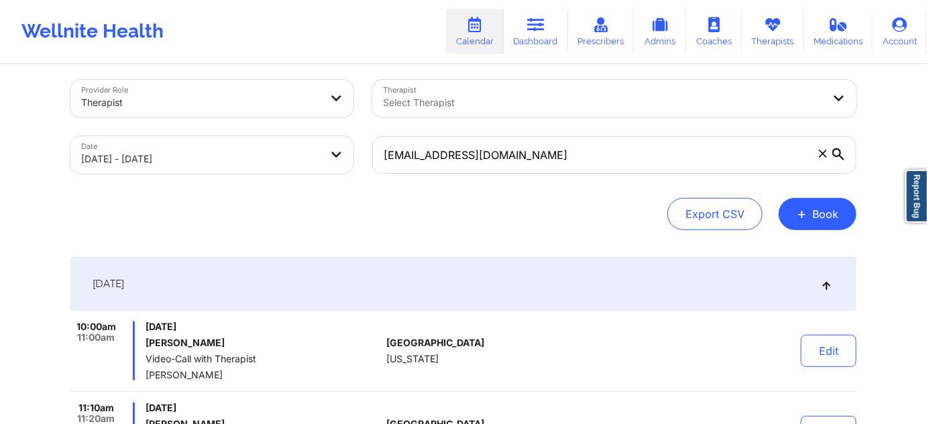
scroll to position [0, 0]
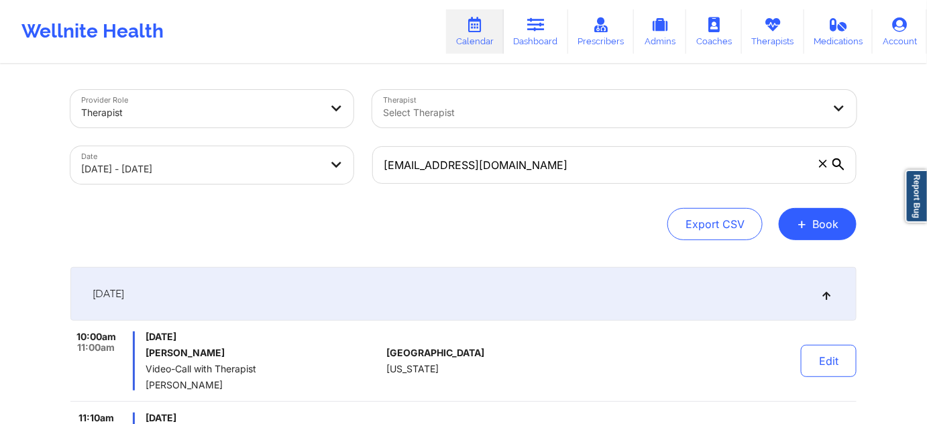
click at [509, 187] on div "[EMAIL_ADDRESS][DOMAIN_NAME]" at bounding box center [614, 165] width 503 height 56
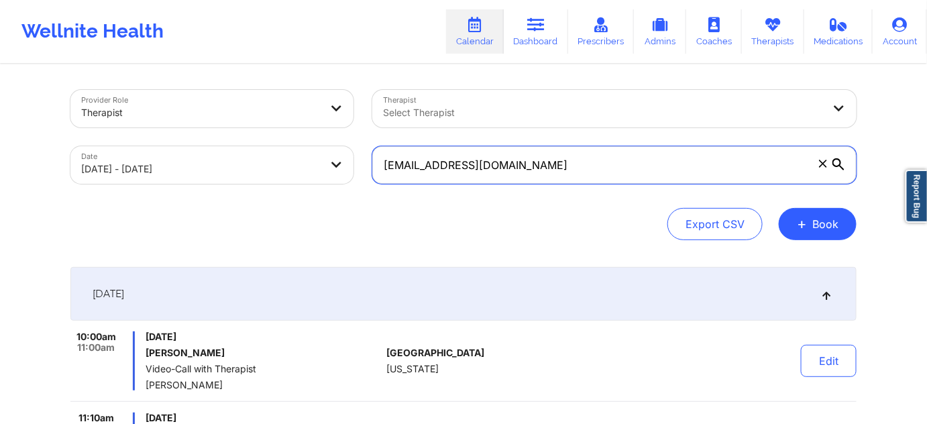
click at [516, 168] on input "[EMAIL_ADDRESS][DOMAIN_NAME]" at bounding box center [614, 165] width 484 height 38
paste input "mdominguez39"
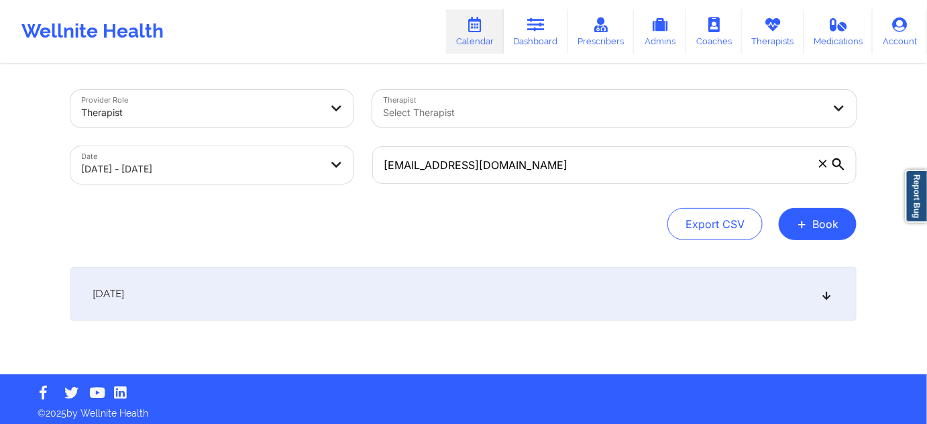
click at [398, 297] on div "[DATE]" at bounding box center [463, 294] width 786 height 54
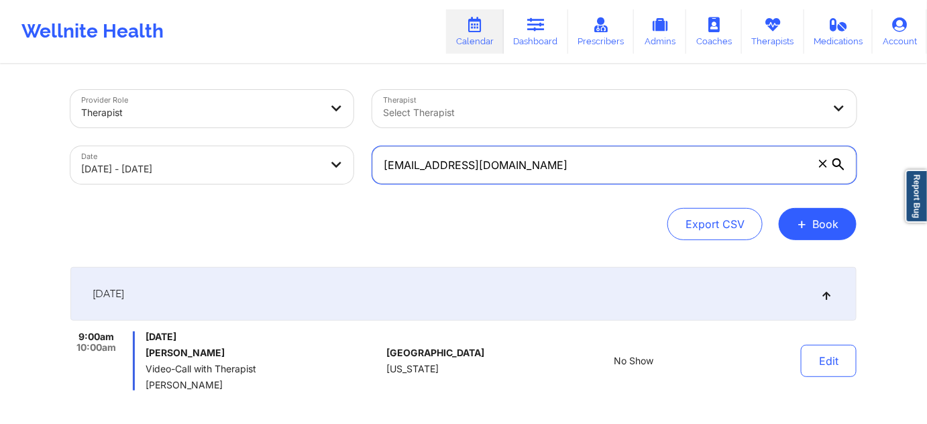
click at [643, 168] on input "[EMAIL_ADDRESS][DOMAIN_NAME]" at bounding box center [614, 165] width 484 height 38
paste input "starbrinasullivan"
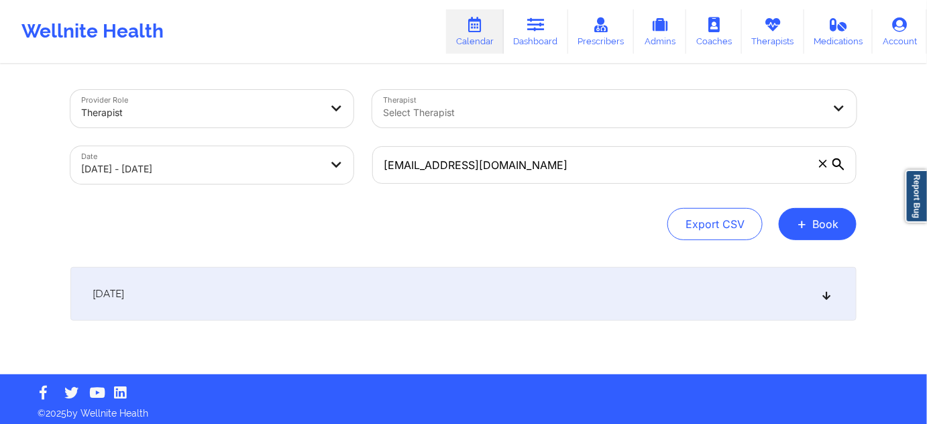
click at [505, 296] on div "[DATE]" at bounding box center [463, 294] width 786 height 54
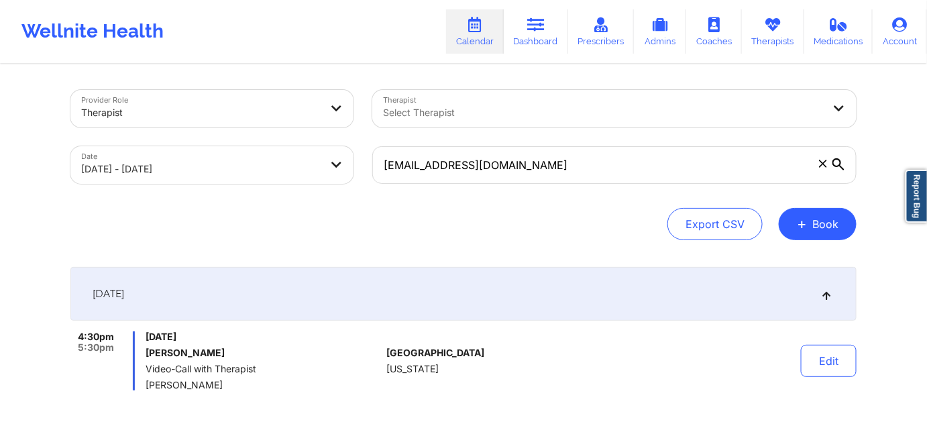
click at [554, 112] on div at bounding box center [603, 113] width 440 height 16
click at [320, 249] on div "Provider Role Therapist Therapist Select Therapist Date [DATE] - [DATE] [EMAIL_…" at bounding box center [463, 296] width 805 height 461
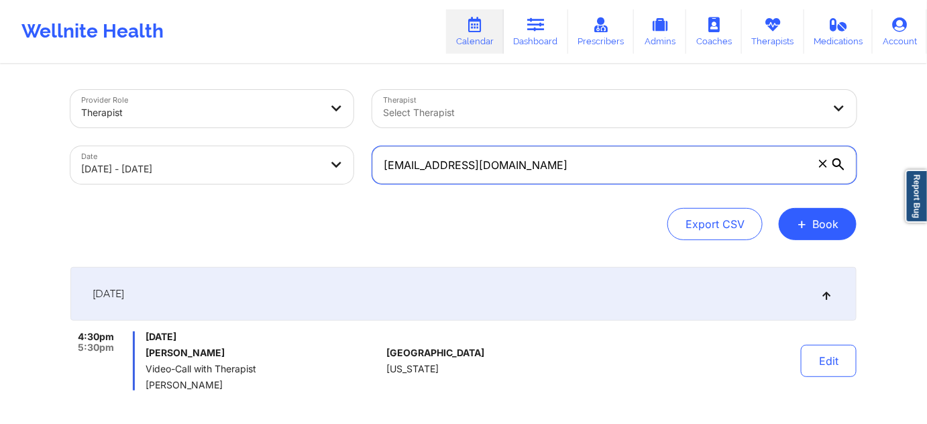
click at [574, 162] on input "[EMAIL_ADDRESS][DOMAIN_NAME]" at bounding box center [614, 165] width 484 height 38
paste input "[EMAIL_ADDRESS][DOMAIN_NAME]"
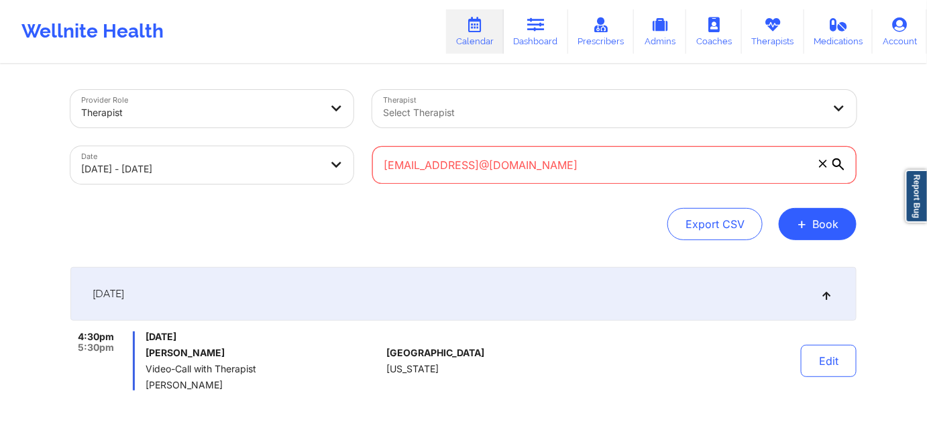
paste input "text"
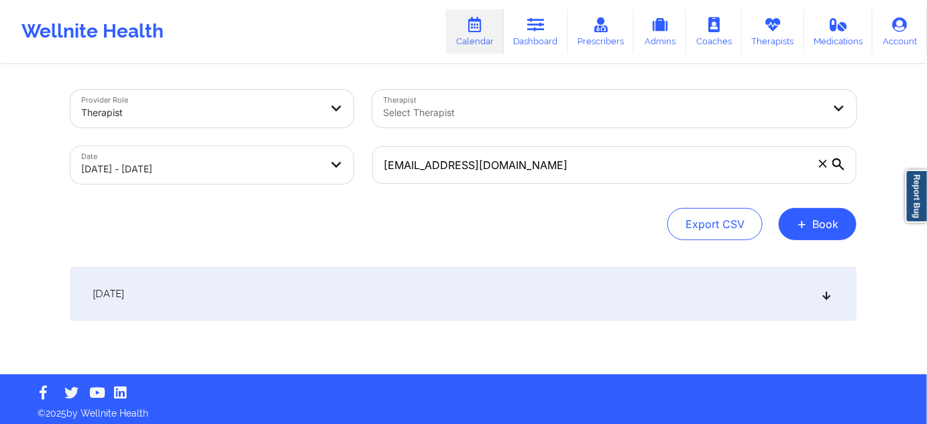
click at [428, 287] on div "[DATE]" at bounding box center [463, 294] width 786 height 54
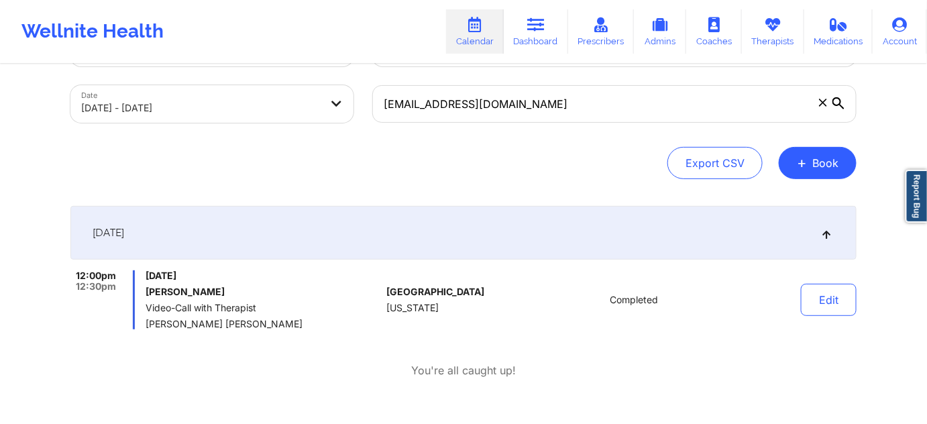
scroll to position [81, 0]
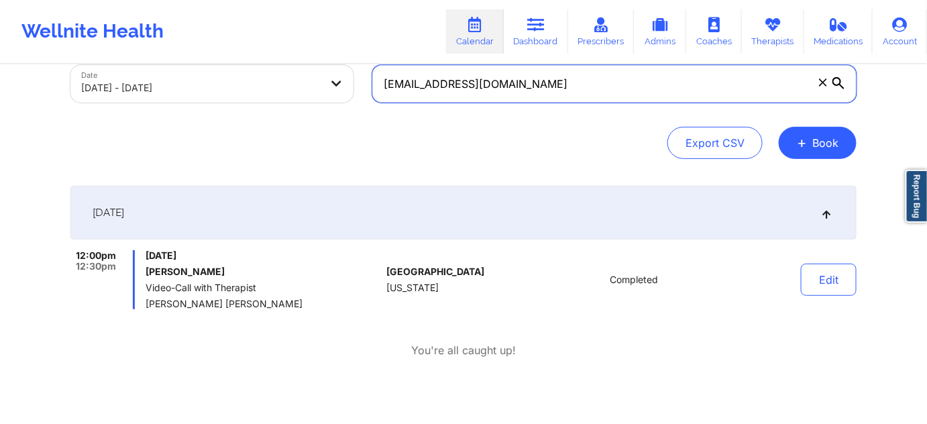
click at [516, 93] on input "[EMAIL_ADDRESS][DOMAIN_NAME]" at bounding box center [614, 84] width 484 height 38
paste input "[PERSON_NAME].4"
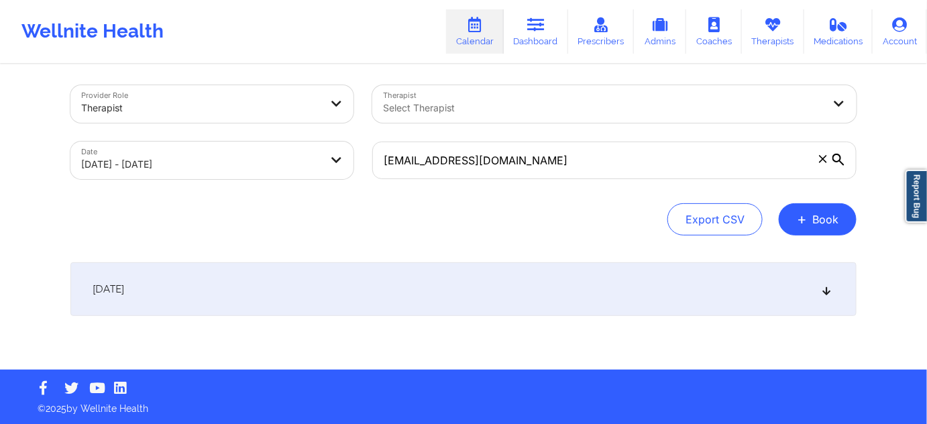
click at [413, 287] on div "[DATE]" at bounding box center [463, 289] width 786 height 54
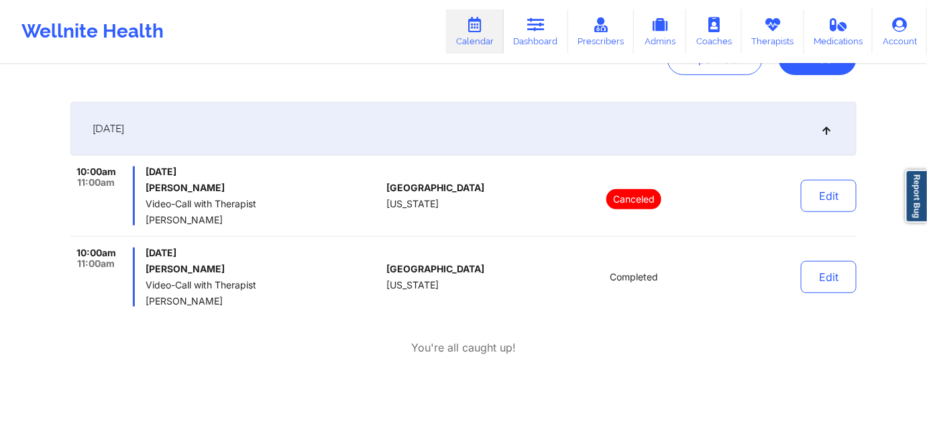
scroll to position [167, 0]
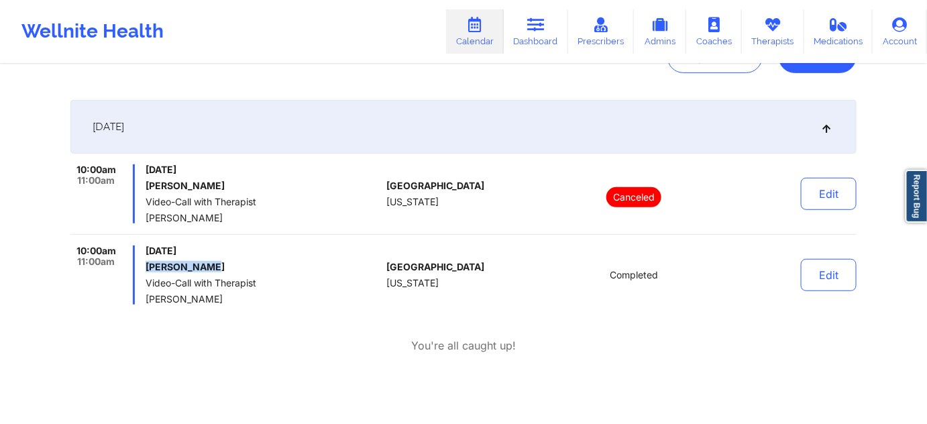
drag, startPoint x: 205, startPoint y: 264, endPoint x: 145, endPoint y: 259, distance: 60.6
click at [145, 259] on div "10:00am 11:00am [DATE] [PERSON_NAME] Video-Call with Therapist [PERSON_NAME]" at bounding box center [225, 274] width 310 height 59
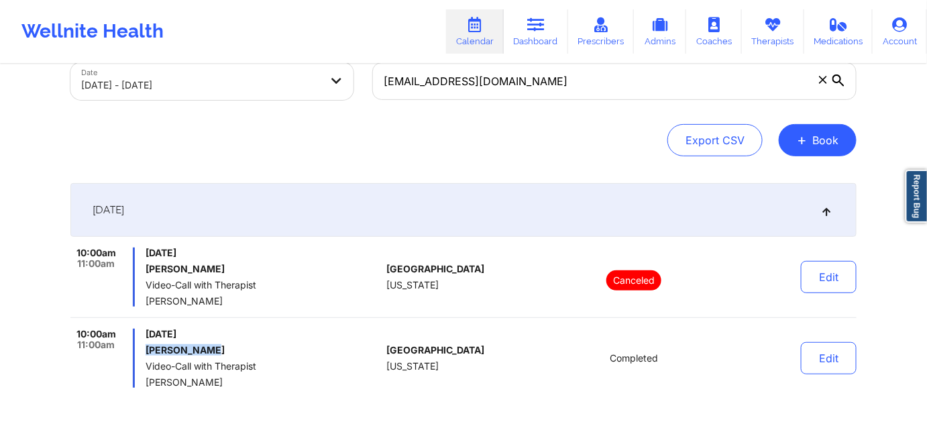
scroll to position [5, 0]
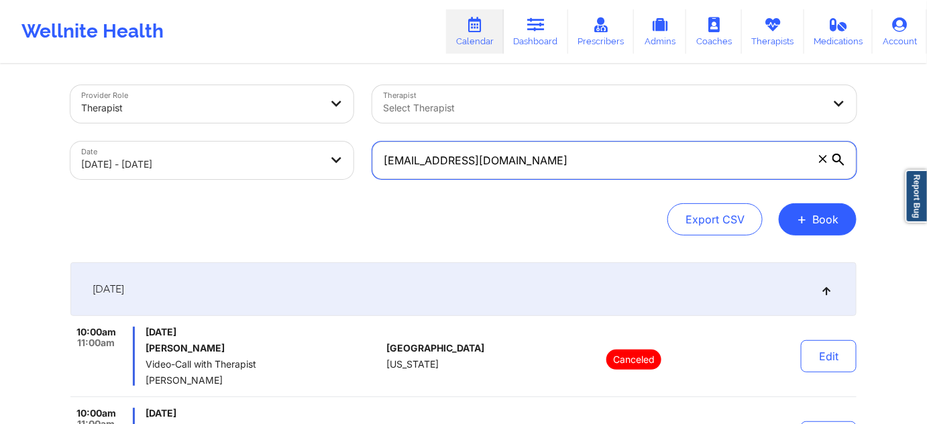
click at [559, 163] on input "[EMAIL_ADDRESS][DOMAIN_NAME]" at bounding box center [614, 160] width 484 height 38
paste input "[EMAIL_ADDRESS]"
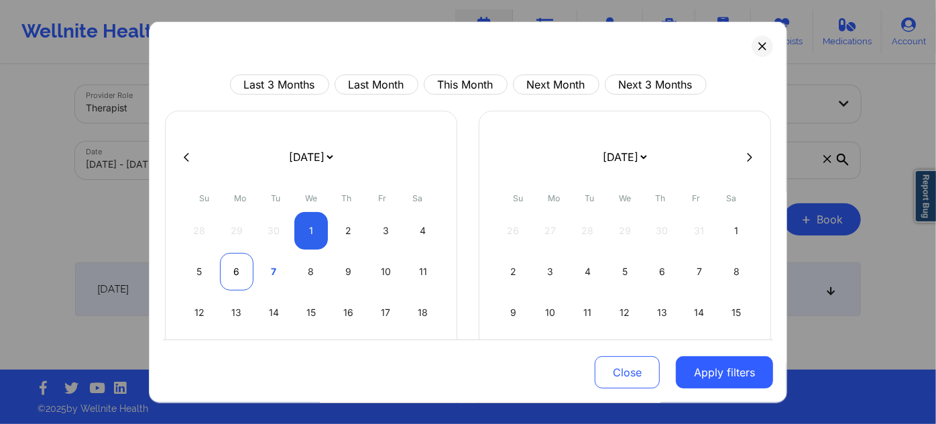
click at [237, 266] on div "6" at bounding box center [237, 272] width 34 height 38
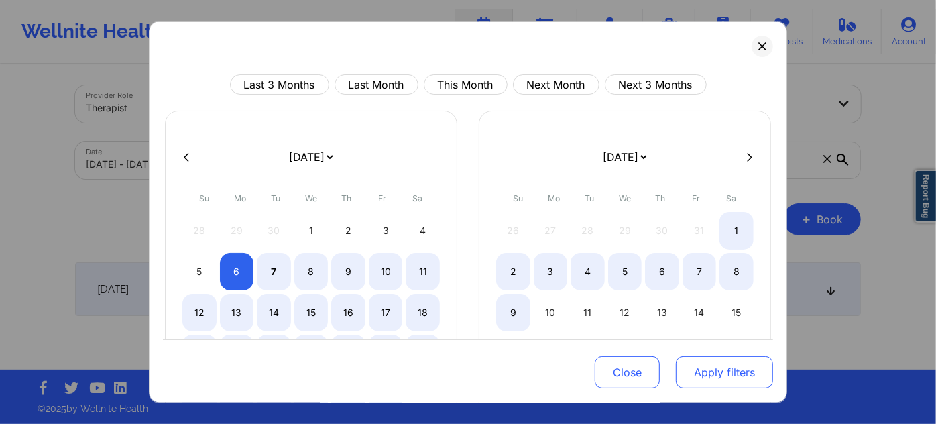
click at [702, 370] on button "Apply filters" at bounding box center [724, 372] width 97 height 32
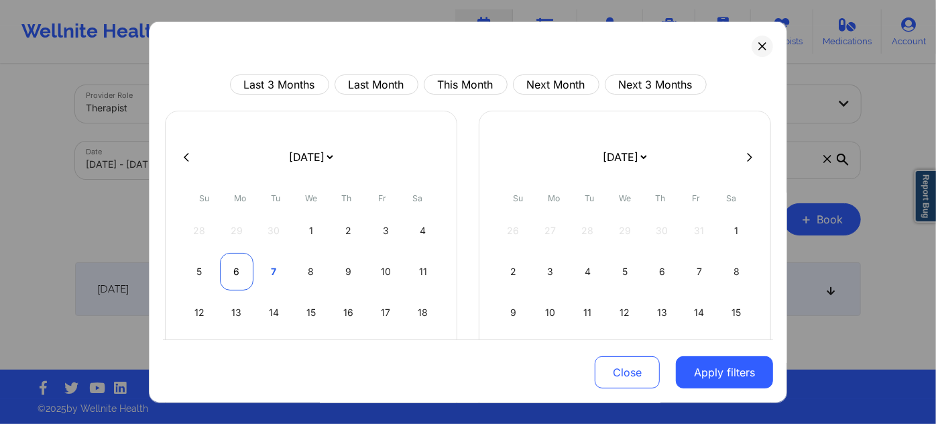
click at [229, 273] on div "6" at bounding box center [237, 272] width 34 height 38
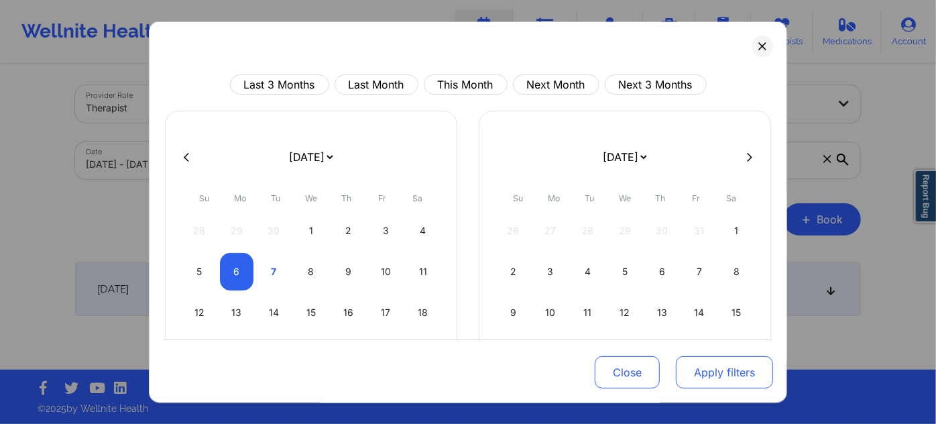
click at [757, 364] on button "Apply filters" at bounding box center [724, 372] width 97 height 32
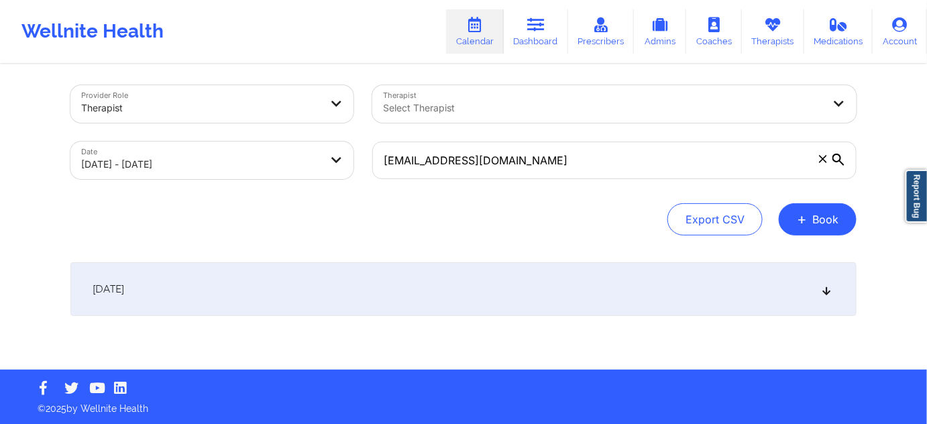
click at [242, 271] on div "[DATE]" at bounding box center [463, 289] width 786 height 54
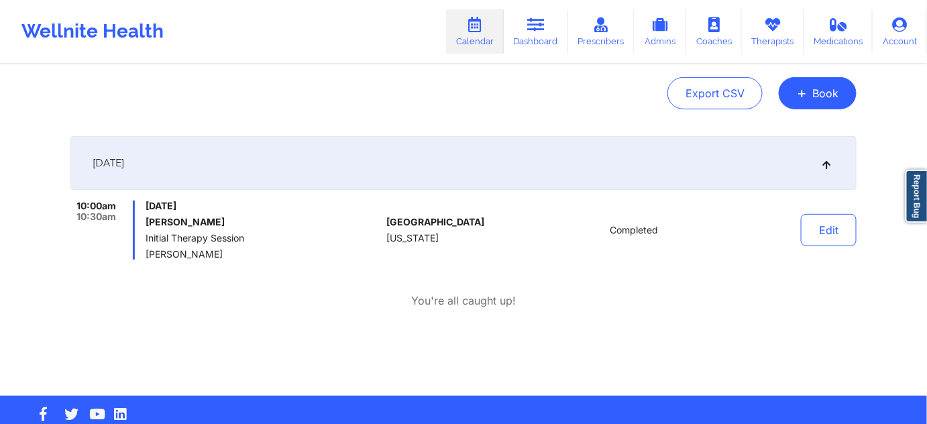
scroll to position [0, 0]
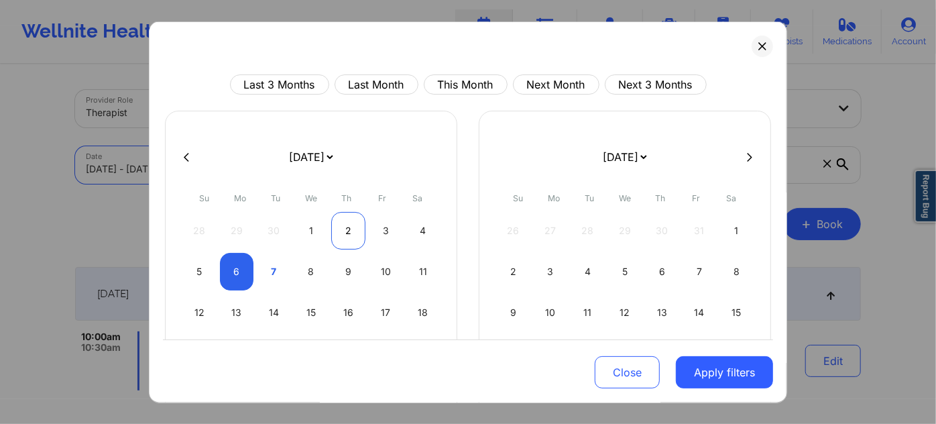
click at [342, 237] on div "2" at bounding box center [348, 231] width 34 height 38
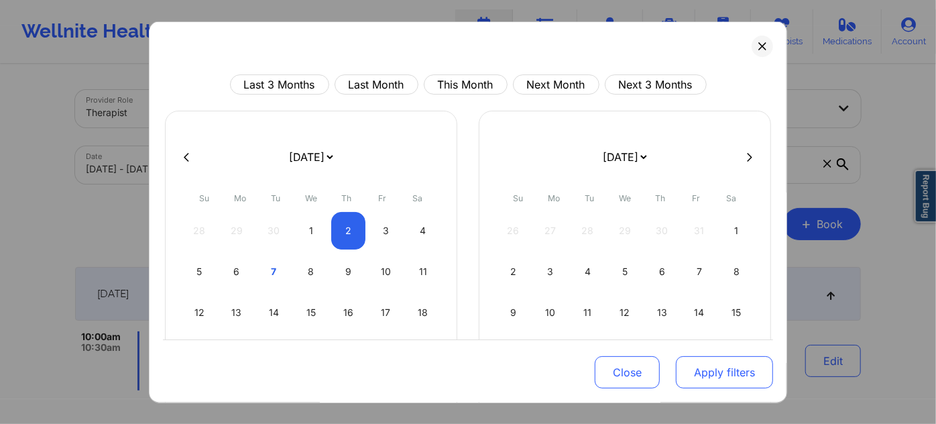
click at [708, 385] on button "Apply filters" at bounding box center [724, 372] width 97 height 32
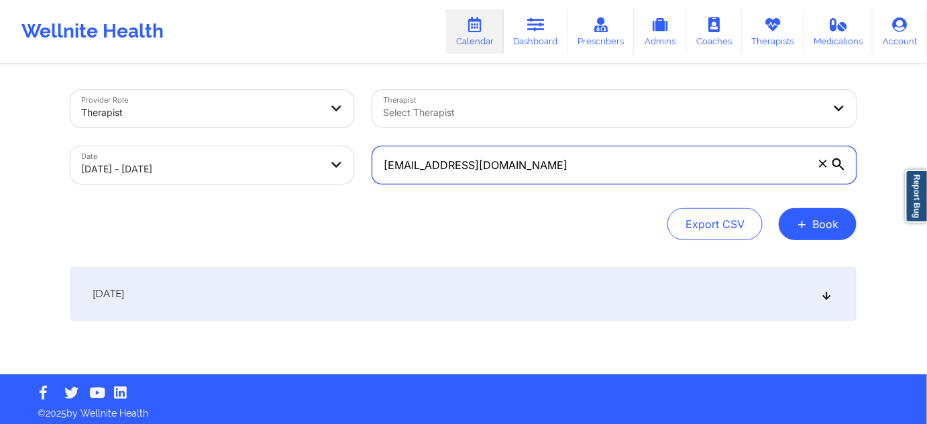
click at [560, 171] on input "[EMAIL_ADDRESS][DOMAIN_NAME]" at bounding box center [614, 165] width 484 height 38
paste input "[EMAIL_ADDRESS]"
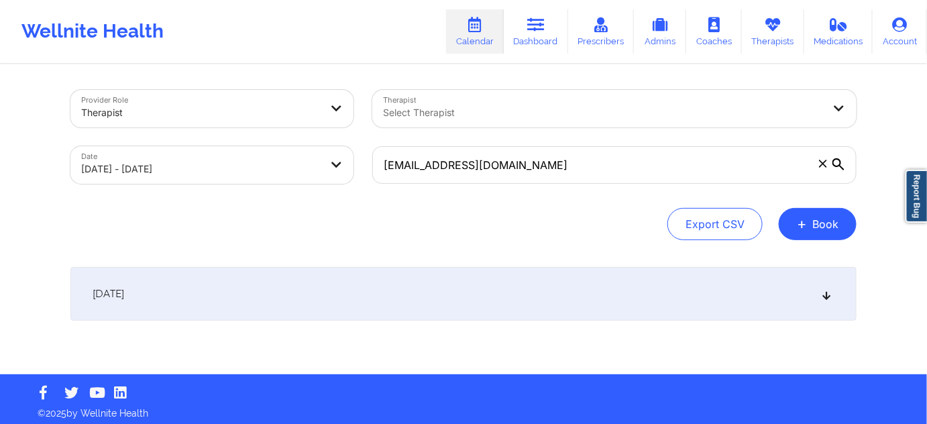
click at [520, 300] on div "[DATE]" at bounding box center [463, 294] width 786 height 54
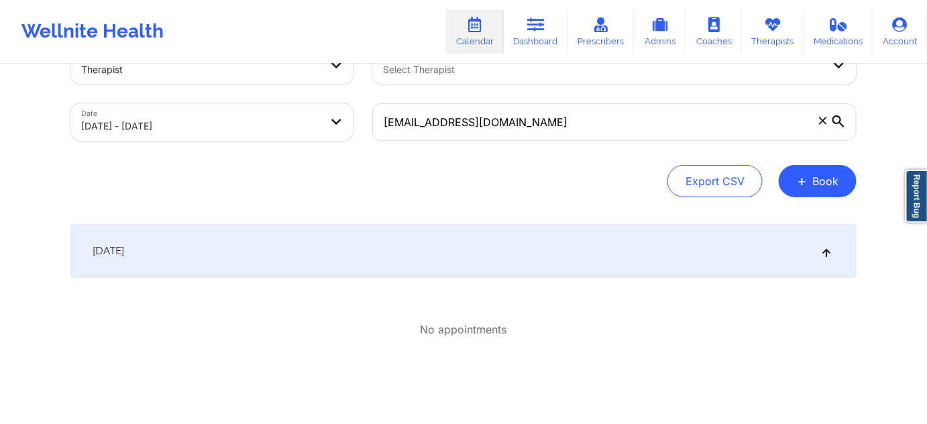
scroll to position [98, 0]
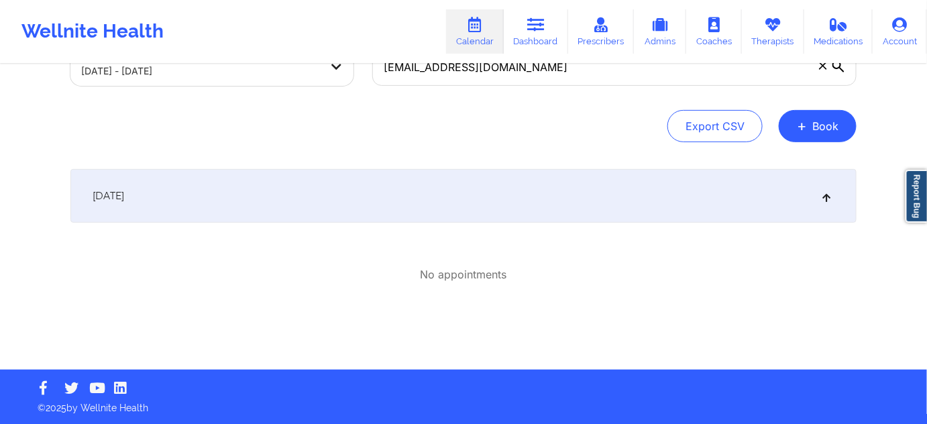
click at [513, 190] on div "[DATE]" at bounding box center [463, 196] width 786 height 54
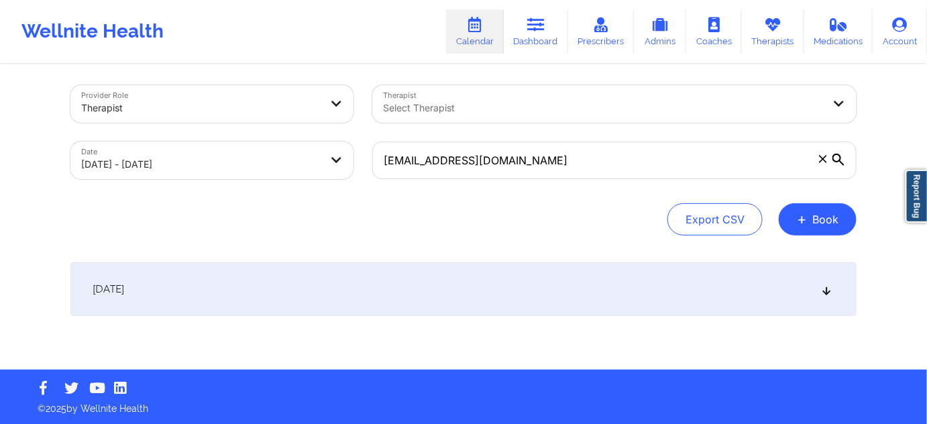
click at [449, 278] on div "[DATE]" at bounding box center [463, 289] width 786 height 54
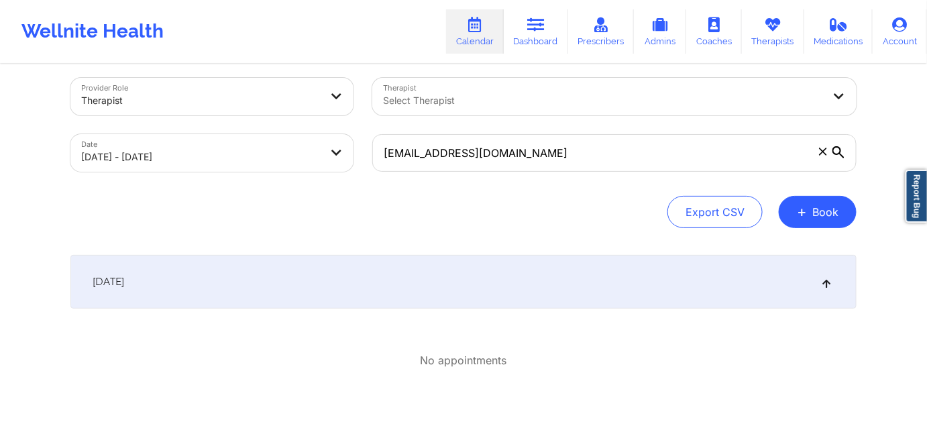
scroll to position [0, 0]
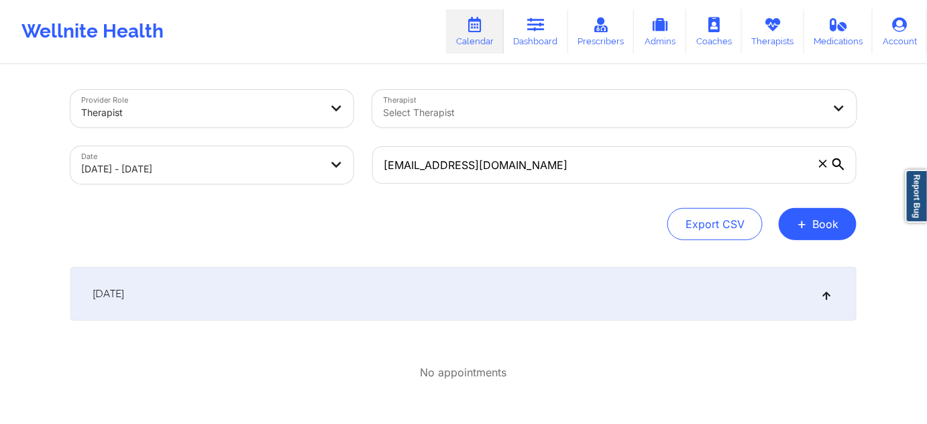
click at [422, 294] on div "[DATE]" at bounding box center [463, 294] width 786 height 54
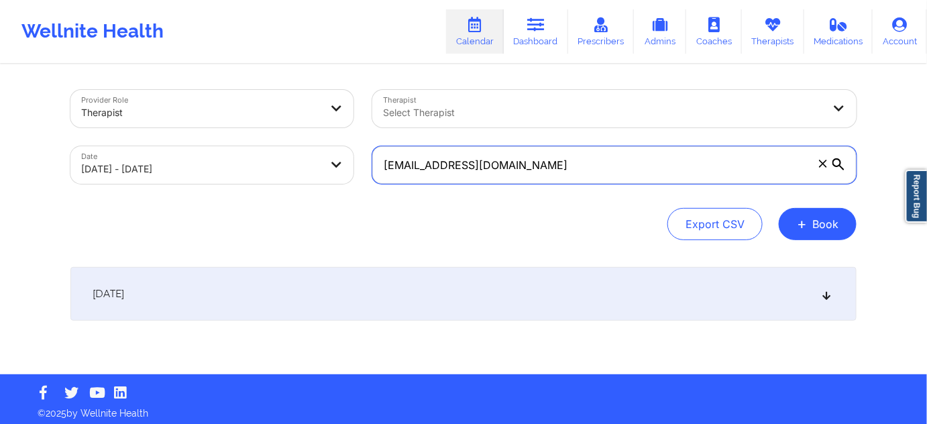
click at [565, 176] on input "[EMAIL_ADDRESS][DOMAIN_NAME]" at bounding box center [614, 165] width 484 height 38
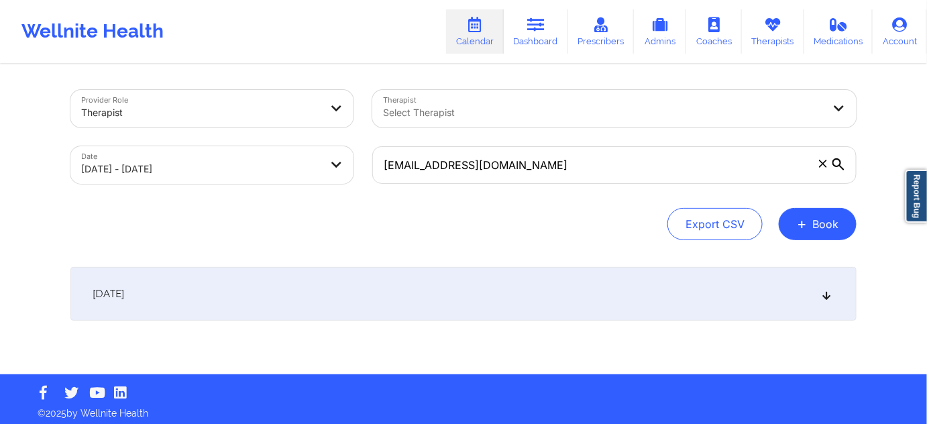
click at [552, 301] on div "[DATE]" at bounding box center [463, 294] width 786 height 54
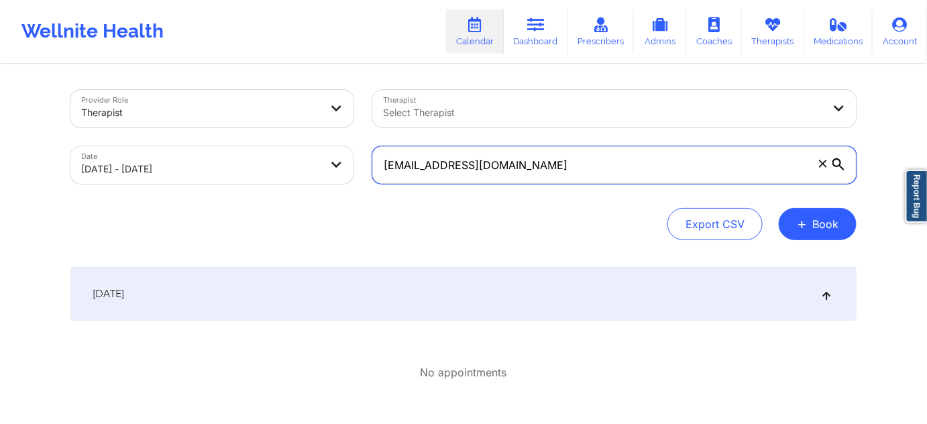
click at [571, 171] on input "[EMAIL_ADDRESS][DOMAIN_NAME]" at bounding box center [614, 165] width 484 height 38
paste input "bbritelmi"
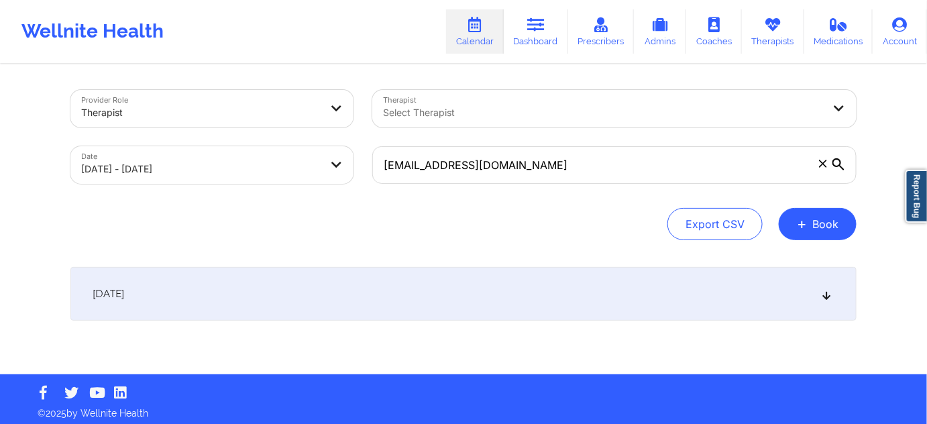
click at [419, 298] on div "[DATE]" at bounding box center [463, 294] width 786 height 54
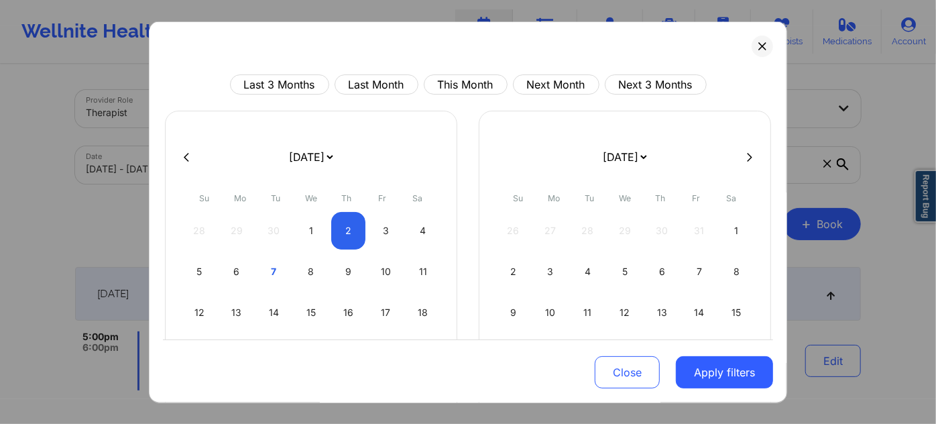
click at [184, 154] on icon at bounding box center [186, 157] width 5 height 10
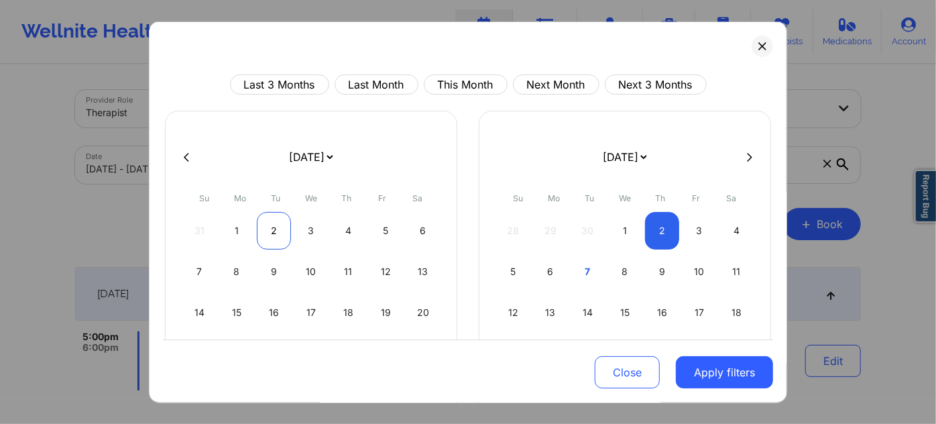
click at [275, 227] on div "2" at bounding box center [274, 231] width 34 height 38
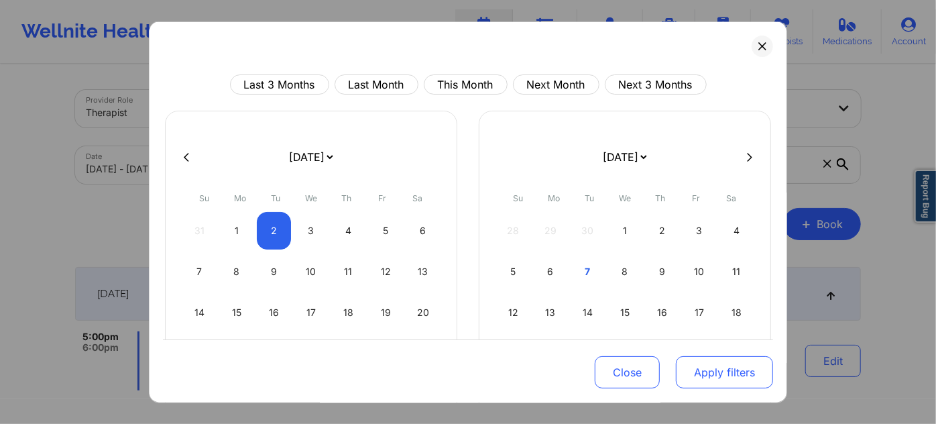
click at [723, 374] on button "Apply filters" at bounding box center [724, 372] width 97 height 32
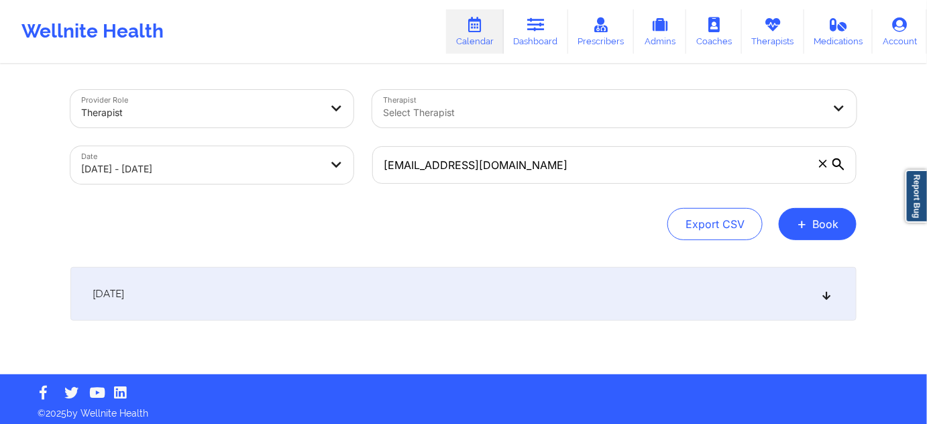
click at [239, 300] on div "[DATE]" at bounding box center [463, 294] width 786 height 54
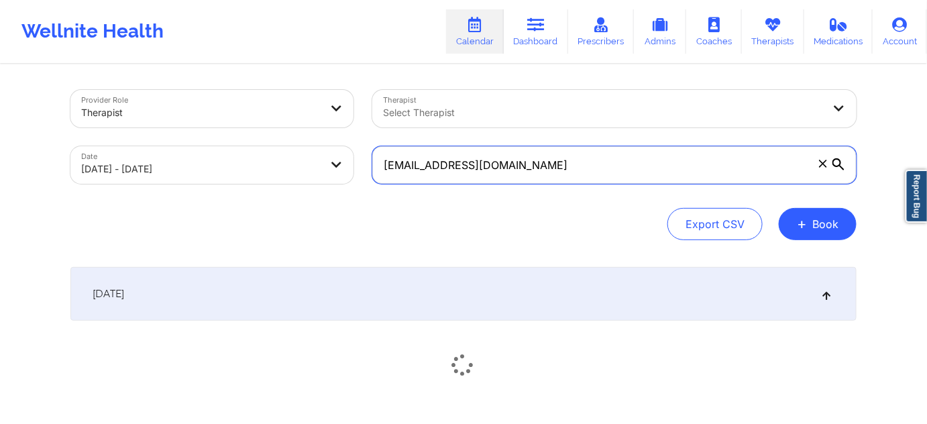
click at [530, 169] on input "[EMAIL_ADDRESS][DOMAIN_NAME]" at bounding box center [614, 165] width 484 height 38
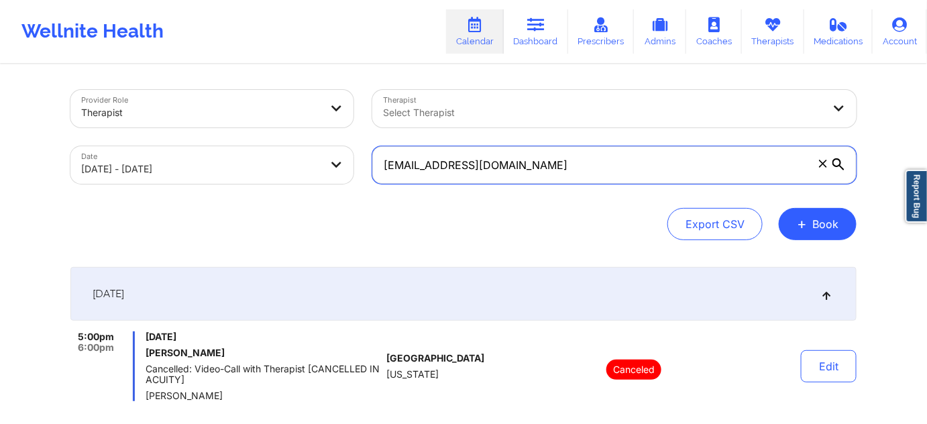
paste input "patrick1205d@hot"
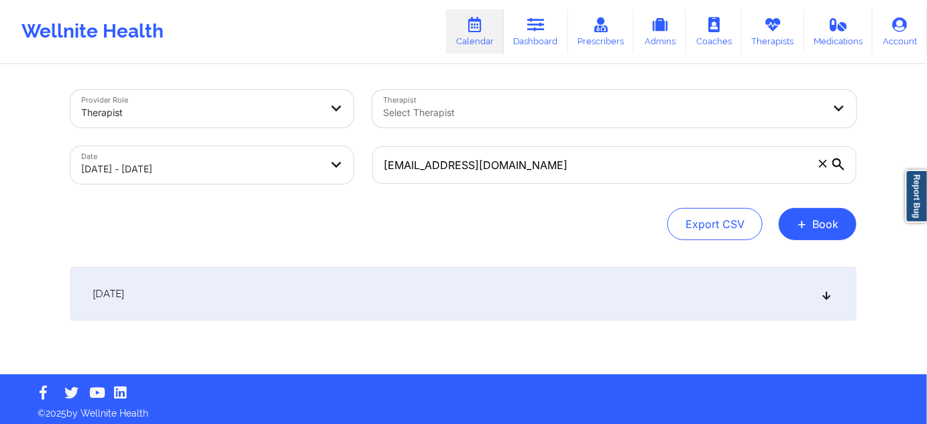
click at [497, 278] on div "[DATE]" at bounding box center [463, 294] width 786 height 54
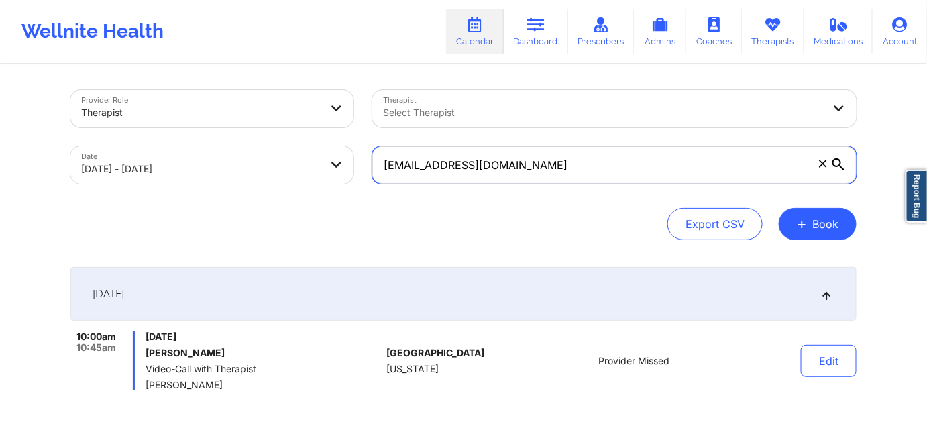
click at [540, 160] on input "[EMAIL_ADDRESS][DOMAIN_NAME]" at bounding box center [614, 165] width 484 height 38
paste input "tamahrag@g"
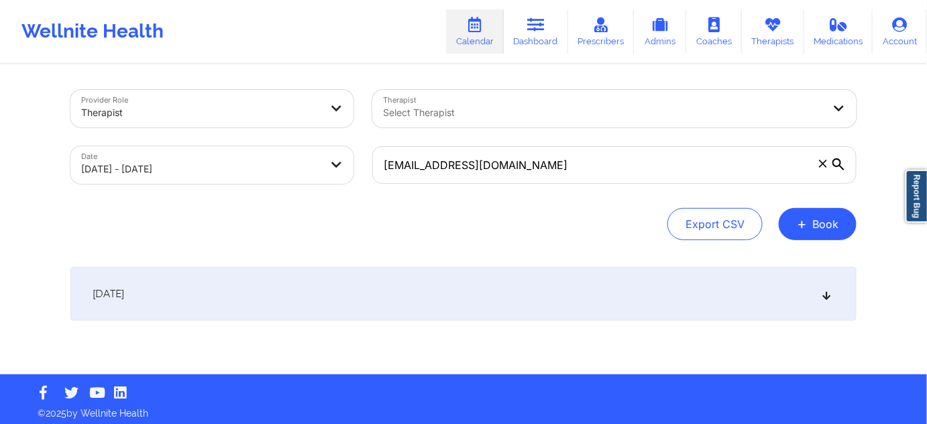
click at [465, 302] on div "[DATE]" at bounding box center [463, 294] width 786 height 54
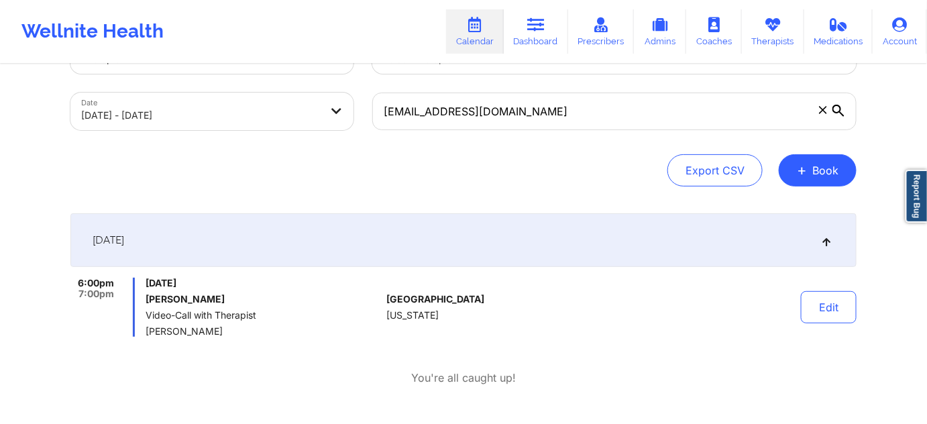
scroll to position [81, 0]
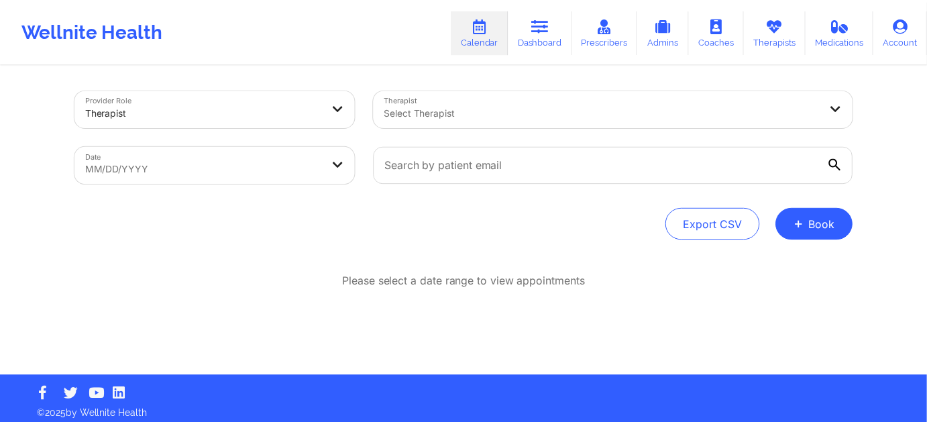
scroll to position [7, 0]
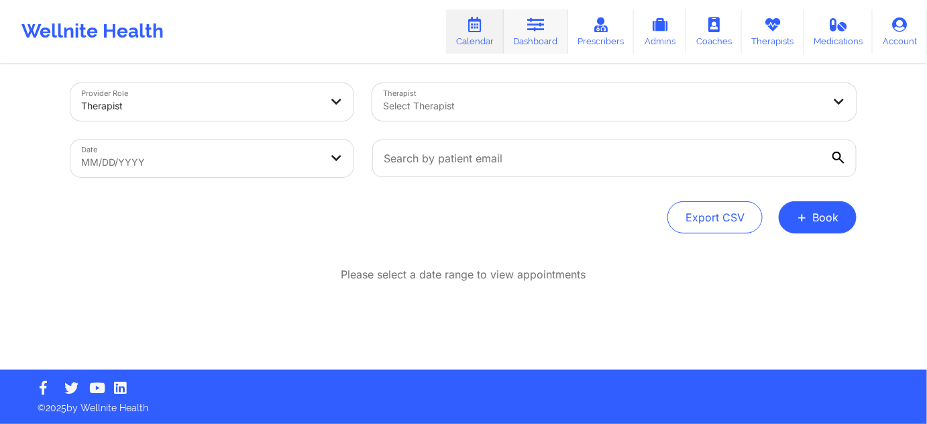
click at [536, 52] on link "Dashboard" at bounding box center [536, 31] width 64 height 44
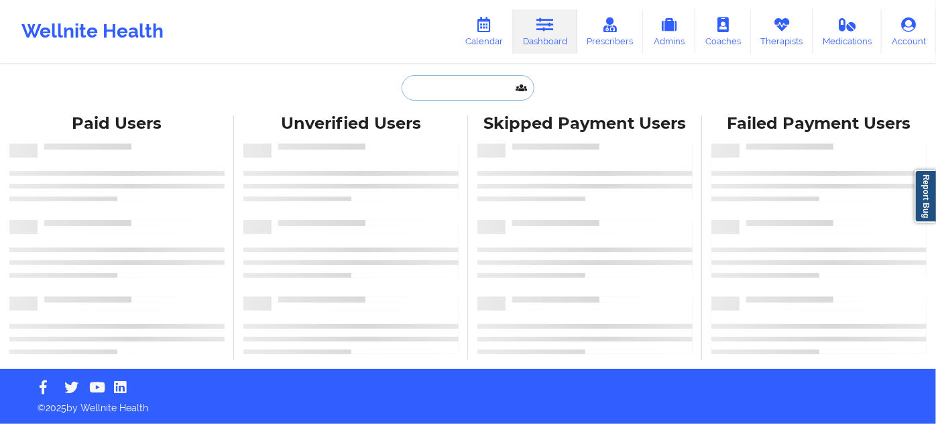
click at [491, 91] on input "text" at bounding box center [468, 87] width 133 height 25
paste input "[EMAIL_ADDRESS][DOMAIN_NAME]"
type input "[EMAIL_ADDRESS][DOMAIN_NAME]"
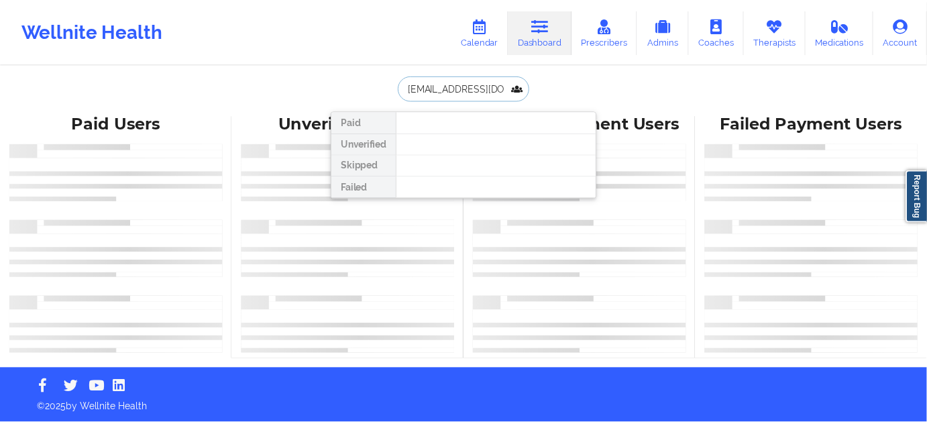
scroll to position [0, 13]
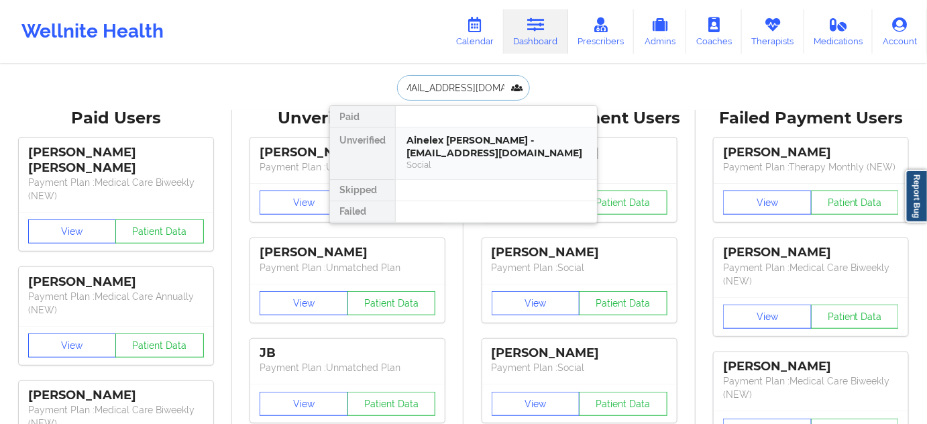
click at [453, 141] on div "Ainelex [PERSON_NAME] - [EMAIL_ADDRESS][DOMAIN_NAME]" at bounding box center [496, 146] width 180 height 25
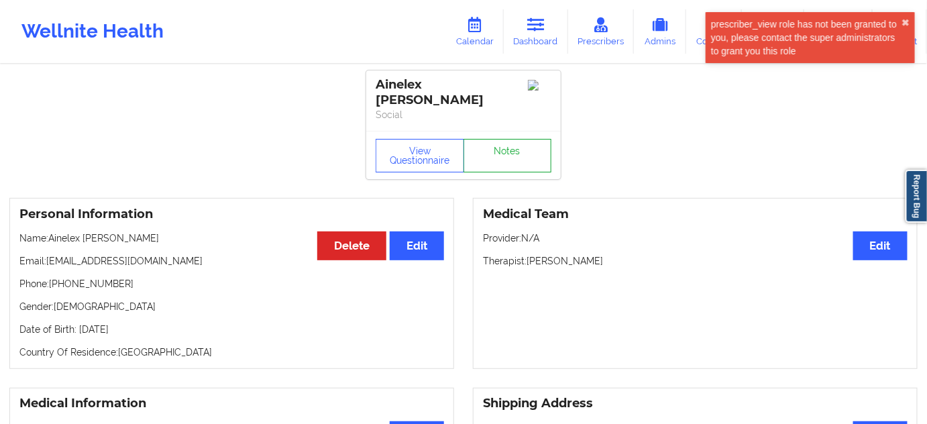
click at [508, 154] on link "Notes" at bounding box center [507, 156] width 89 height 34
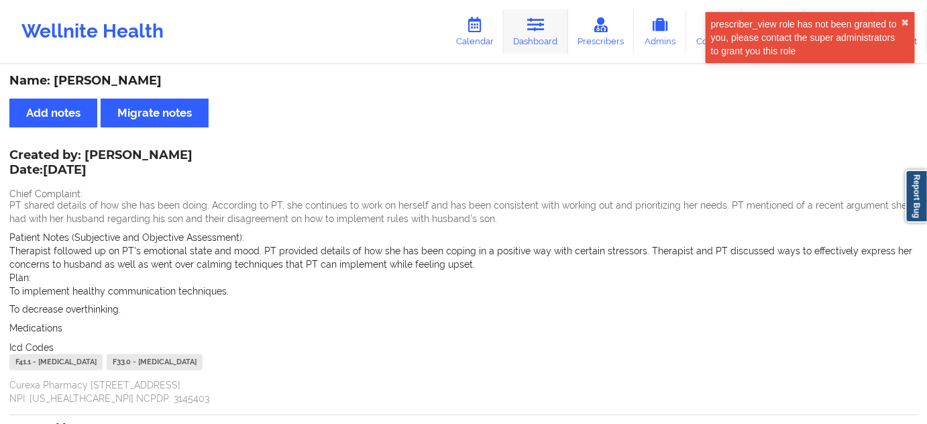
click at [549, 19] on link "Dashboard" at bounding box center [536, 31] width 64 height 44
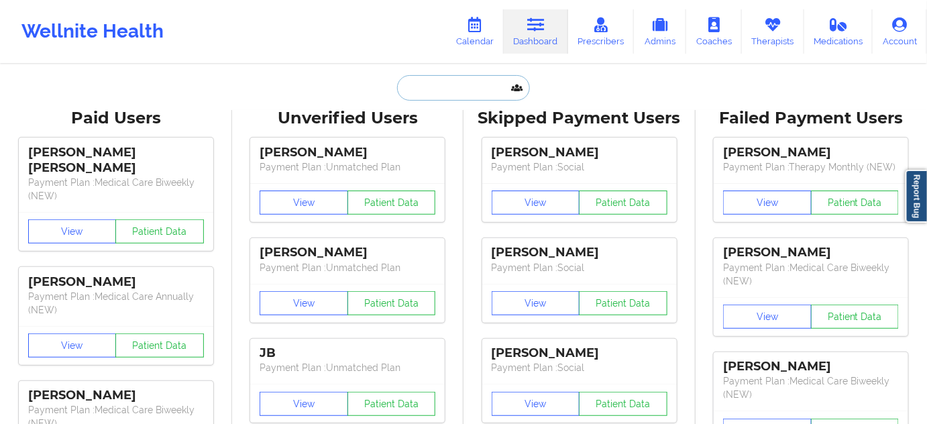
click at [469, 82] on input "text" at bounding box center [463, 87] width 133 height 25
paste input "[EMAIL_ADDRESS][DOMAIN_NAME]"
type input "[EMAIL_ADDRESS][DOMAIN_NAME]"
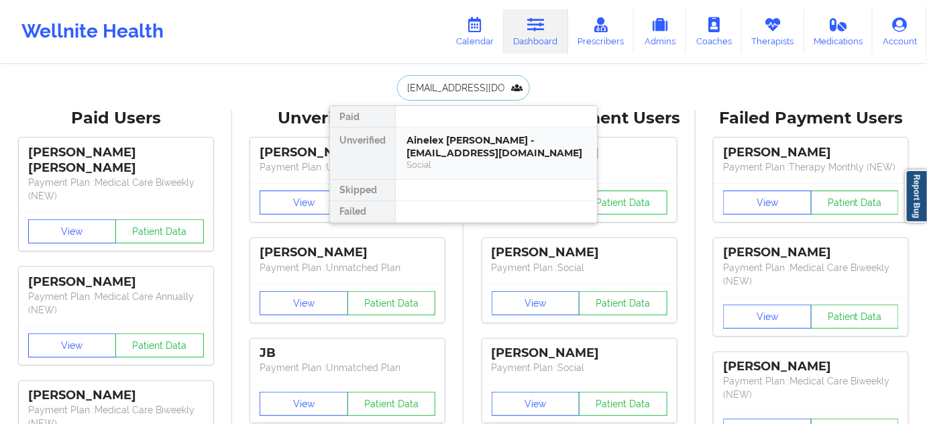
scroll to position [0, 5]
click at [447, 150] on div "Fernando Chavez - chavezfritolay@gmail.com" at bounding box center [496, 146] width 180 height 25
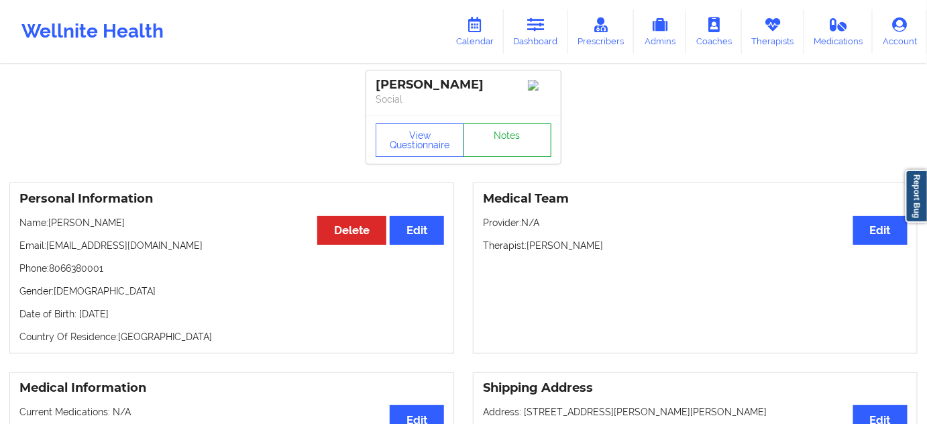
click at [518, 128] on link "Notes" at bounding box center [507, 140] width 89 height 34
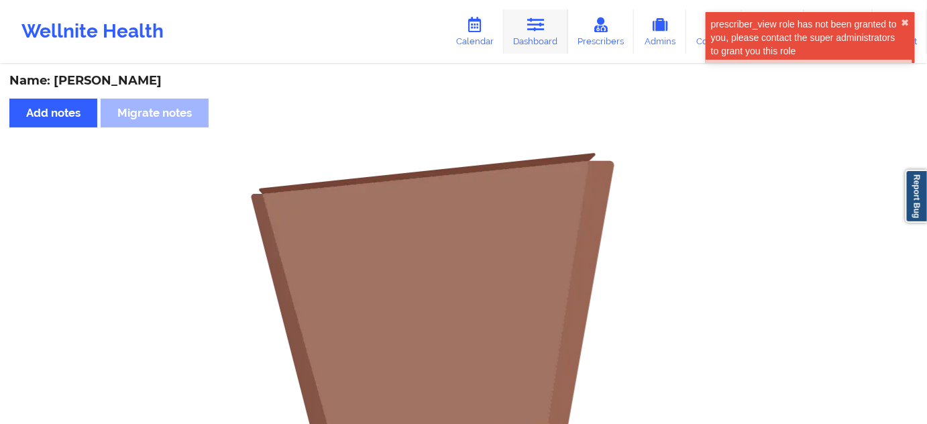
click at [552, 31] on link "Dashboard" at bounding box center [536, 31] width 64 height 44
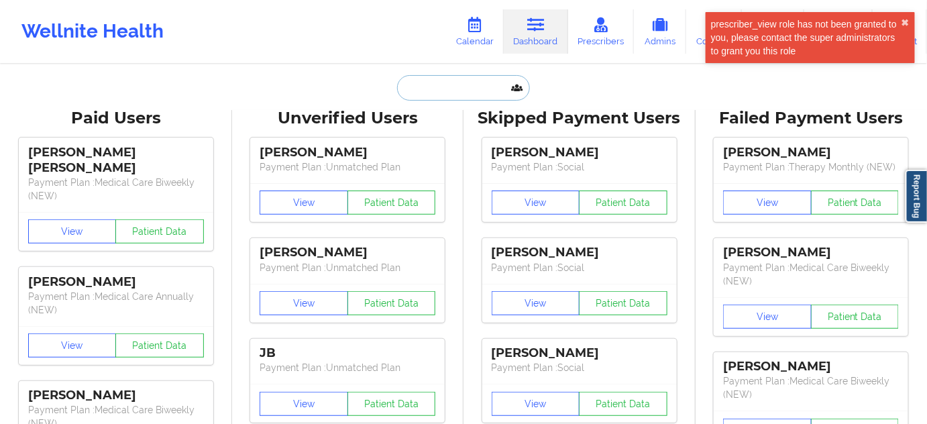
click at [445, 95] on input "text" at bounding box center [463, 87] width 133 height 25
paste input "[EMAIL_ADDRESS][DOMAIN_NAME]"
type input "[EMAIL_ADDRESS][DOMAIN_NAME]"
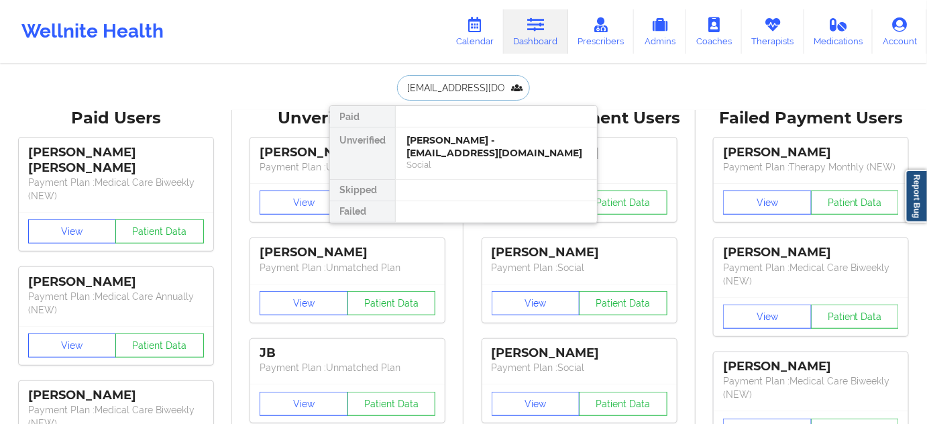
click at [443, 159] on div "Social" at bounding box center [496, 164] width 180 height 11
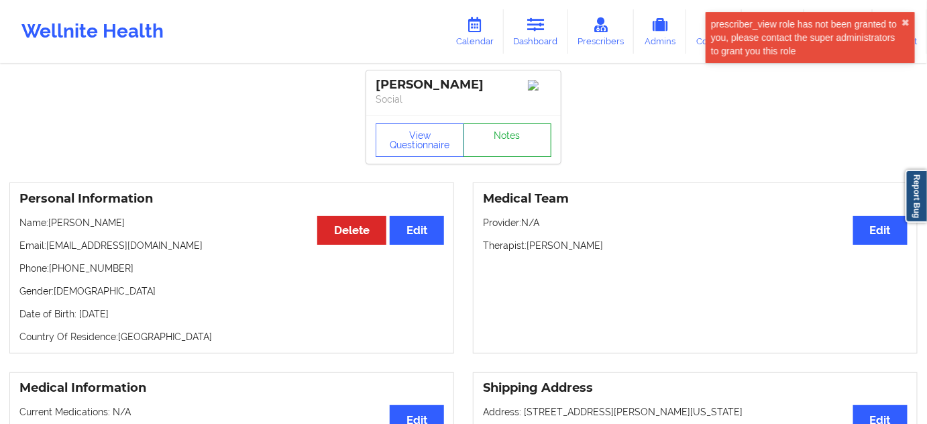
click at [477, 148] on link "Notes" at bounding box center [507, 140] width 89 height 34
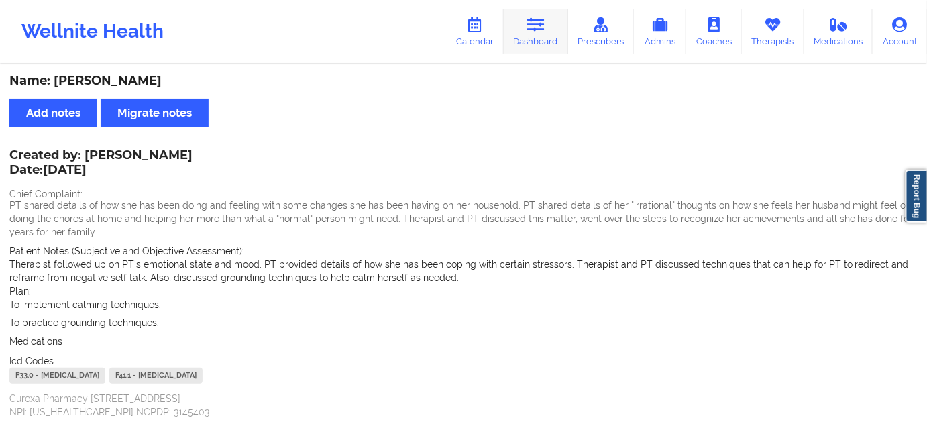
click at [550, 40] on link "Dashboard" at bounding box center [536, 31] width 64 height 44
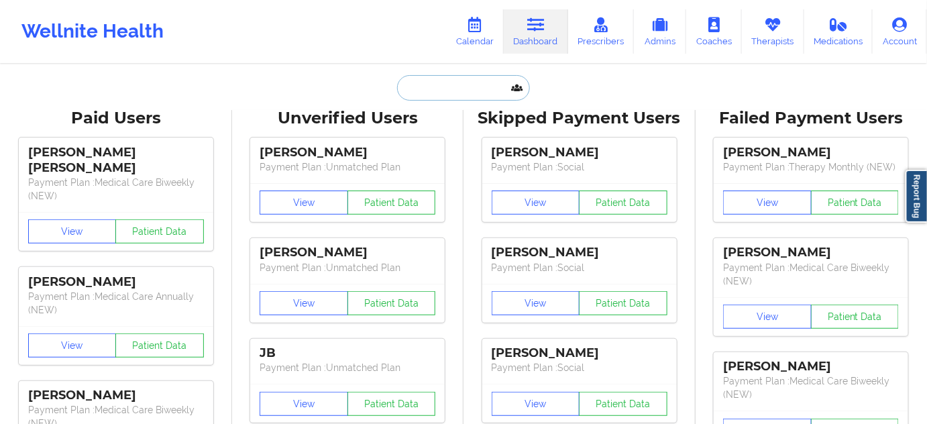
click at [449, 82] on input "text" at bounding box center [463, 87] width 133 height 25
paste input "[EMAIL_ADDRESS][DOMAIN_NAME]"
type input "[EMAIL_ADDRESS][DOMAIN_NAME]"
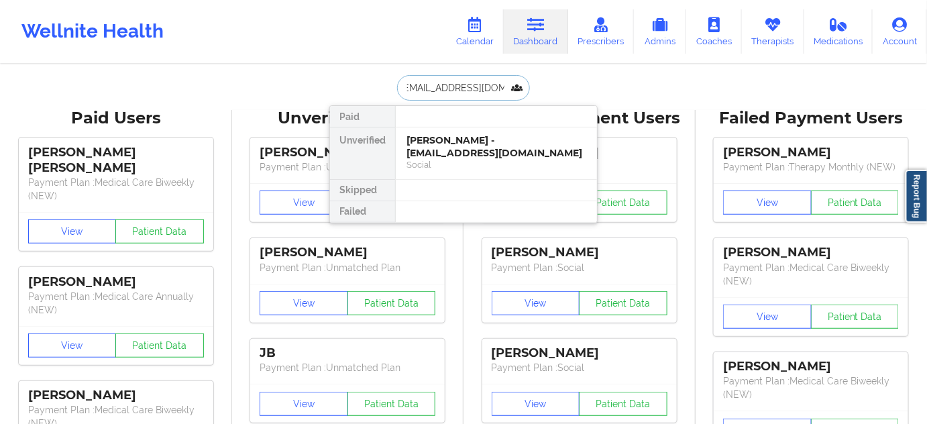
click at [462, 142] on div "Barbara Francies - franciespower@gmail.com" at bounding box center [496, 146] width 180 height 25
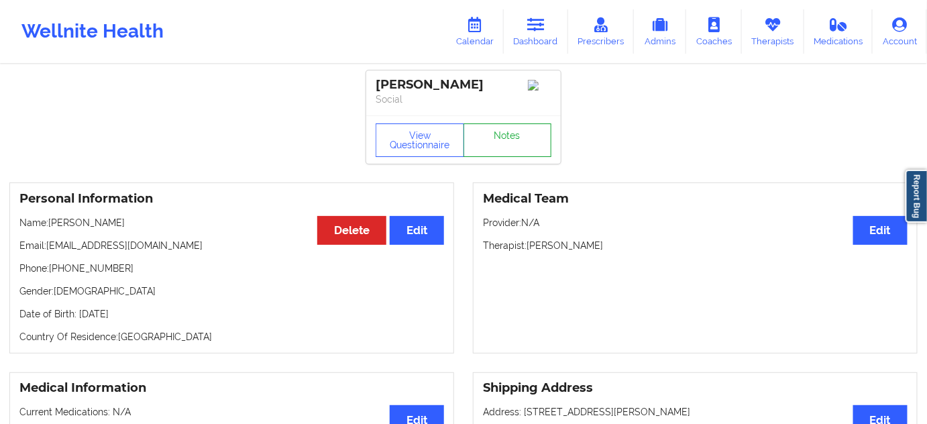
click at [520, 139] on link "Notes" at bounding box center [507, 140] width 89 height 34
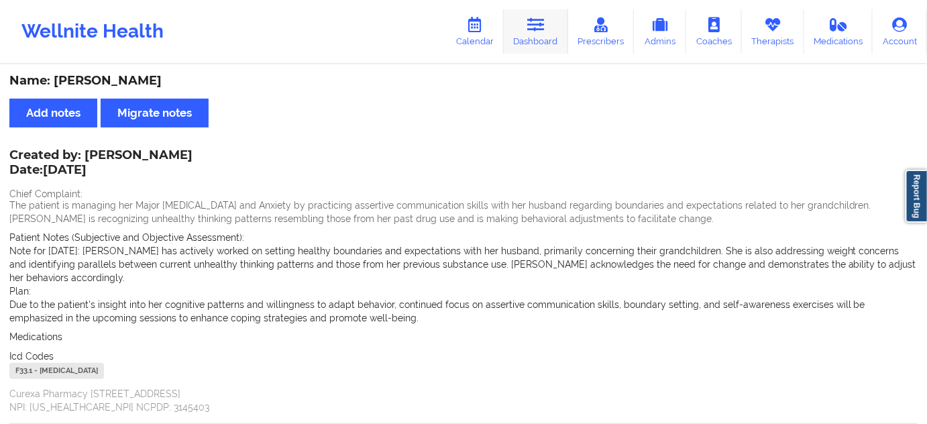
click at [530, 40] on link "Dashboard" at bounding box center [536, 31] width 64 height 44
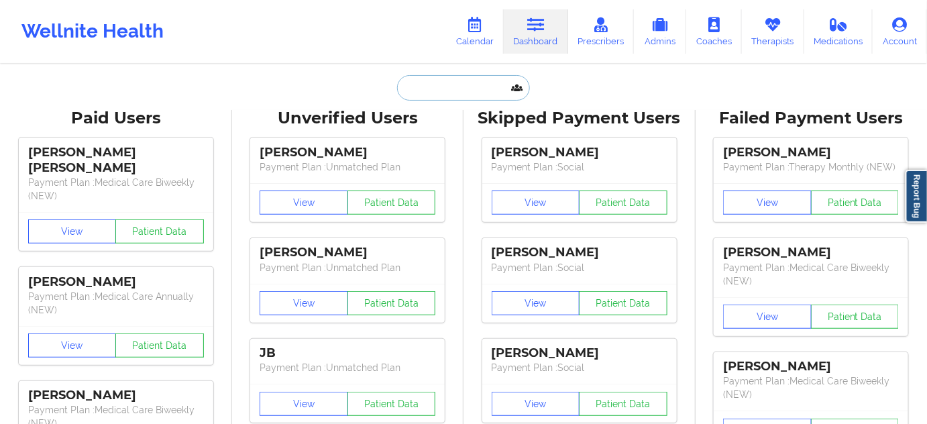
click at [447, 96] on input "text" at bounding box center [463, 87] width 133 height 25
paste input "[EMAIL_ADDRESS][DOMAIN_NAME]"
type input "[EMAIL_ADDRESS][DOMAIN_NAME]"
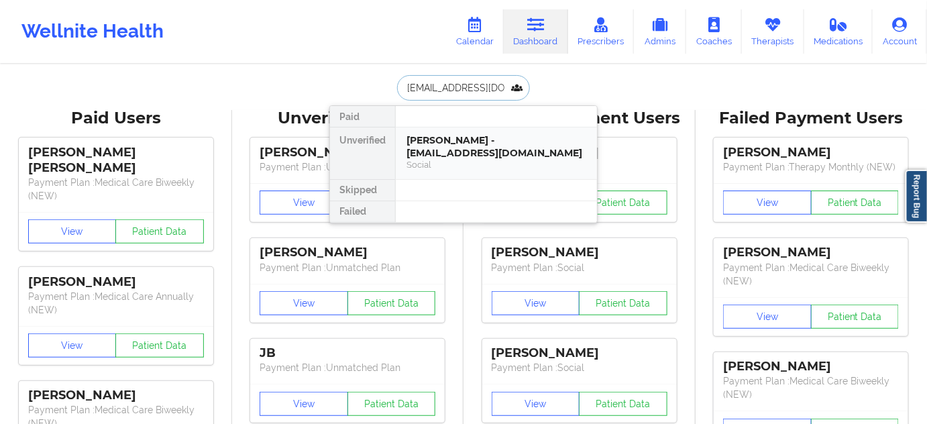
scroll to position [0, 1]
click at [445, 152] on div "GLENIS ANGELINE GREEN - glenisagreen@gmail.com" at bounding box center [496, 146] width 180 height 25
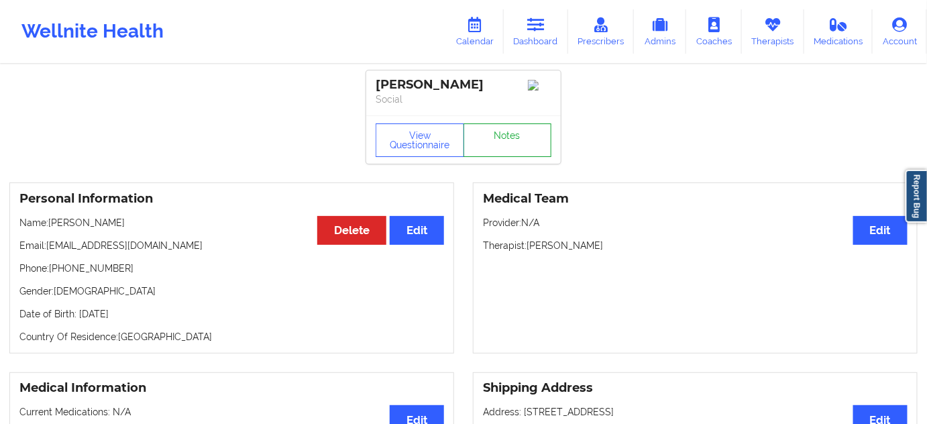
click at [492, 142] on link "Notes" at bounding box center [507, 140] width 89 height 34
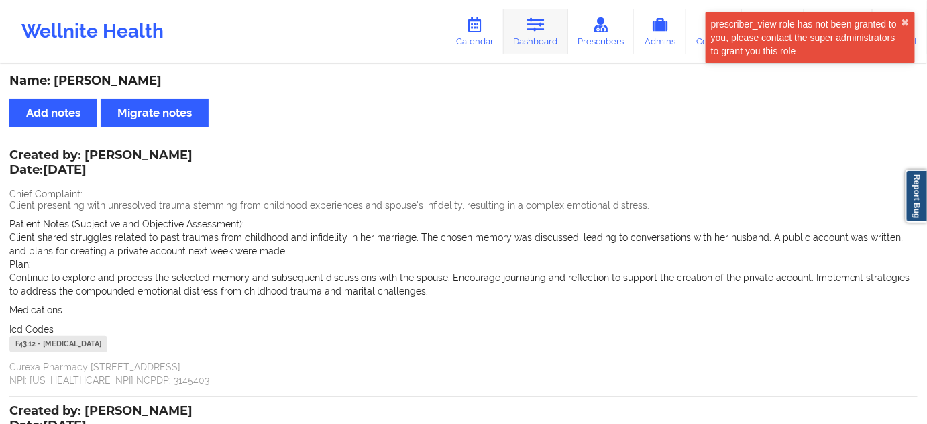
click at [534, 31] on icon at bounding box center [535, 24] width 17 height 15
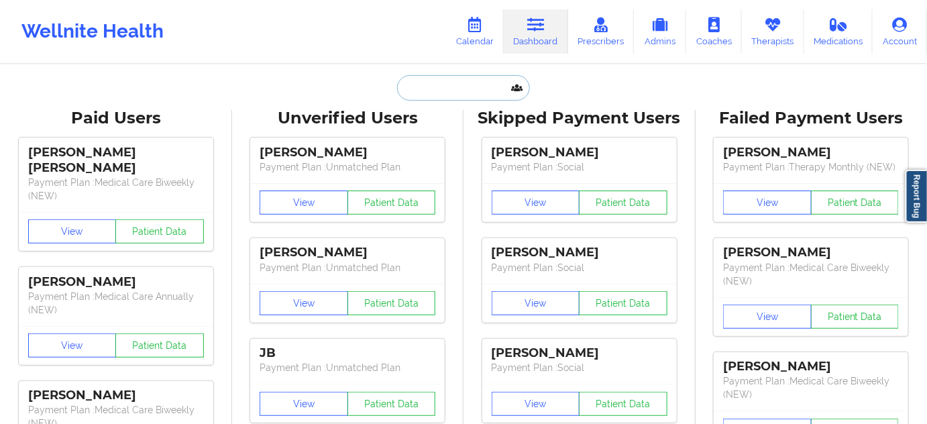
click at [467, 89] on input "text" at bounding box center [463, 87] width 133 height 25
paste input "[EMAIL_ADDRESS][DOMAIN_NAME]"
type input "[EMAIL_ADDRESS][DOMAIN_NAME]"
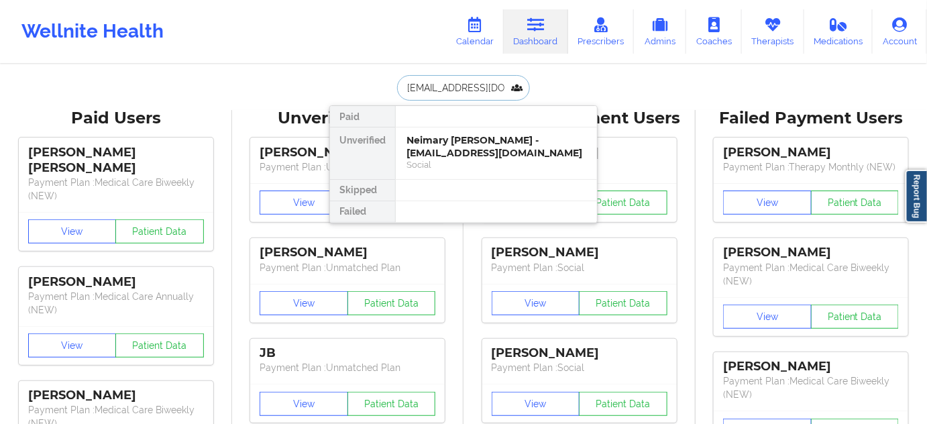
click at [455, 143] on div "Neimary Arteaga - neichiqui4@gmail.com" at bounding box center [496, 146] width 180 height 25
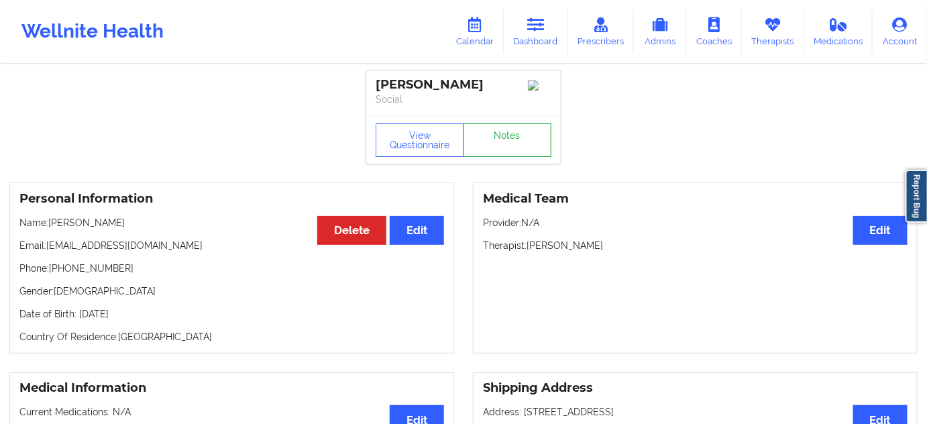
click at [487, 140] on link "Notes" at bounding box center [507, 140] width 89 height 34
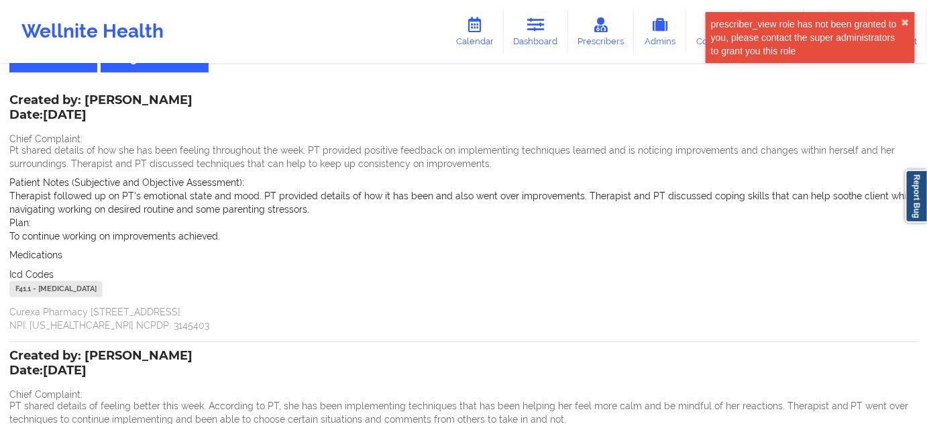
scroll to position [40, 0]
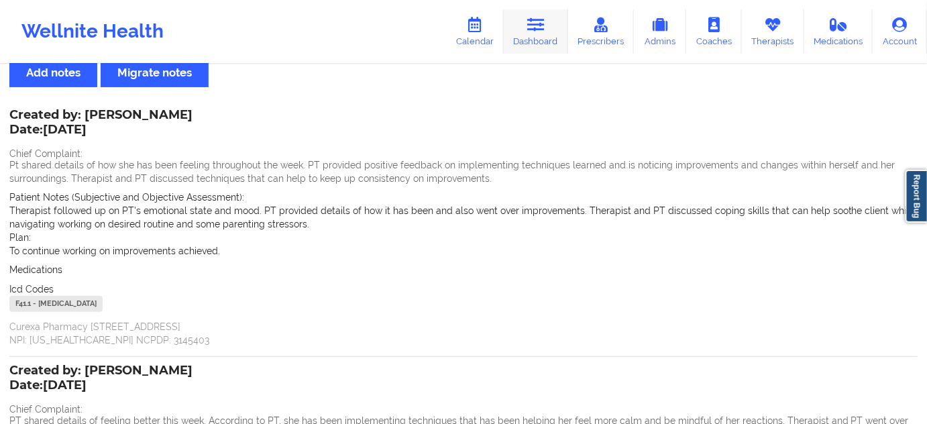
click at [562, 34] on link "Dashboard" at bounding box center [536, 31] width 64 height 44
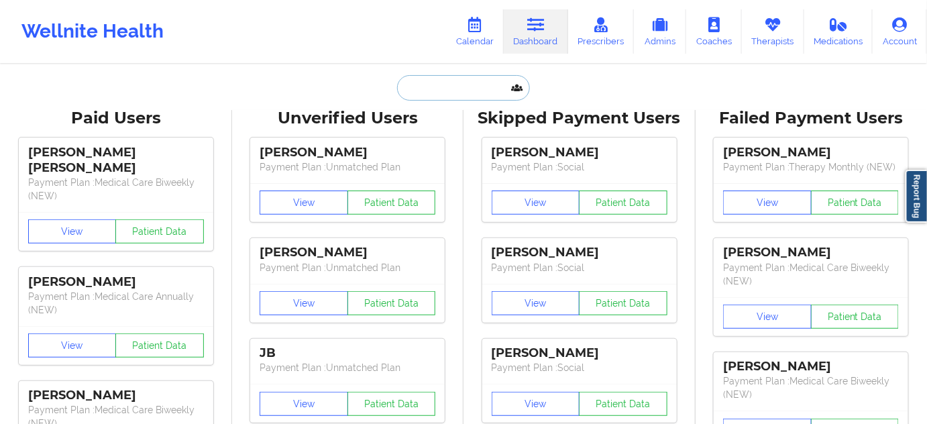
click at [470, 96] on input "text" at bounding box center [463, 87] width 133 height 25
paste input "[EMAIL_ADDRESS][DOMAIN_NAME]"
type input "[EMAIL_ADDRESS][DOMAIN_NAME]"
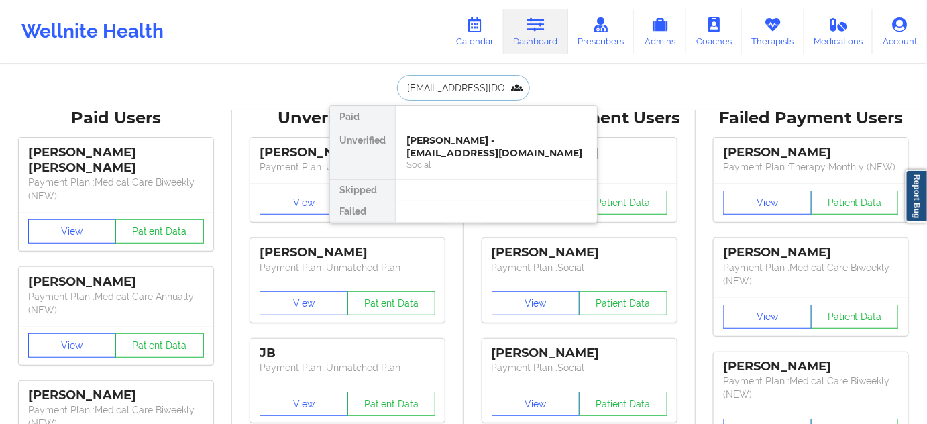
click at [468, 152] on div "Timothy Surfield - timsurfield@yahoo.com" at bounding box center [496, 146] width 180 height 25
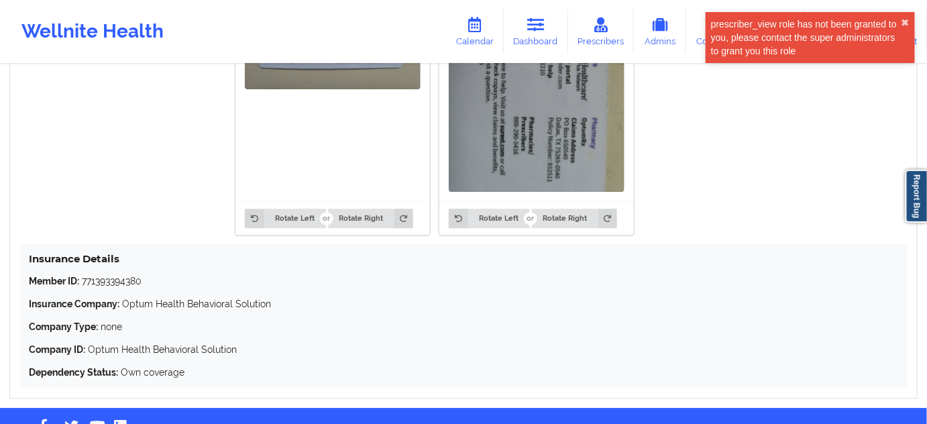
scroll to position [1185, 0]
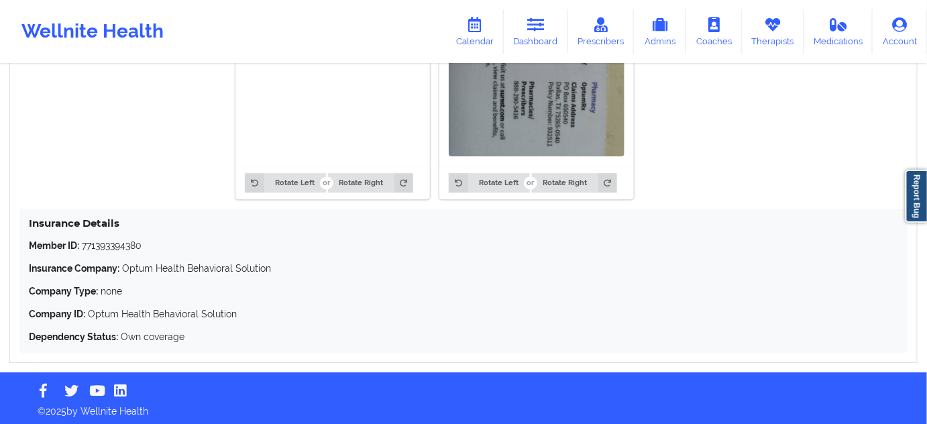
click at [109, 239] on p "Member ID: 771393394380" at bounding box center [463, 245] width 869 height 13
copy p "771393394380"
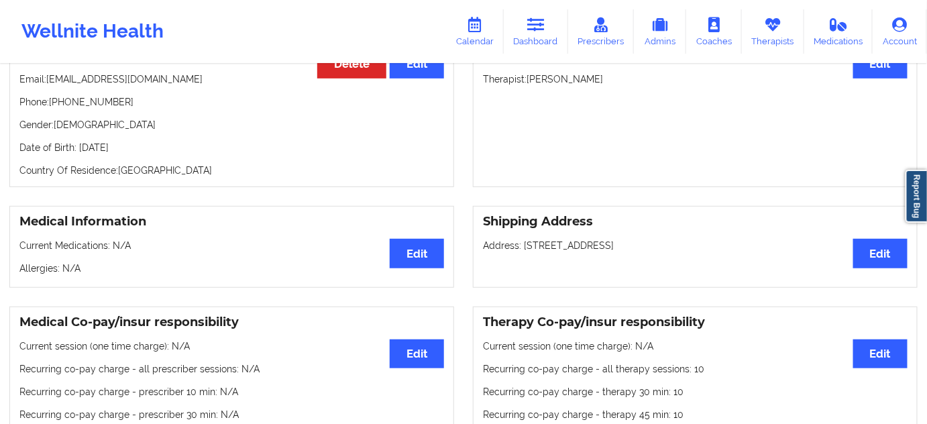
scroll to position [47, 0]
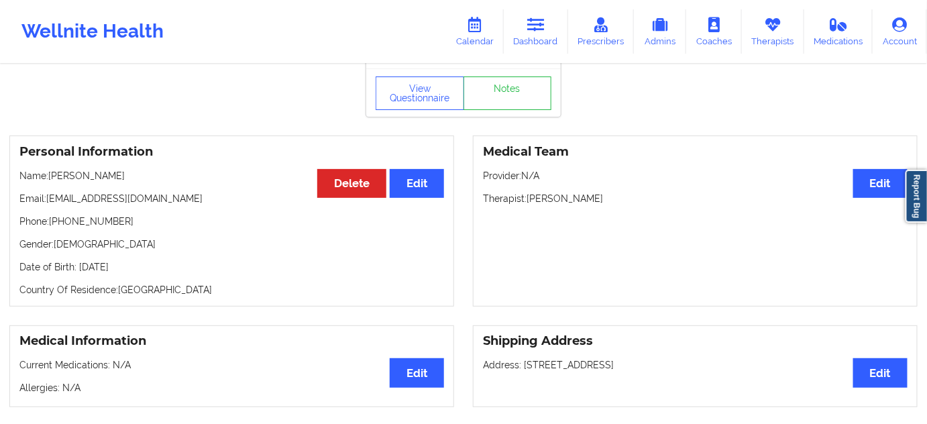
click at [582, 194] on p "Therapist: Rodney Dunlap" at bounding box center [695, 198] width 424 height 13
copy p "Dunlap"
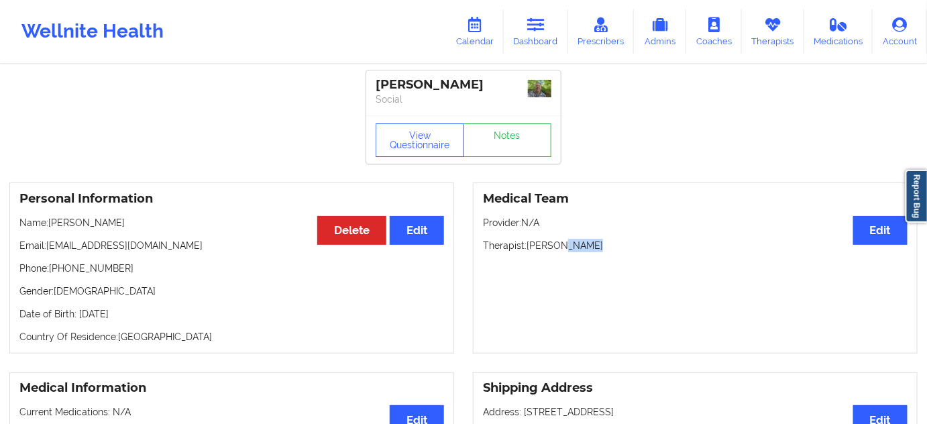
drag, startPoint x: 479, startPoint y: 78, endPoint x: 161, endPoint y: 23, distance: 323.2
click at [372, 89] on div "Timothy Surfield Social" at bounding box center [463, 92] width 194 height 45
copy div "[PERSON_NAME]"
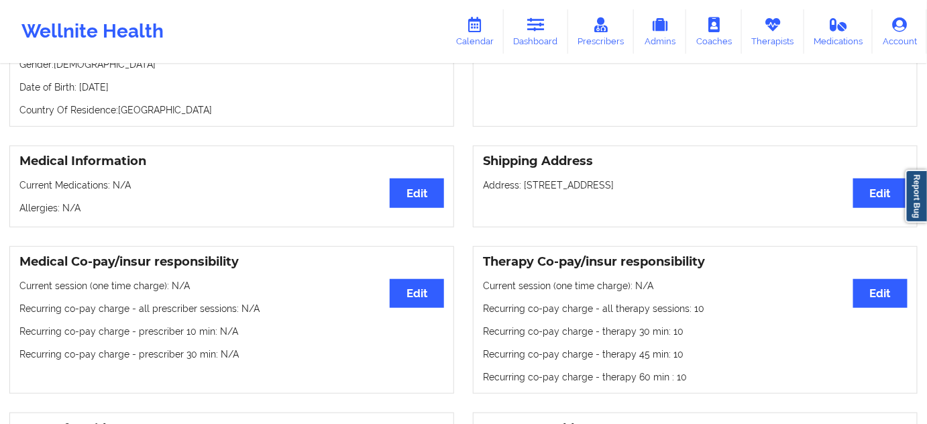
scroll to position [203, 0]
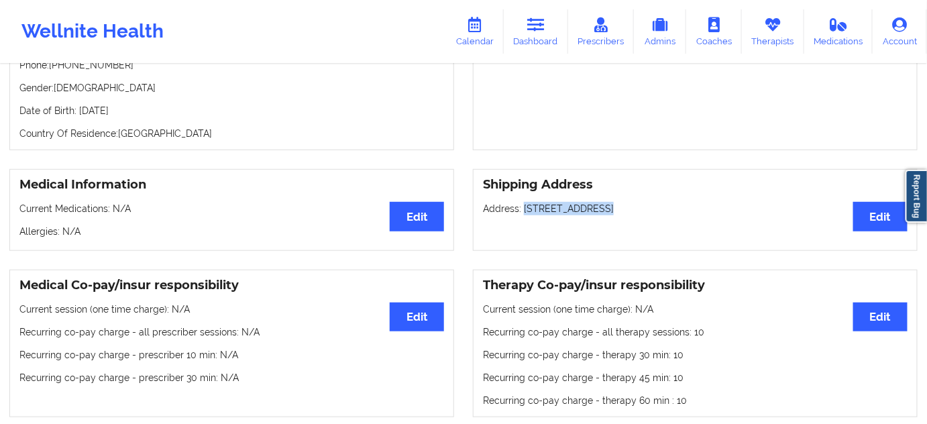
drag, startPoint x: 522, startPoint y: 207, endPoint x: 595, endPoint y: 203, distance: 72.5
click at [595, 203] on p "Address: 2223 Makin Drive, Lima, OH, 45804" at bounding box center [695, 208] width 424 height 13
copy p "2223 Makin Drive"
click at [605, 215] on div "Shipping Address Edit Address: 2223 Makin Drive, Lima, OH, 45804" at bounding box center [695, 210] width 445 height 82
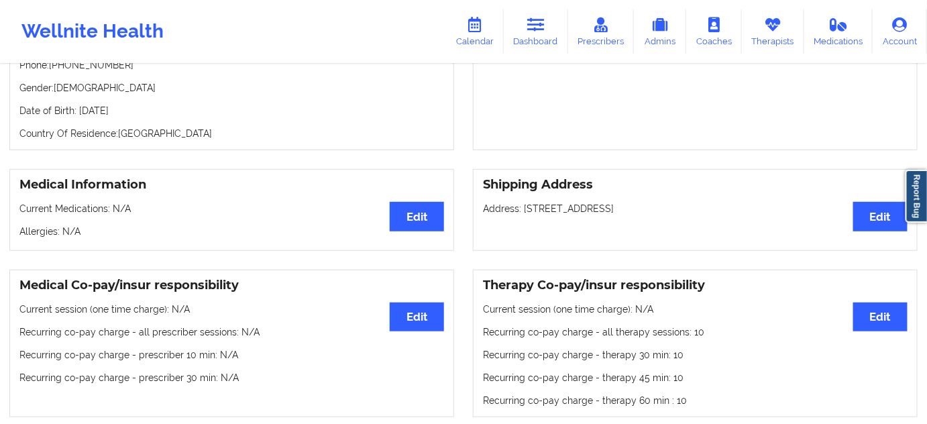
copy p "Lima"
click at [656, 211] on p "Address: 2223 Makin Drive, Lima, OH, 45804" at bounding box center [695, 208] width 424 height 13
copy p "45804"
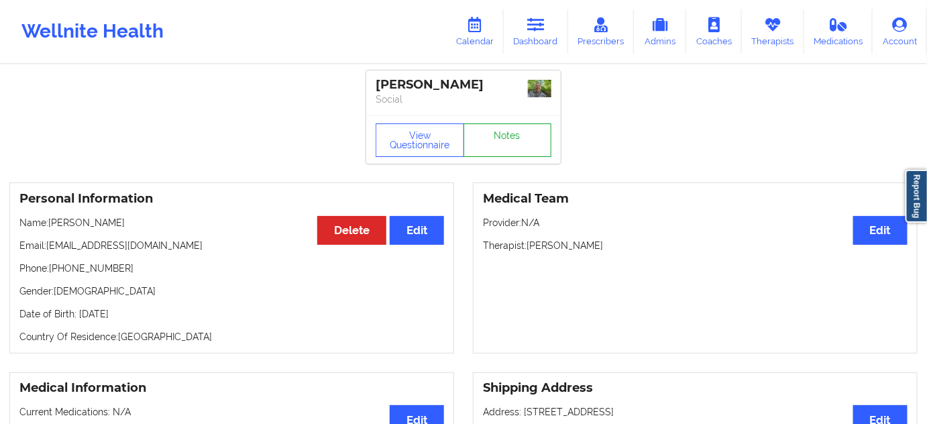
click at [514, 139] on link "Notes" at bounding box center [507, 140] width 89 height 34
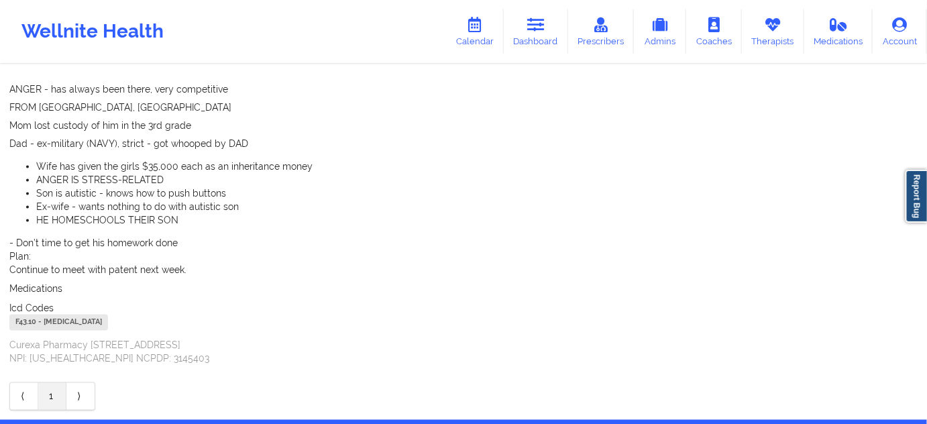
scroll to position [580, 0]
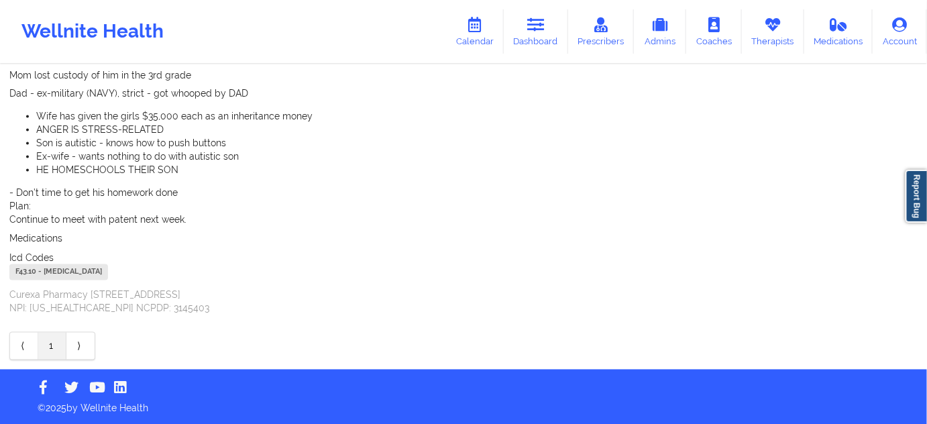
click at [28, 270] on div "F43.10 - Post-Traumatic Stress Disorder, Unspecified" at bounding box center [58, 272] width 99 height 16
copy div "F43.10"
click at [552, 39] on link "Dashboard" at bounding box center [536, 31] width 64 height 44
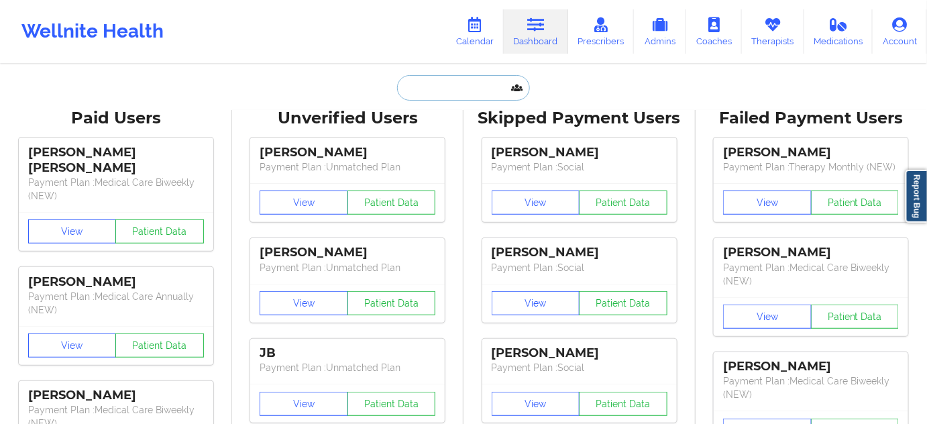
click at [466, 91] on input "text" at bounding box center [463, 87] width 133 height 25
paste input "PATRICK DRUMMONDS"
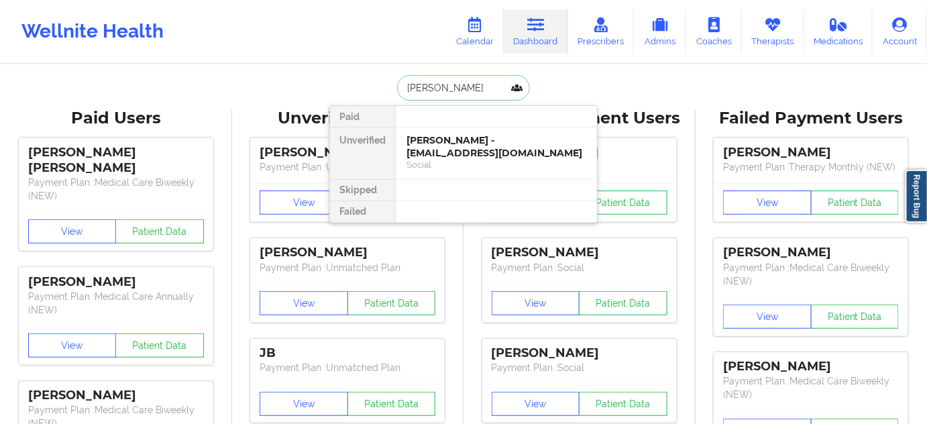
scroll to position [0, 13]
click at [445, 86] on input "PATRICK DRUMMONDS" at bounding box center [463, 87] width 133 height 25
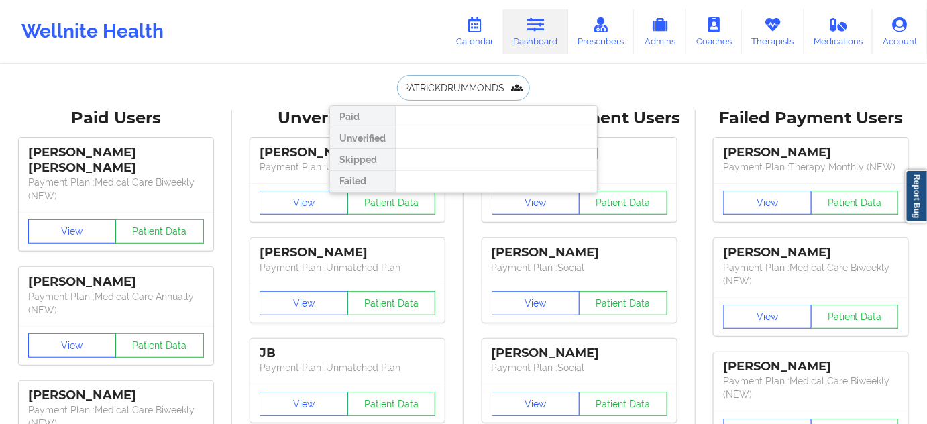
scroll to position [0, 0]
type input "PATRICK DRUMMONDS"
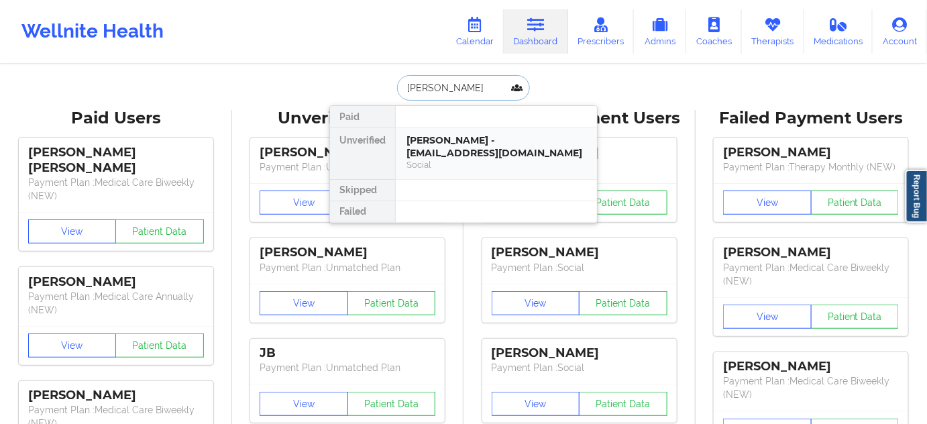
click at [460, 141] on div "Patrick Drummonds - patrick1205d@hotmail.com" at bounding box center [496, 146] width 180 height 25
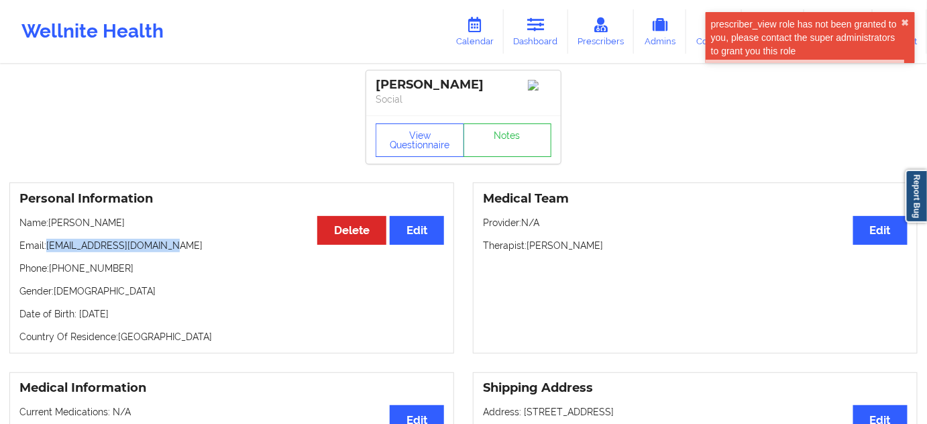
drag, startPoint x: 49, startPoint y: 246, endPoint x: 218, endPoint y: 245, distance: 169.0
click at [202, 244] on p "Email: patrick1205d@hotmail.com" at bounding box center [231, 245] width 424 height 13
copy p "[EMAIL_ADDRESS][DOMAIN_NAME]"
click at [532, 40] on link "Dashboard" at bounding box center [536, 31] width 64 height 44
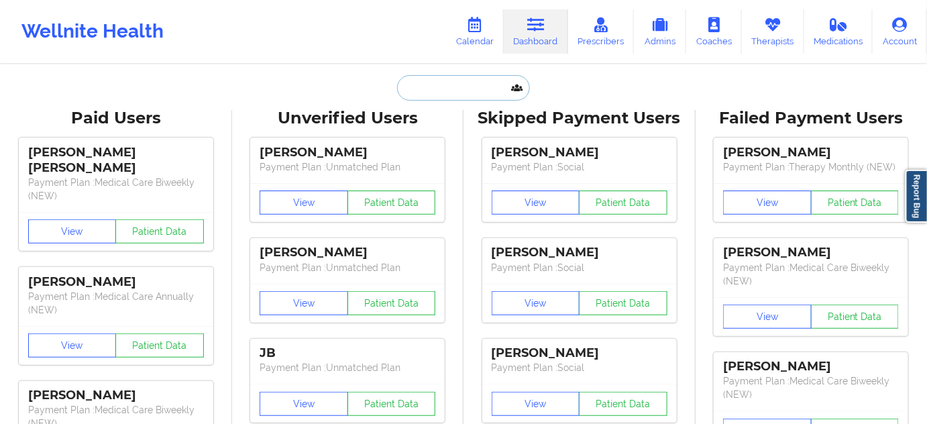
click at [472, 86] on input "text" at bounding box center [463, 87] width 133 height 25
paste input "Tamara Urling"
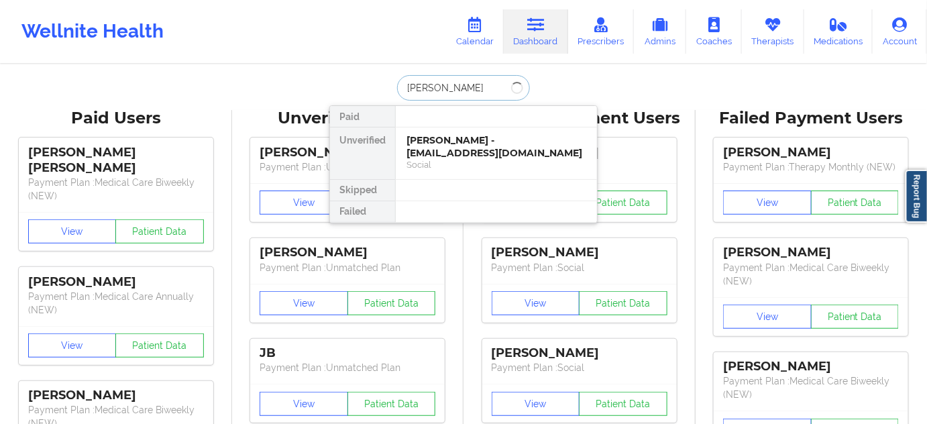
click at [441, 89] on input "Tamara Urling" at bounding box center [463, 87] width 133 height 25
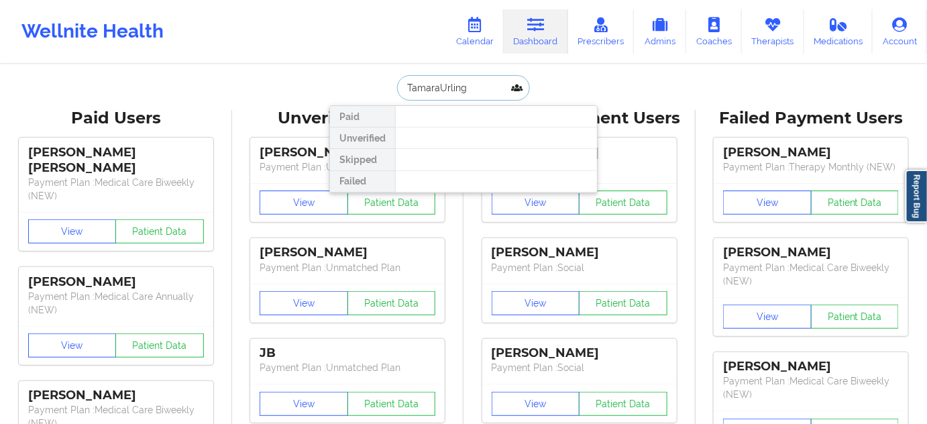
type input "[PERSON_NAME]"
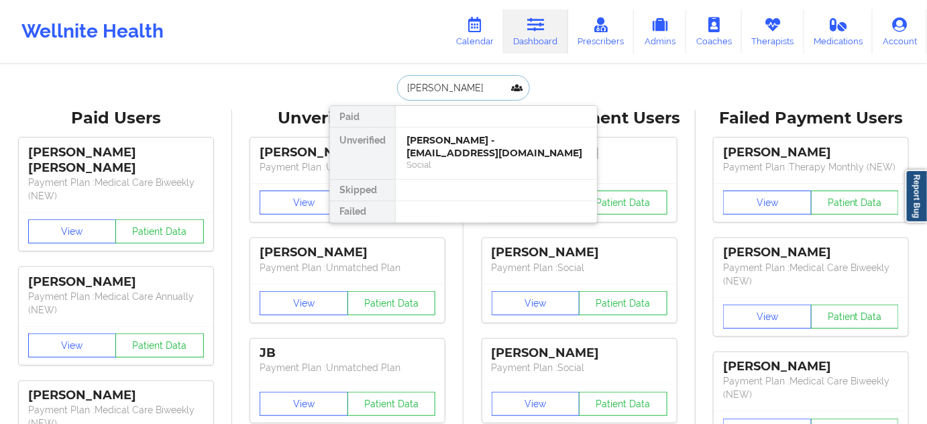
click at [454, 150] on div "Tamara Urling - tamahrag@gmail.com" at bounding box center [496, 146] width 180 height 25
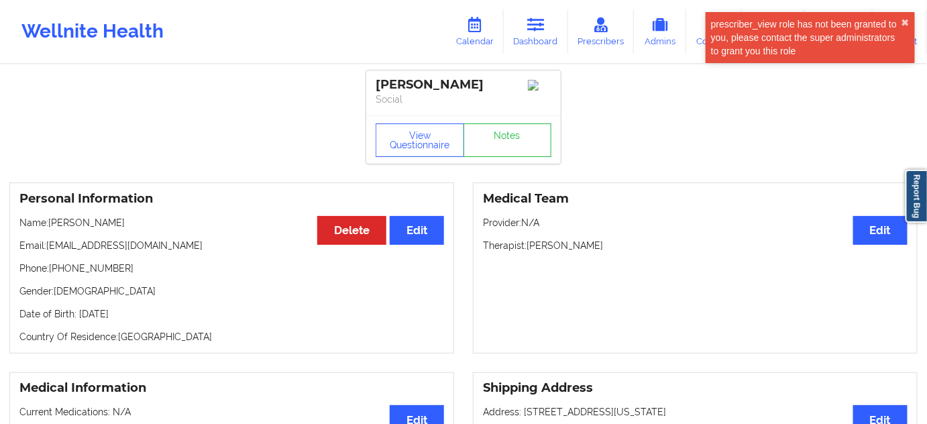
click at [48, 245] on p "Email: tamahrag@gmail.com" at bounding box center [231, 245] width 424 height 13
drag, startPoint x: 46, startPoint y: 251, endPoint x: 211, endPoint y: 232, distance: 166.1
click at [211, 232] on div "Personal Information Edit Delete Name: Tamara Urling Email: tamahrag@gmail.com …" at bounding box center [231, 267] width 445 height 171
click at [175, 261] on div "Personal Information Edit Delete Name: Tamara Urling Email: tamahrag@gmail.com …" at bounding box center [231, 267] width 445 height 171
drag, startPoint x: 46, startPoint y: 247, endPoint x: 226, endPoint y: 227, distance: 180.7
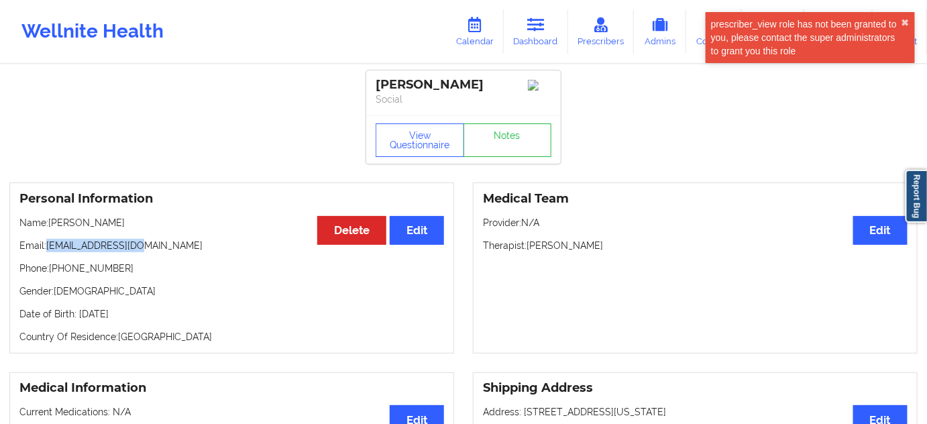
click at [216, 235] on div "Personal Information Edit Delete Name: Tamara Urling Email: tamahrag@gmail.com …" at bounding box center [231, 267] width 445 height 171
copy p "[EMAIL_ADDRESS][DOMAIN_NAME]"
